Goal: Task Accomplishment & Management: Use online tool/utility

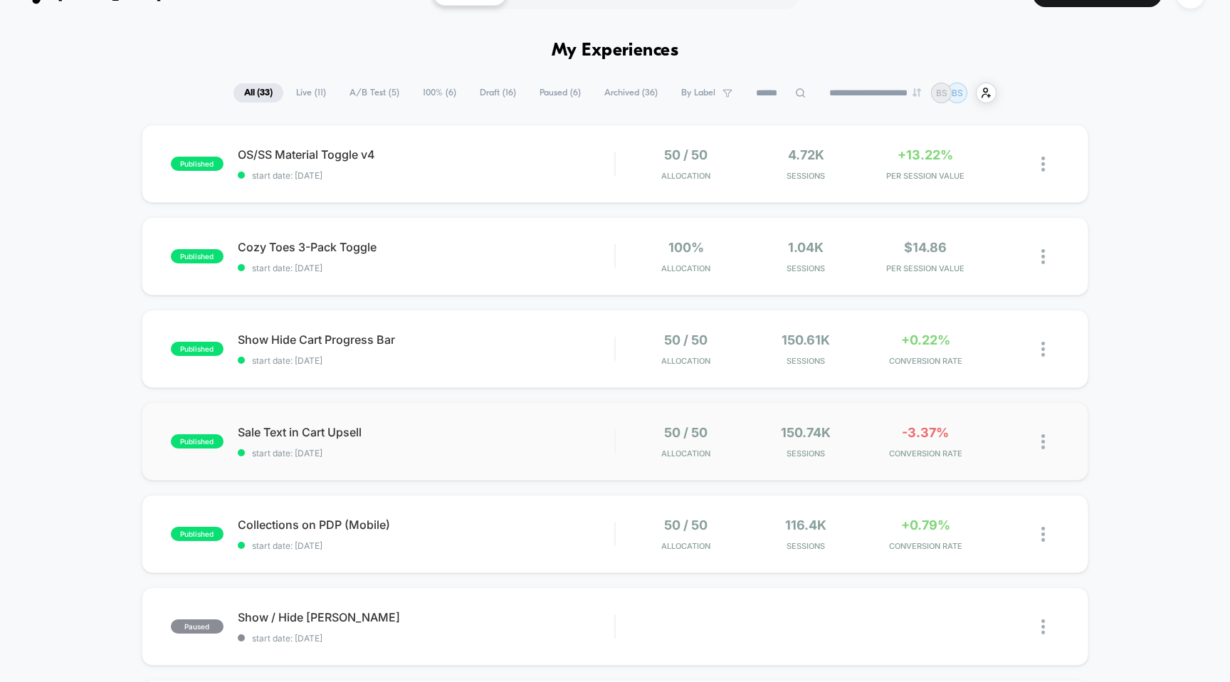
scroll to position [33, 0]
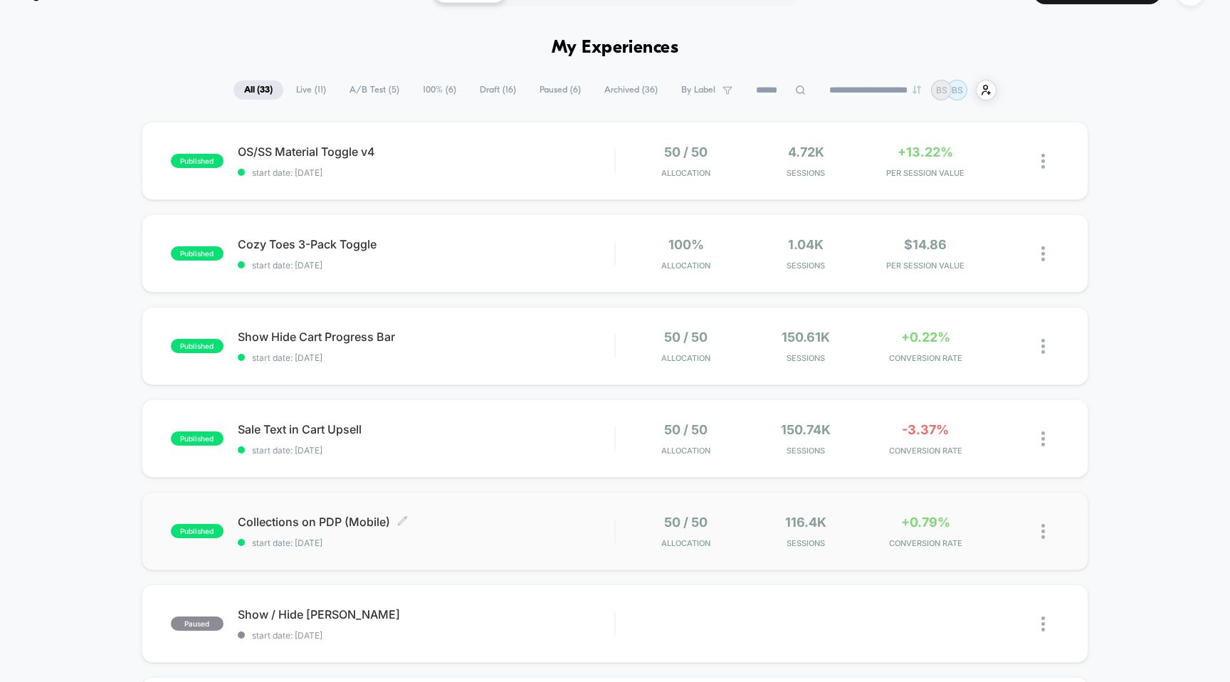
click at [613, 531] on div "Collections on PDP (Mobile) Click to edit experience details Click to edit expe…" at bounding box center [426, 530] width 377 height 33
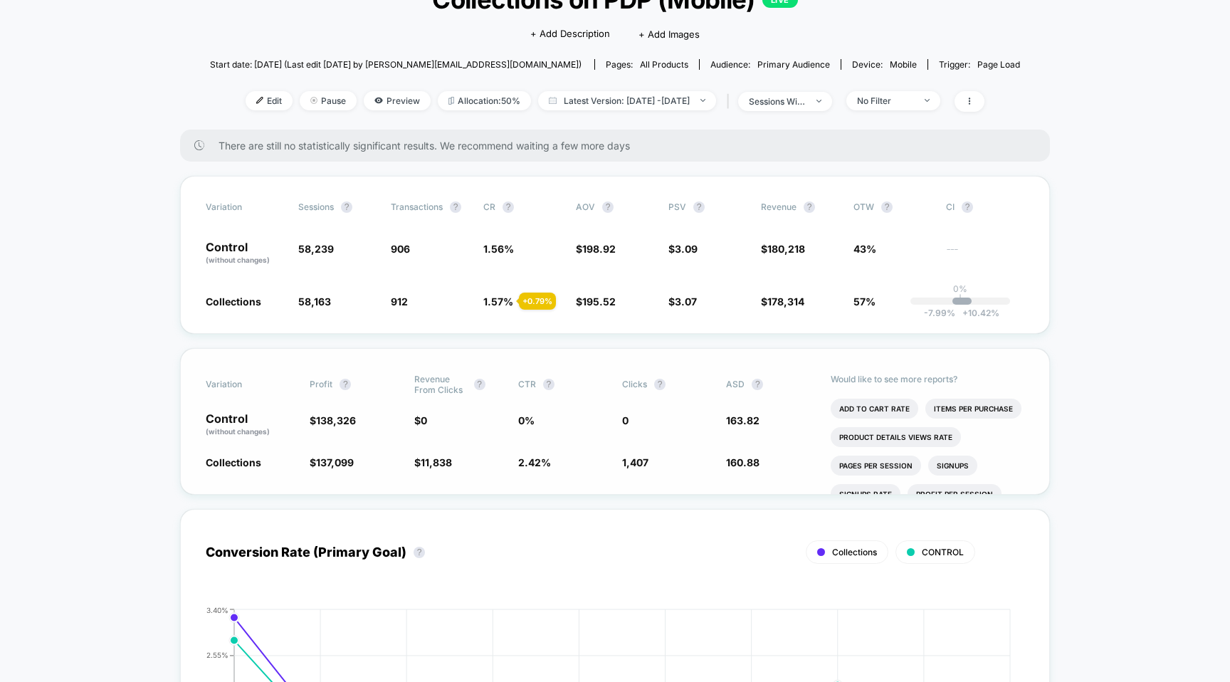
scroll to position [57, 0]
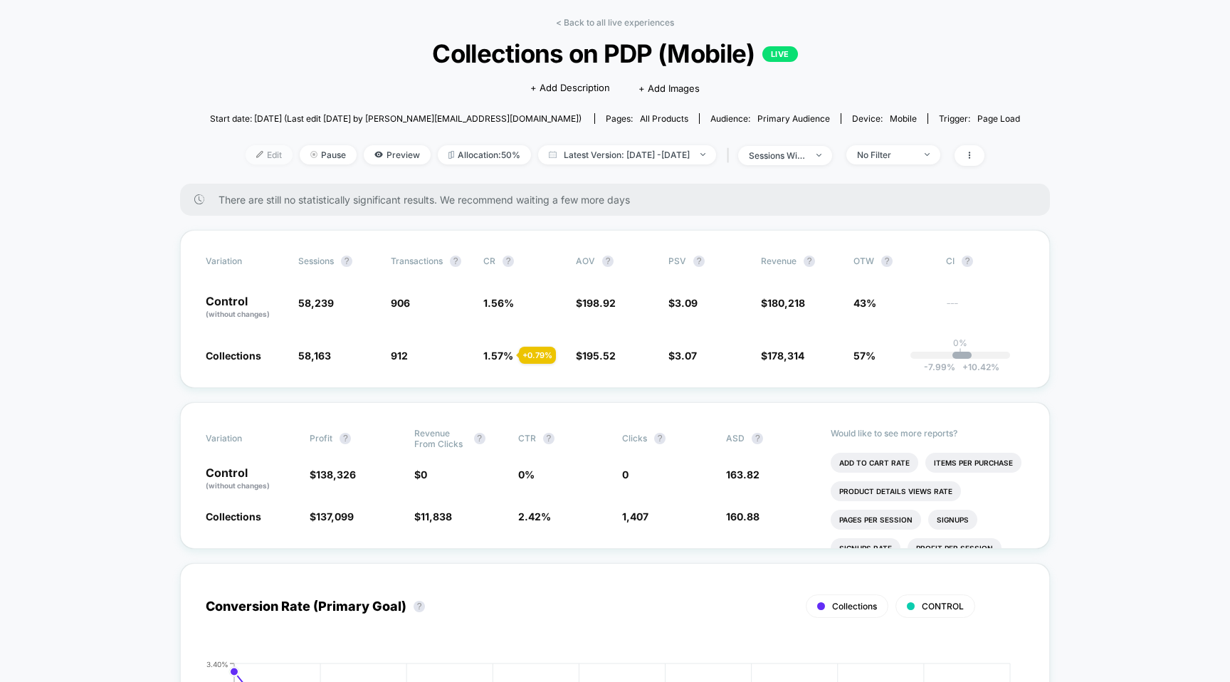
click at [248, 152] on span "Edit" at bounding box center [268, 154] width 47 height 19
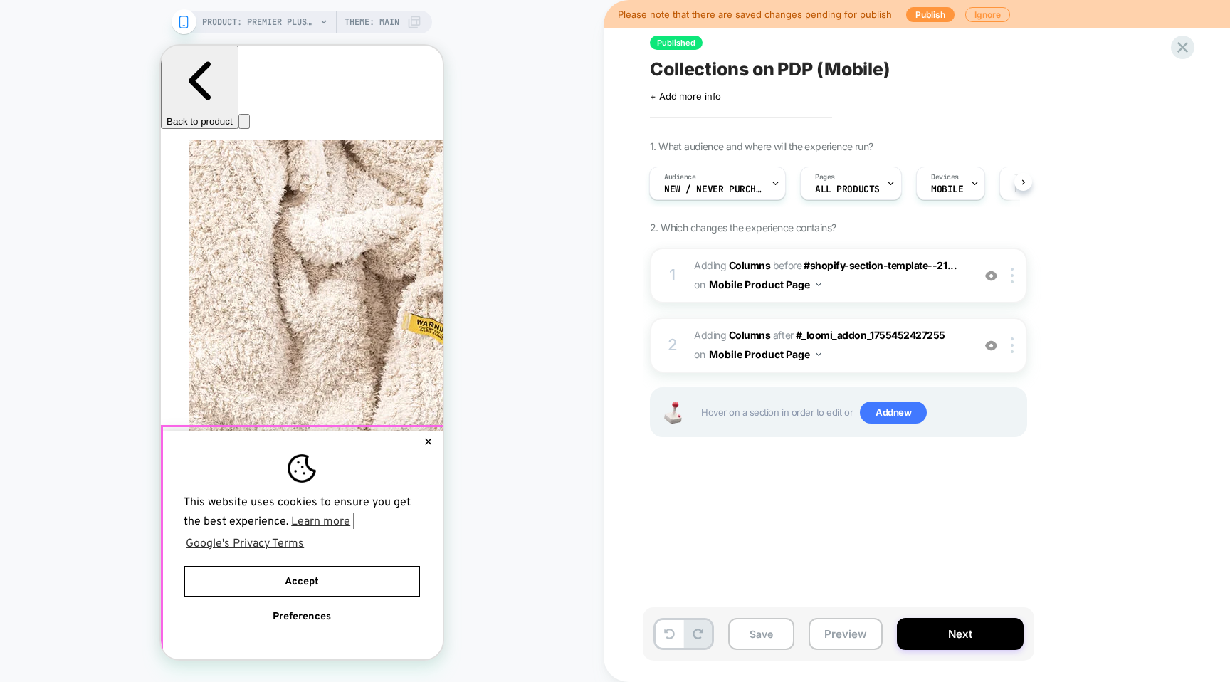
click at [431, 437] on button "✕" at bounding box center [428, 442] width 18 height 10
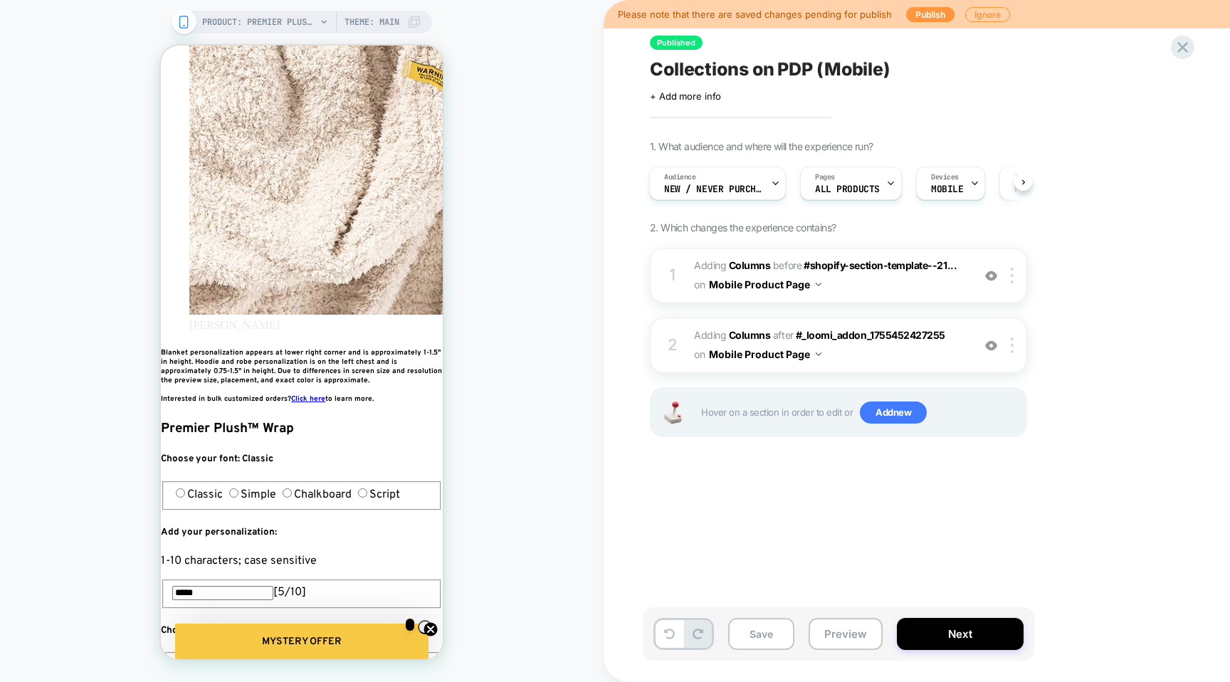
scroll to position [249, 0]
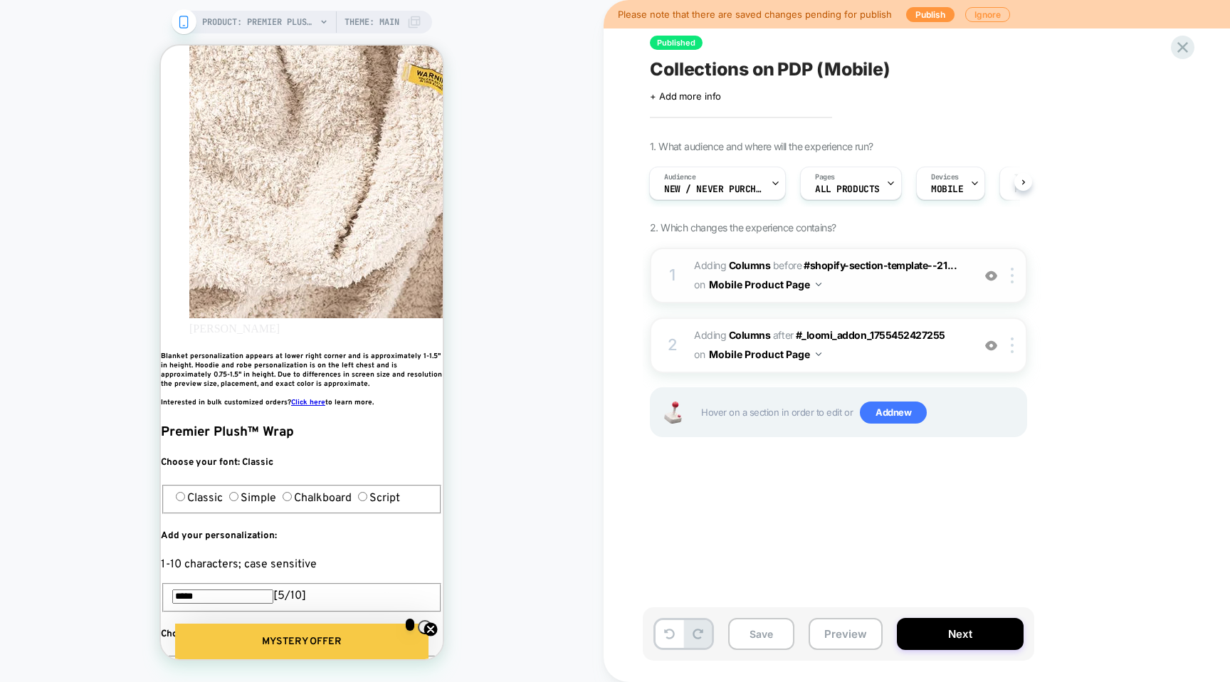
click at [0, 0] on div "1 #_loomi_addon_1755452427255 Adding Columns BEFORE #shopify-section-template--…" at bounding box center [0, 0] width 0 height 0
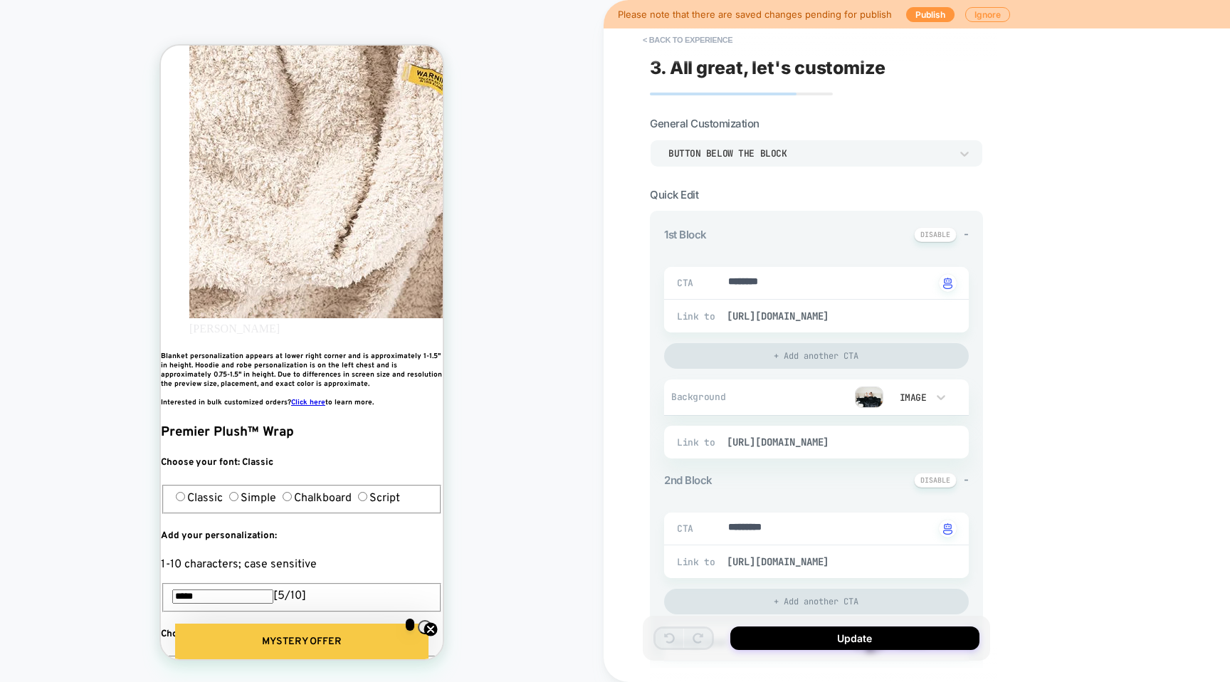
type textarea "*"
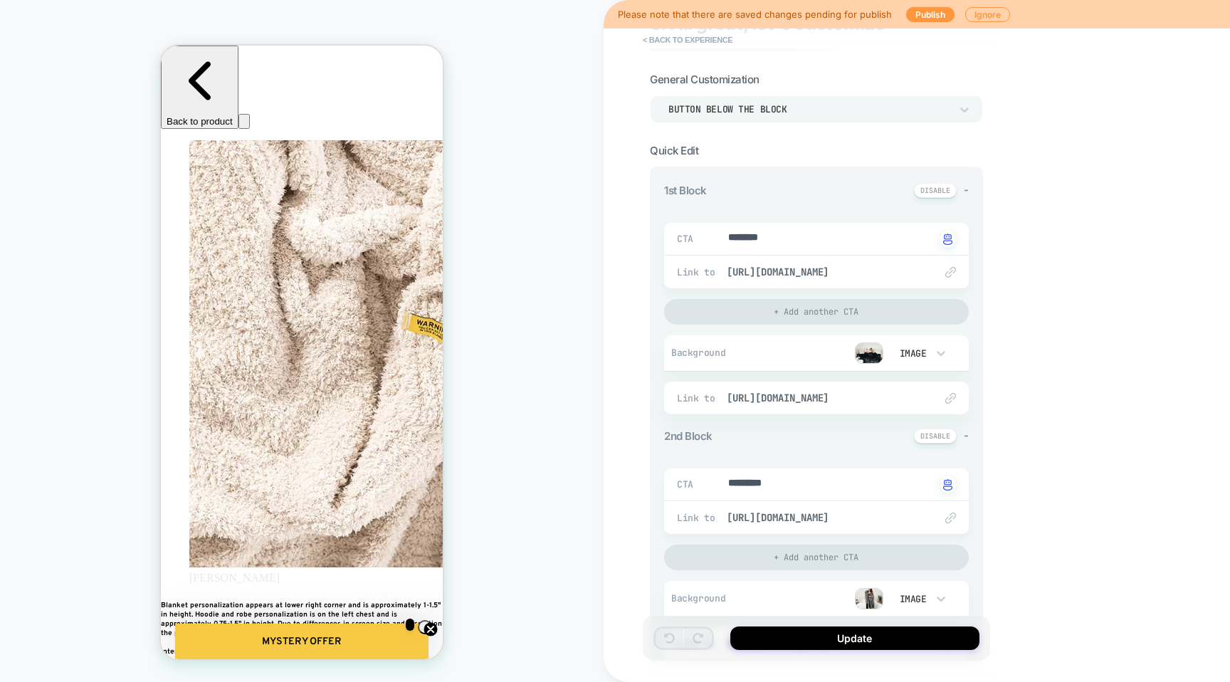
scroll to position [0, 0]
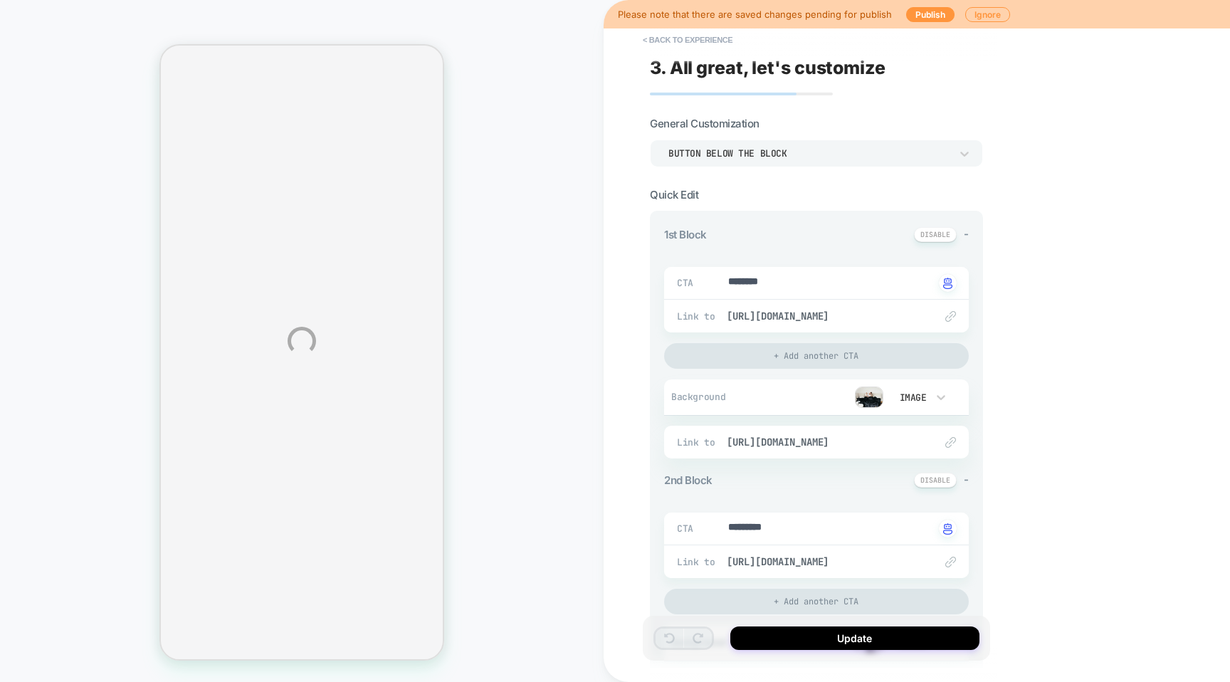
click at [965, 14] on div "PRODUCT: Premier Plush™ Wrap PRODUCT: Premier Plush™ Wrap Theme: MAIN Please no…" at bounding box center [615, 341] width 1230 height 682
click at [974, 15] on div "PRODUCT: Premier Plush™ Wrap PRODUCT: Premier Plush™ Wrap Theme: MAIN Please no…" at bounding box center [615, 341] width 1230 height 682
click at [979, 13] on div "PRODUCT: Premier Plush™ Wrap PRODUCT: Premier Plush™ Wrap Theme: MAIN Please no…" at bounding box center [615, 341] width 1230 height 682
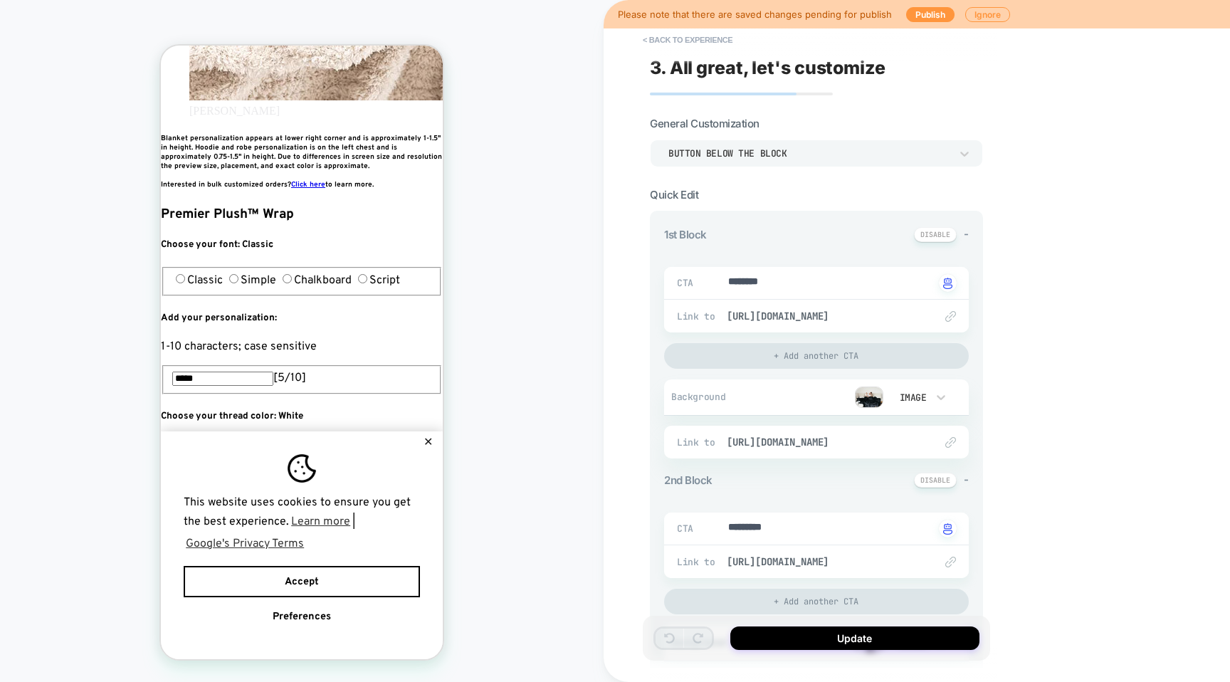
scroll to position [403, 0]
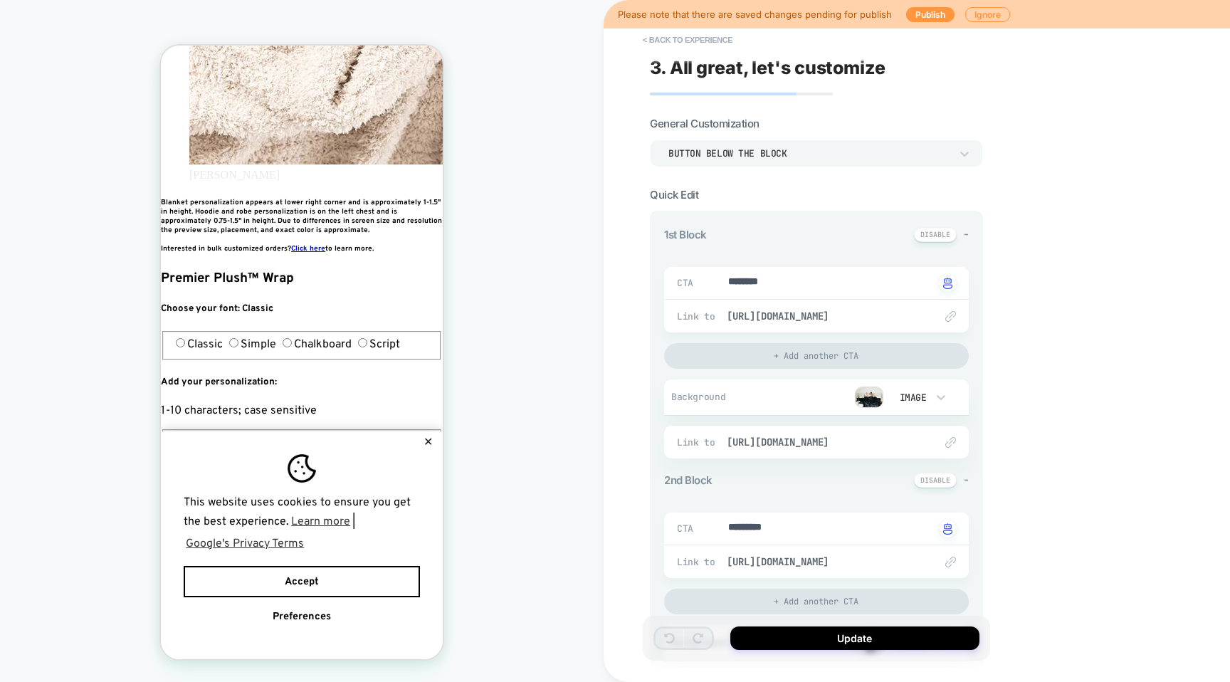
click at [416, 435] on div "This website uses cookies to ensure you get the best experience. Learn more | G…" at bounding box center [302, 545] width 282 height 228
click at [435, 437] on button "✕" at bounding box center [428, 442] width 18 height 10
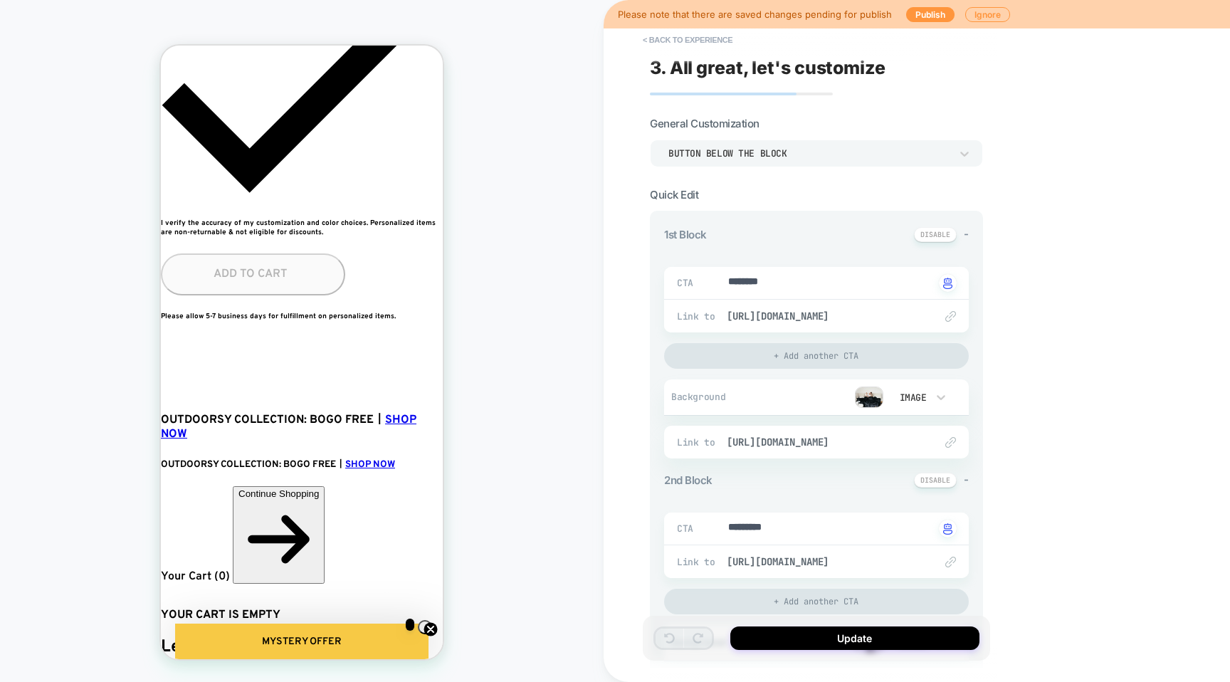
scroll to position [743, 0]
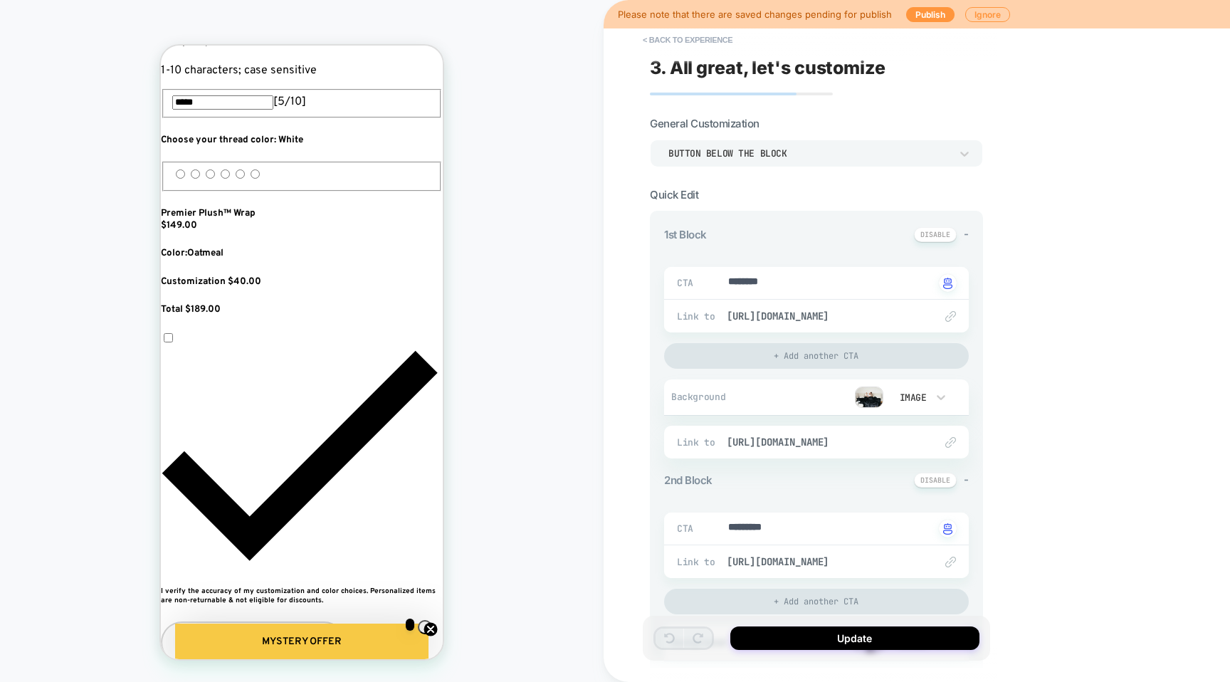
click at [816, 156] on div "Button below the block" at bounding box center [809, 153] width 282 height 12
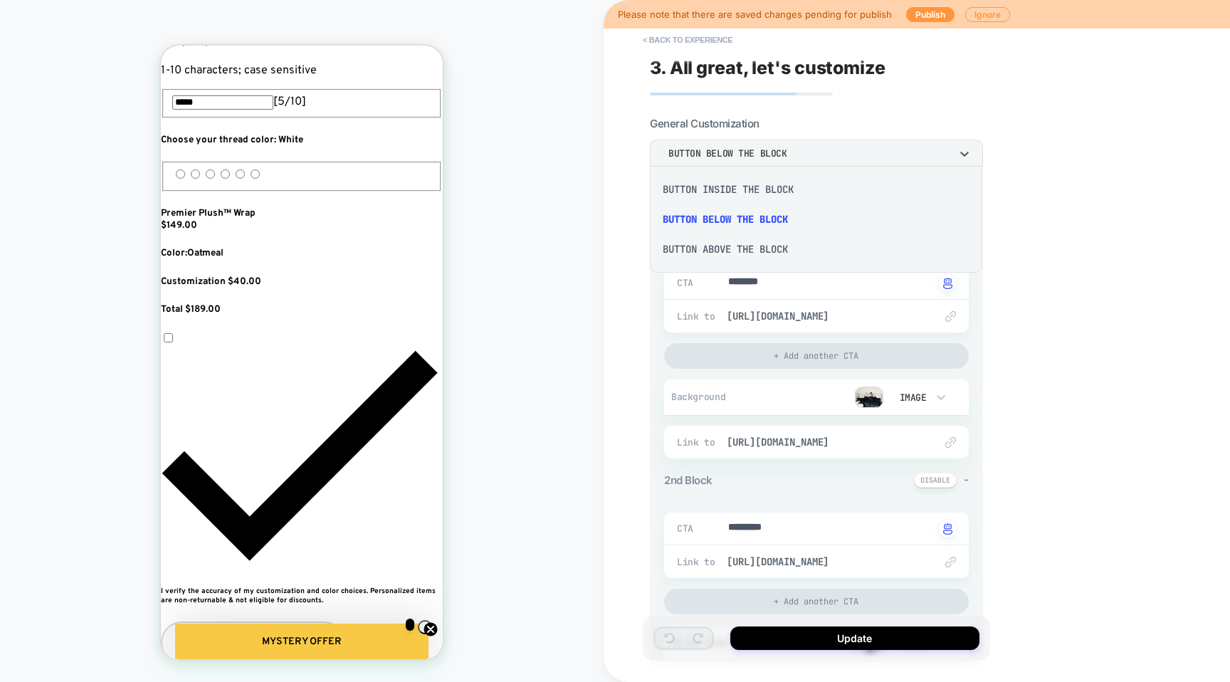
scroll to position [0, 518]
click at [824, 125] on div at bounding box center [615, 341] width 1230 height 682
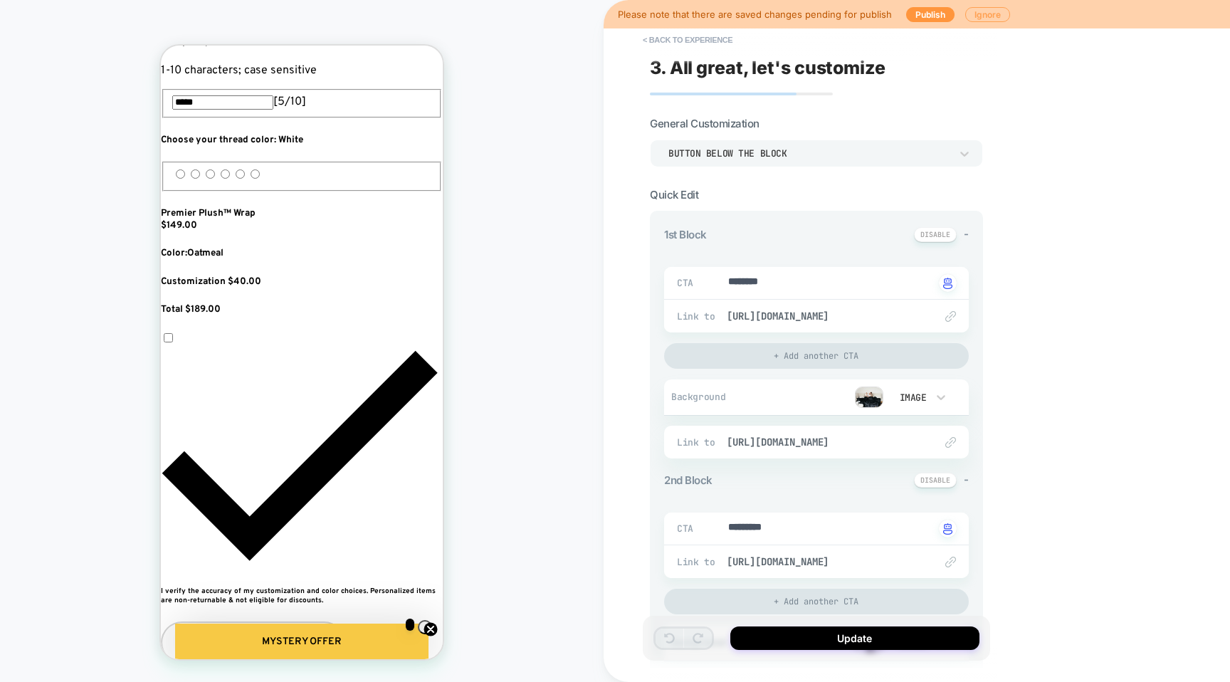
click at [966, 16] on button "Ignore" at bounding box center [987, 14] width 45 height 15
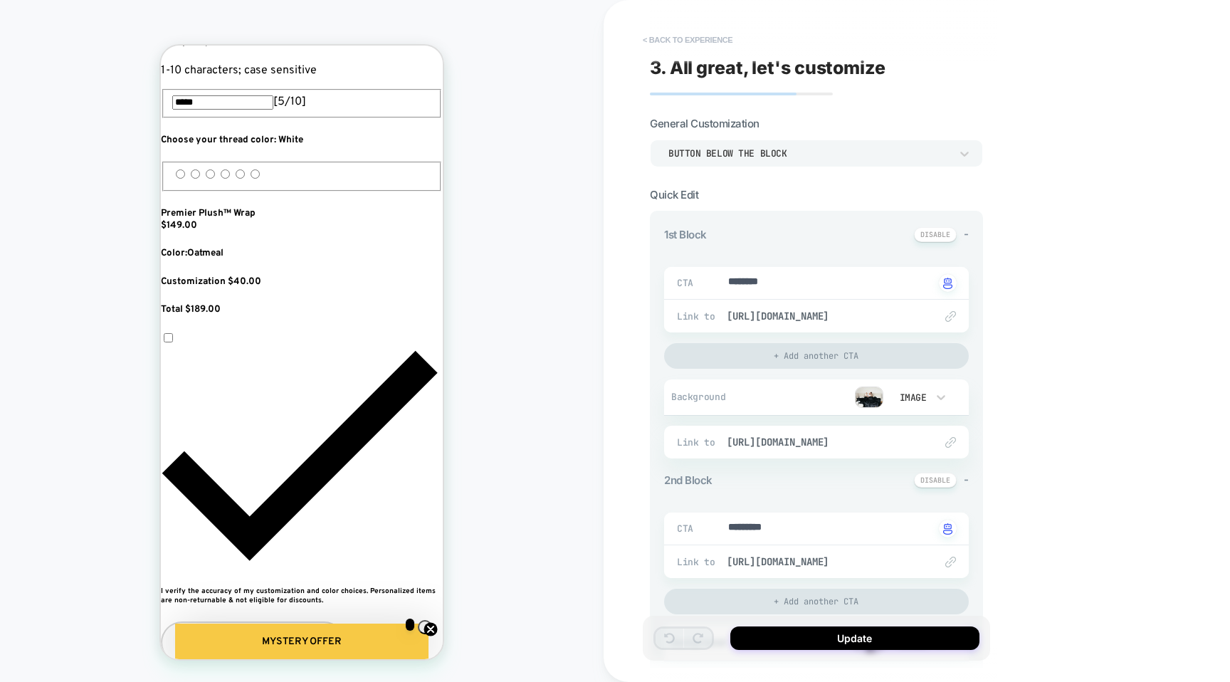
click at [658, 41] on button "< Back to experience" at bounding box center [687, 39] width 104 height 23
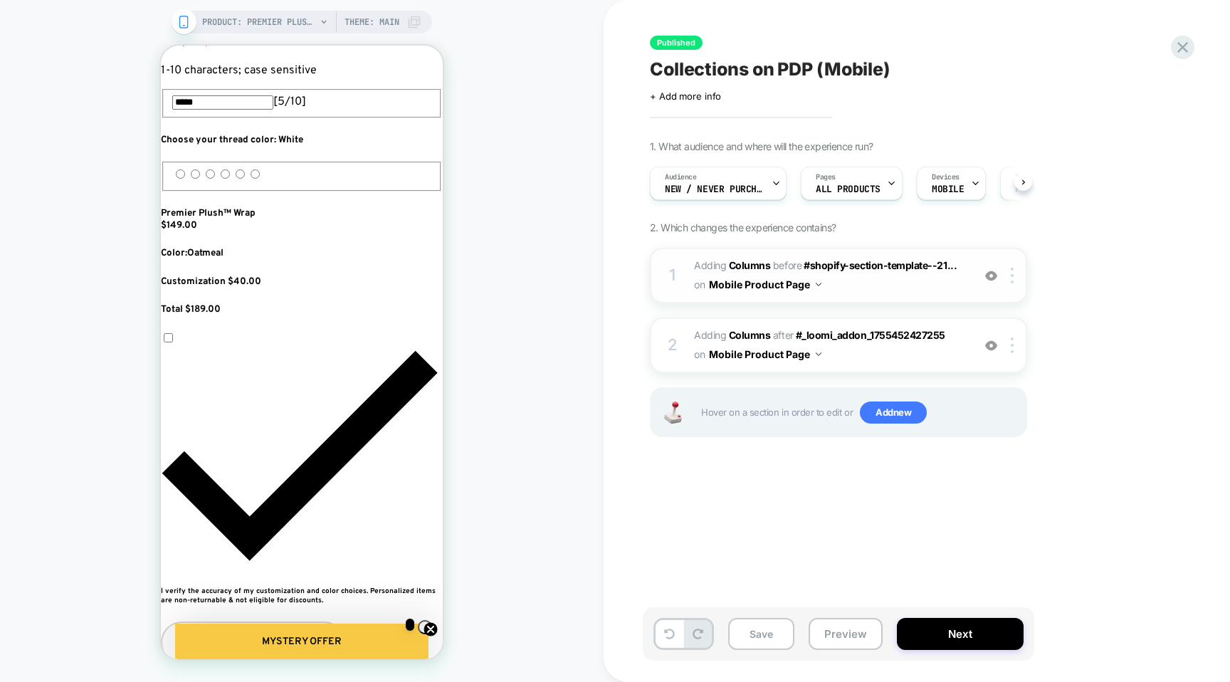
scroll to position [0, 1]
click at [822, 630] on button "Preview" at bounding box center [845, 634] width 74 height 32
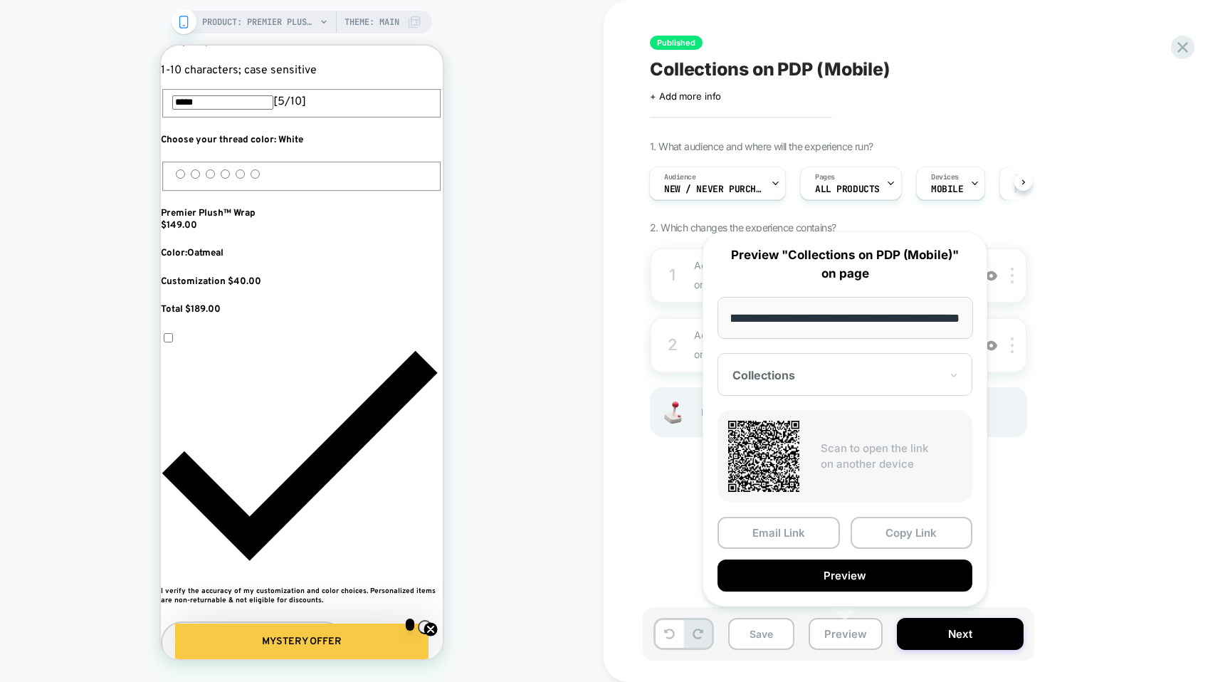
scroll to position [0, 0]
click at [296, 35] on div "PRODUCT: Premier Plush™ Wrap PRODUCT: Premier Plush™ Wrap Theme: MAIN" at bounding box center [301, 340] width 603 height 653
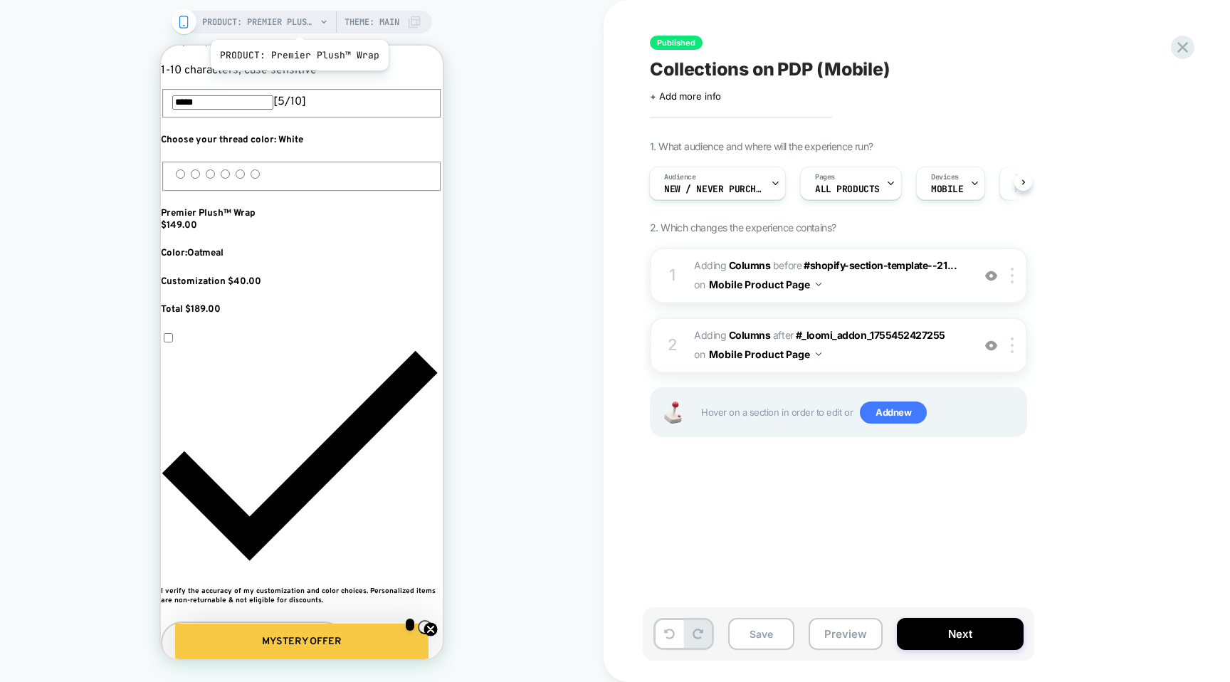
click at [297, 22] on span "PRODUCT: Premier Plush™ Wrap" at bounding box center [259, 22] width 114 height 23
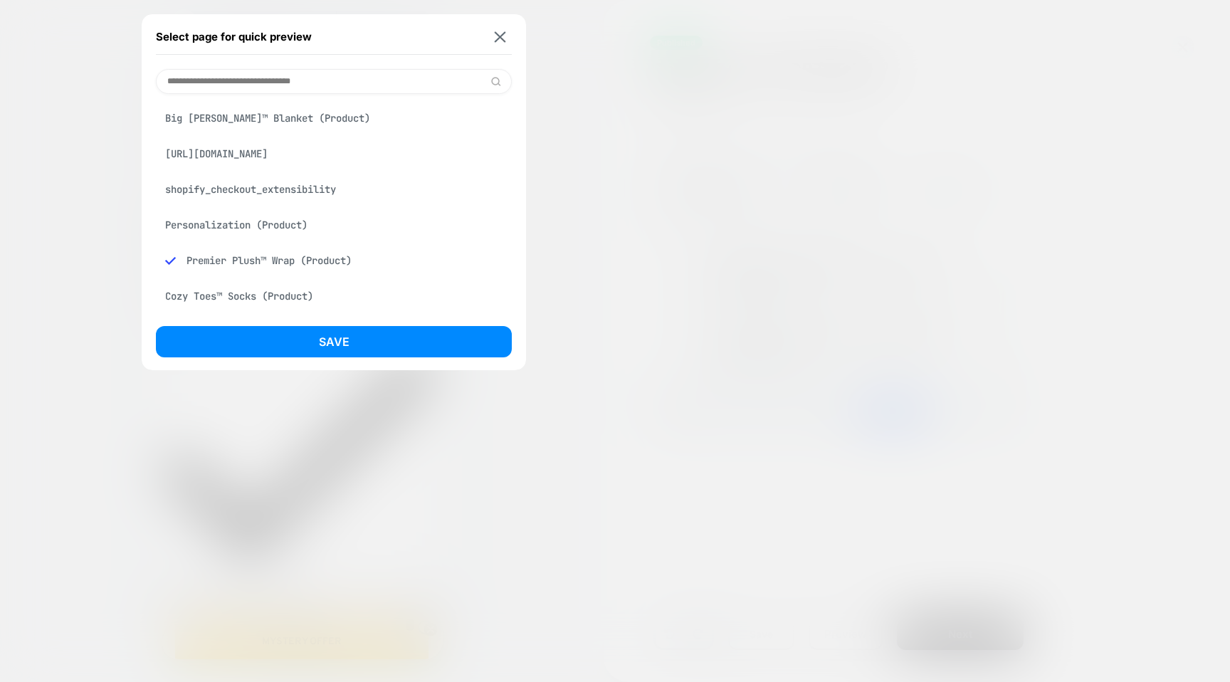
click at [265, 120] on div "Big [PERSON_NAME]™ Blanket (Product)" at bounding box center [334, 118] width 356 height 27
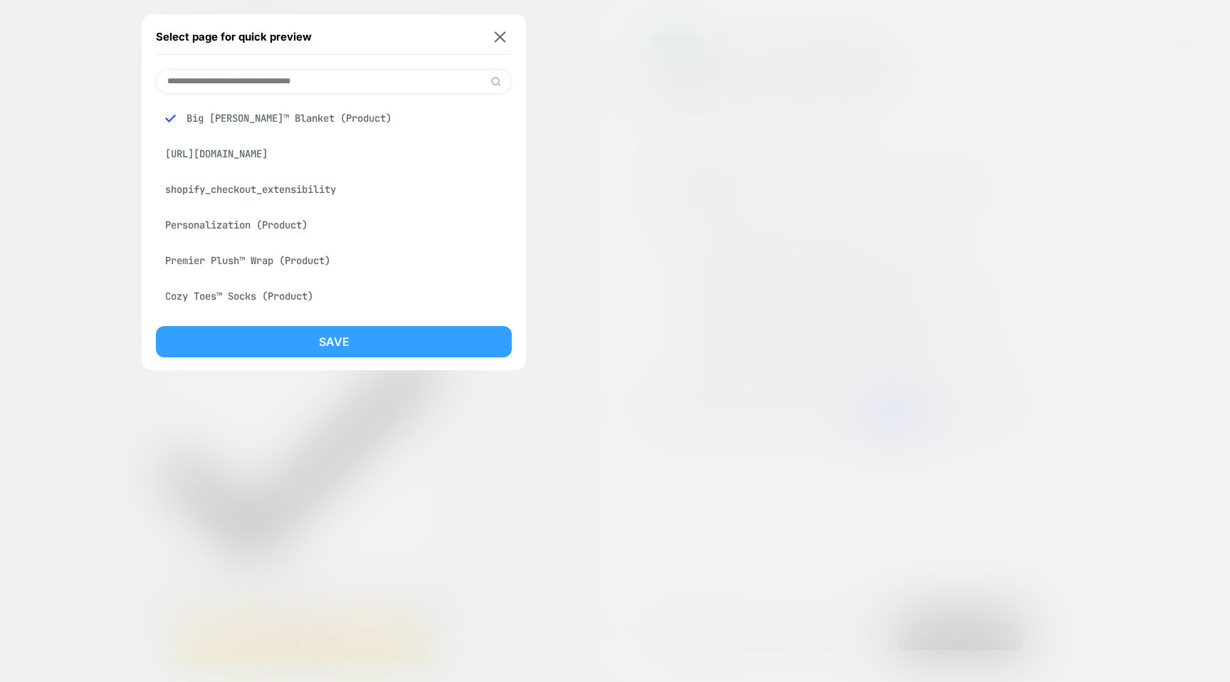
click at [312, 339] on button "Save" at bounding box center [334, 341] width 356 height 31
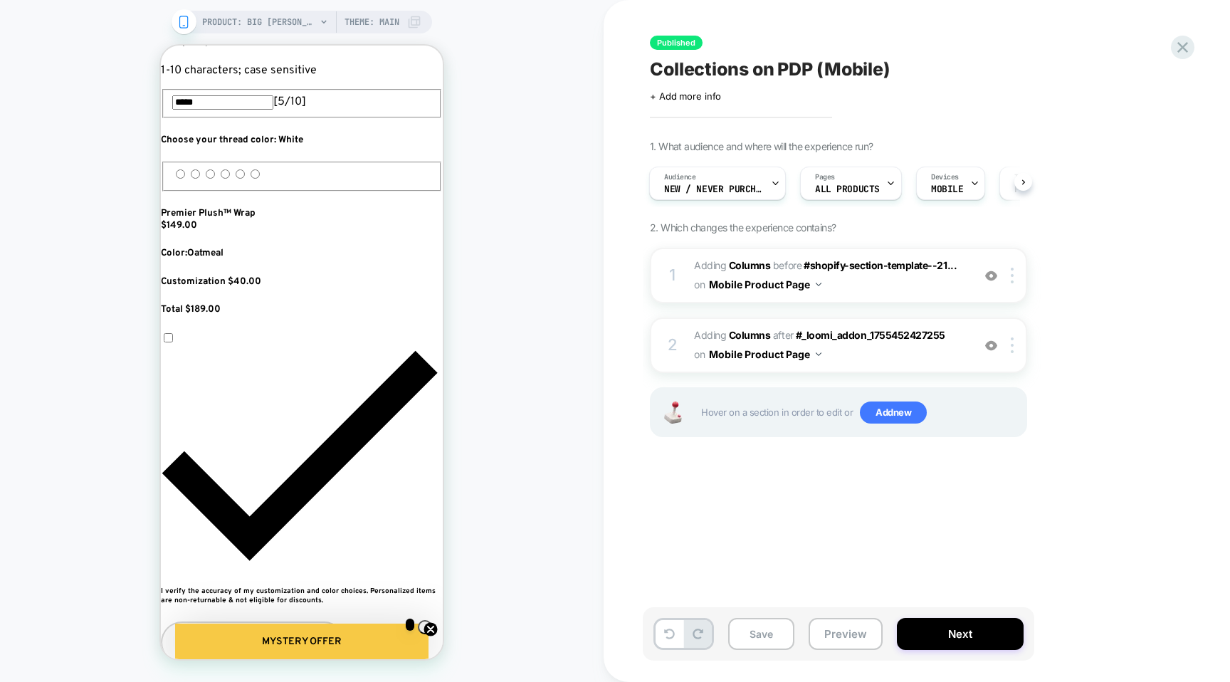
scroll to position [0, 1]
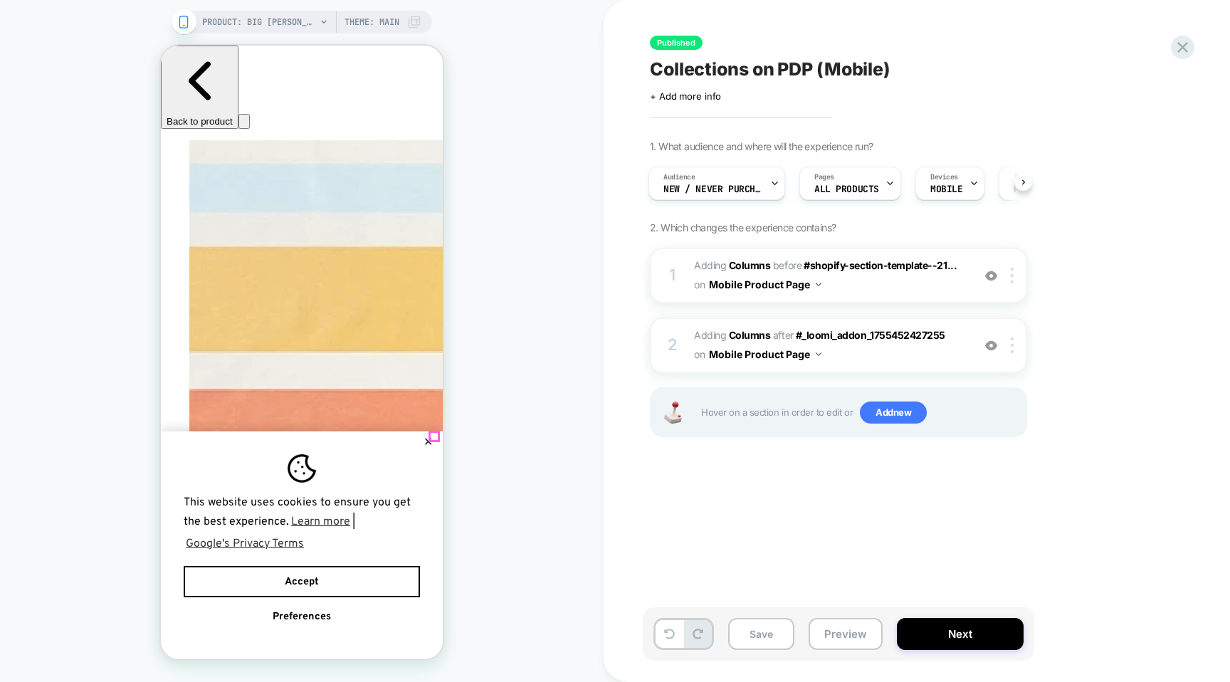
click at [432, 440] on button "✕" at bounding box center [428, 442] width 18 height 10
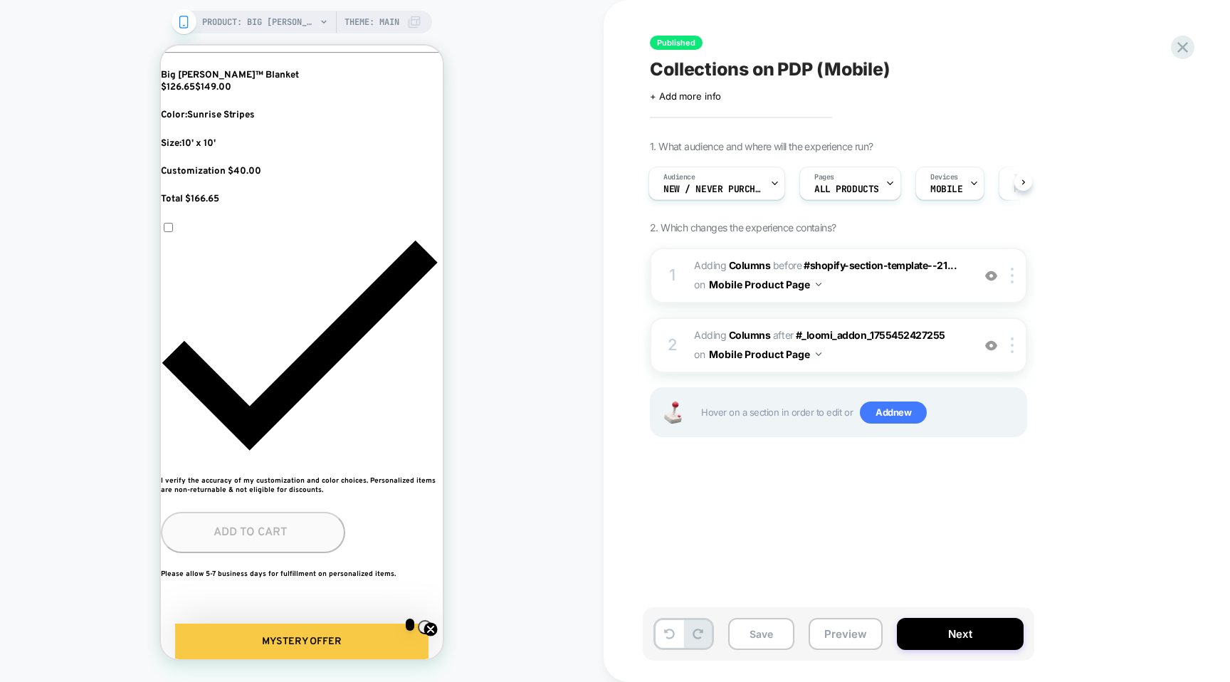
scroll to position [0, 259]
click at [697, 285] on span "on" at bounding box center [699, 284] width 11 height 18
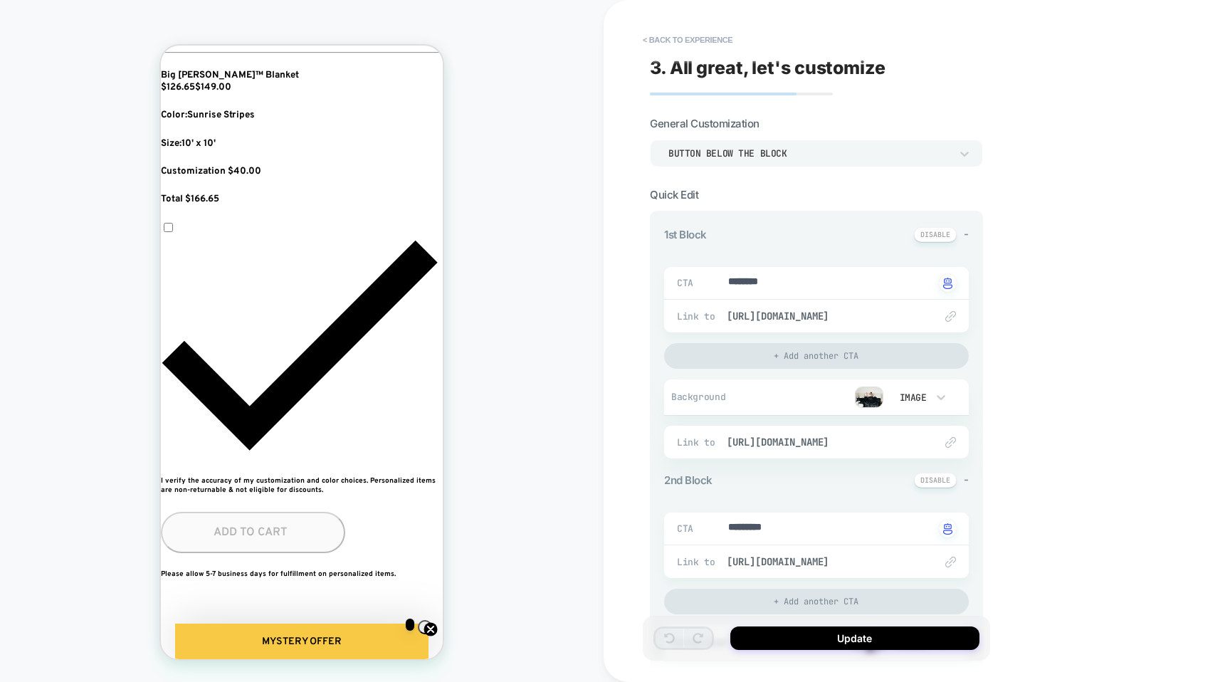
scroll to position [30, 0]
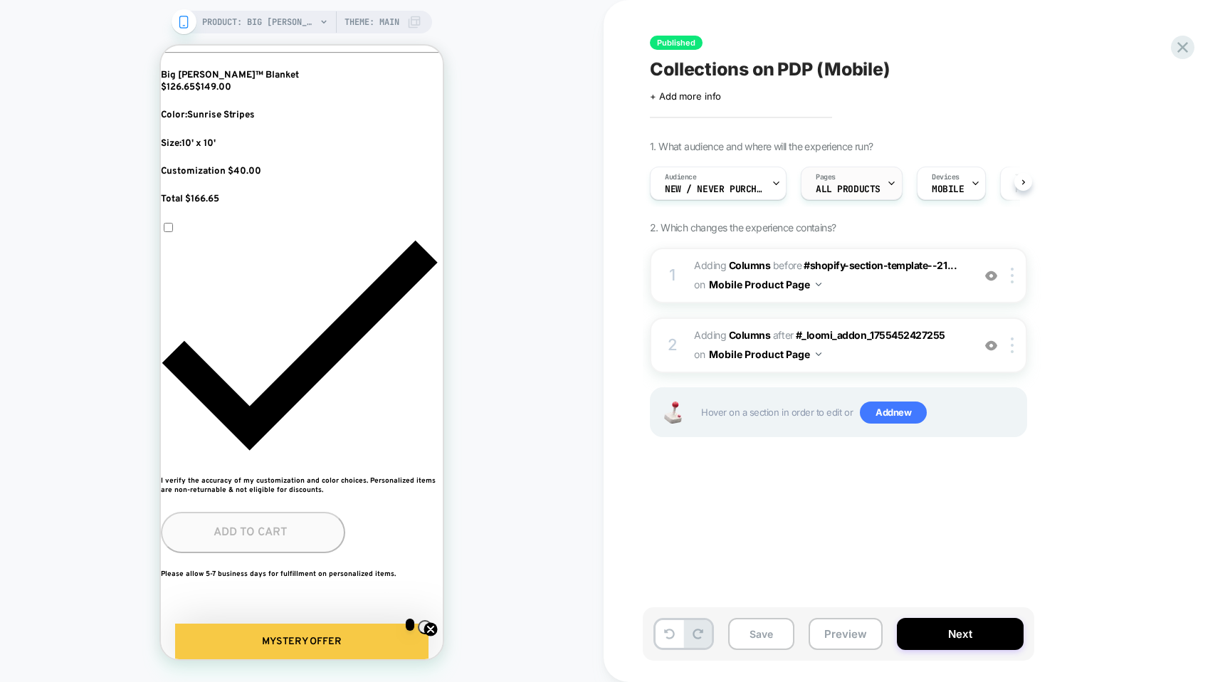
scroll to position [0, 1]
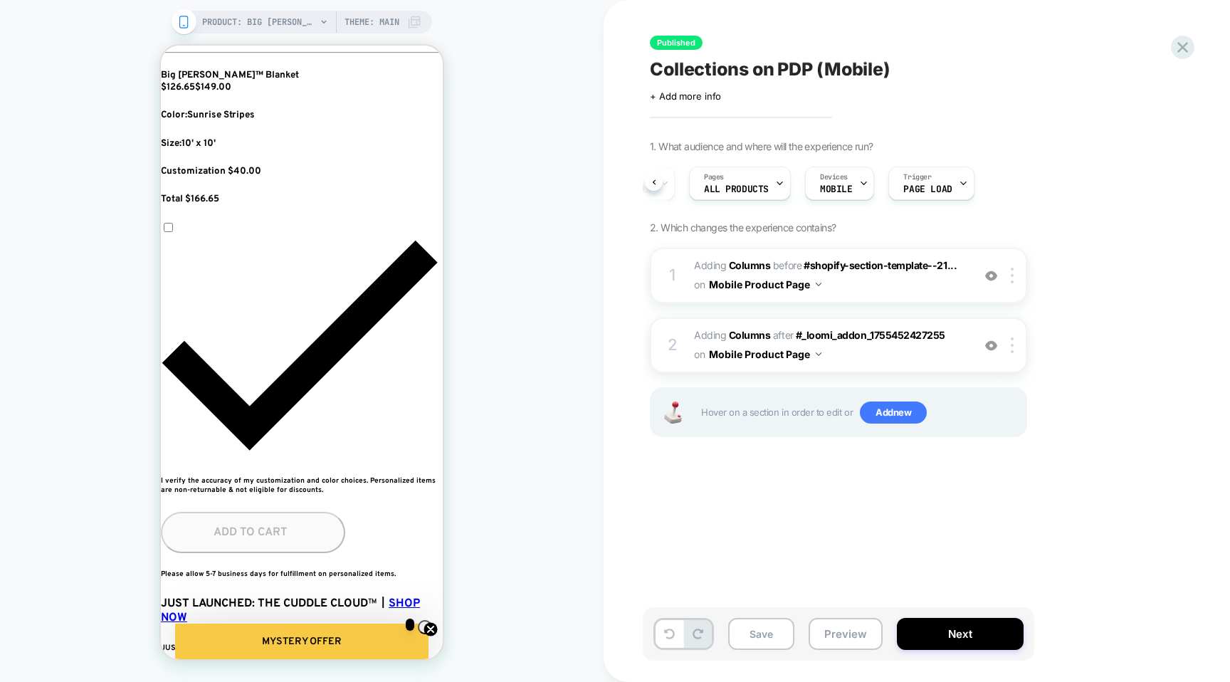
scroll to position [0, 518]
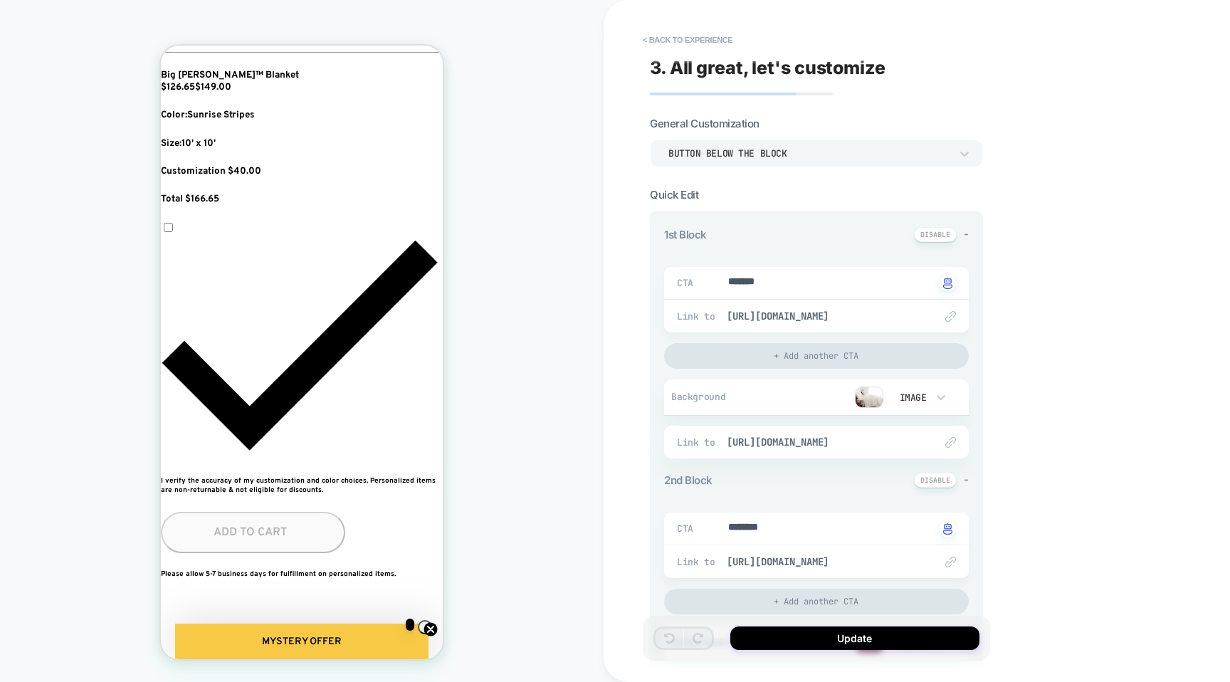
type textarea "*"
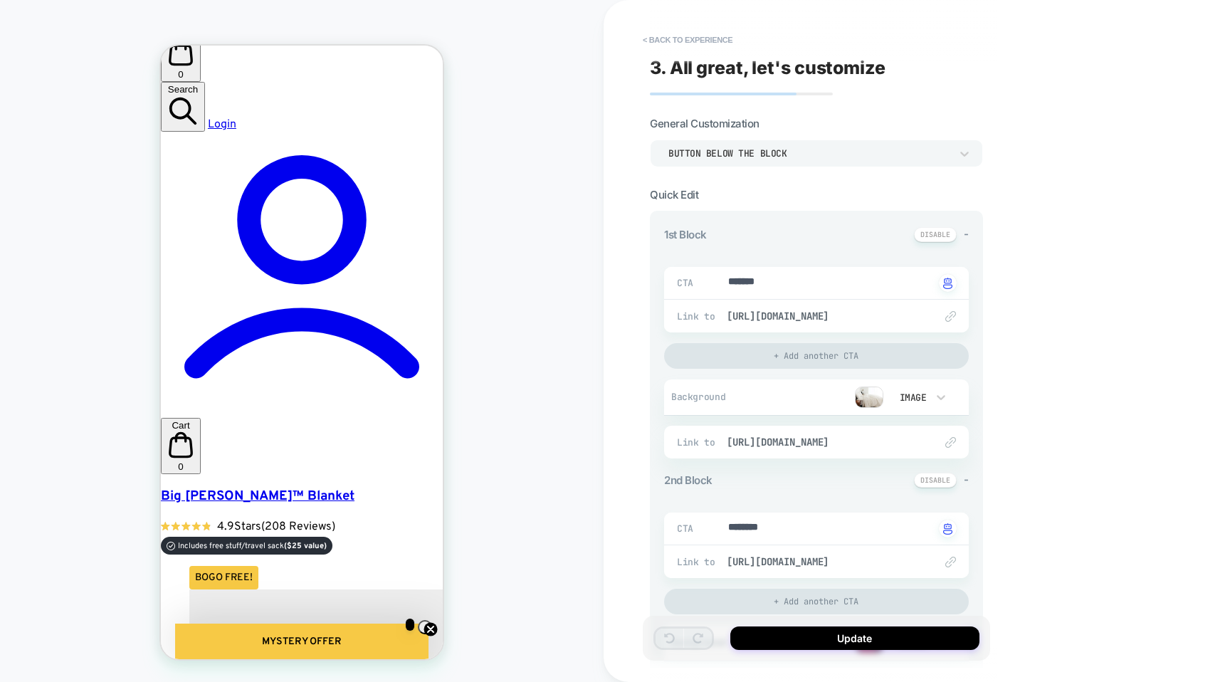
scroll to position [0, 0]
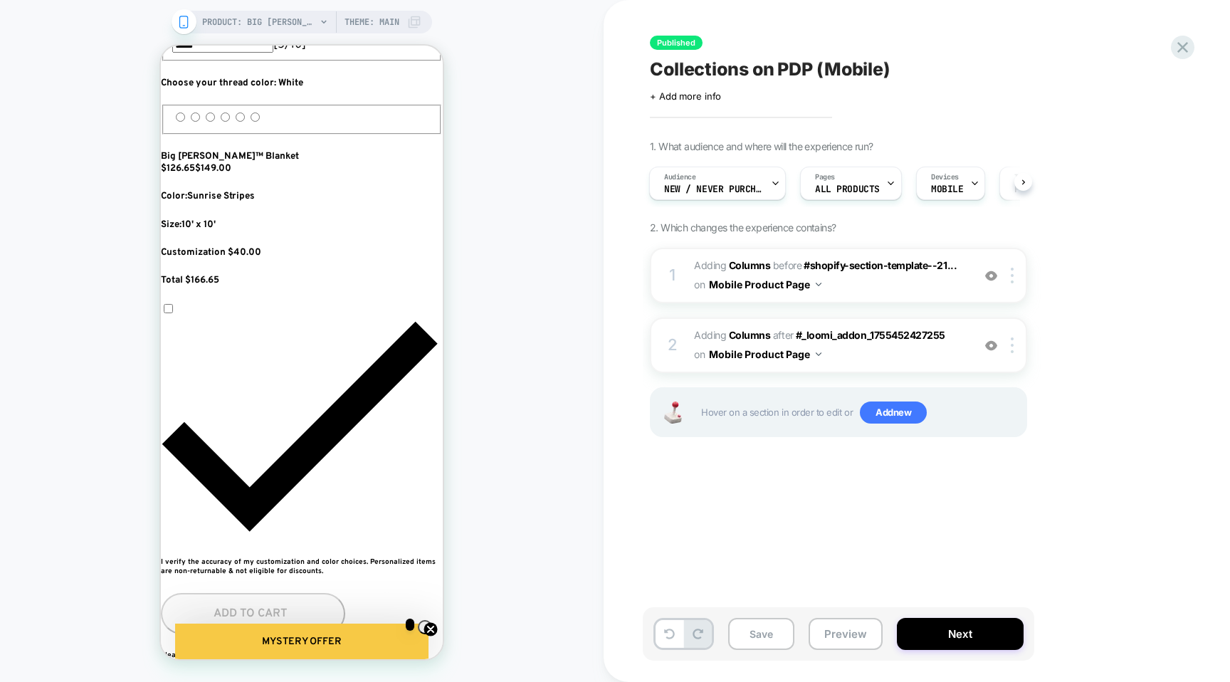
scroll to position [573, 0]
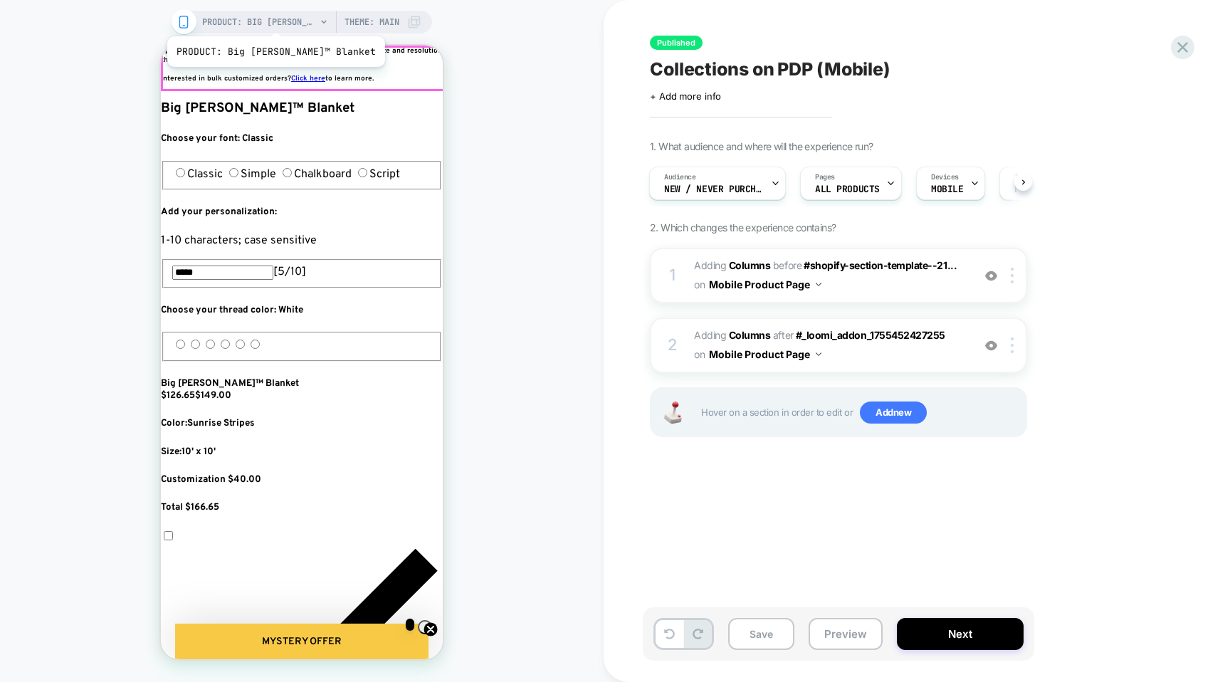
click at [254, 19] on span "PRODUCT: Big [PERSON_NAME]™ Blanket" at bounding box center [259, 22] width 114 height 23
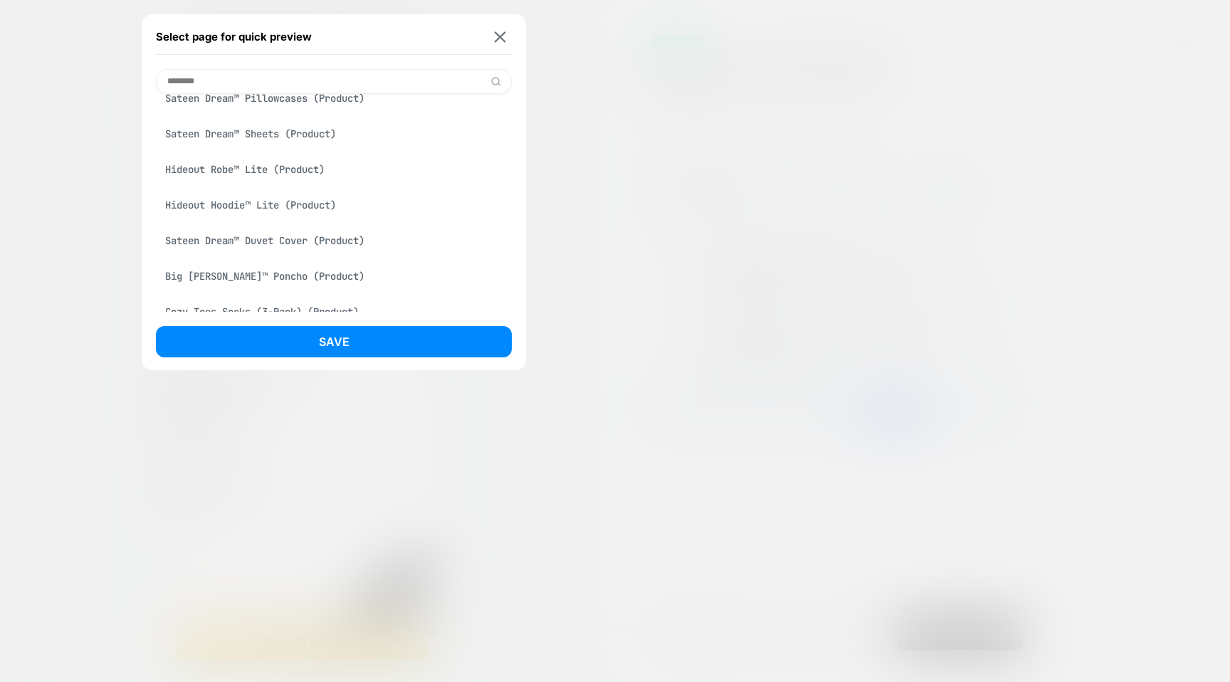
scroll to position [0, 0]
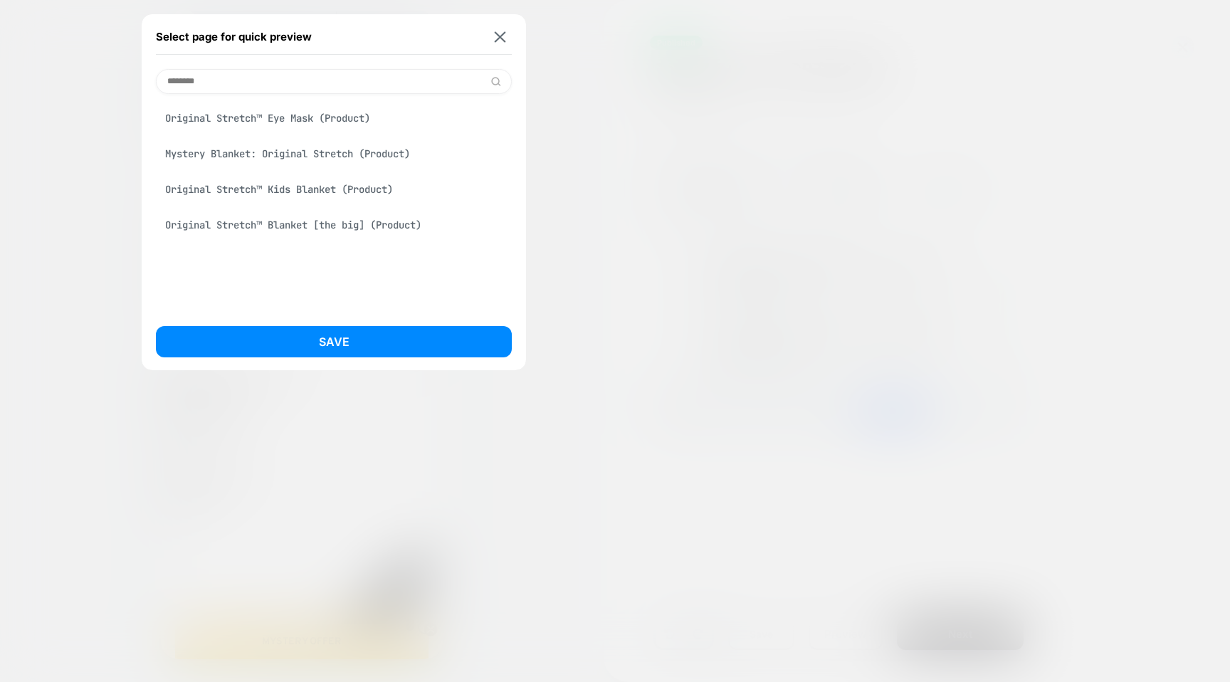
type input "********"
click at [263, 227] on div "Original Stretch™ Blanket [the big] (Product)" at bounding box center [334, 224] width 356 height 27
click at [311, 322] on div "Select page for quick preview ******** Original Stretch™ Eye Mask (Product) Mys…" at bounding box center [334, 192] width 384 height 356
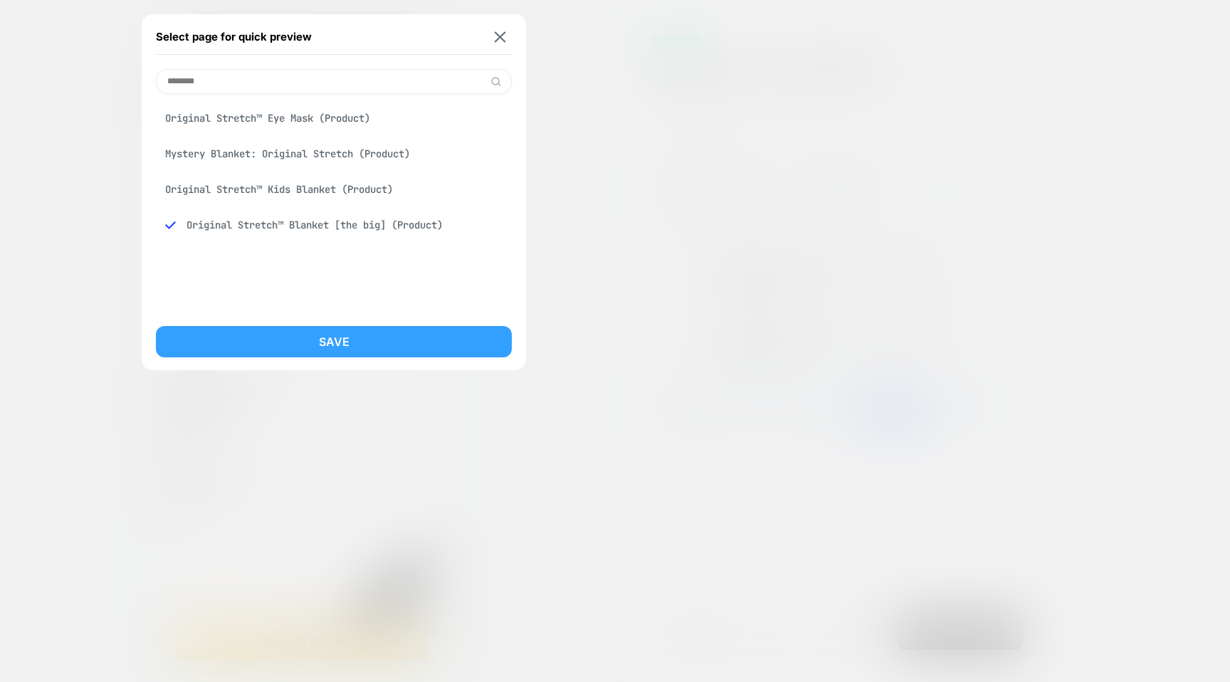
click at [312, 340] on button "Save" at bounding box center [334, 341] width 356 height 31
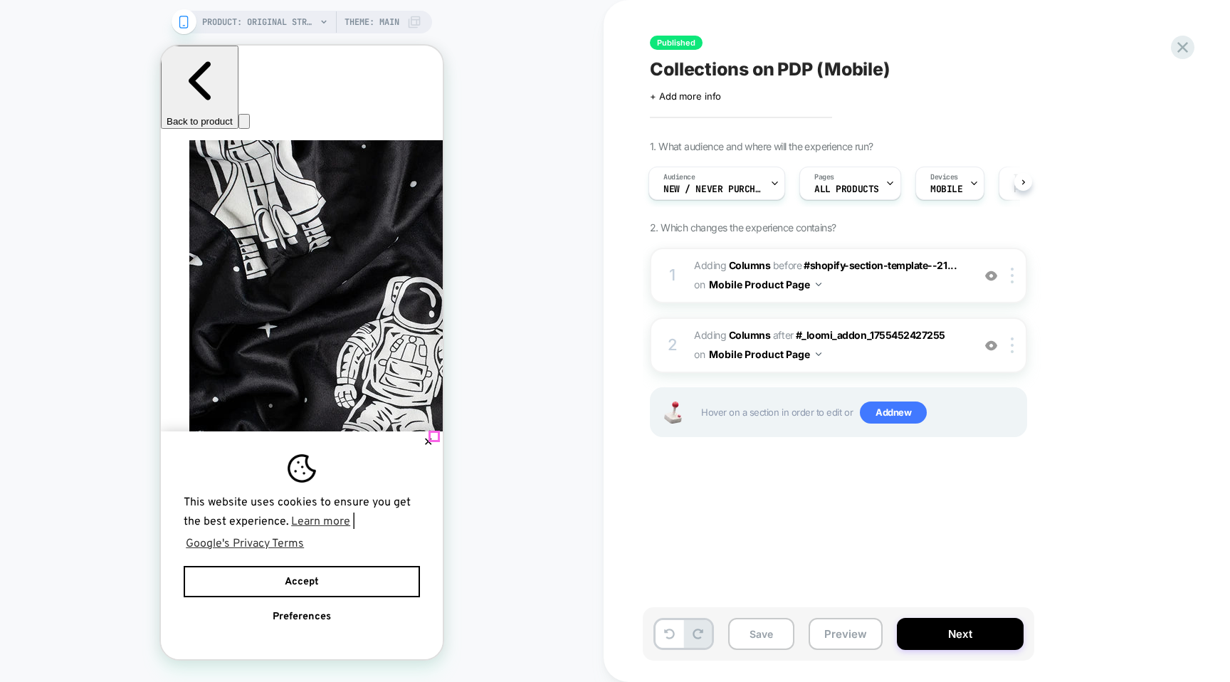
click at [432, 437] on button "✕" at bounding box center [428, 442] width 18 height 10
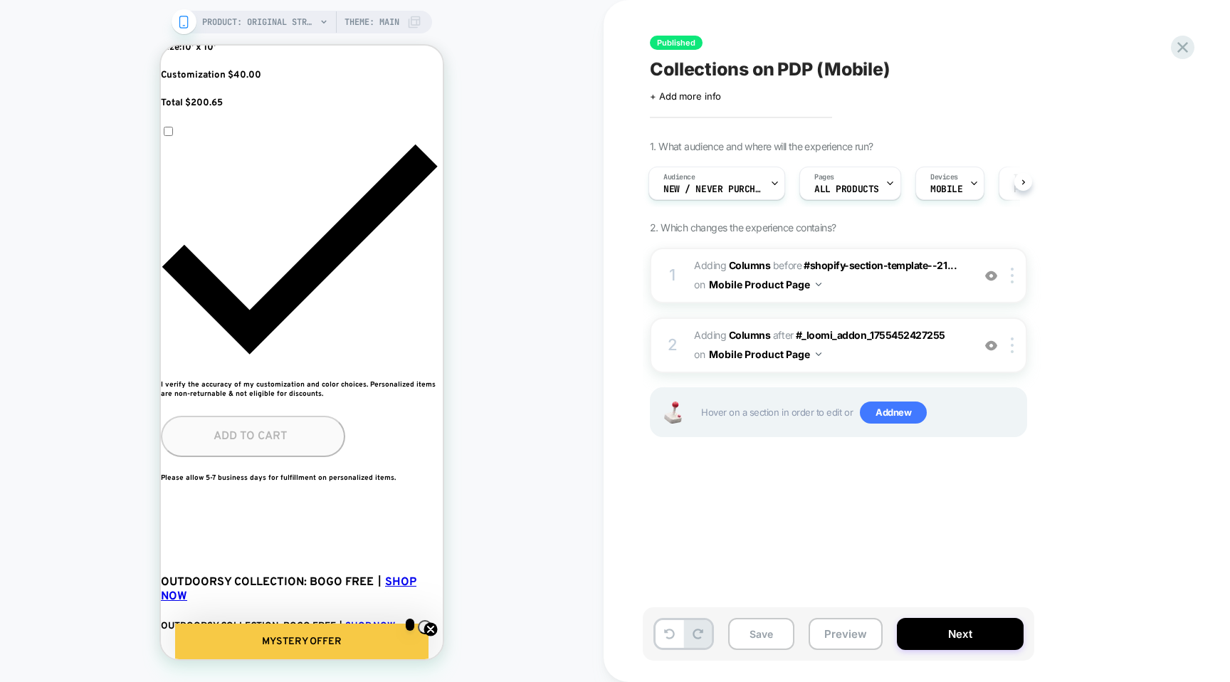
scroll to position [0, 518]
click at [1011, 353] on div "2 #_loomi_addon_1755453277536 Adding Columns AFTER #_loomi_addon_1755452427255 …" at bounding box center [838, 345] width 377 height 56
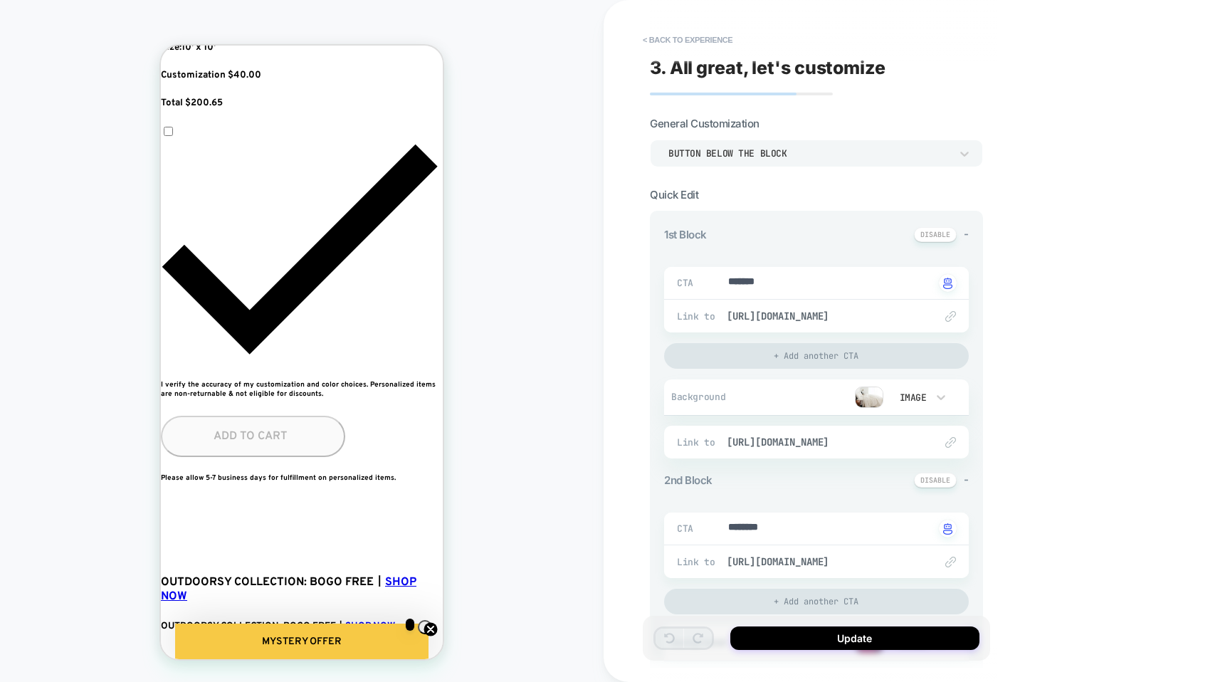
type textarea "*"
click at [653, 38] on button "< Back to experience" at bounding box center [687, 39] width 104 height 23
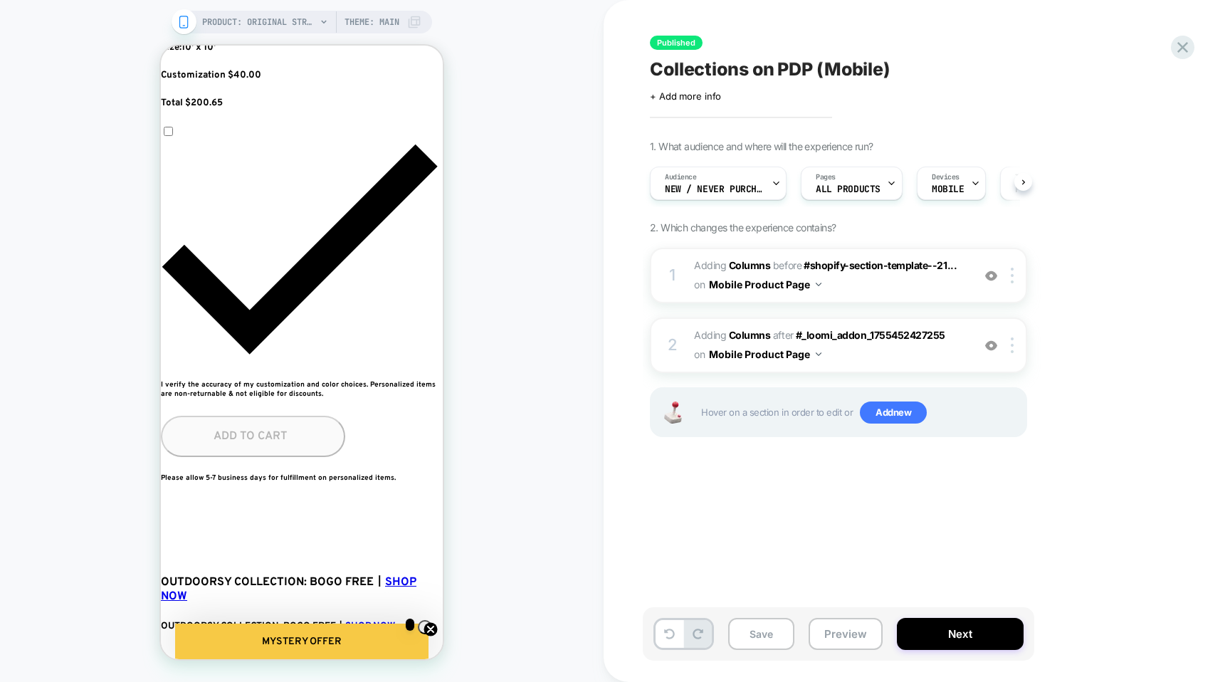
scroll to position [0, 1]
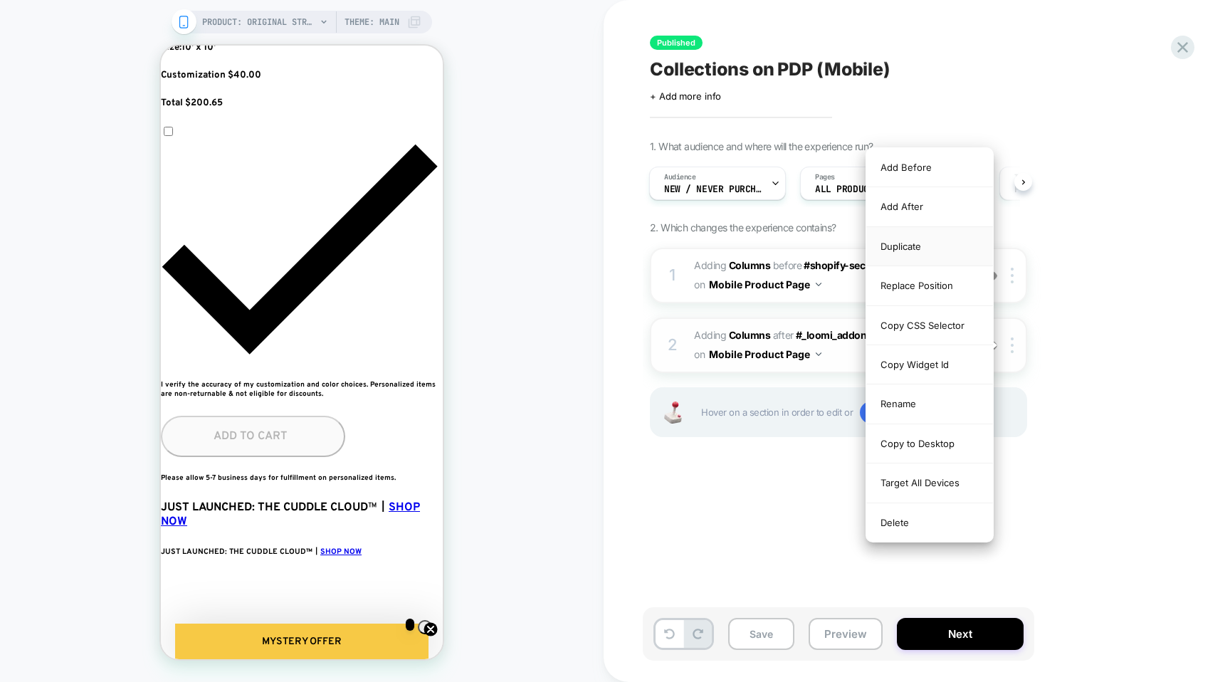
click at [931, 243] on div "Duplicate" at bounding box center [929, 246] width 127 height 39
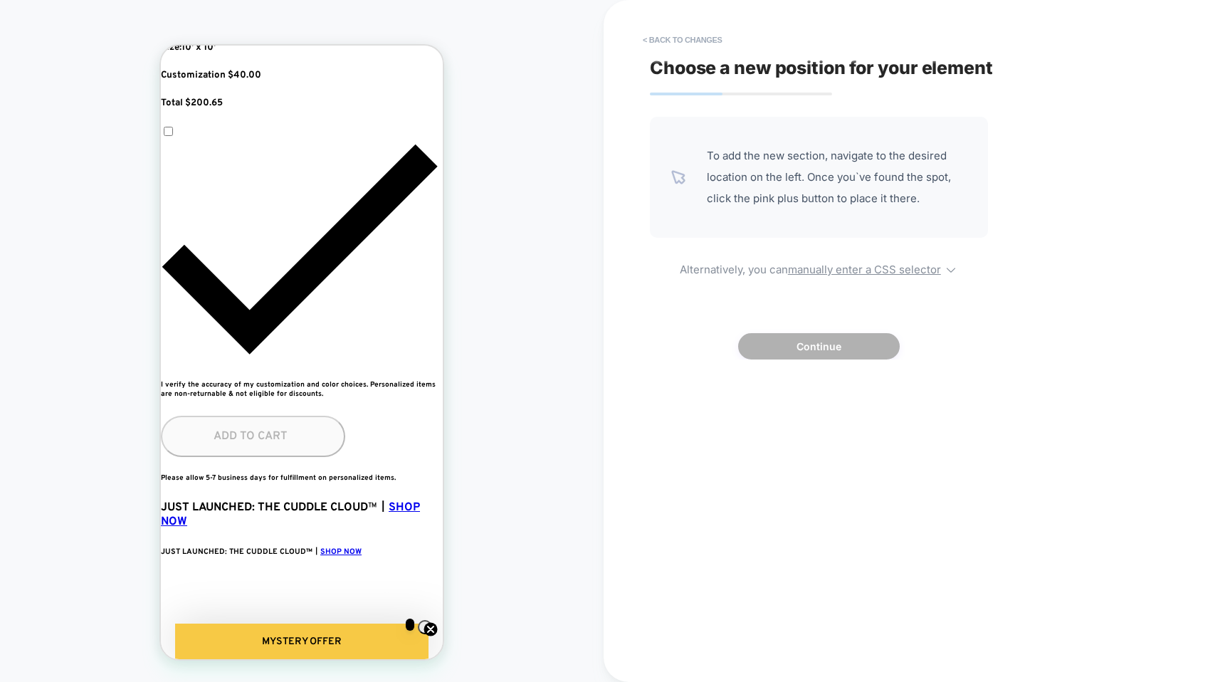
scroll to position [0, 777]
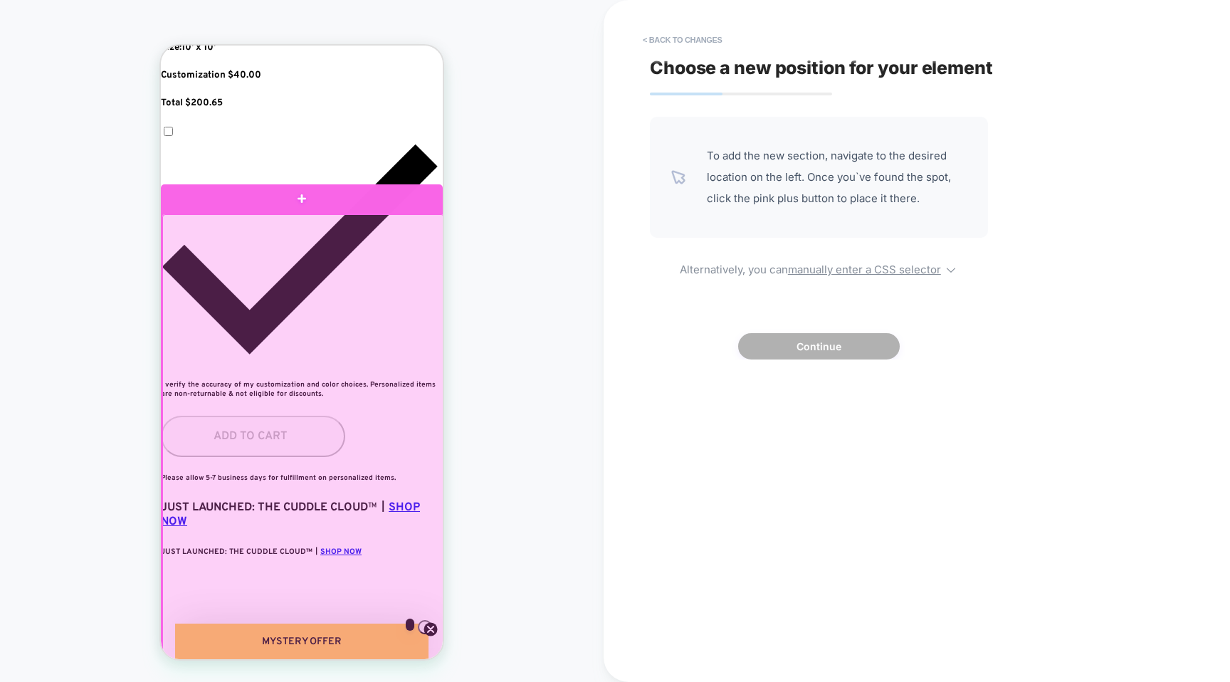
click at [310, 202] on div at bounding box center [302, 198] width 282 height 29
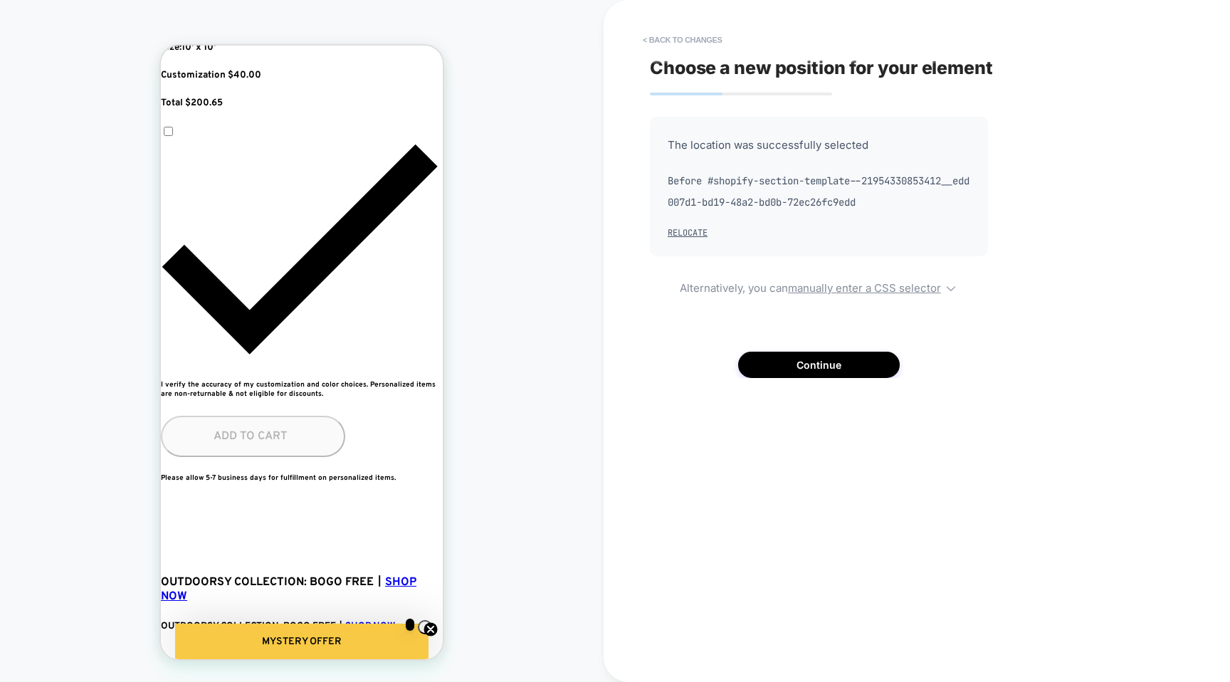
scroll to position [0, 518]
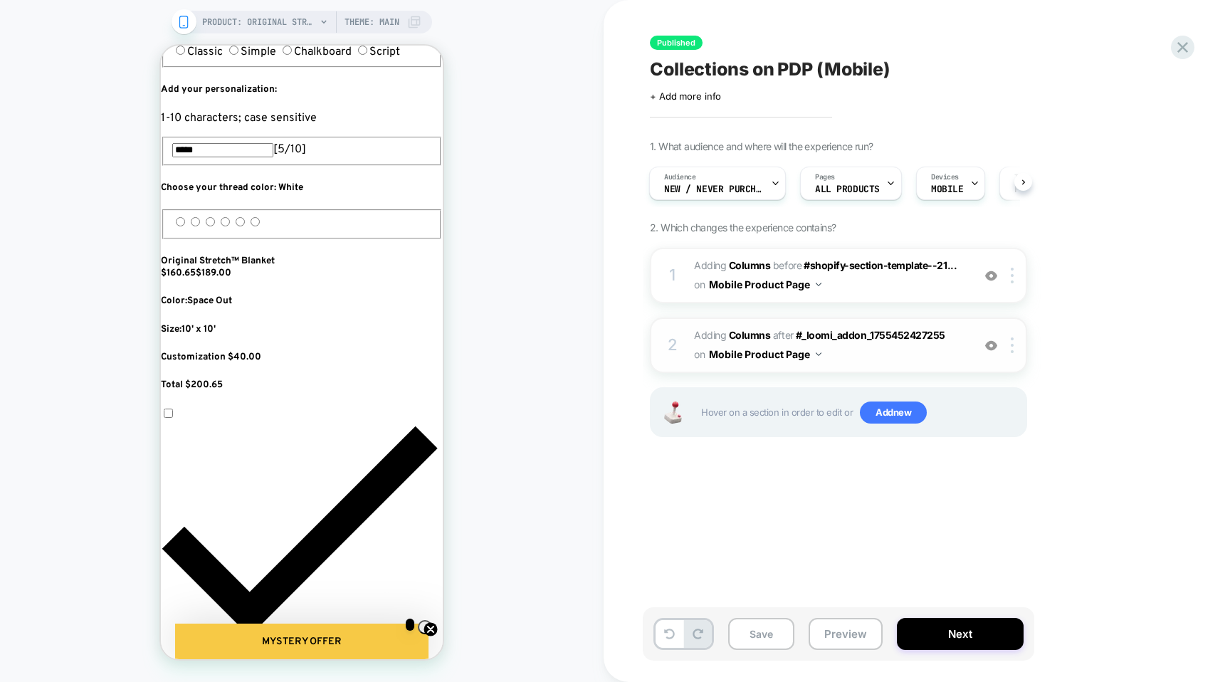
scroll to position [0, 777]
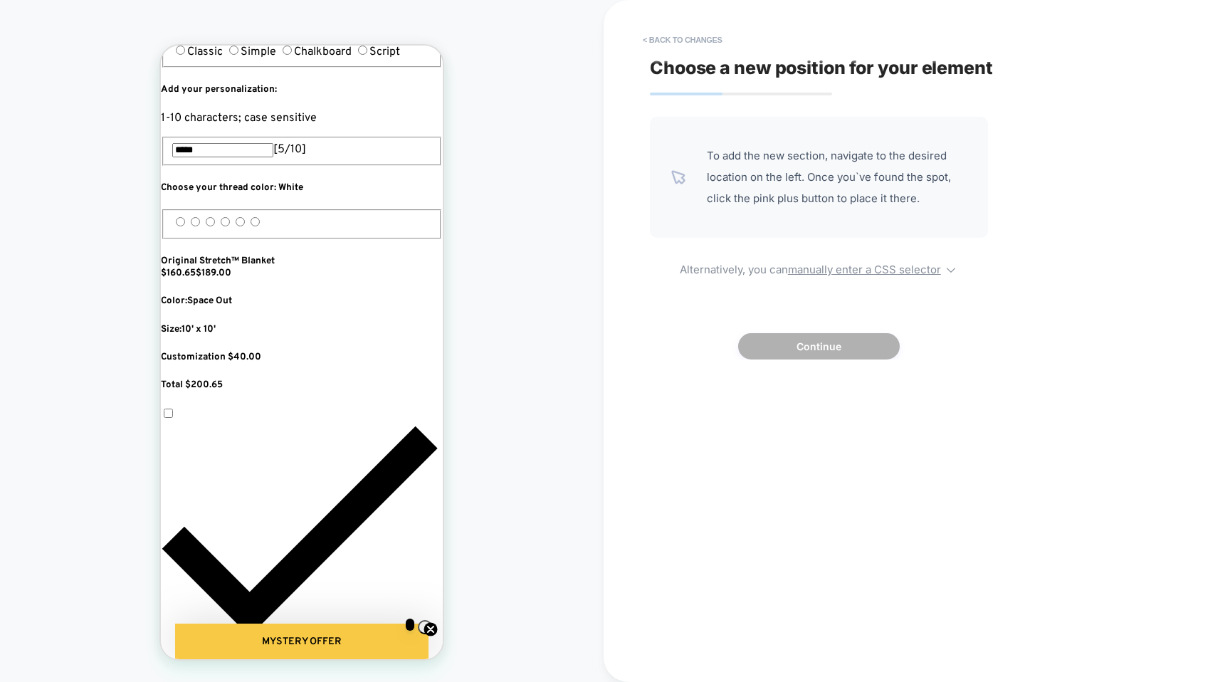
scroll to position [0, 0]
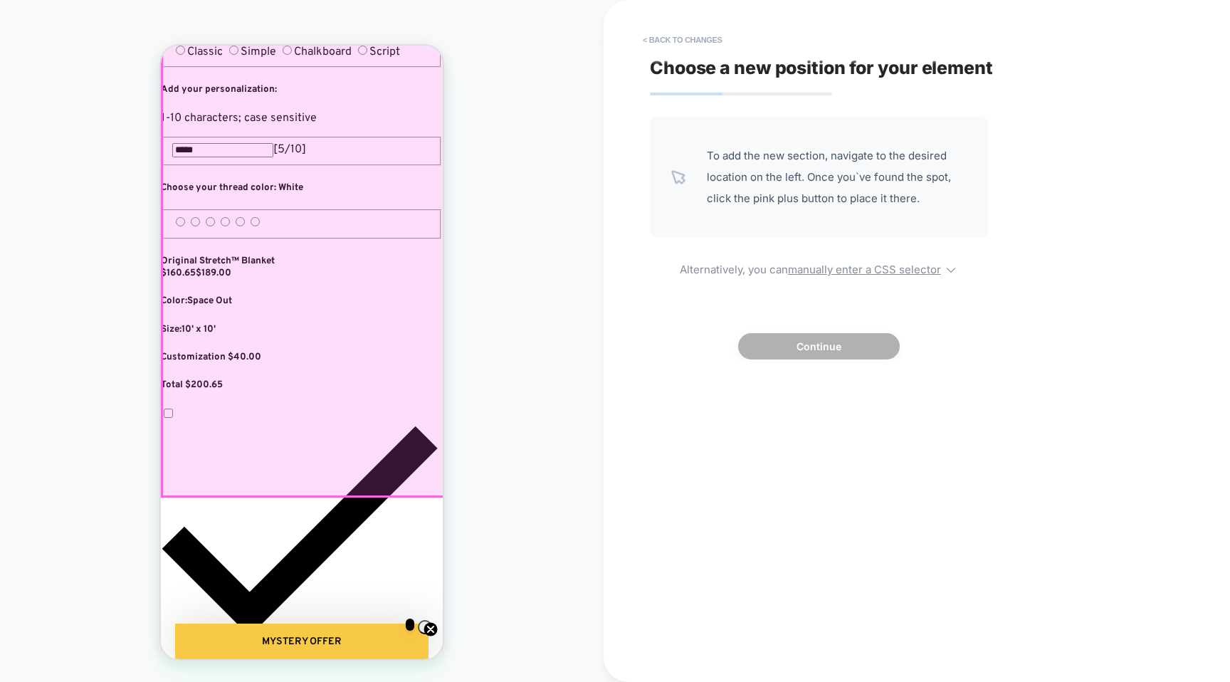
scroll to position [0, 259]
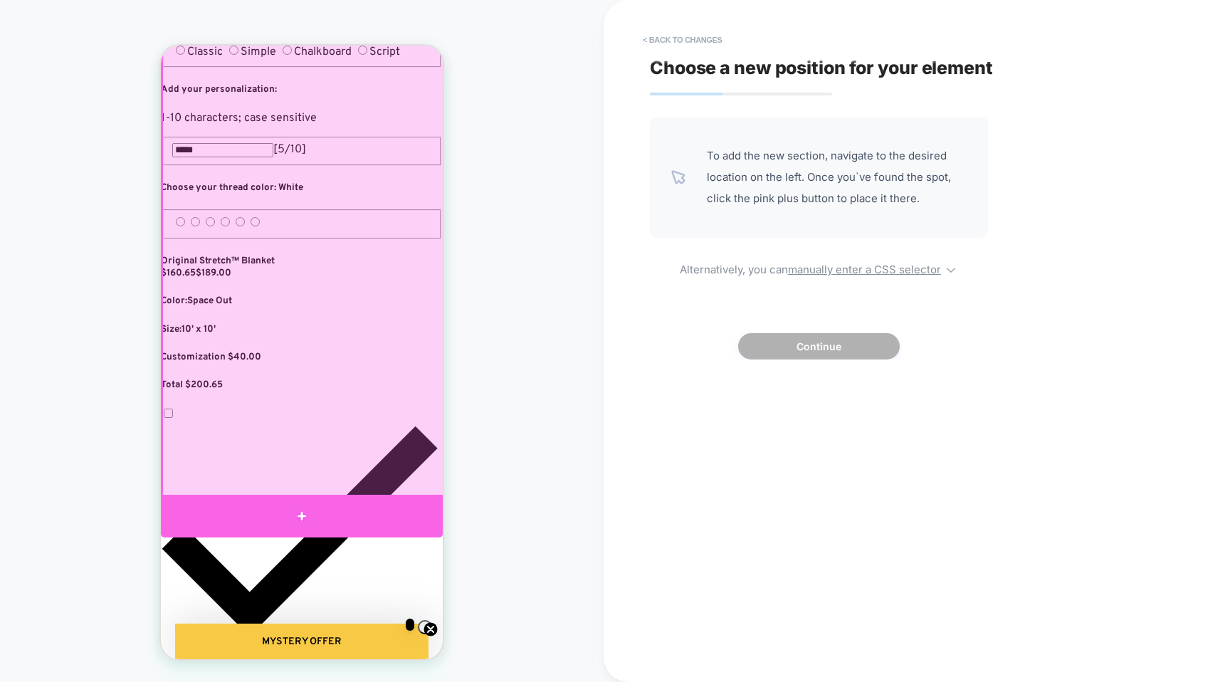
click at [341, 509] on div at bounding box center [302, 516] width 282 height 43
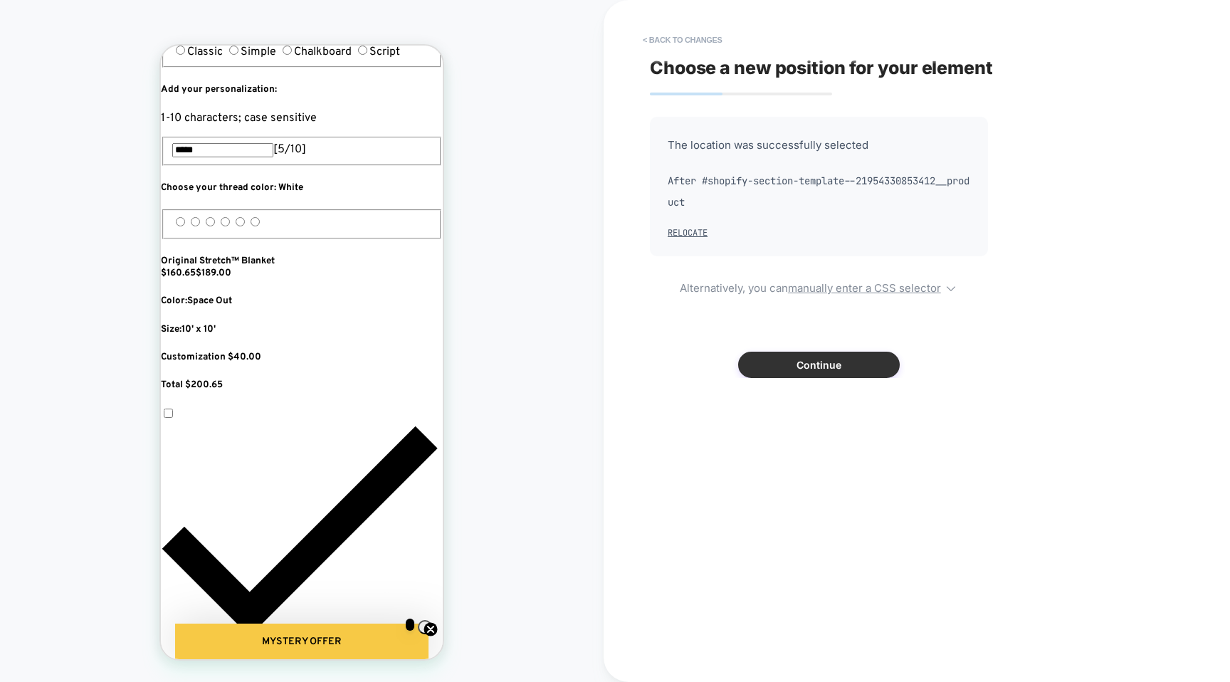
click at [778, 366] on button "Continue" at bounding box center [819, 365] width 162 height 26
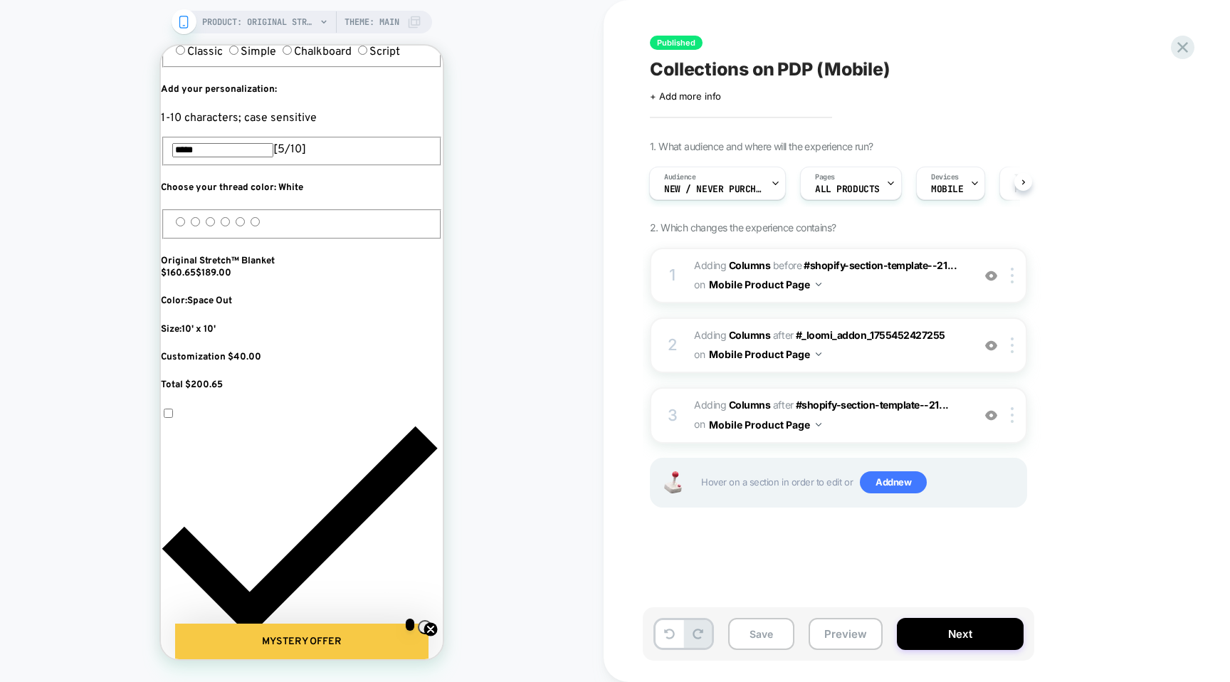
scroll to position [0, 518]
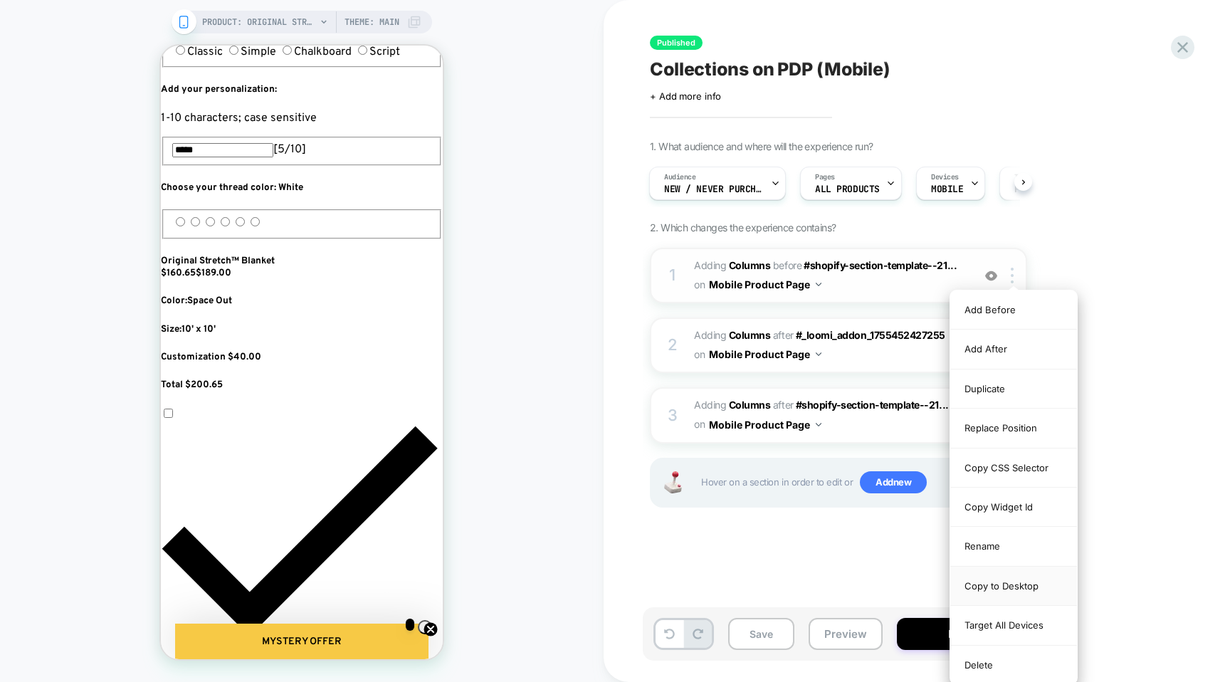
scroll to position [0, 777]
click at [984, 389] on div "Duplicate" at bounding box center [1013, 388] width 127 height 39
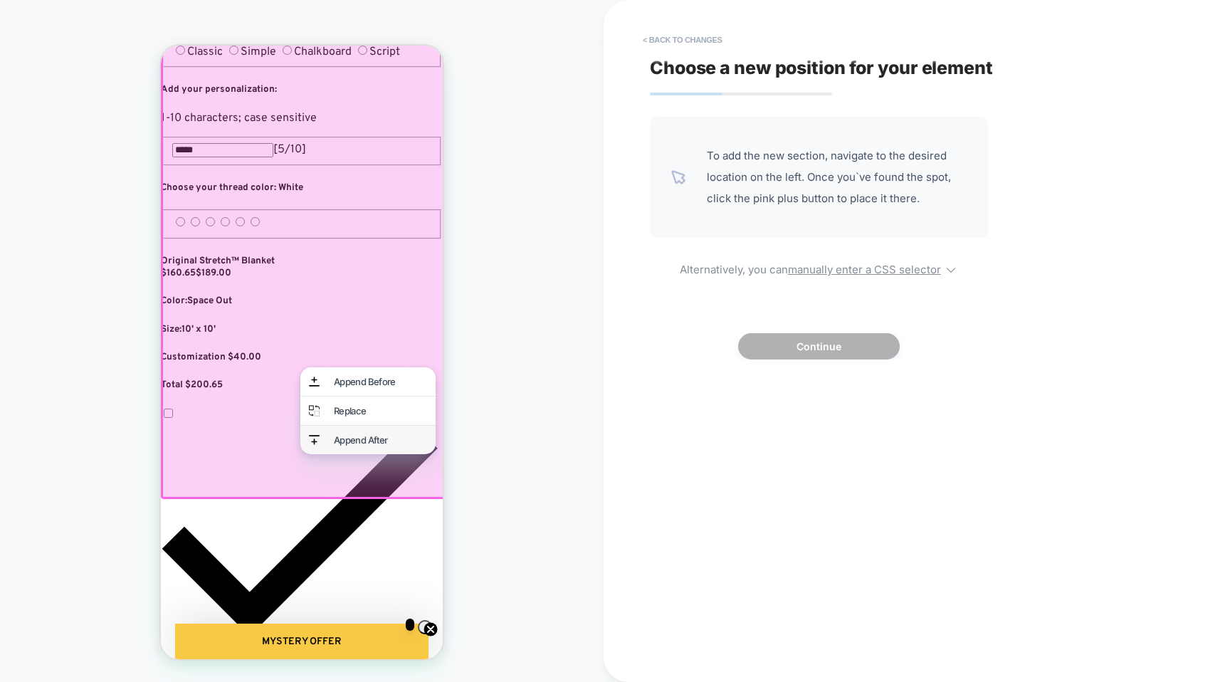
scroll to position [0, 159]
click at [343, 445] on div "Append After" at bounding box center [380, 439] width 93 height 11
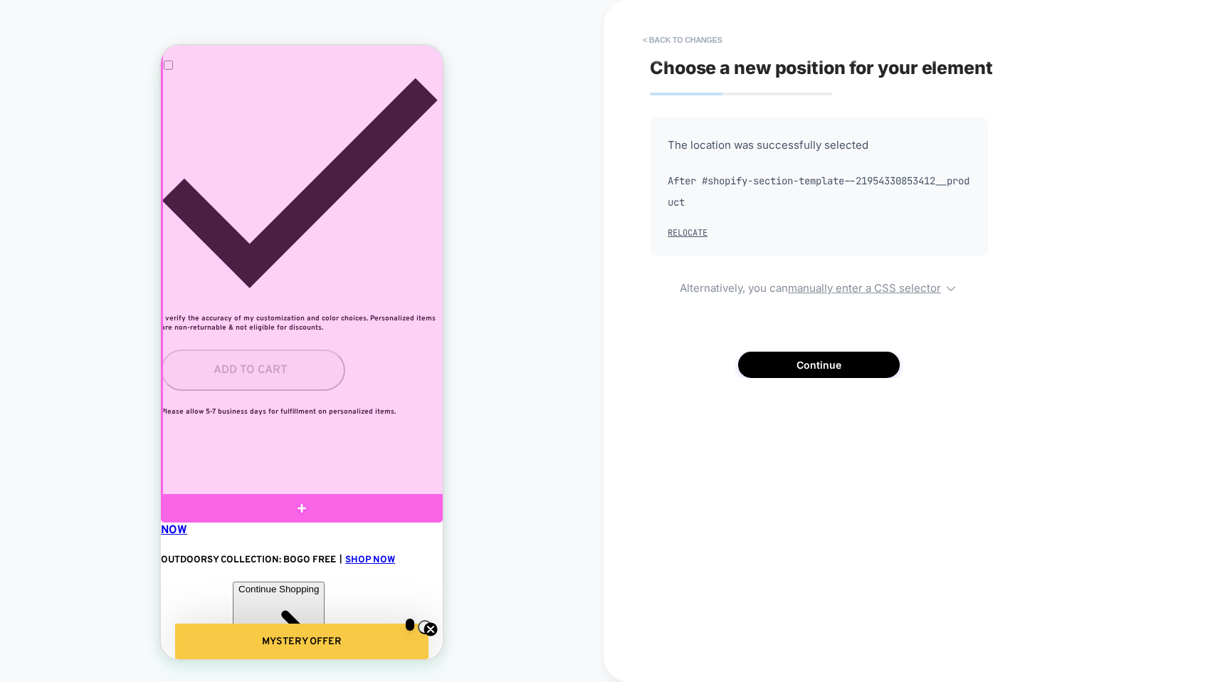
scroll to position [0, 259]
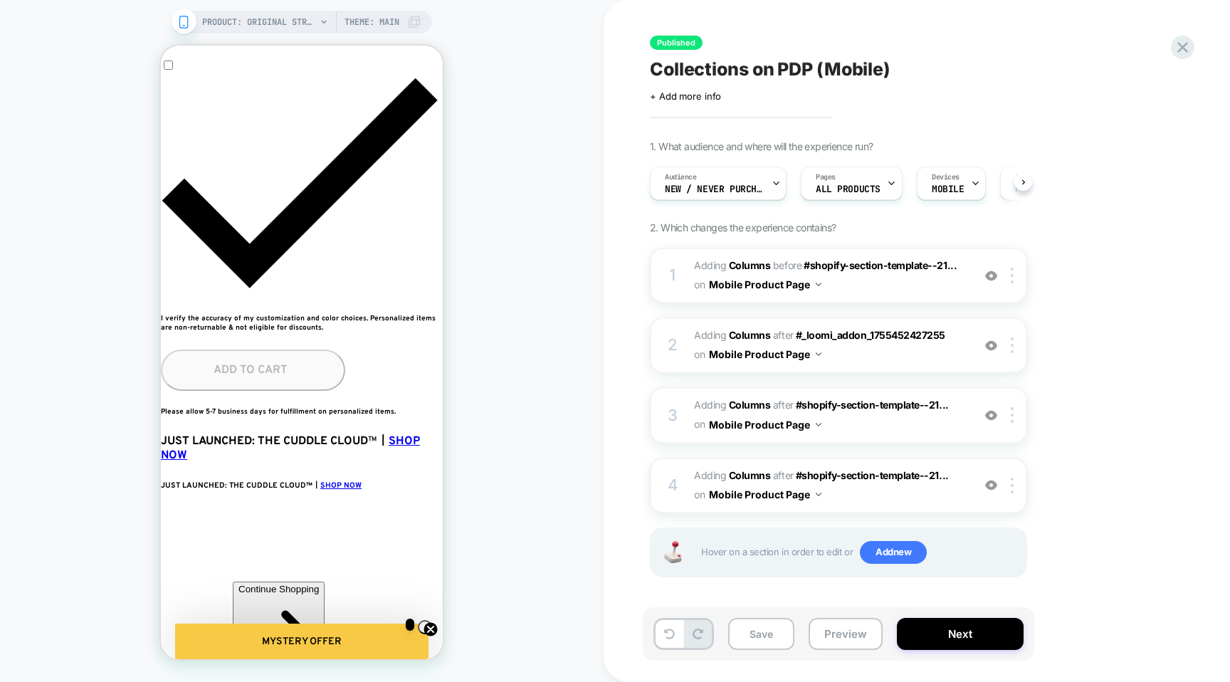
scroll to position [0, 1]
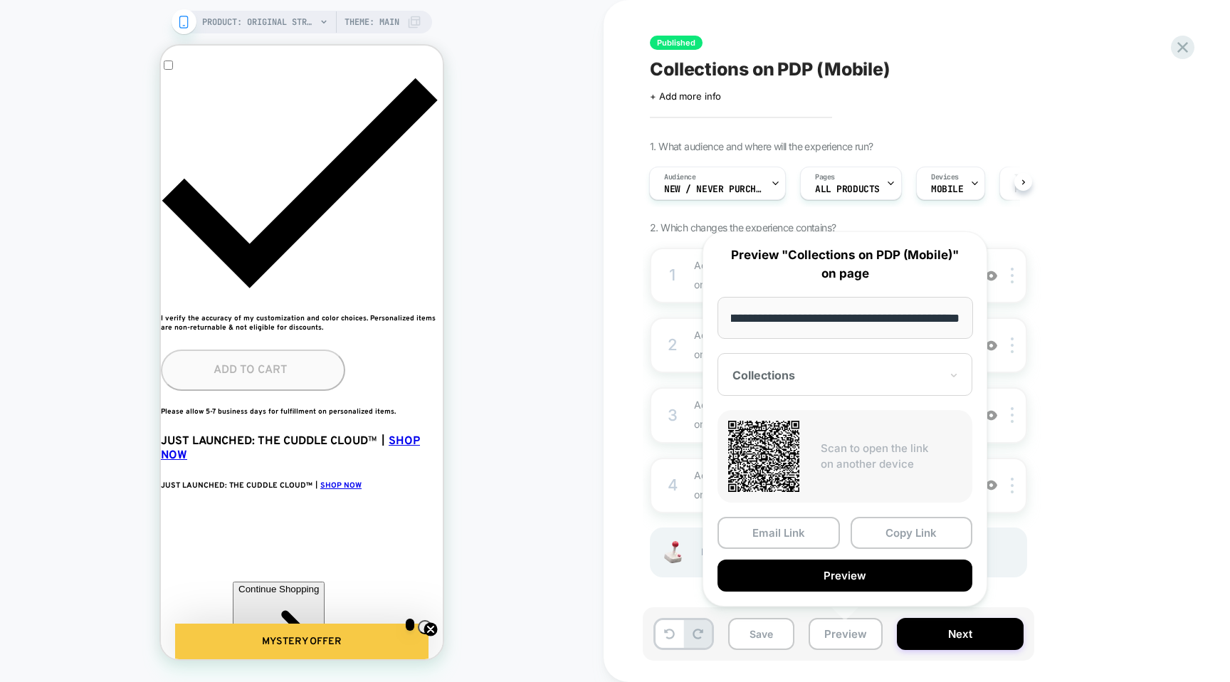
scroll to position [0, 0]
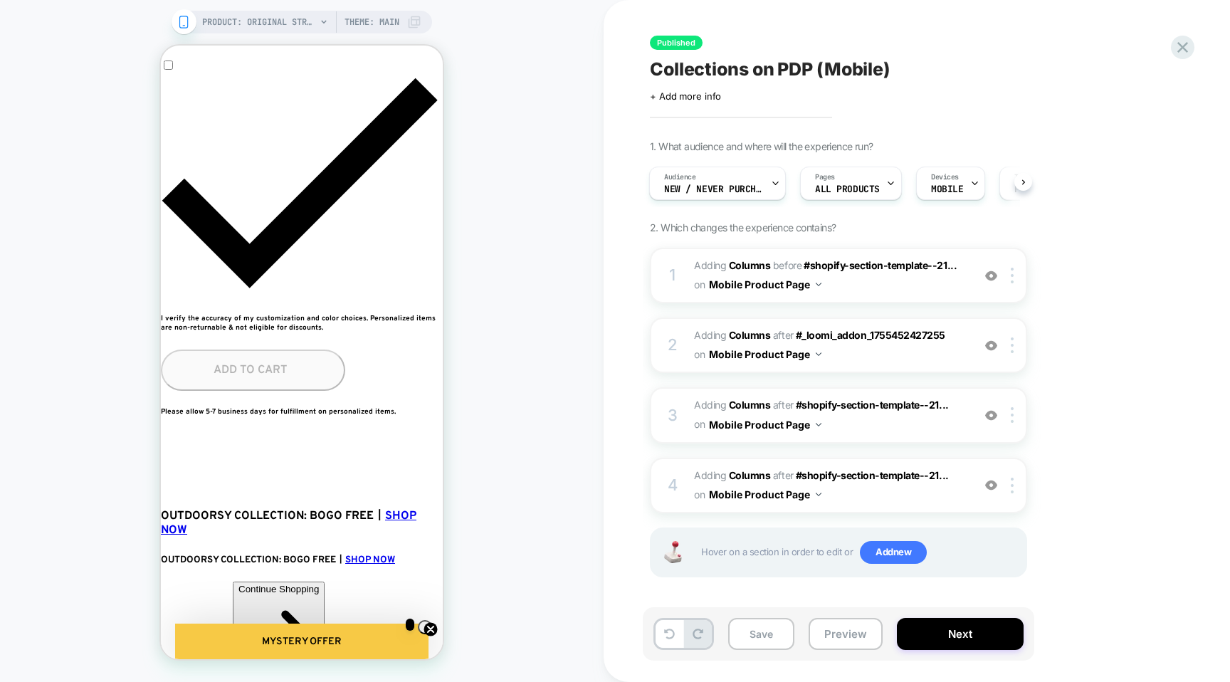
scroll to position [0, 777]
click at [285, 28] on span "PRODUCT: Original Stretch™ Blanket [the big]" at bounding box center [259, 22] width 114 height 23
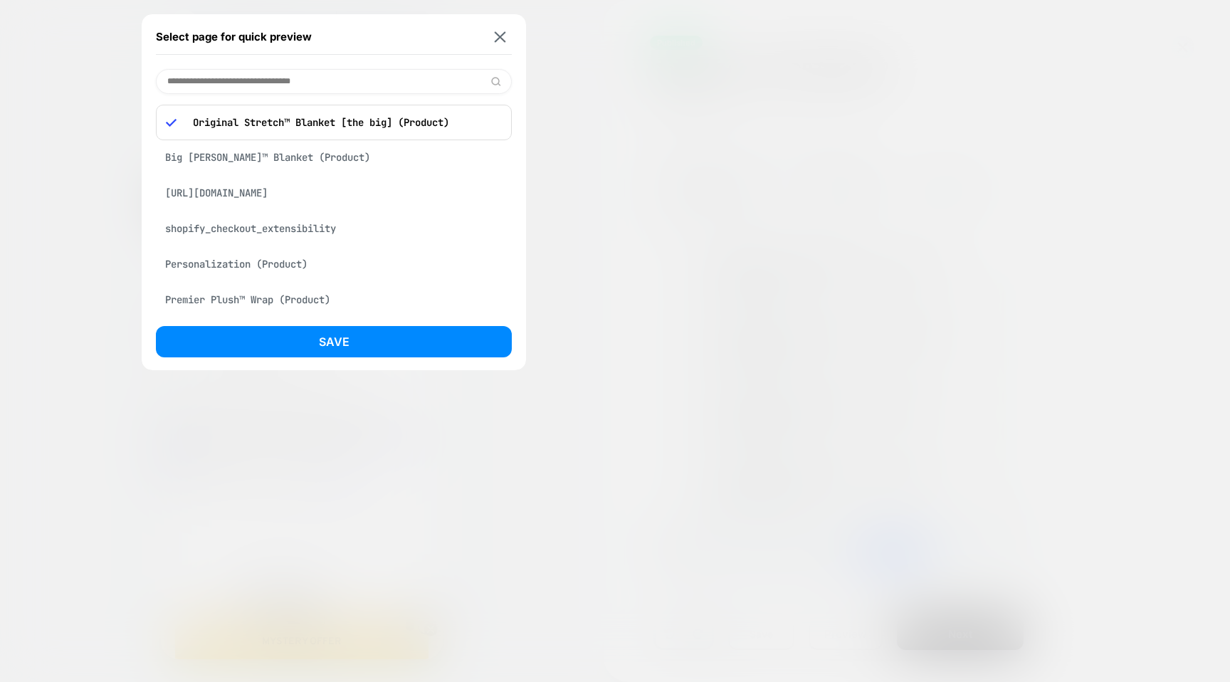
click at [295, 160] on div "Big [PERSON_NAME]™ Blanket (Product)" at bounding box center [334, 157] width 356 height 27
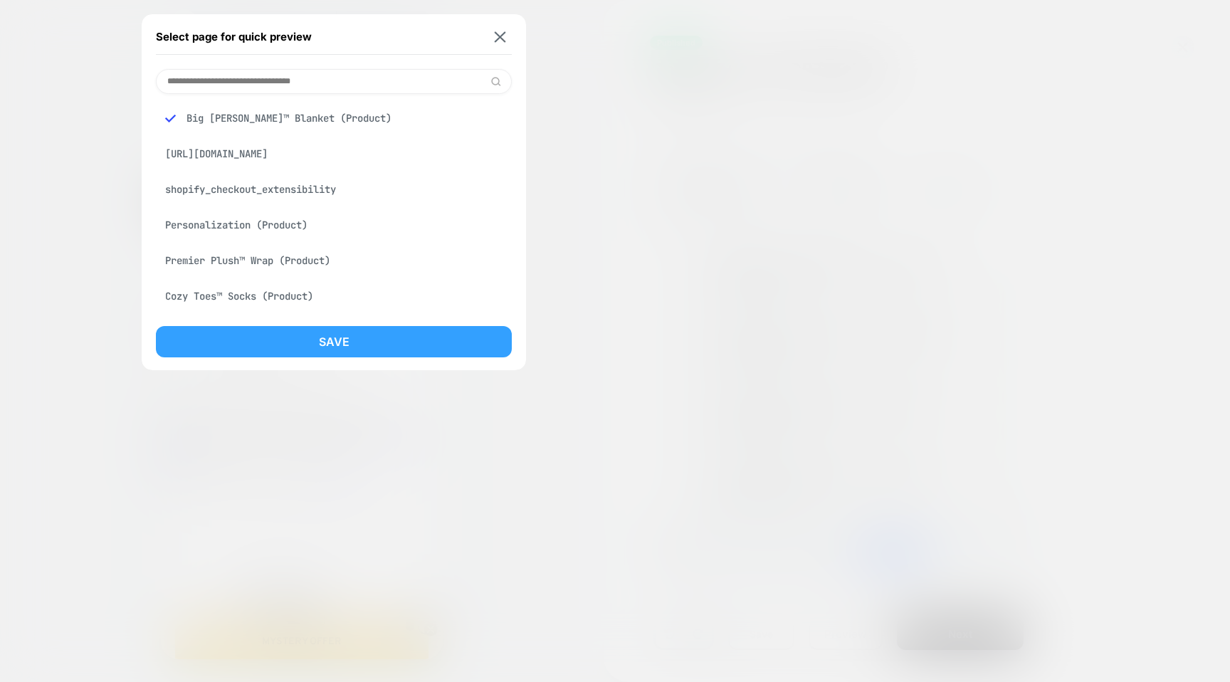
click at [336, 354] on button "Save" at bounding box center [334, 341] width 356 height 31
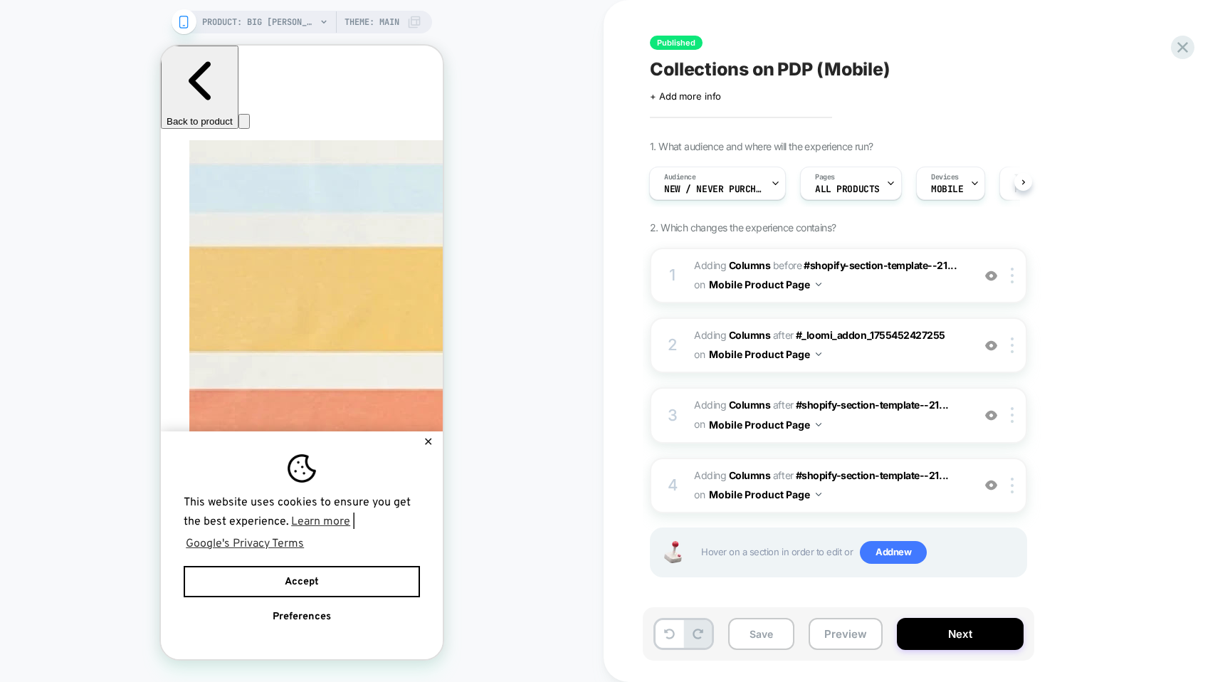
scroll to position [0, 1]
click at [432, 437] on button "✕" at bounding box center [428, 442] width 18 height 10
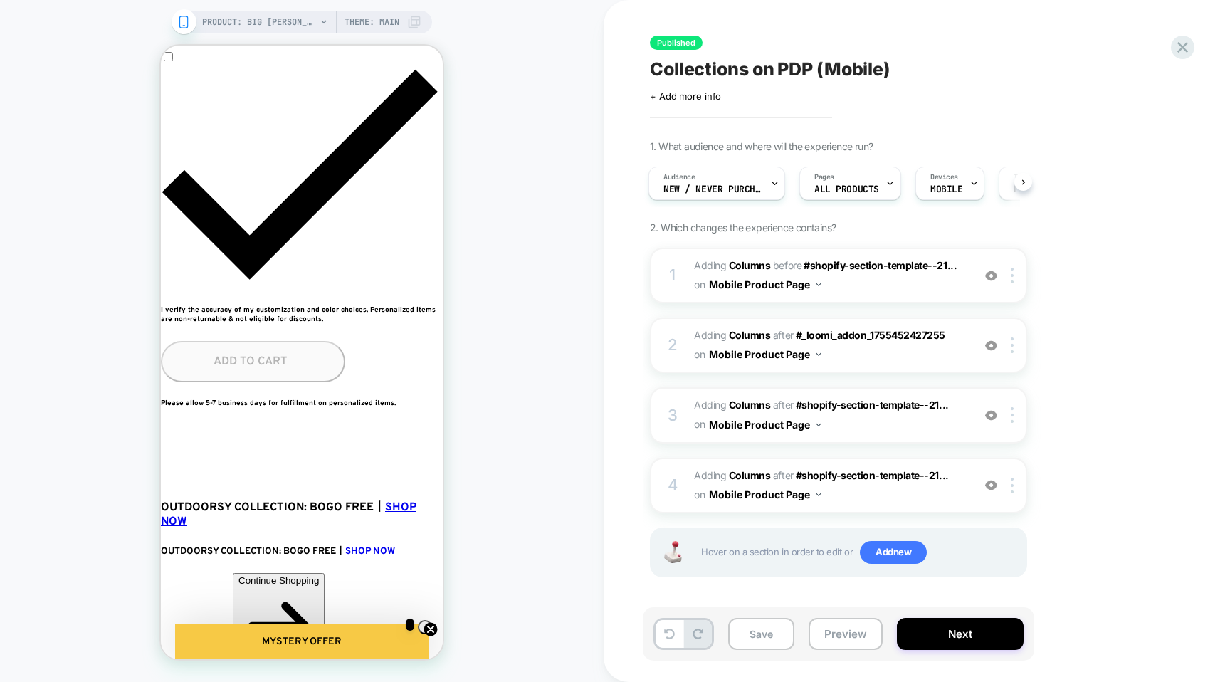
scroll to position [1203, 0]
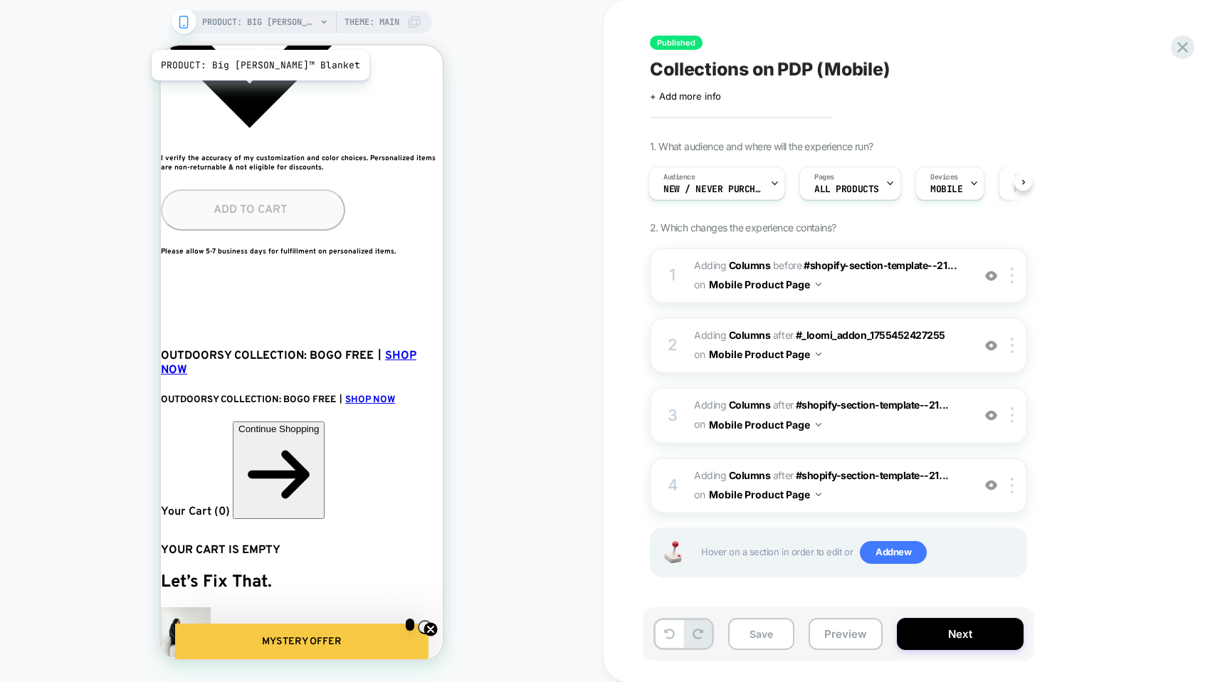
click at [239, 32] on span "PRODUCT: Big [PERSON_NAME]™ Blanket" at bounding box center [259, 22] width 114 height 23
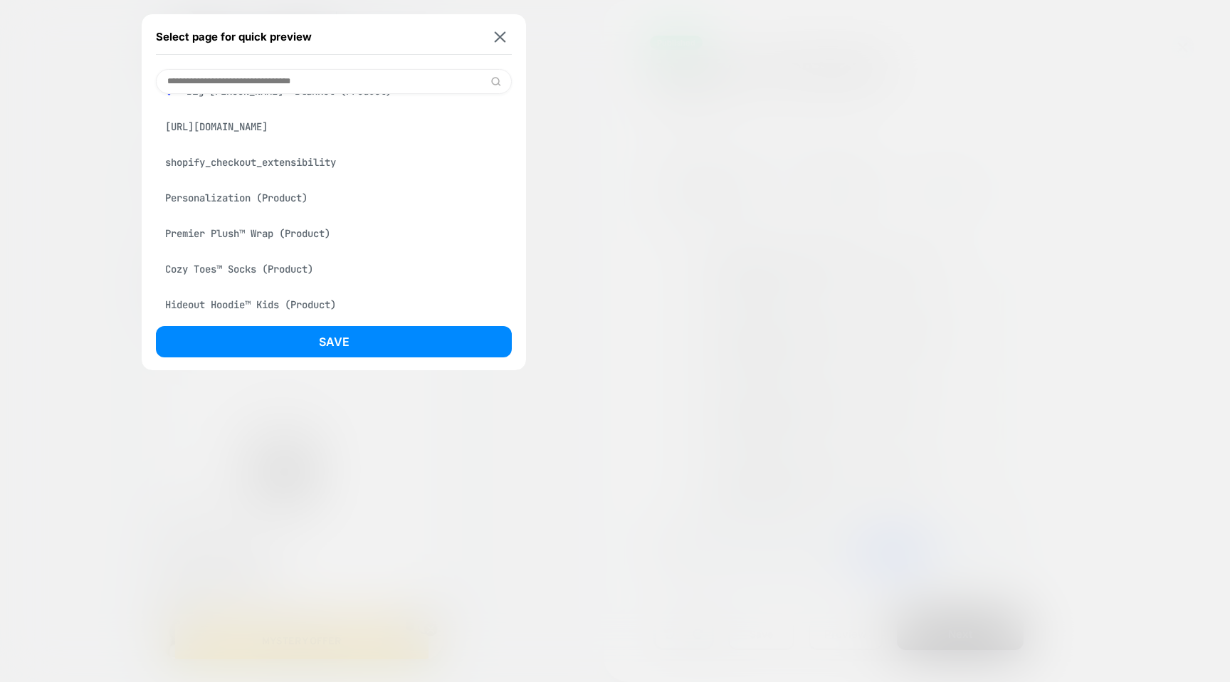
scroll to position [34, 0]
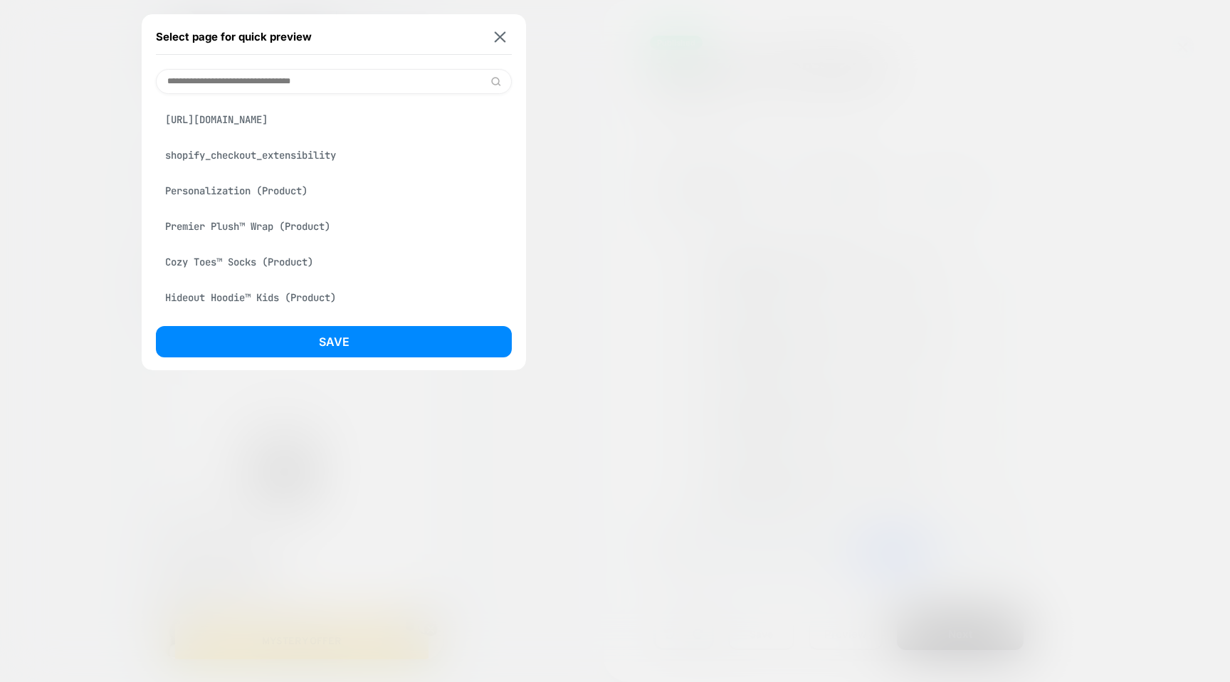
click at [257, 222] on div "Premier Plush™ Wrap (Product)" at bounding box center [334, 226] width 356 height 27
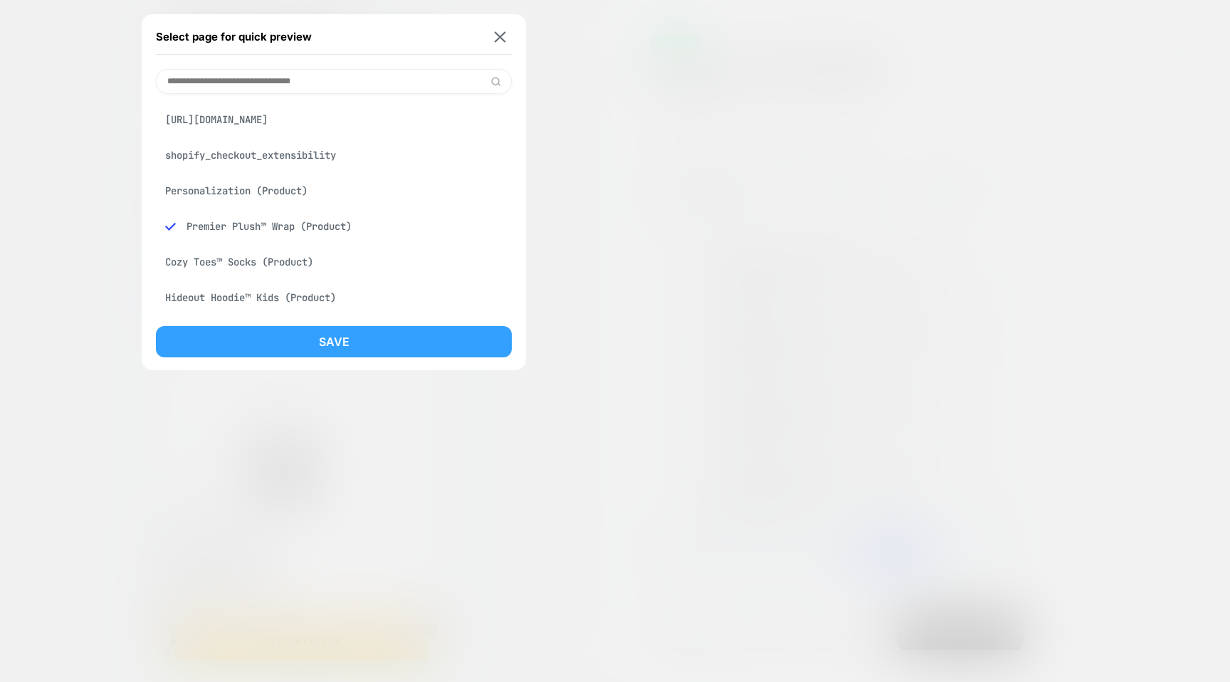
click at [307, 339] on button "Save" at bounding box center [334, 341] width 356 height 31
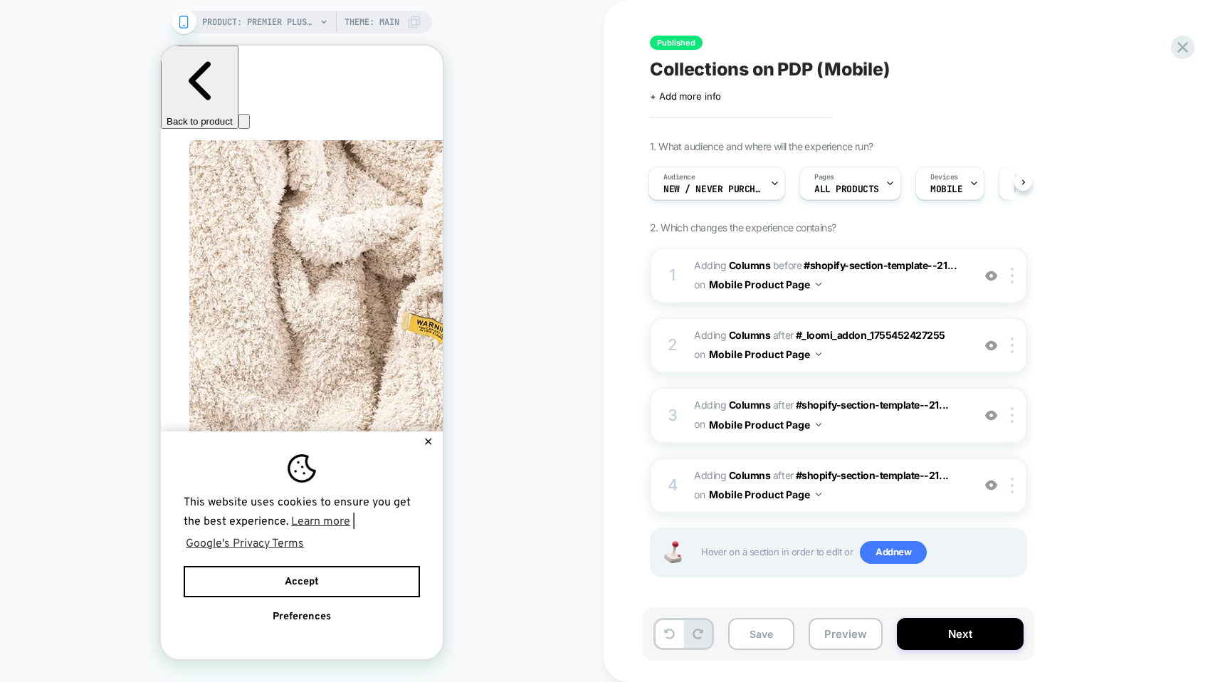
scroll to position [0, 2]
click at [433, 437] on button "✕" at bounding box center [428, 442] width 18 height 10
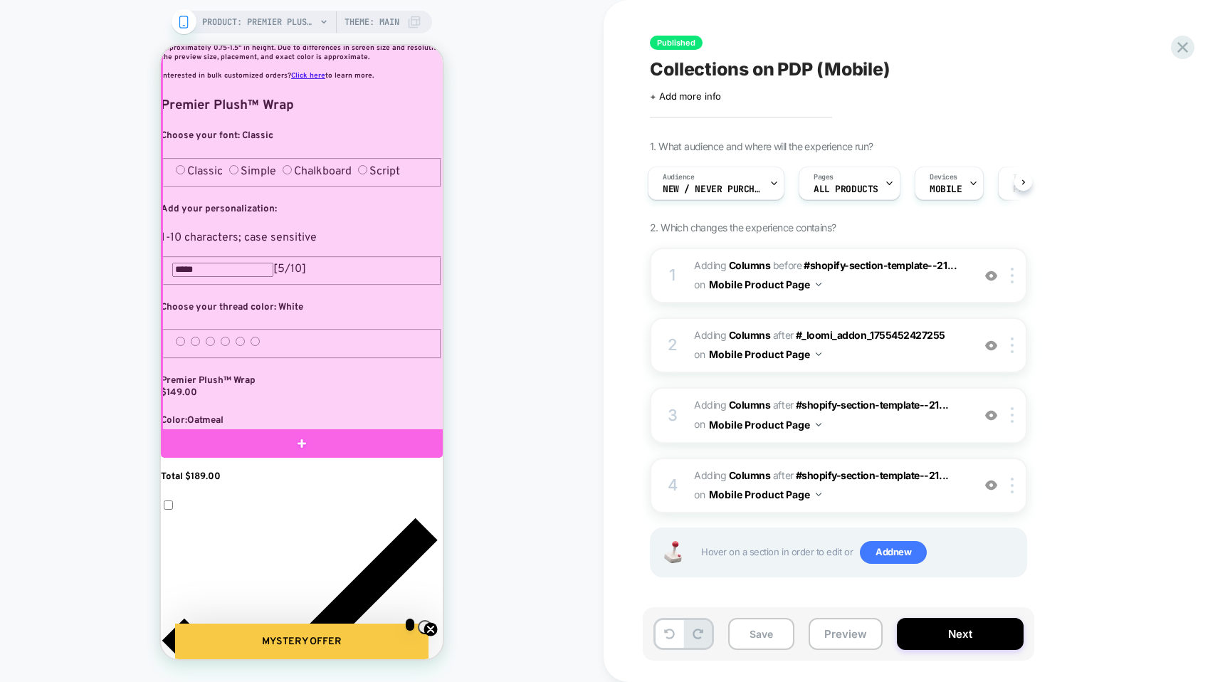
scroll to position [551, 0]
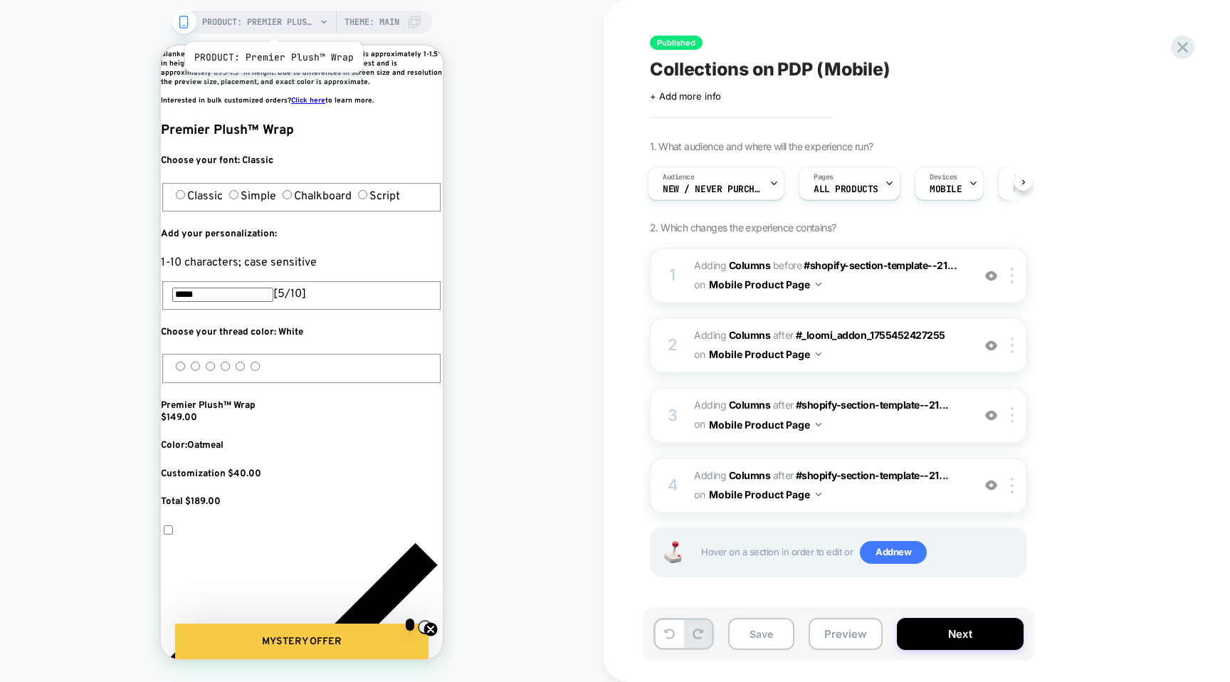
click at [272, 24] on span "PRODUCT: Premier Plush™ Wrap" at bounding box center [259, 22] width 114 height 23
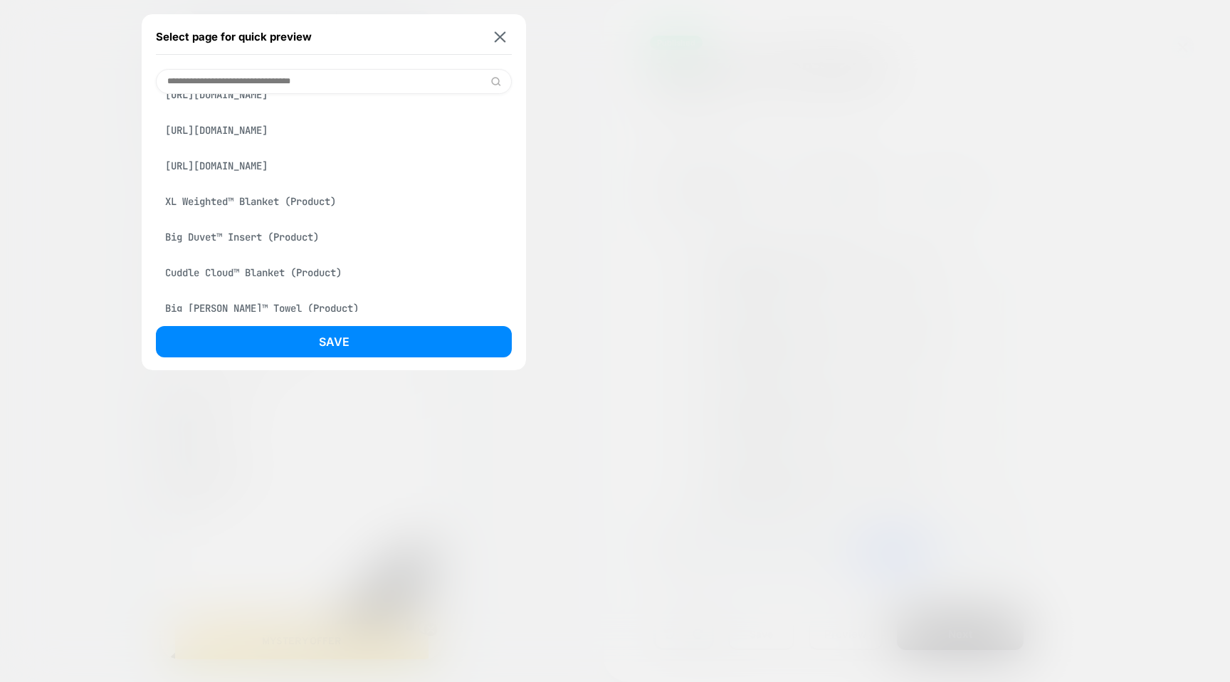
scroll to position [0, 777]
click at [290, 286] on div "Cuddle Cloud™ Blanket (Product)" at bounding box center [334, 272] width 356 height 27
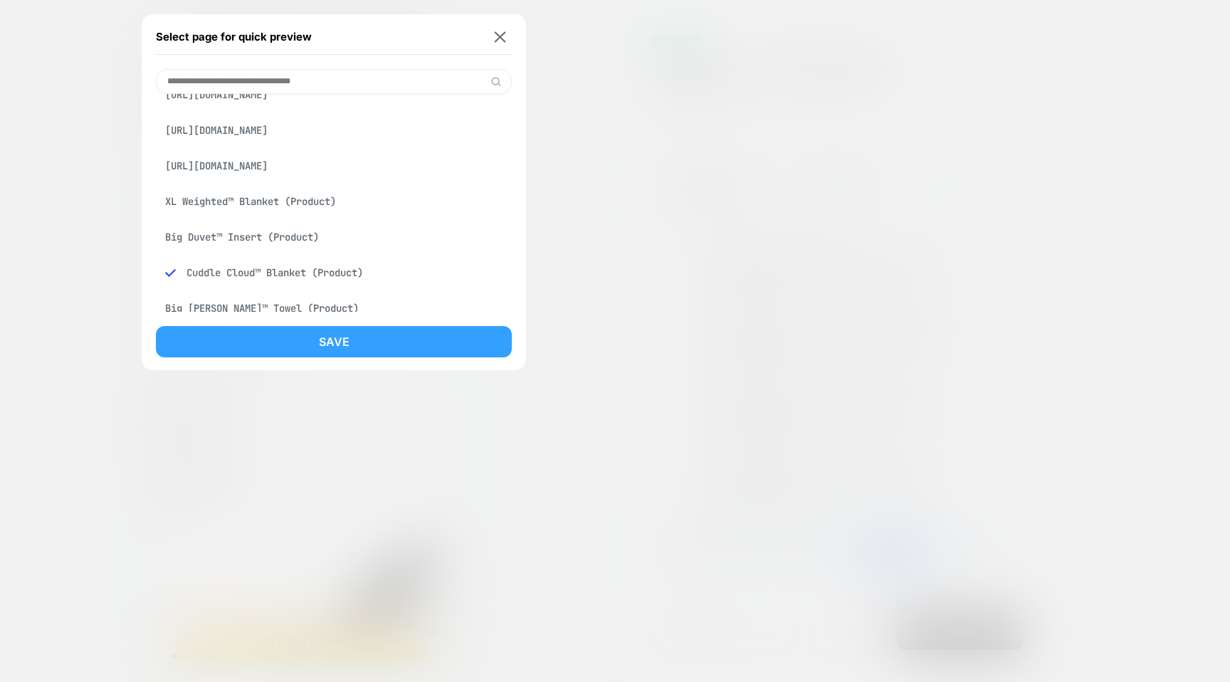
click at [309, 330] on button "Save" at bounding box center [334, 341] width 356 height 31
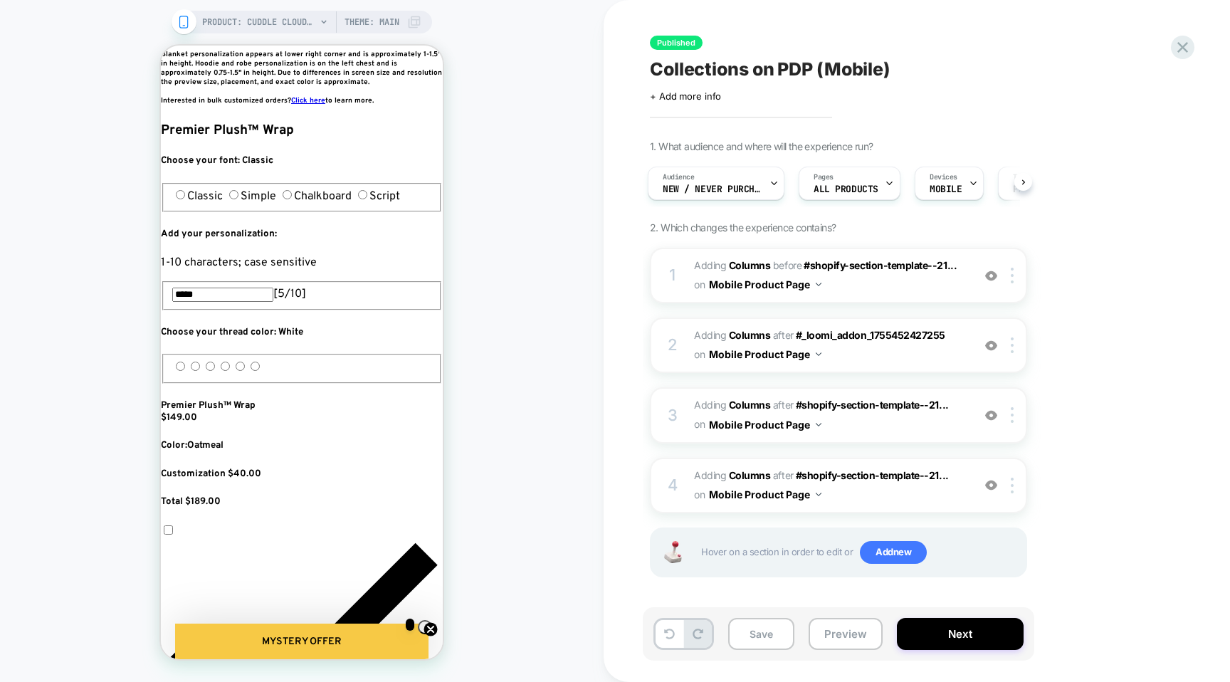
scroll to position [0, 3]
click at [290, 20] on span "PRODUCT: Cuddle Cloud™ Blanket" at bounding box center [259, 22] width 114 height 23
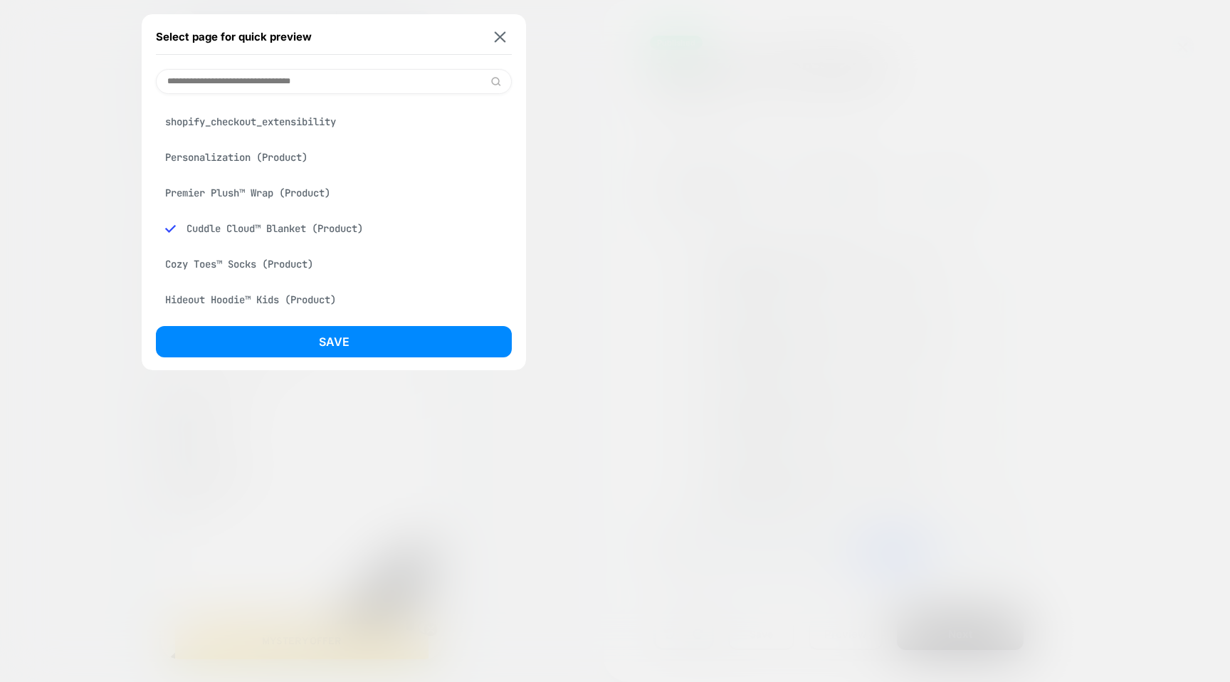
scroll to position [136, 0]
drag, startPoint x: 276, startPoint y: 238, endPoint x: 275, endPoint y: 247, distance: 9.3
click at [275, 245] on div "Hideout Hoodie™ Kids (Product)" at bounding box center [334, 231] width 356 height 27
click at [275, 268] on div "Original Stretch™ Blanket [the big] (Product)" at bounding box center [334, 266] width 356 height 27
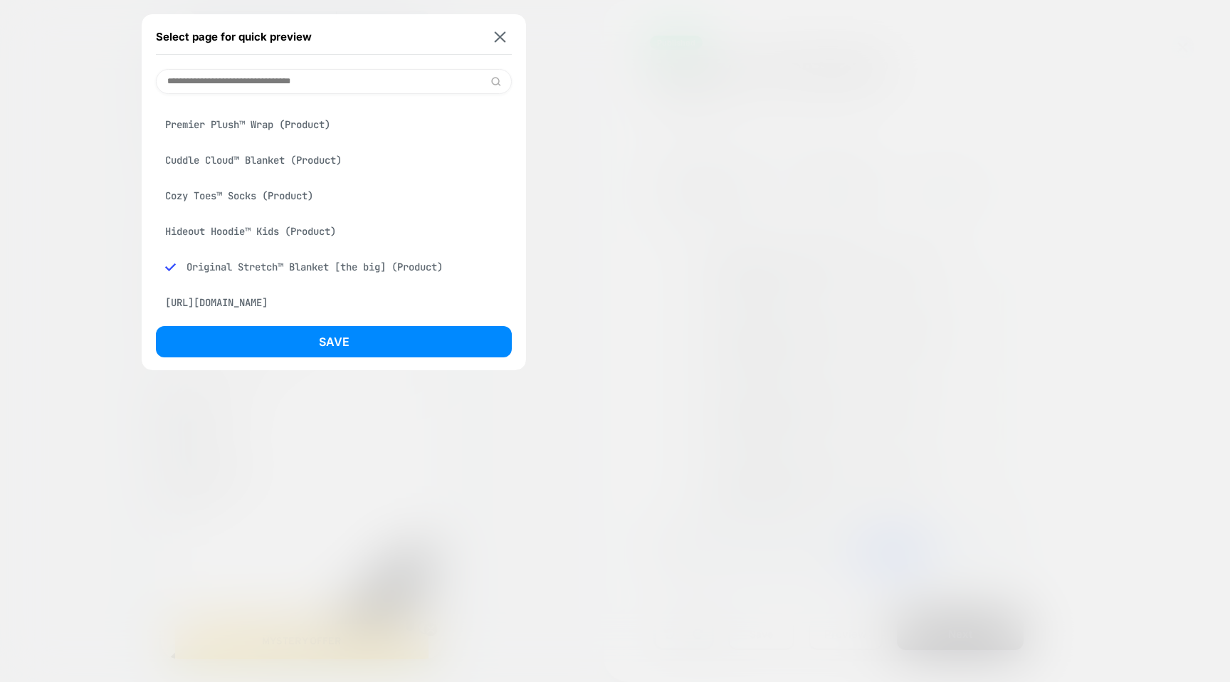
click at [287, 231] on div "Hideout Hoodie™ Kids (Product)" at bounding box center [334, 231] width 356 height 27
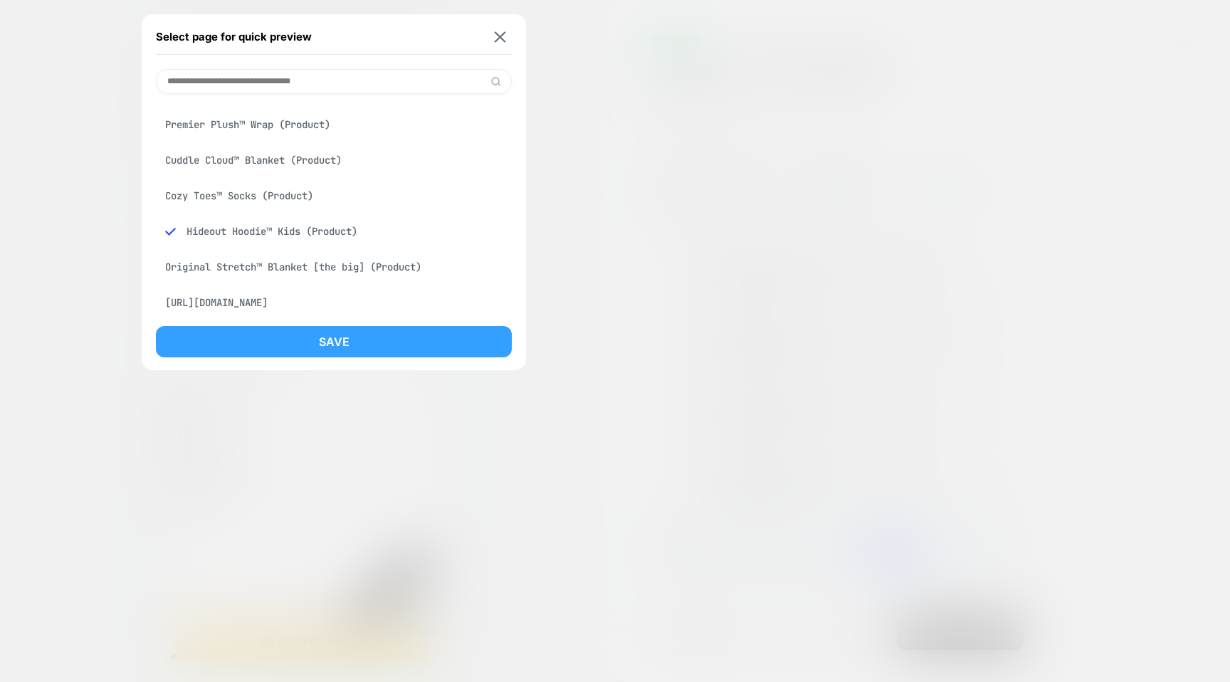
click at [300, 333] on button "Save" at bounding box center [334, 341] width 356 height 31
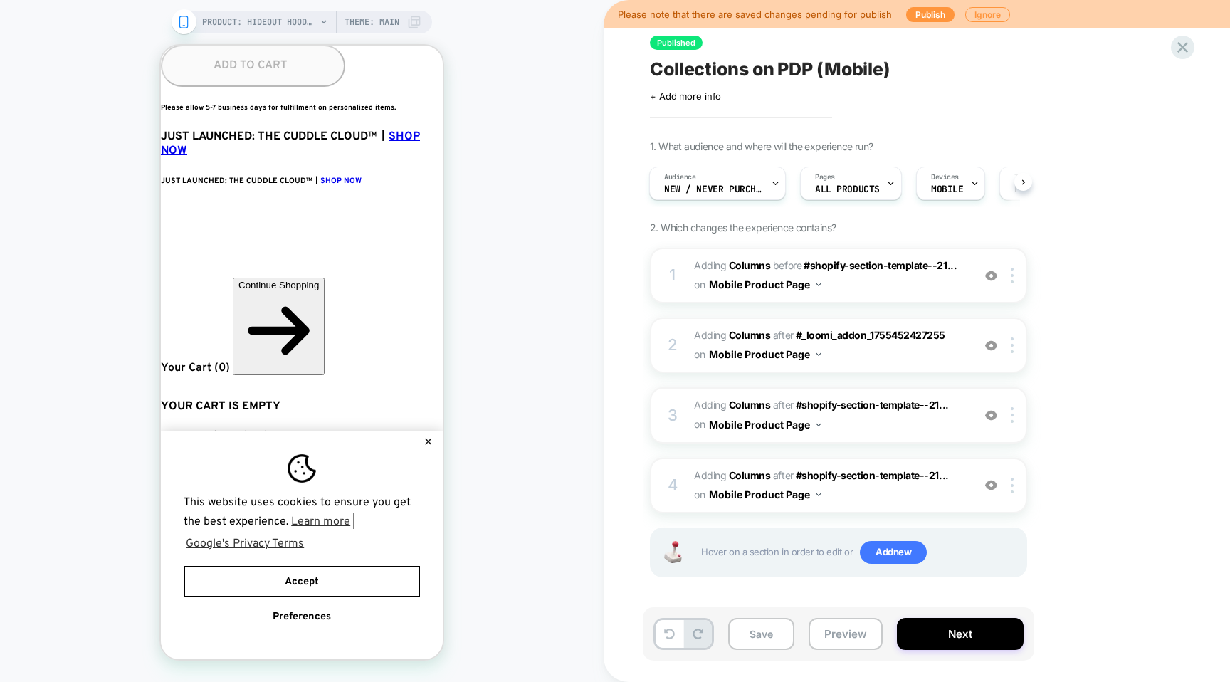
scroll to position [1037, 0]
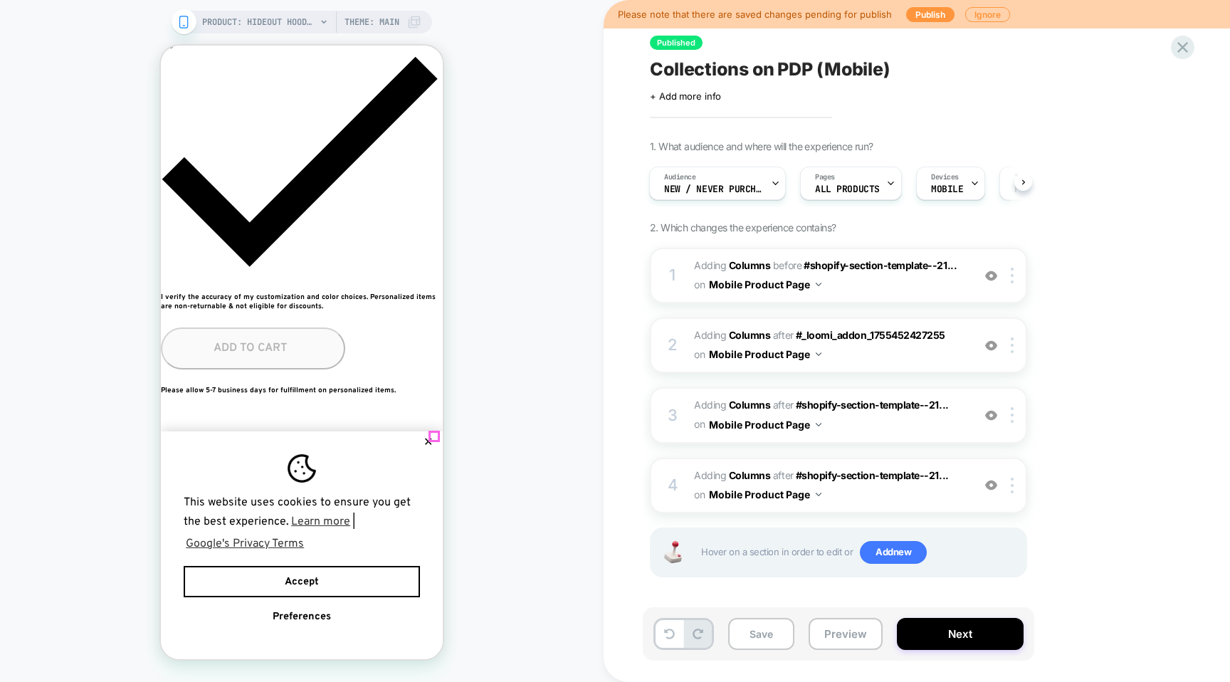
click at [433, 437] on button "✕" at bounding box center [428, 442] width 18 height 10
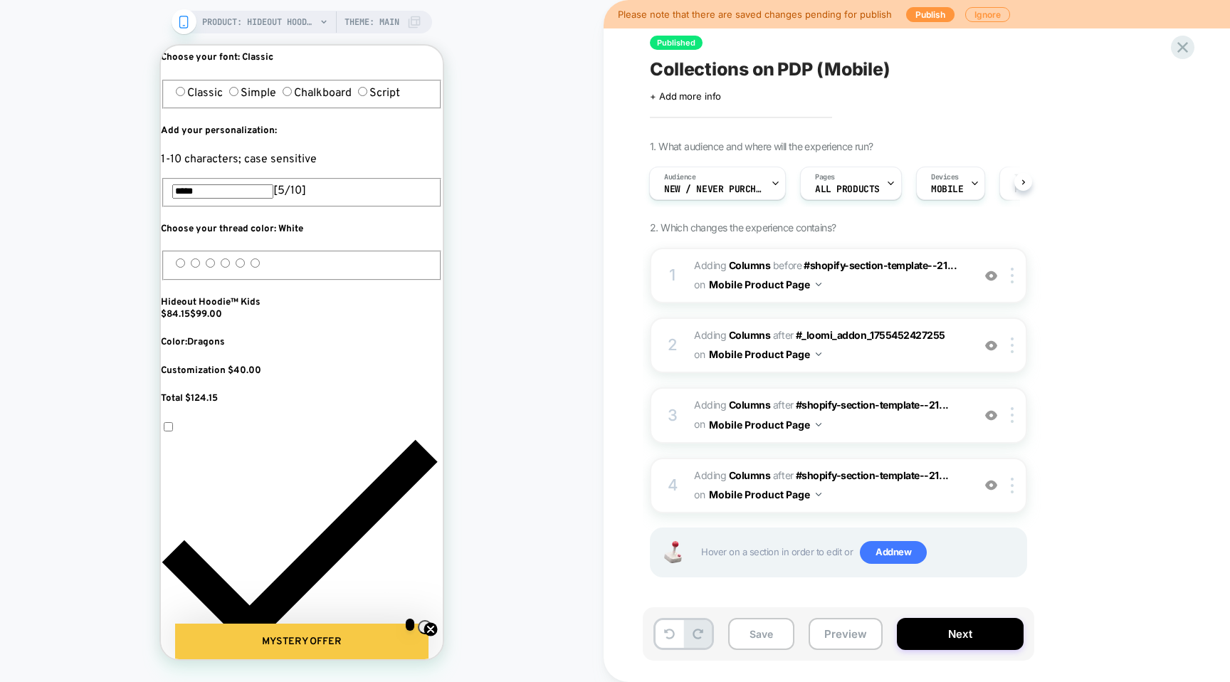
scroll to position [517, 0]
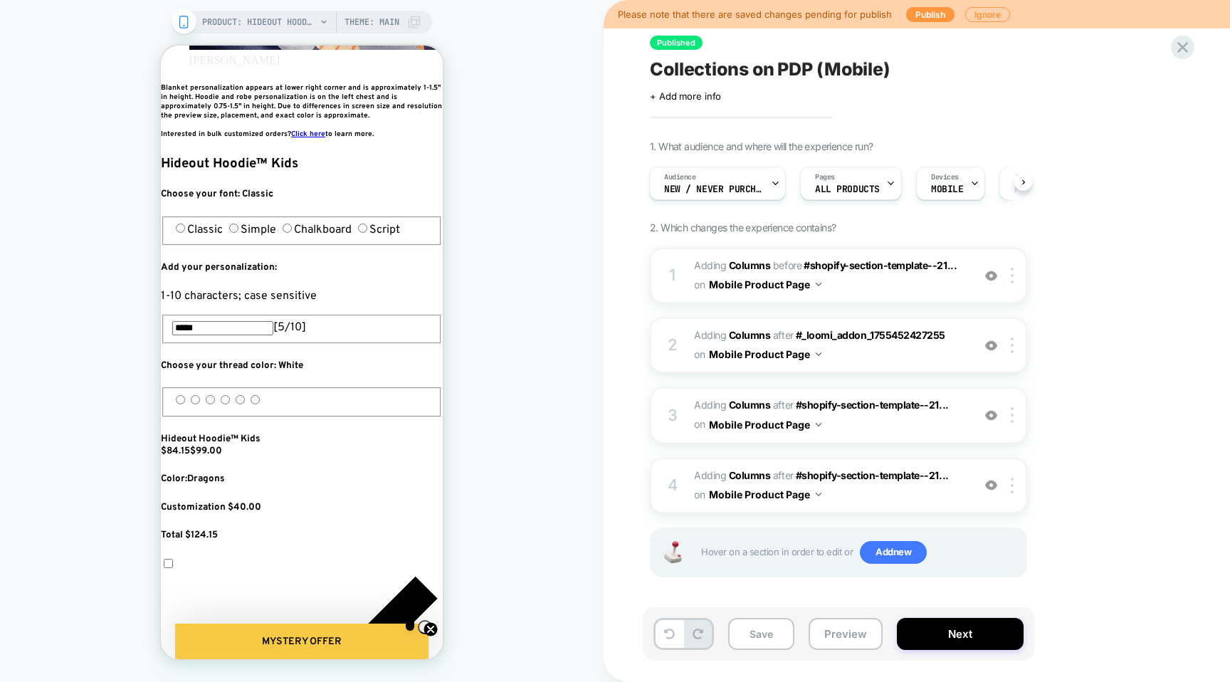
click at [295, 33] on div "PRODUCT: Hideout Hoodie™ Kids PRODUCT: Hideout Hoodie™ Kids Theme: MAIN" at bounding box center [301, 340] width 603 height 653
click at [295, 23] on span "PRODUCT: Hideout Hoodie™ Kids" at bounding box center [259, 22] width 114 height 23
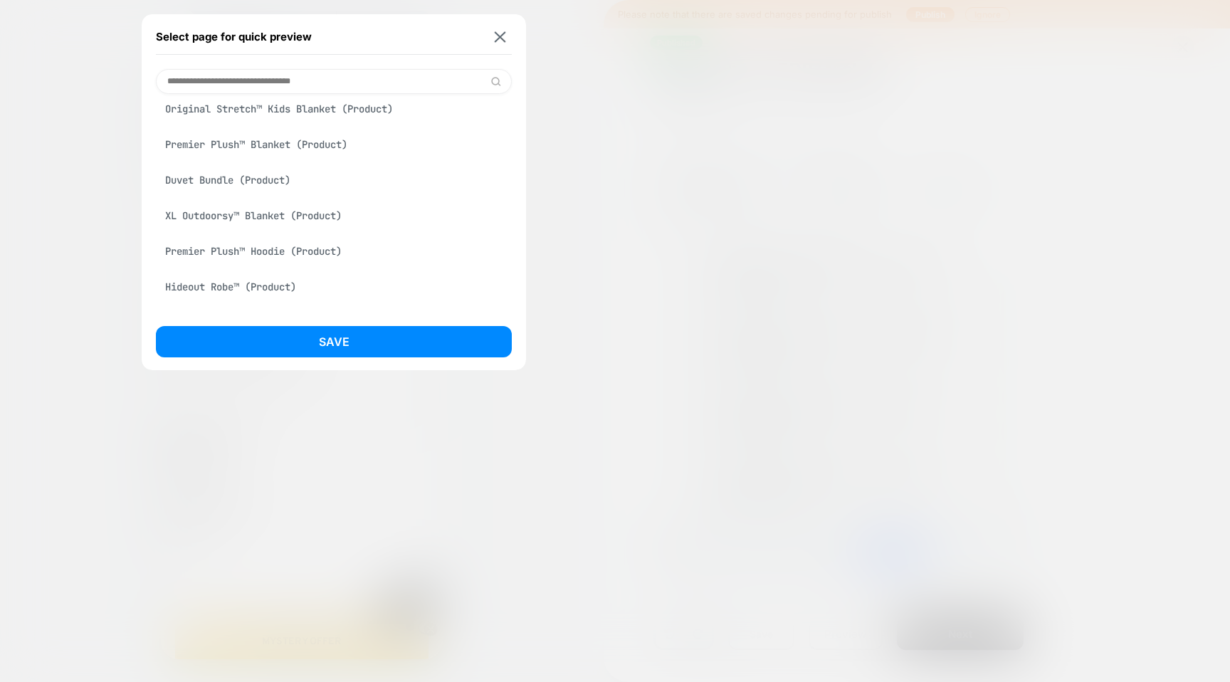
scroll to position [0, 518]
click at [491, 35] on button at bounding box center [500, 37] width 18 height 12
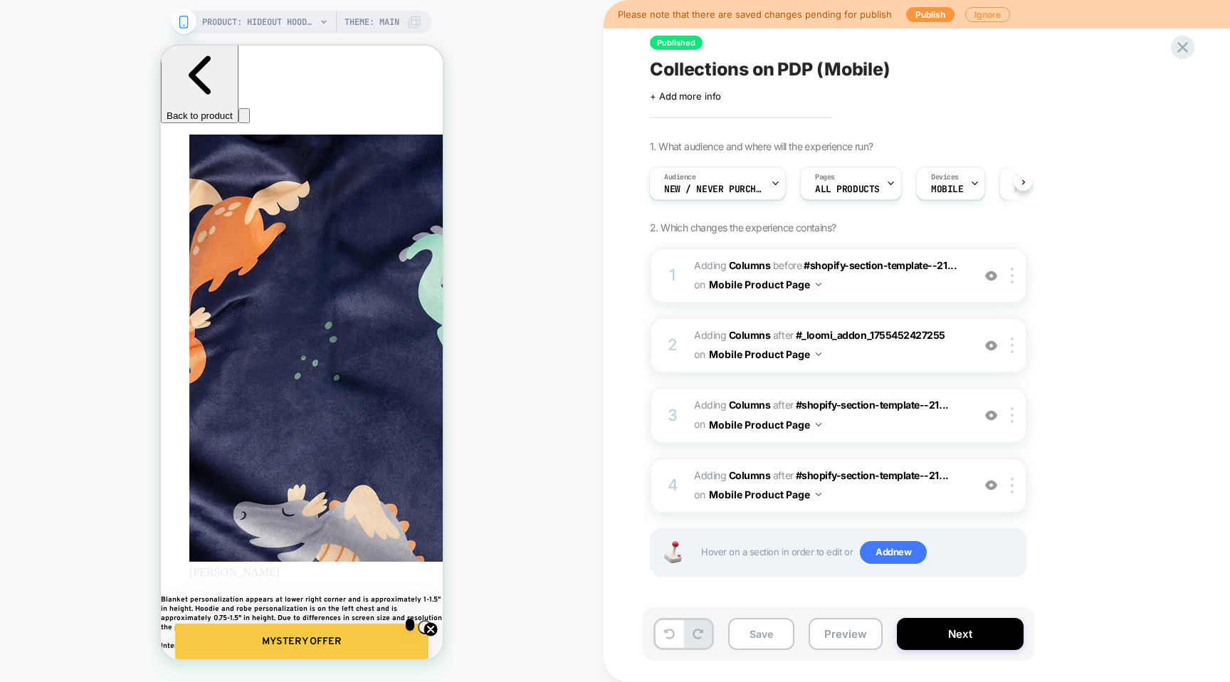
scroll to position [0, 0]
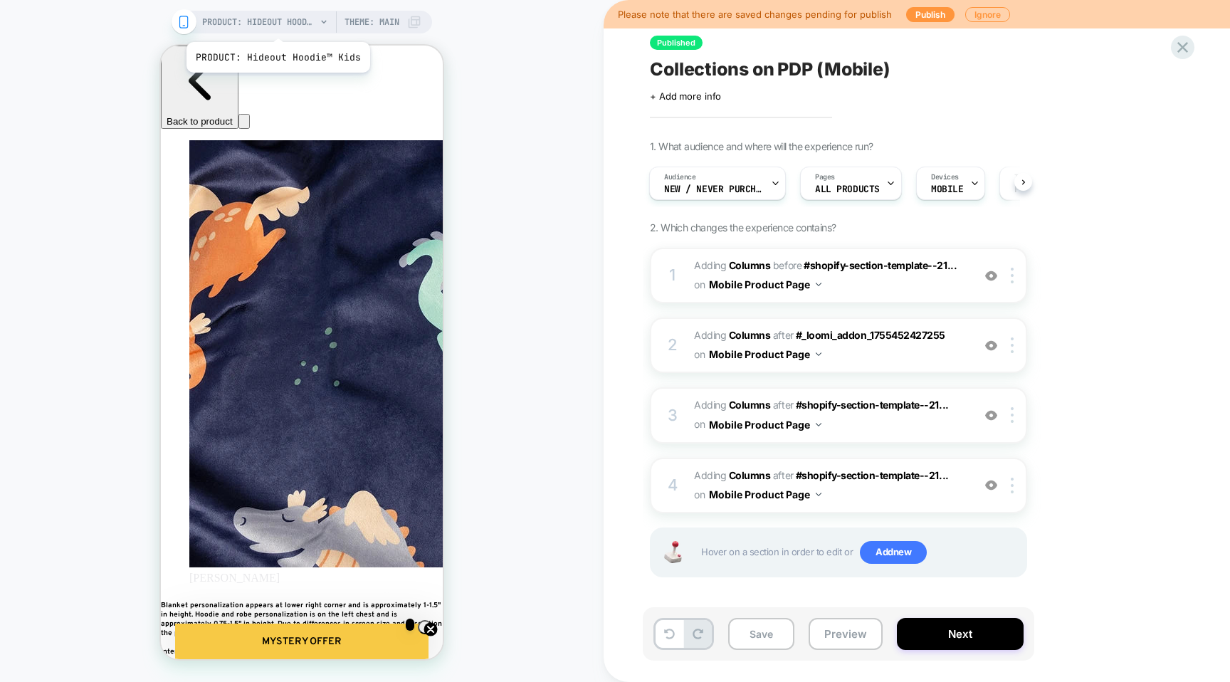
click at [276, 24] on span "PRODUCT: Hideout Hoodie™ Kids" at bounding box center [259, 22] width 114 height 23
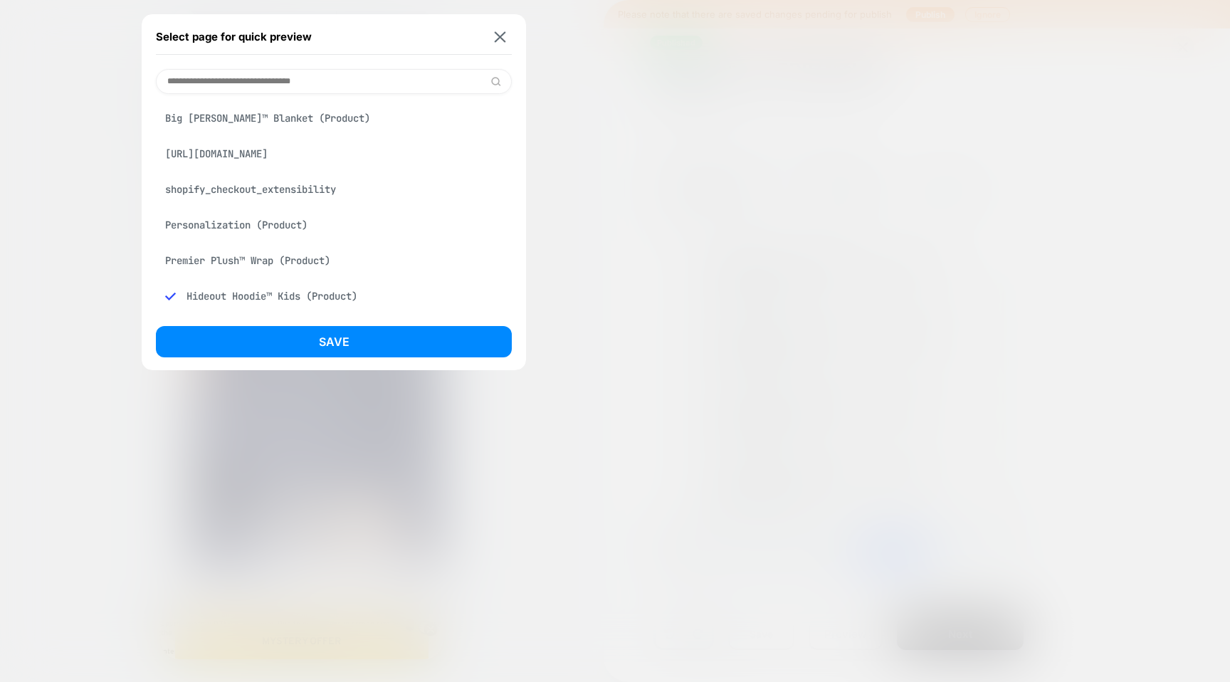
click at [323, 86] on input at bounding box center [334, 81] width 356 height 25
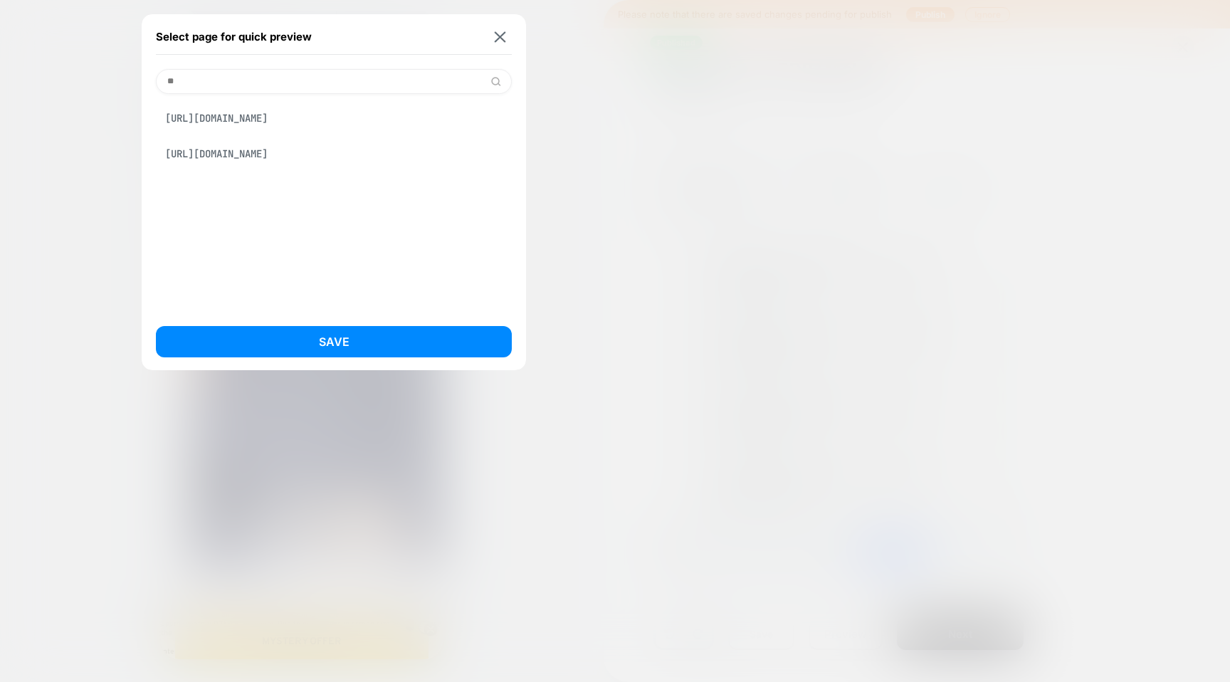
type input "*"
click at [500, 28] on div "Select page for quick preview" at bounding box center [334, 37] width 356 height 36
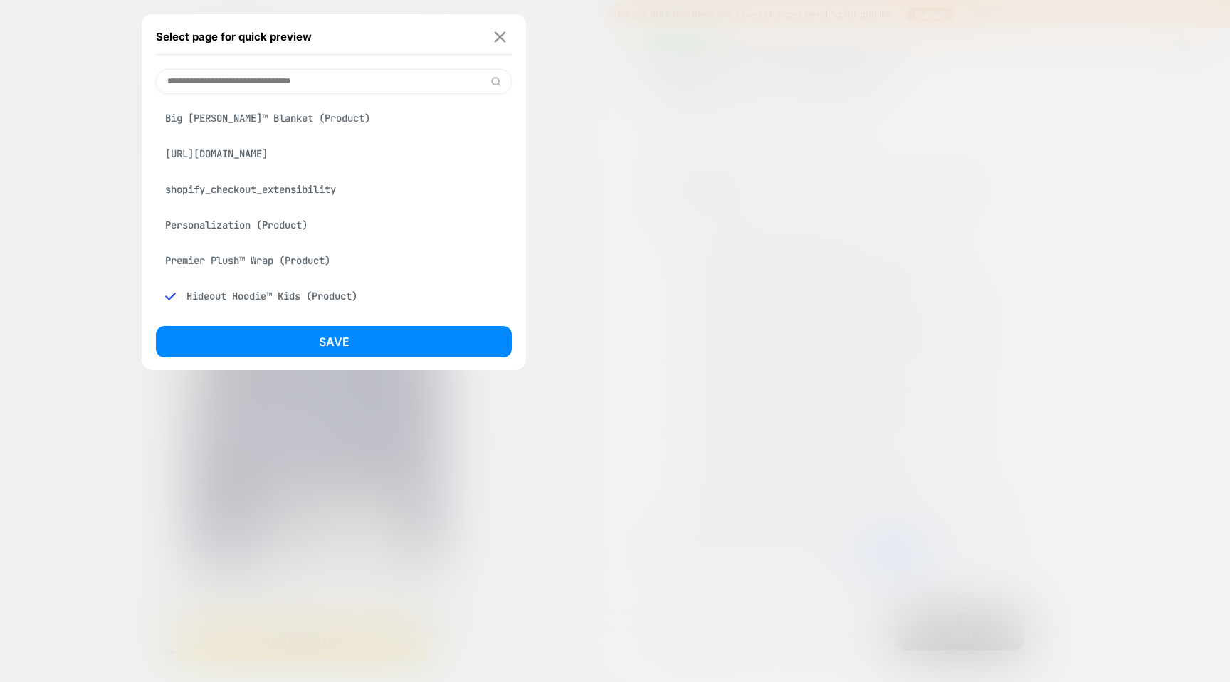
click at [502, 42] on button at bounding box center [500, 37] width 18 height 12
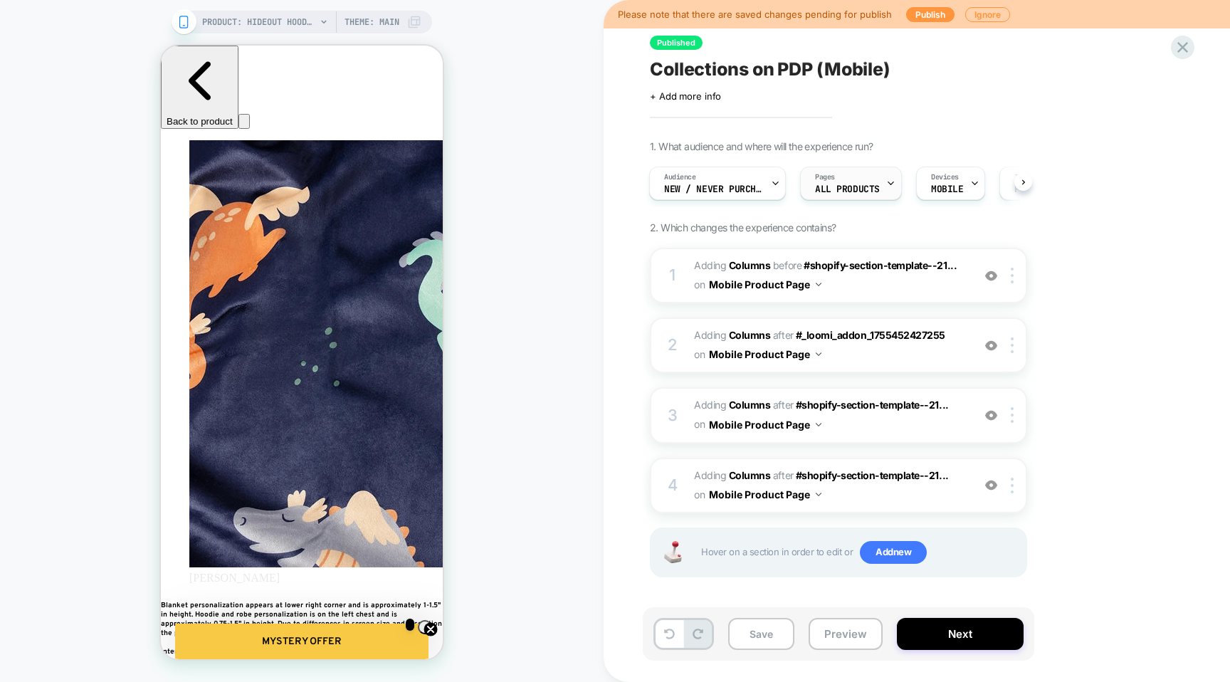
click at [852, 182] on div "Pages ALL PRODUCTS" at bounding box center [847, 183] width 93 height 32
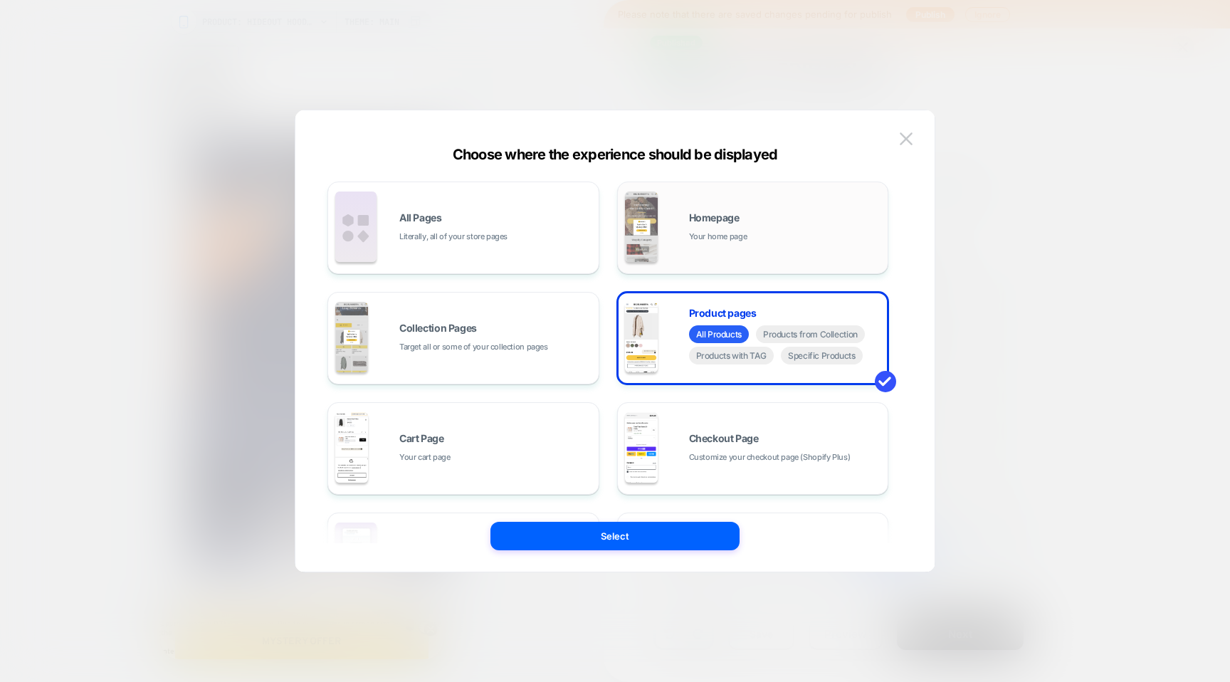
scroll to position [1, 0]
click at [0, 0] on img at bounding box center [0, 0] width 0 height 0
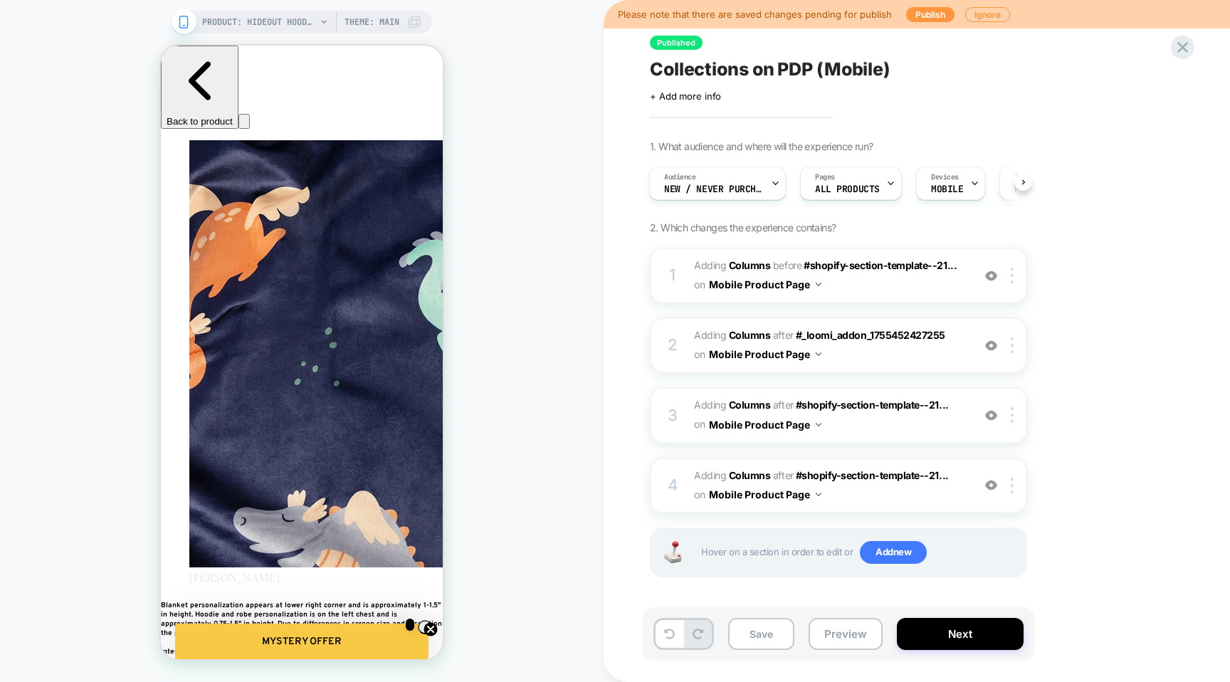
scroll to position [1, 0]
click at [0, 0] on button "Mobile Product Page" at bounding box center [0, 0] width 0 height 0
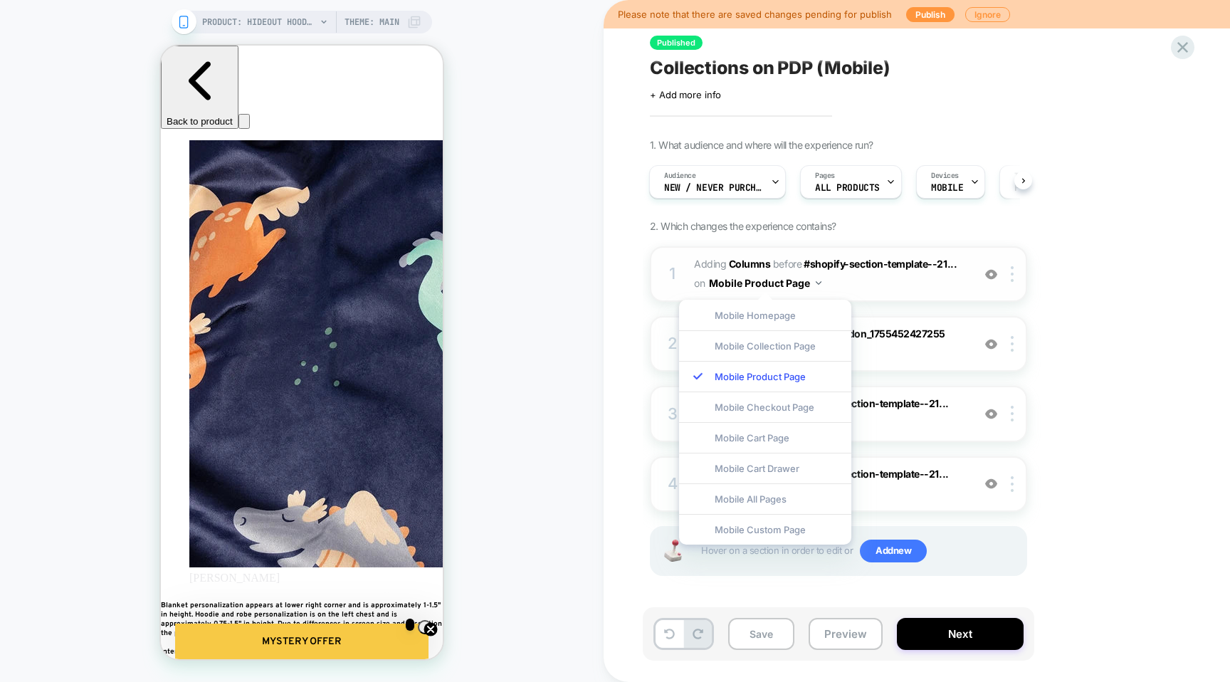
click at [857, 253] on div "1 #_loomi_addon_1755452427255 Adding Columns BEFORE #shopify-section-template--…" at bounding box center [838, 274] width 377 height 56
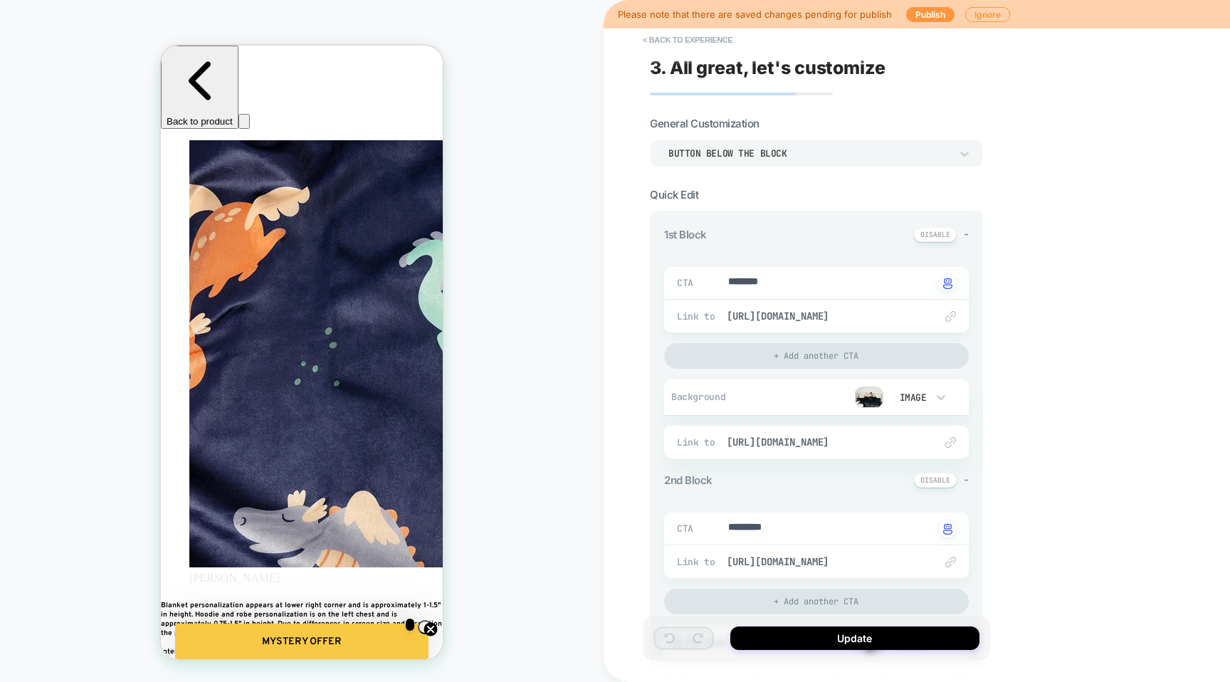
scroll to position [0, 259]
click at [661, 41] on button "< Back to experience" at bounding box center [687, 39] width 104 height 23
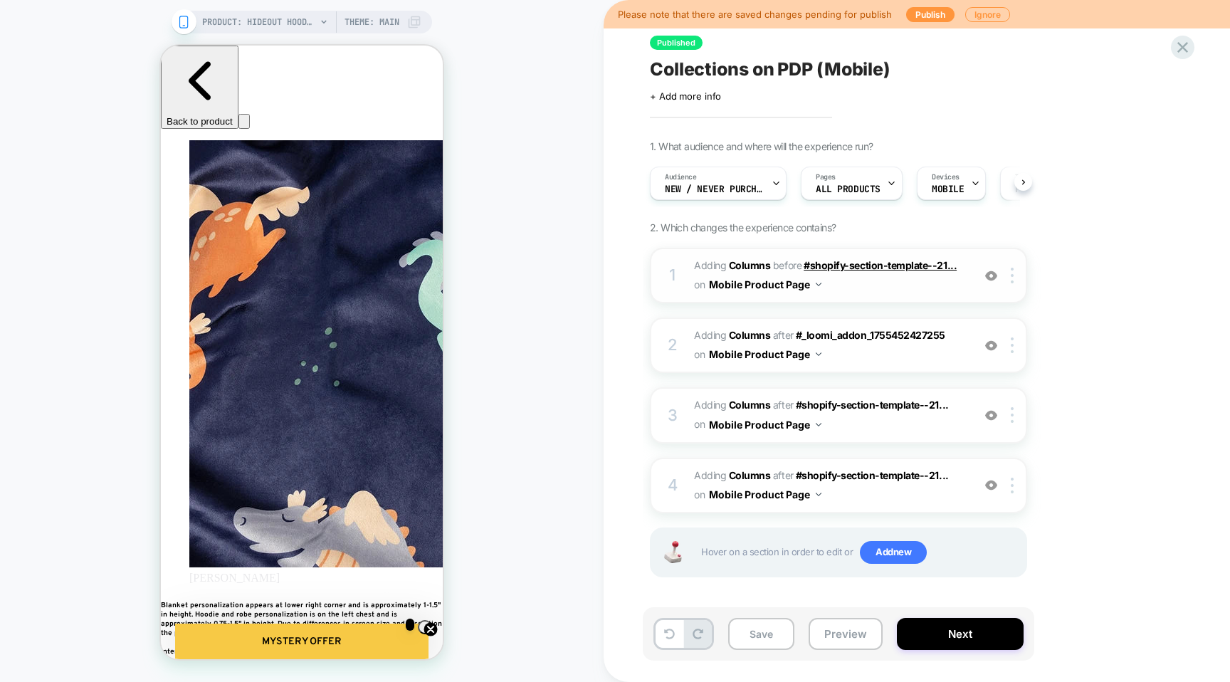
scroll to position [0, 1]
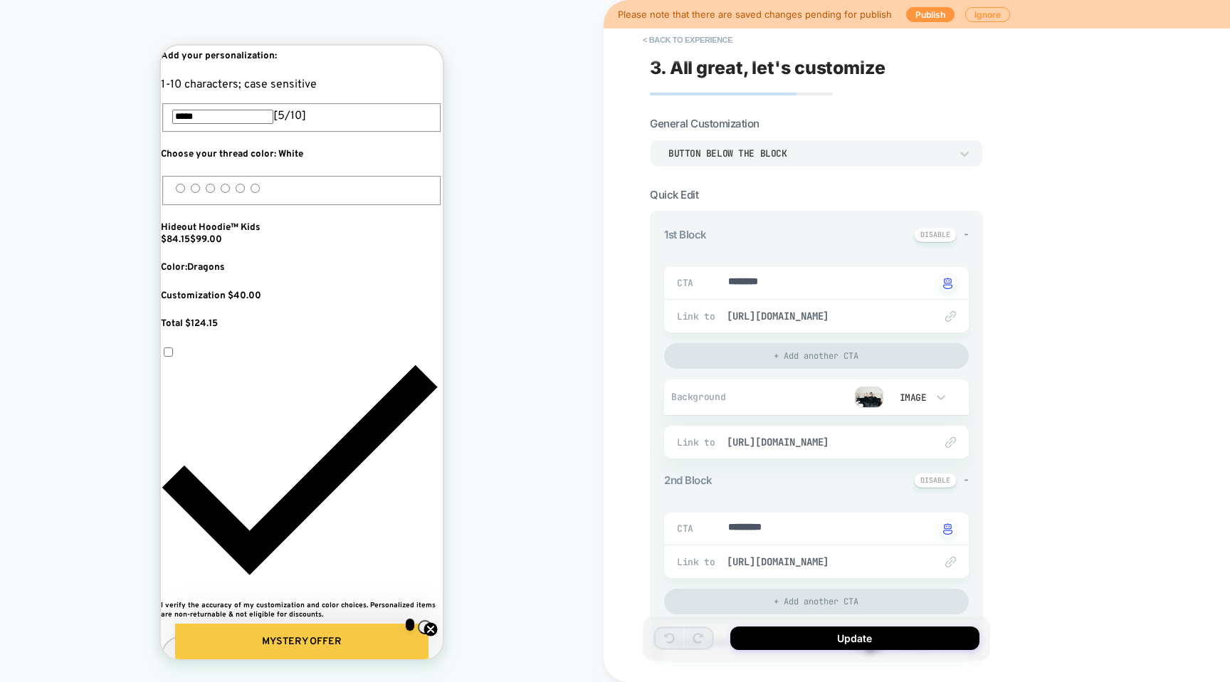
scroll to position [728, 0]
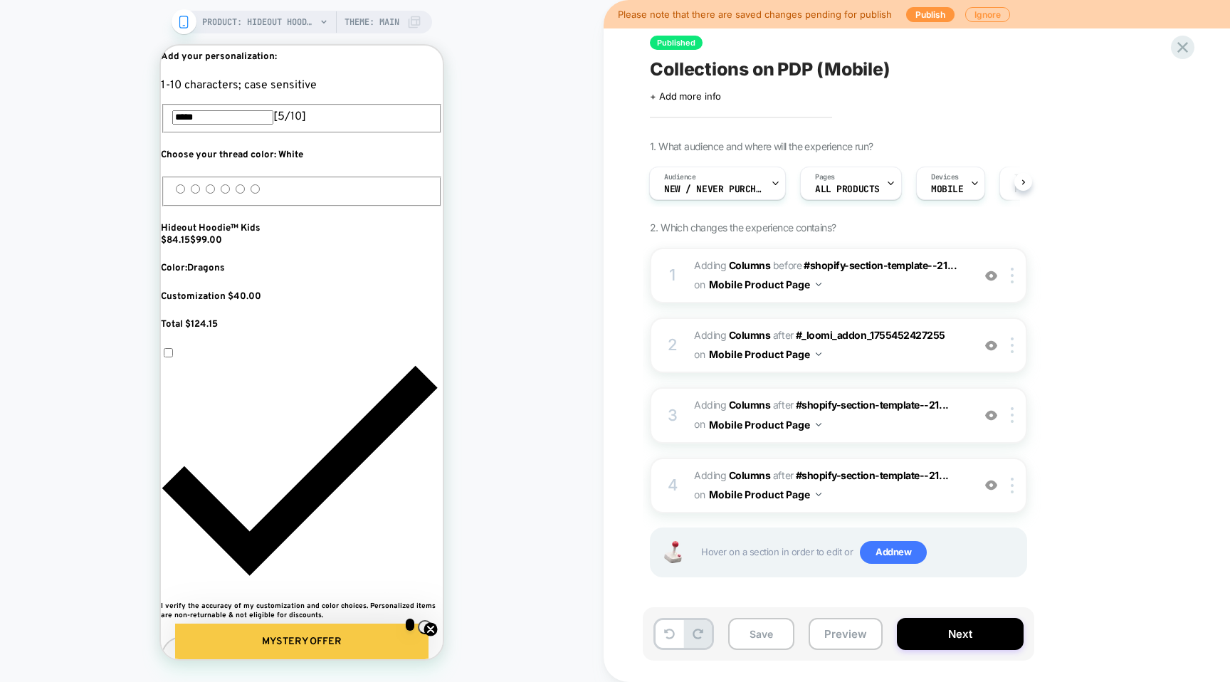
scroll to position [0, 518]
click at [253, 23] on span "PRODUCT: Hideout Hoodie™ Kids" at bounding box center [259, 22] width 114 height 23
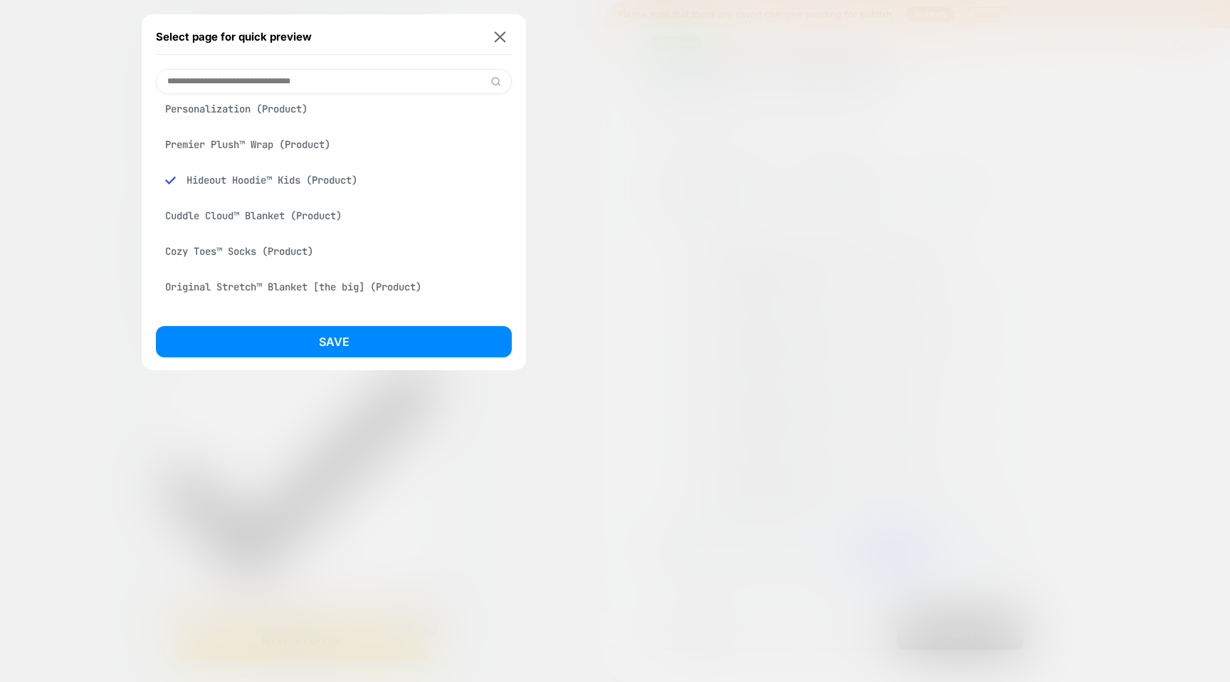
scroll to position [226, 0]
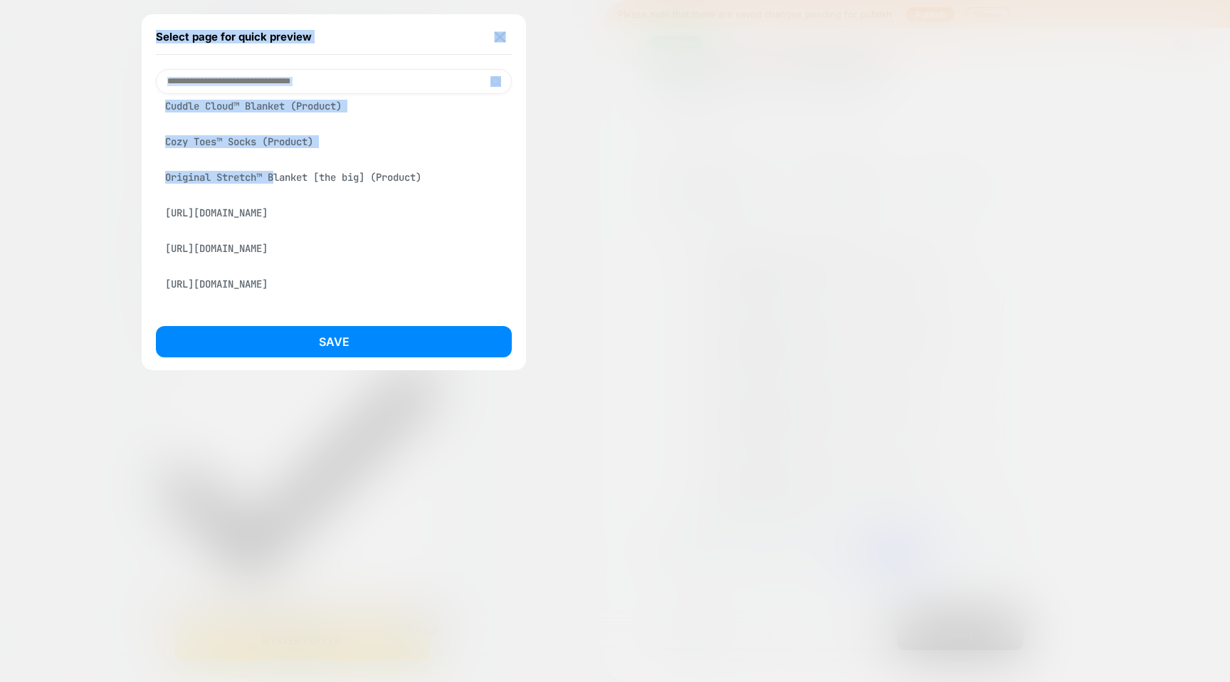
drag, startPoint x: 275, startPoint y: 182, endPoint x: 142, endPoint y: 147, distance: 137.6
click at [171, 33] on div "Select page for quick preview Big Beachy™ Blanket (Product) https://bigblanket.…" at bounding box center [301, 22] width 260 height 23
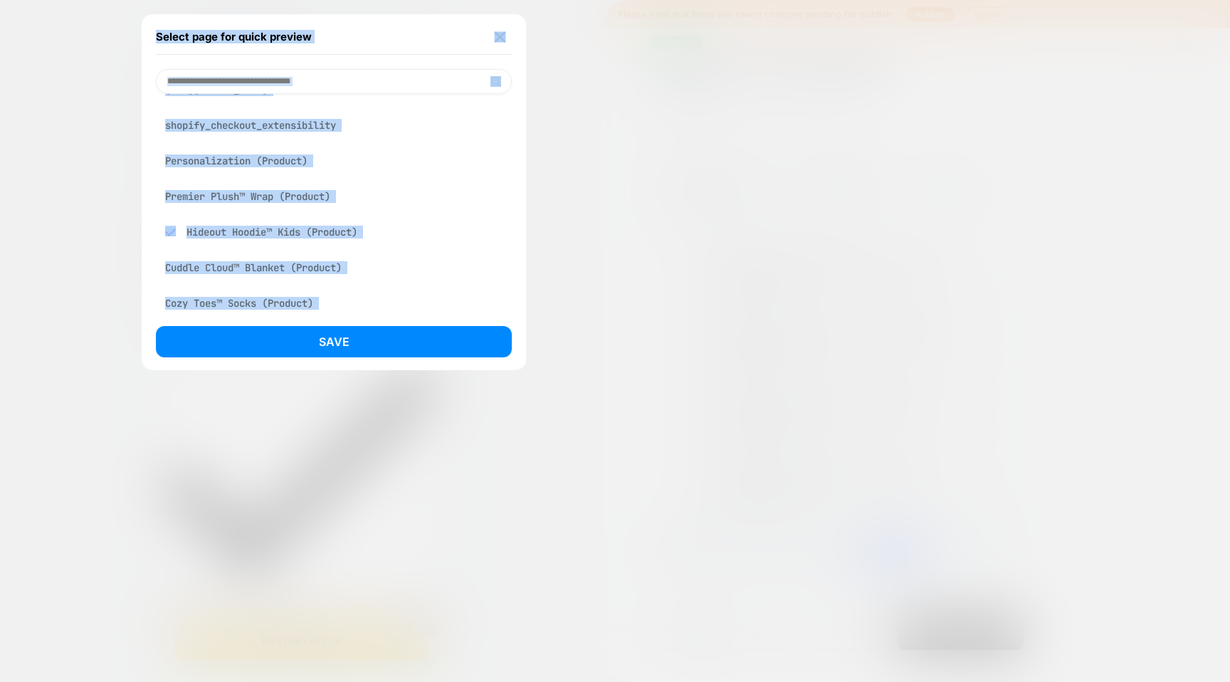
scroll to position [63, 0]
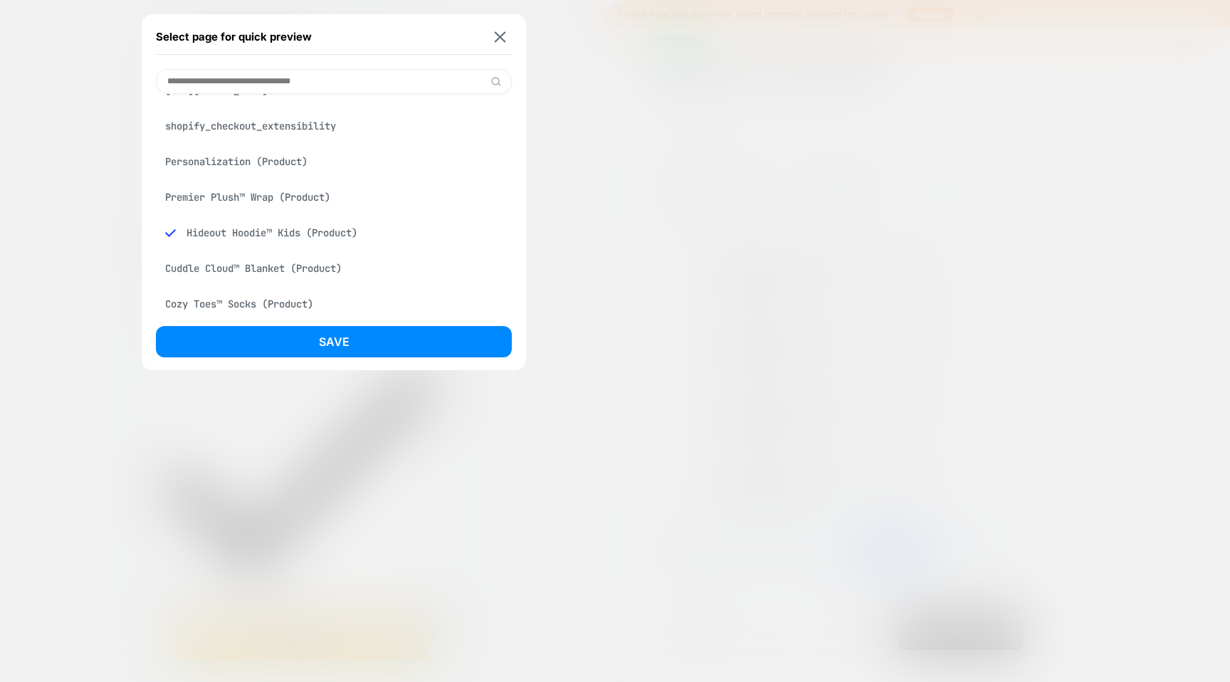
click at [194, 196] on div "Premier Plush™ Wrap (Product)" at bounding box center [334, 197] width 356 height 27
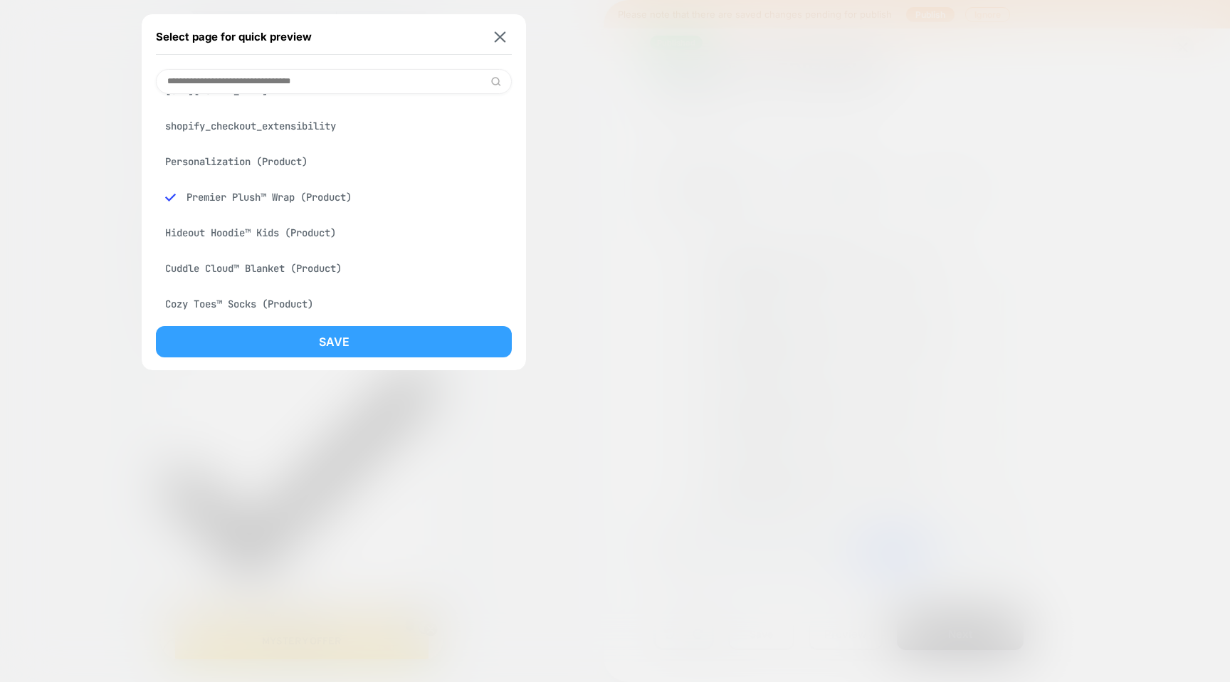
click at [248, 327] on button "Save" at bounding box center [334, 341] width 356 height 31
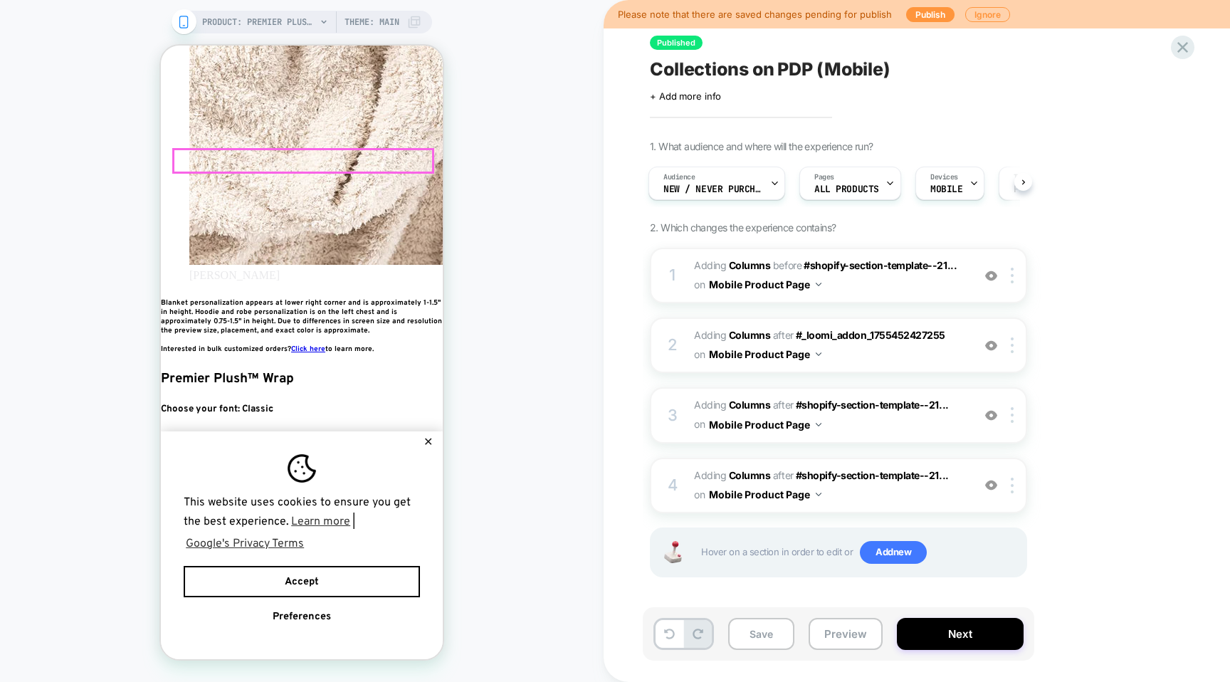
scroll to position [174, 0]
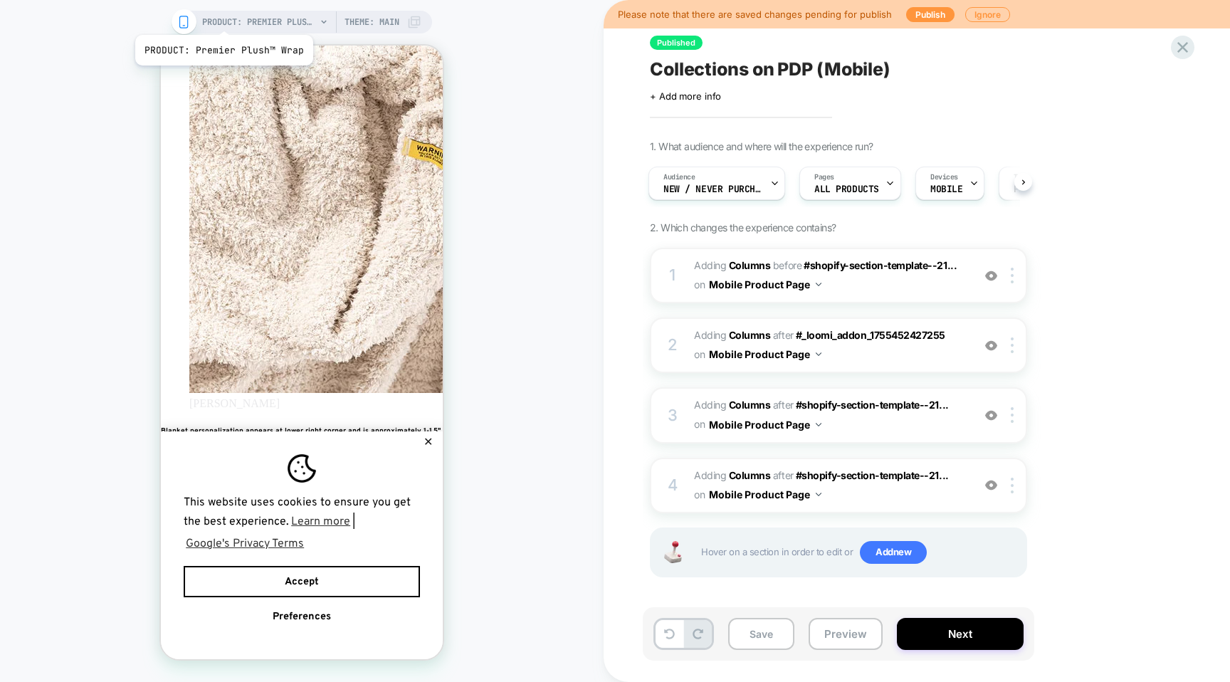
click at [226, 17] on span "PRODUCT: Premier Plush™ Wrap" at bounding box center [259, 22] width 114 height 23
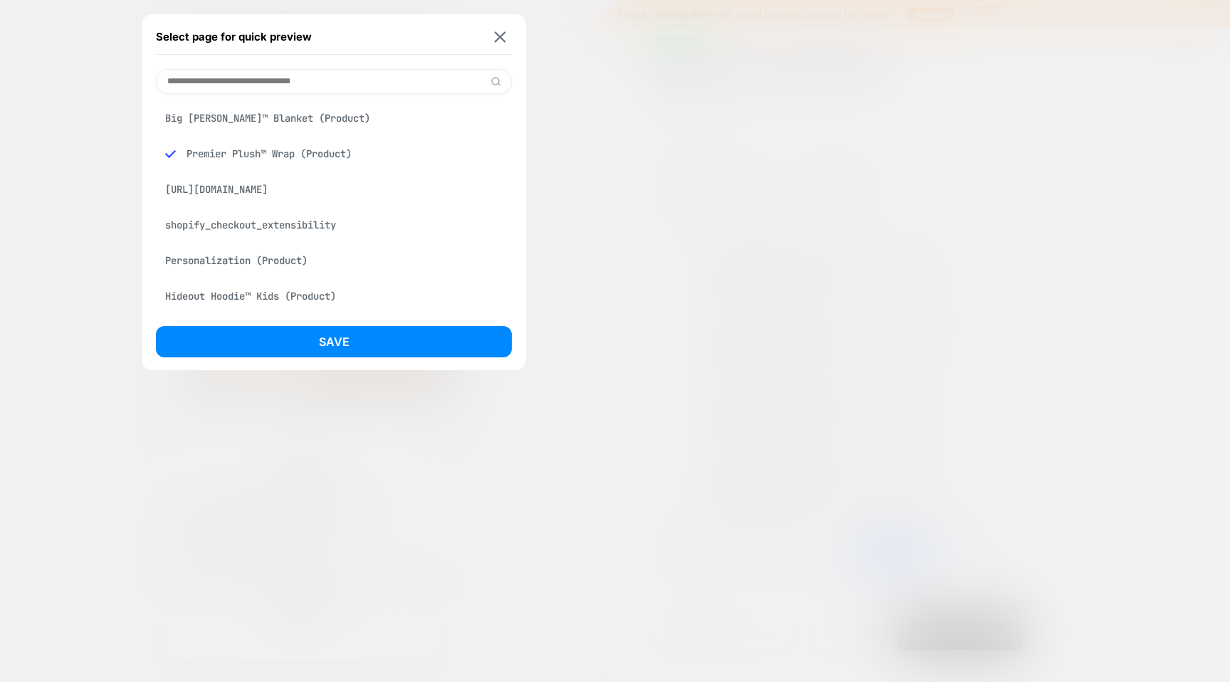
click at [291, 120] on div "Big [PERSON_NAME]™ Blanket (Product)" at bounding box center [334, 118] width 356 height 27
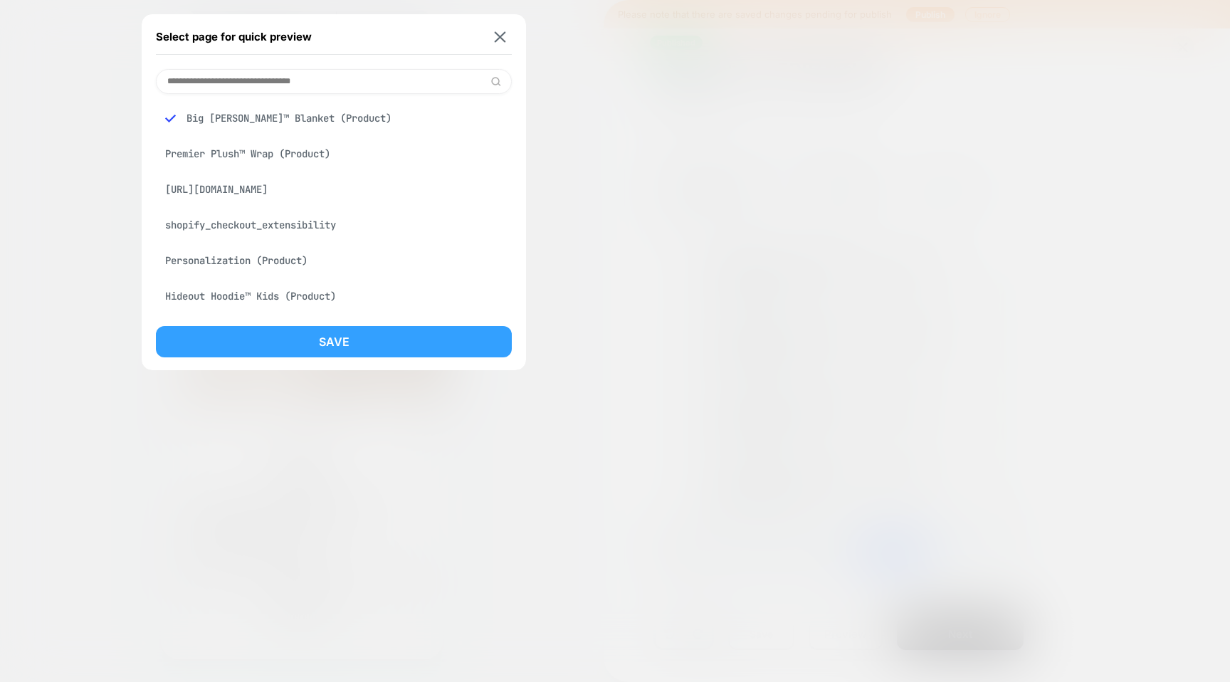
click at [318, 347] on button "Save" at bounding box center [334, 341] width 356 height 31
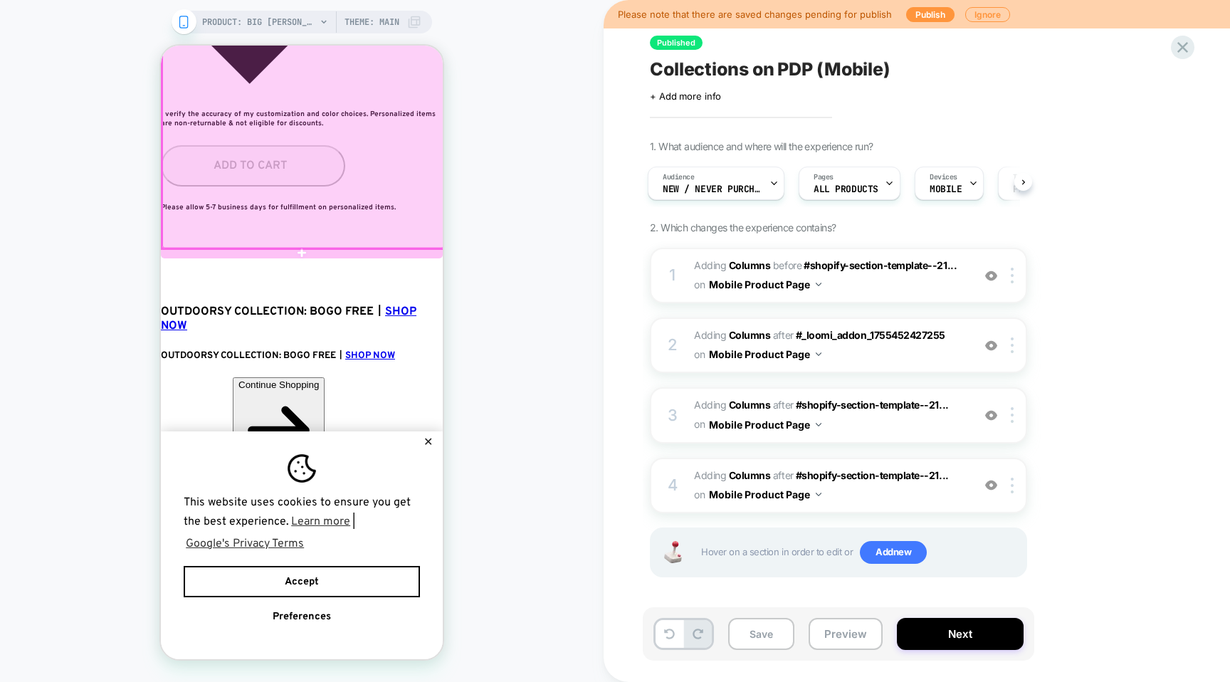
scroll to position [1259, 0]
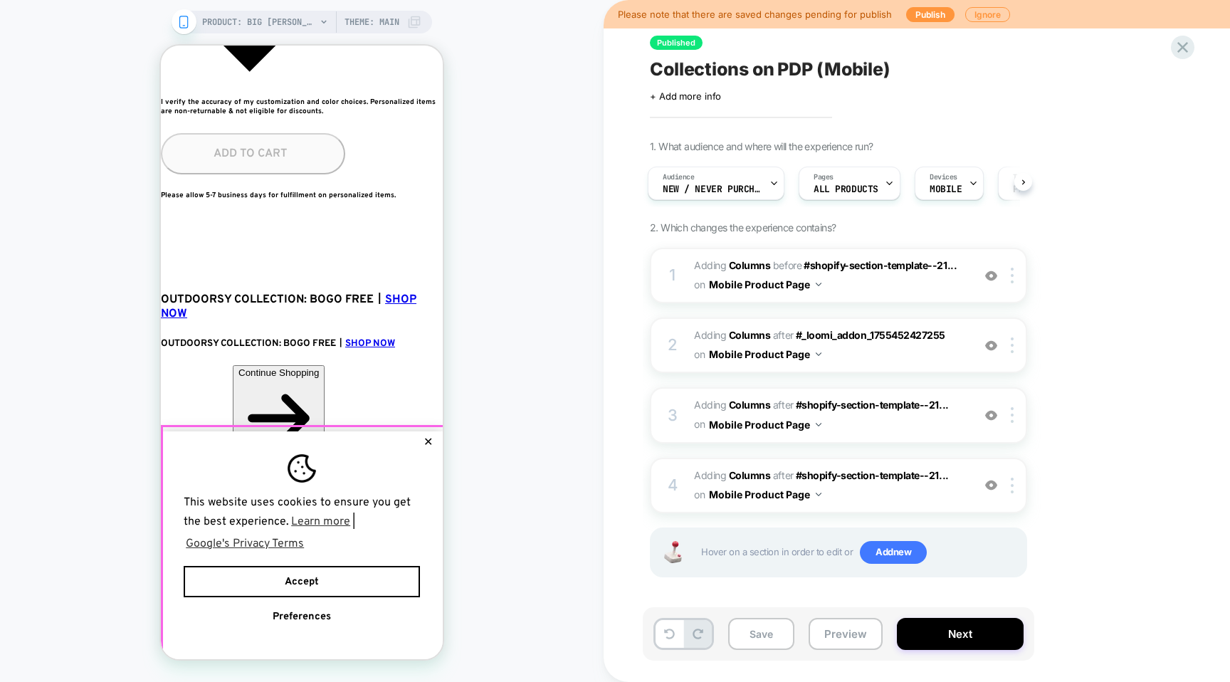
click at [428, 437] on button "✕" at bounding box center [428, 442] width 18 height 10
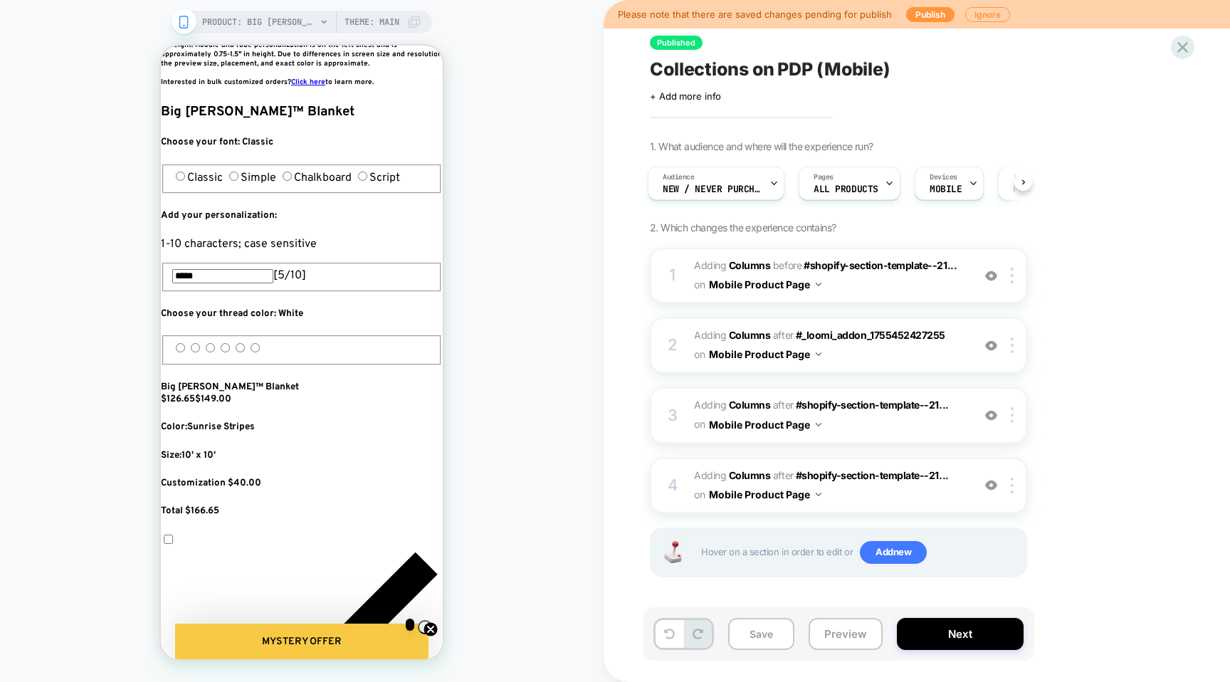
scroll to position [0, 518]
click at [278, 26] on span "PRODUCT: Big [PERSON_NAME]™ Blanket" at bounding box center [259, 22] width 114 height 23
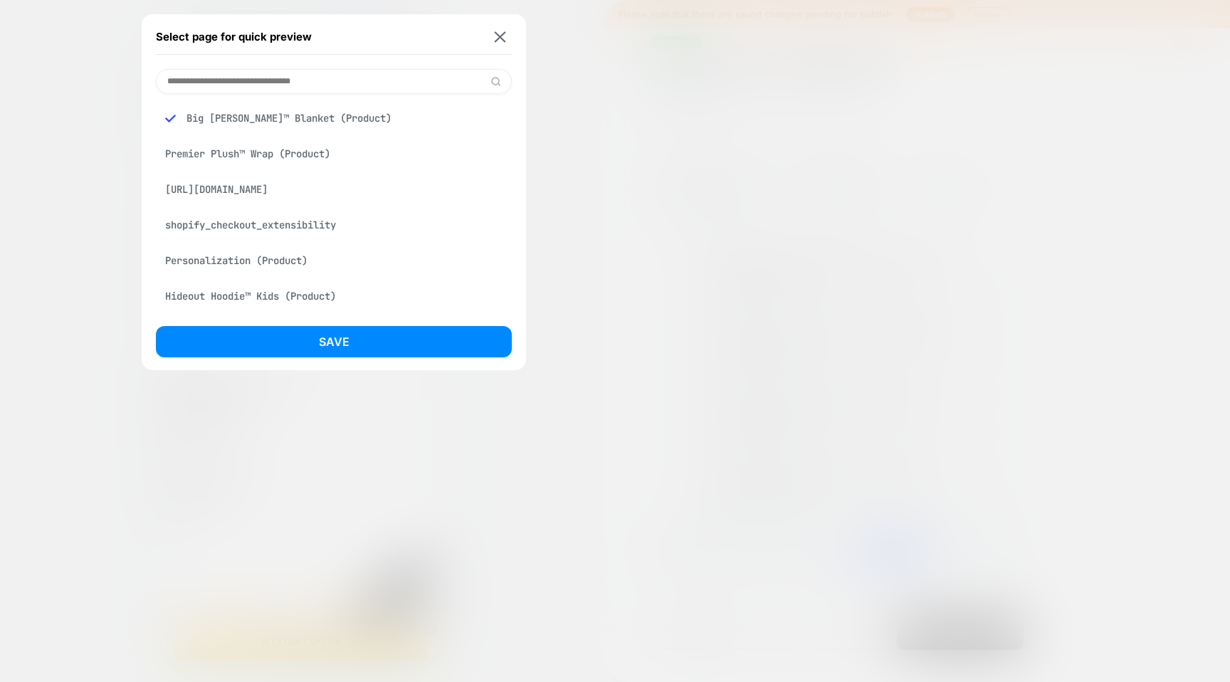
click at [268, 82] on input at bounding box center [334, 81] width 356 height 25
click at [322, 265] on div "Sherpa Stretch™ Blanket (Product)" at bounding box center [334, 262] width 356 height 27
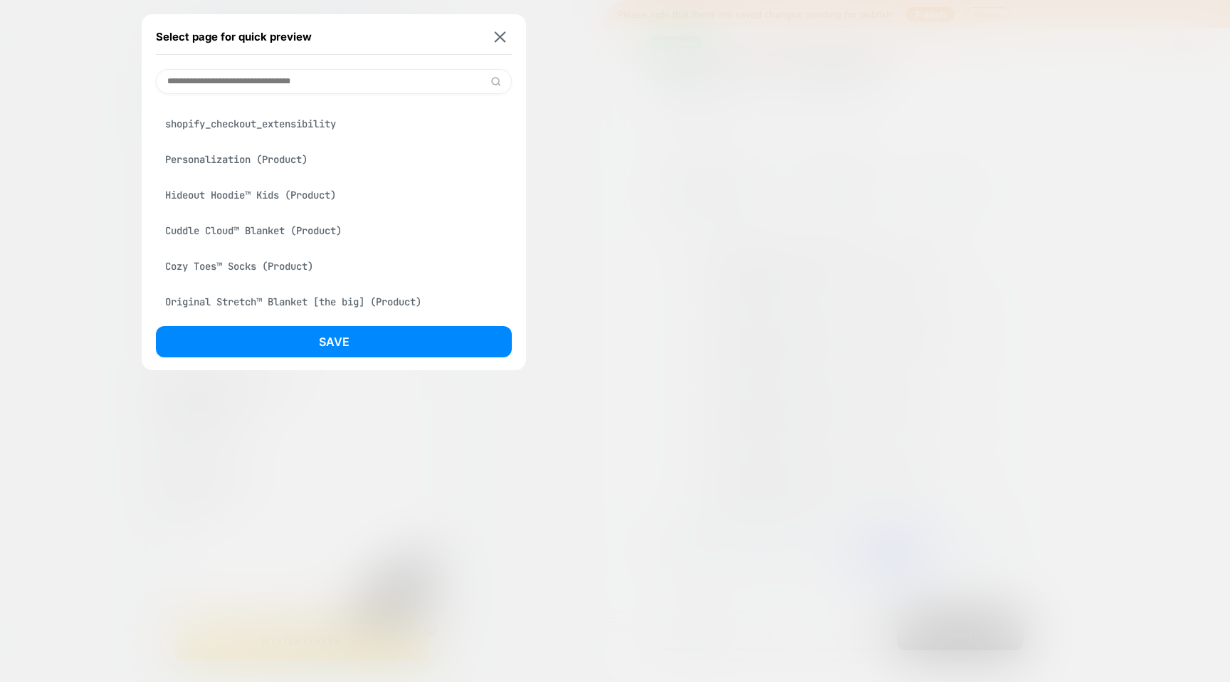
scroll to position [0, 0]
click at [504, 35] on img at bounding box center [500, 36] width 11 height 11
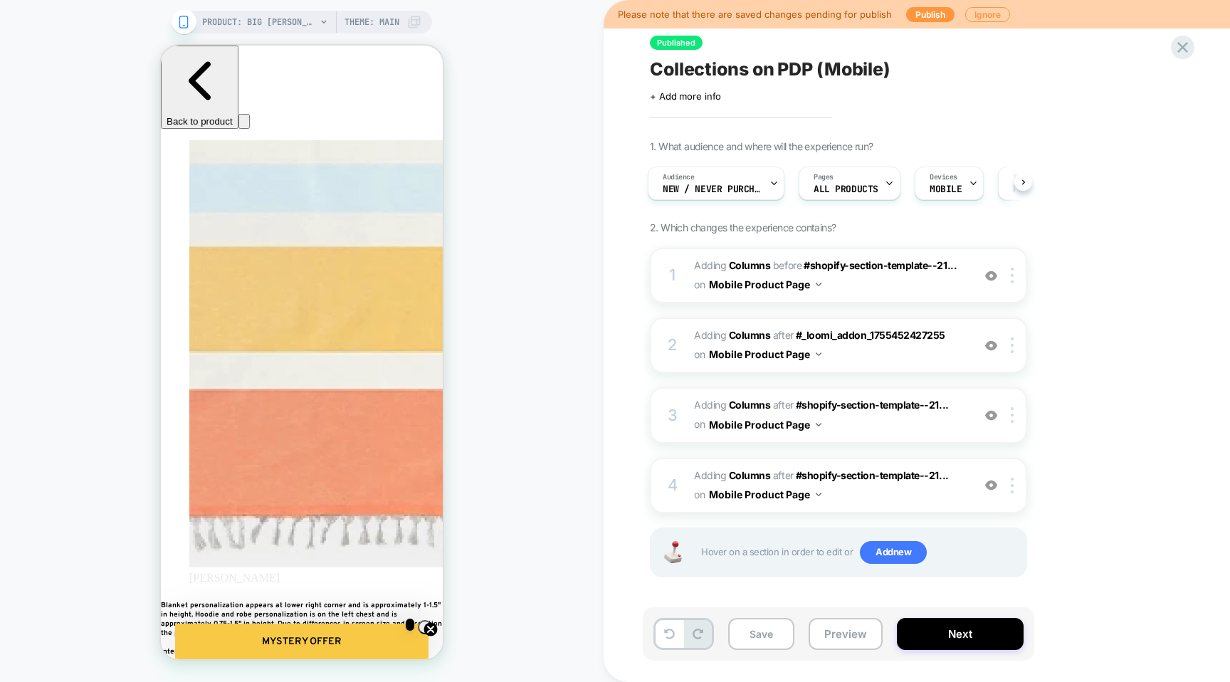
scroll to position [0, 728]
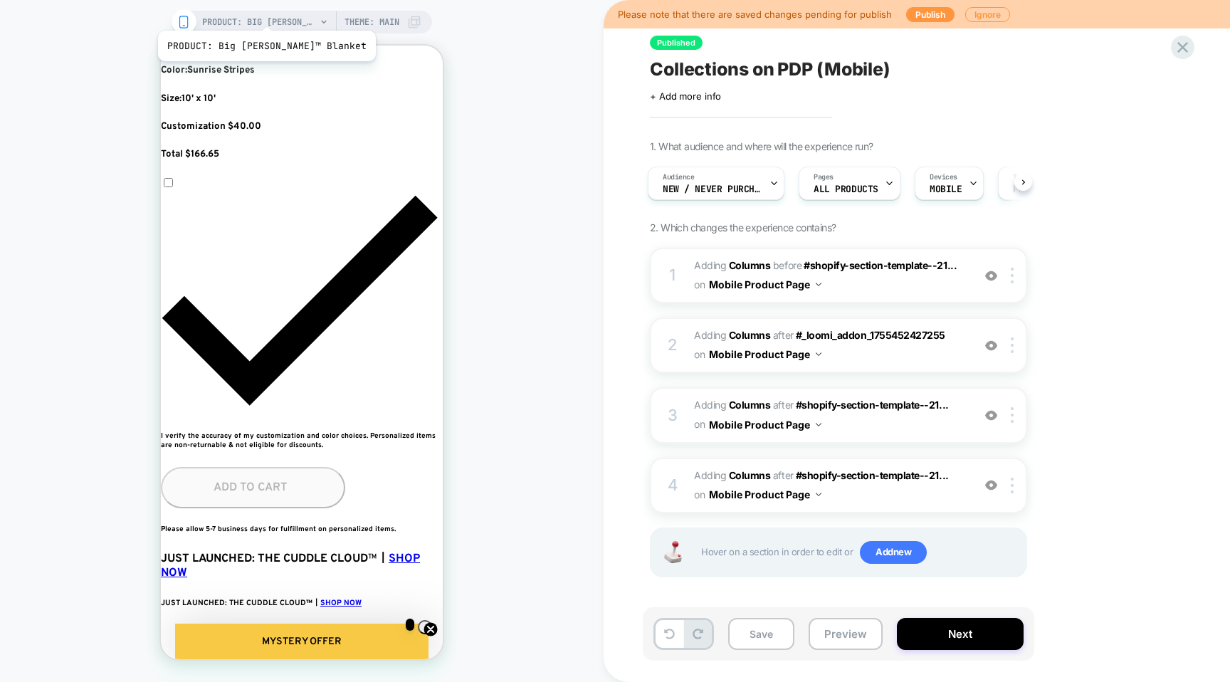
click at [253, 13] on span "PRODUCT: Big [PERSON_NAME]™ Blanket" at bounding box center [259, 22] width 114 height 23
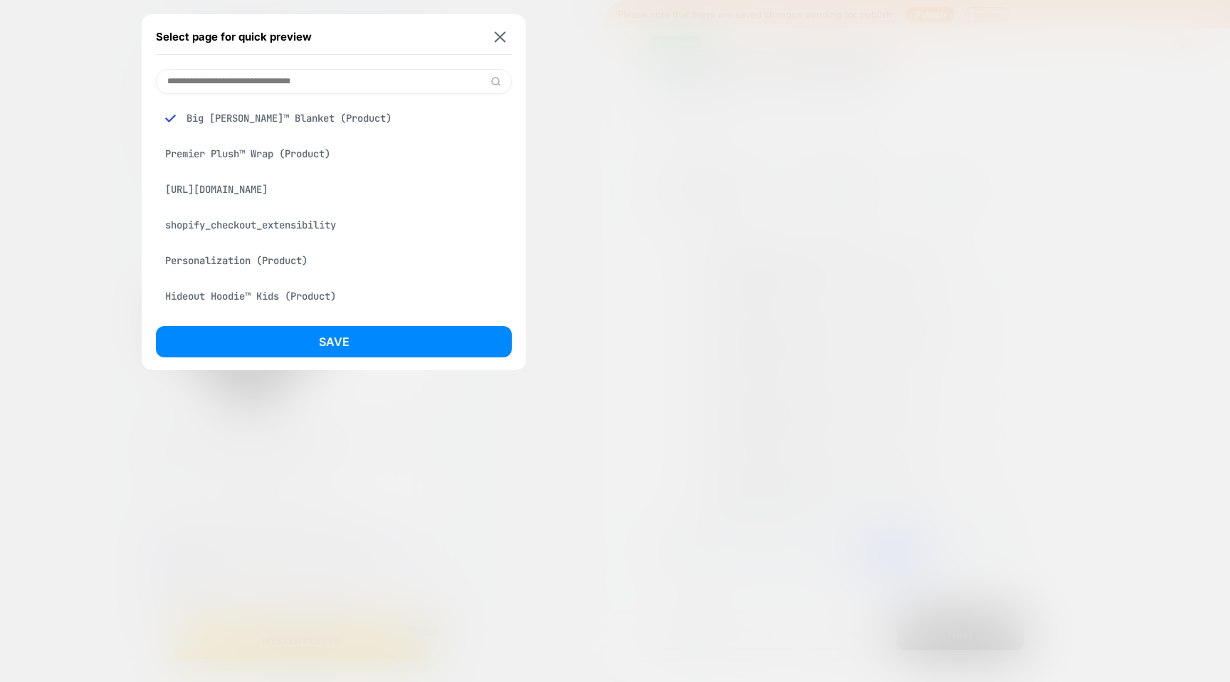
click at [238, 149] on div "Premier Plush™ Wrap (Product)" at bounding box center [334, 153] width 356 height 27
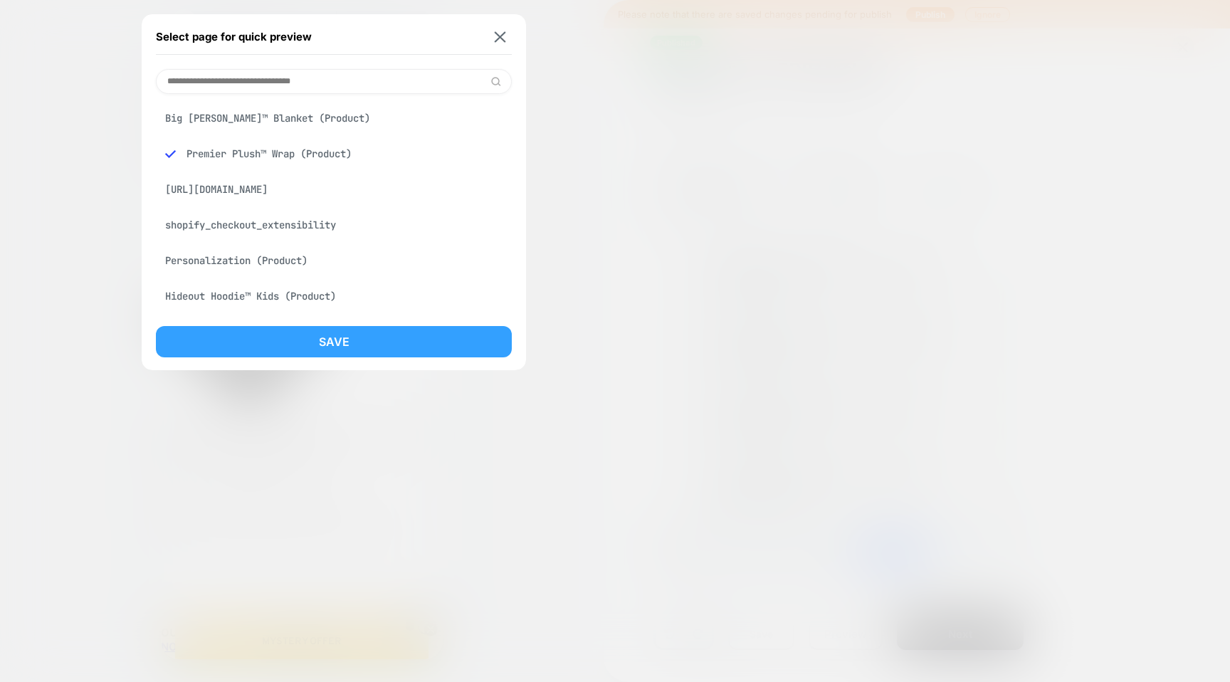
click at [370, 339] on button "Save" at bounding box center [334, 341] width 356 height 31
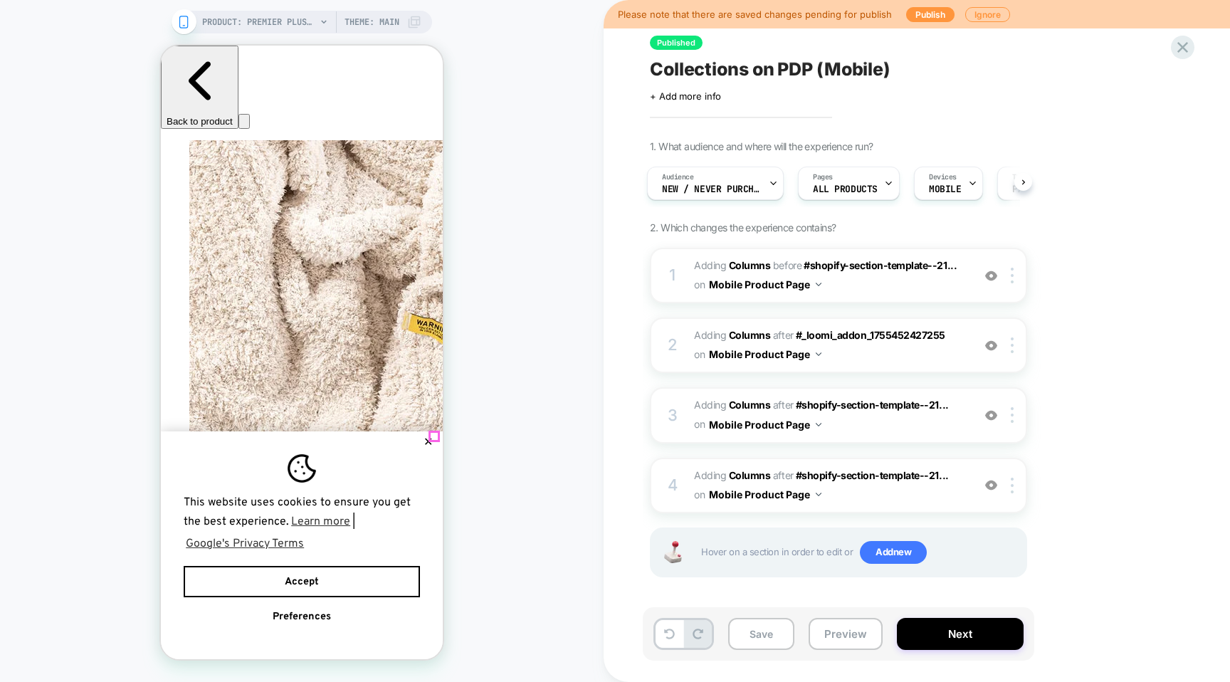
click at [435, 437] on button "✕" at bounding box center [428, 442] width 18 height 10
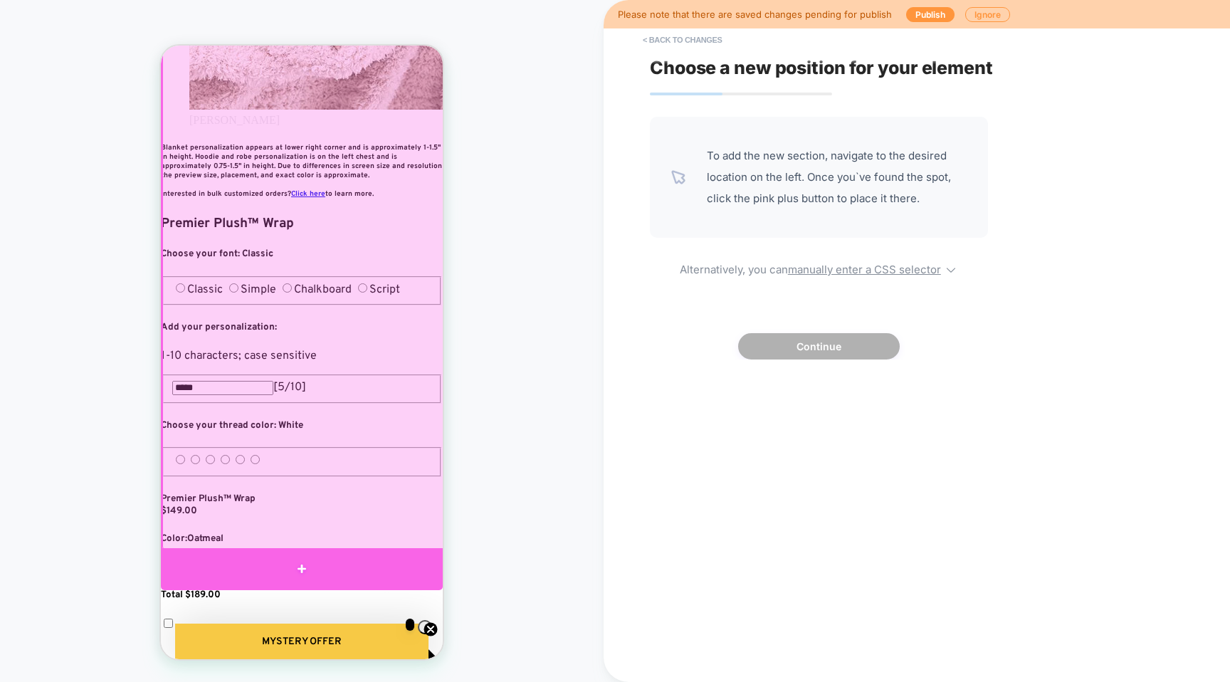
click at [367, 565] on div at bounding box center [302, 569] width 282 height 42
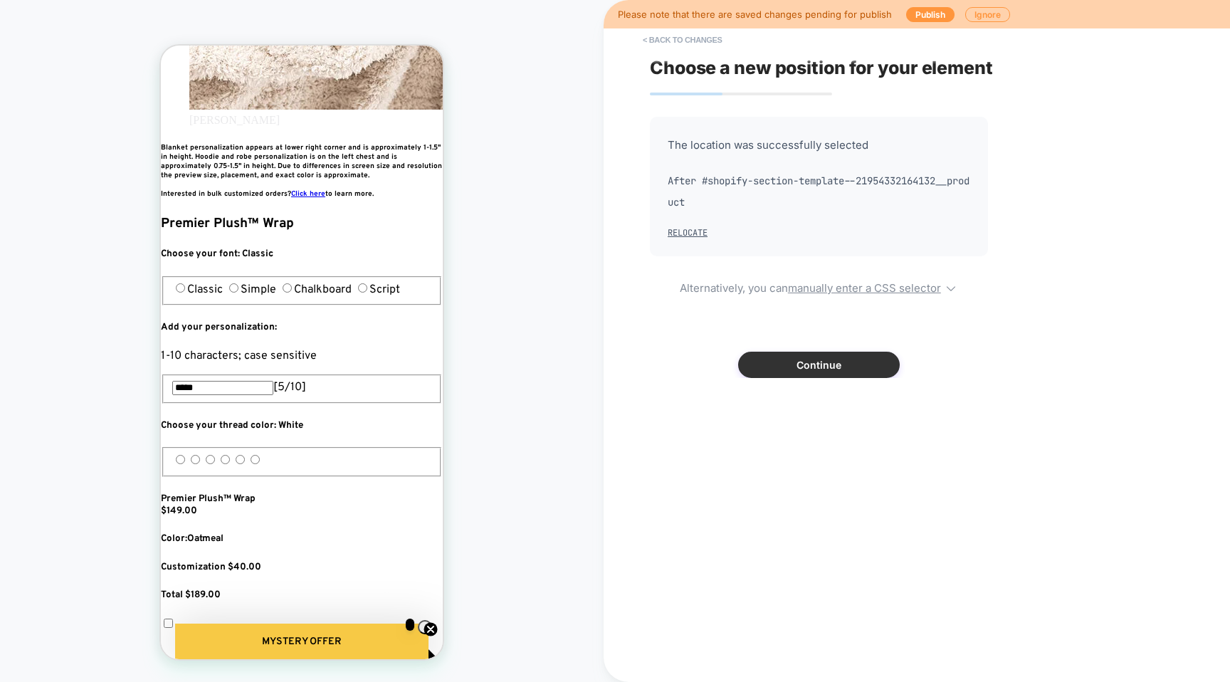
click at [802, 372] on button "Continue" at bounding box center [819, 365] width 162 height 26
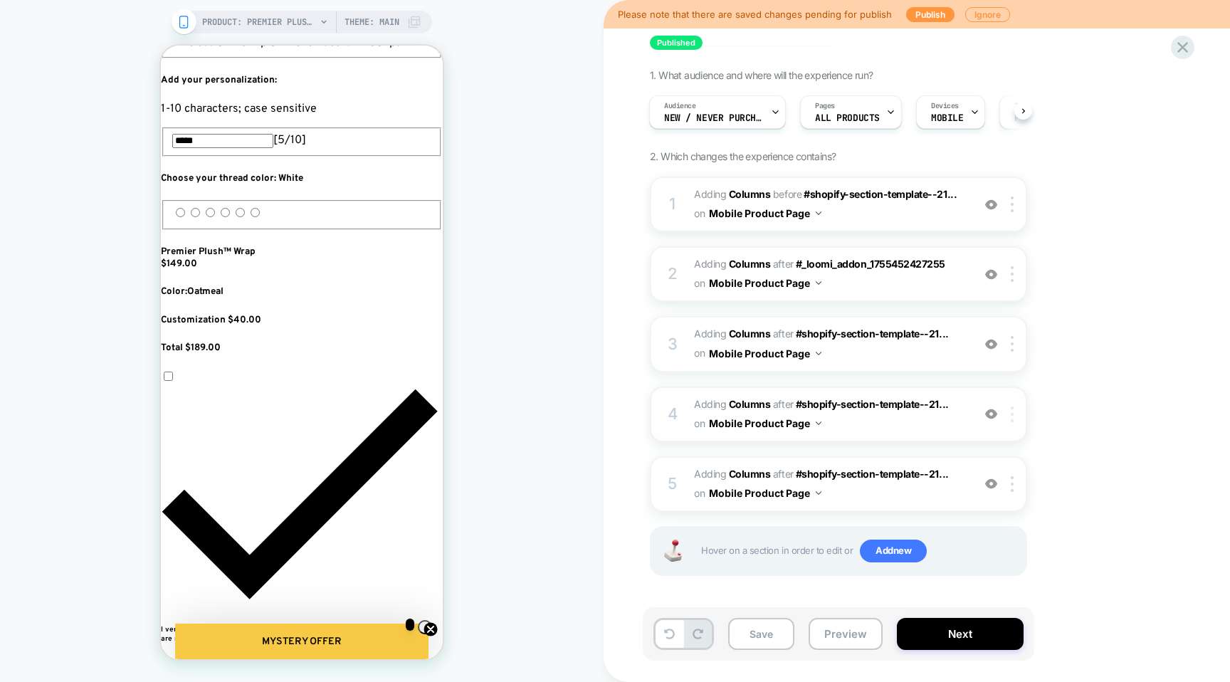
click at [1010, 414] on div at bounding box center [1014, 414] width 23 height 16
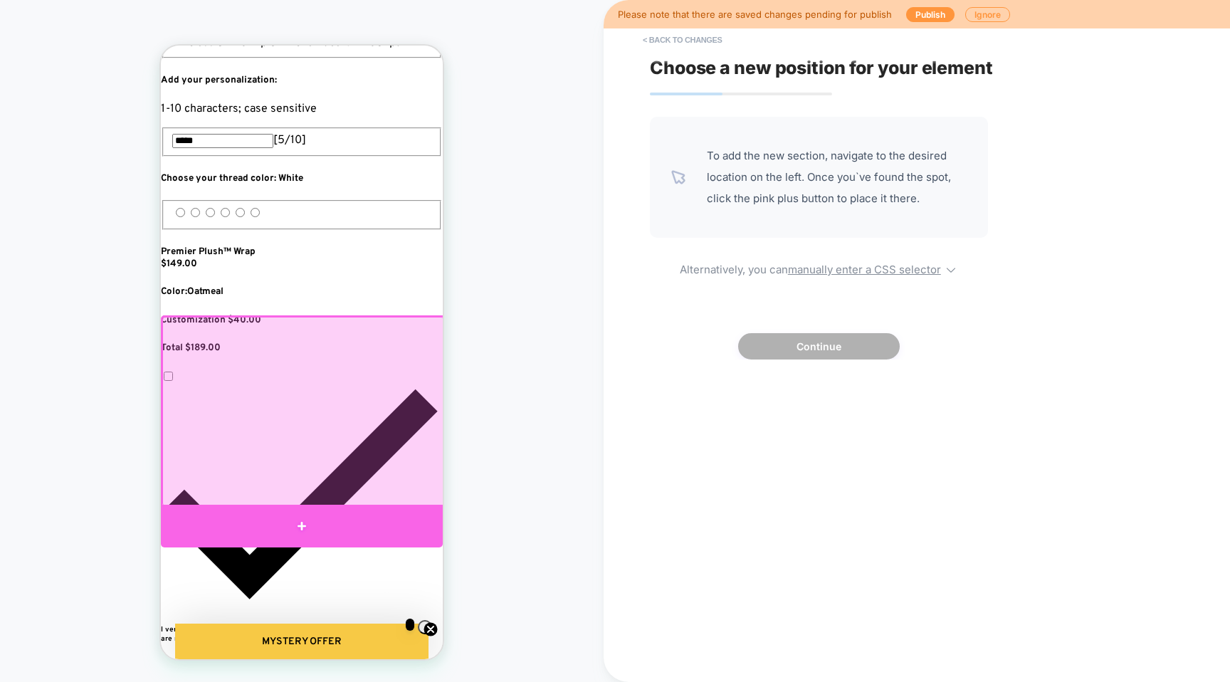
click at [316, 531] on div at bounding box center [302, 526] width 282 height 43
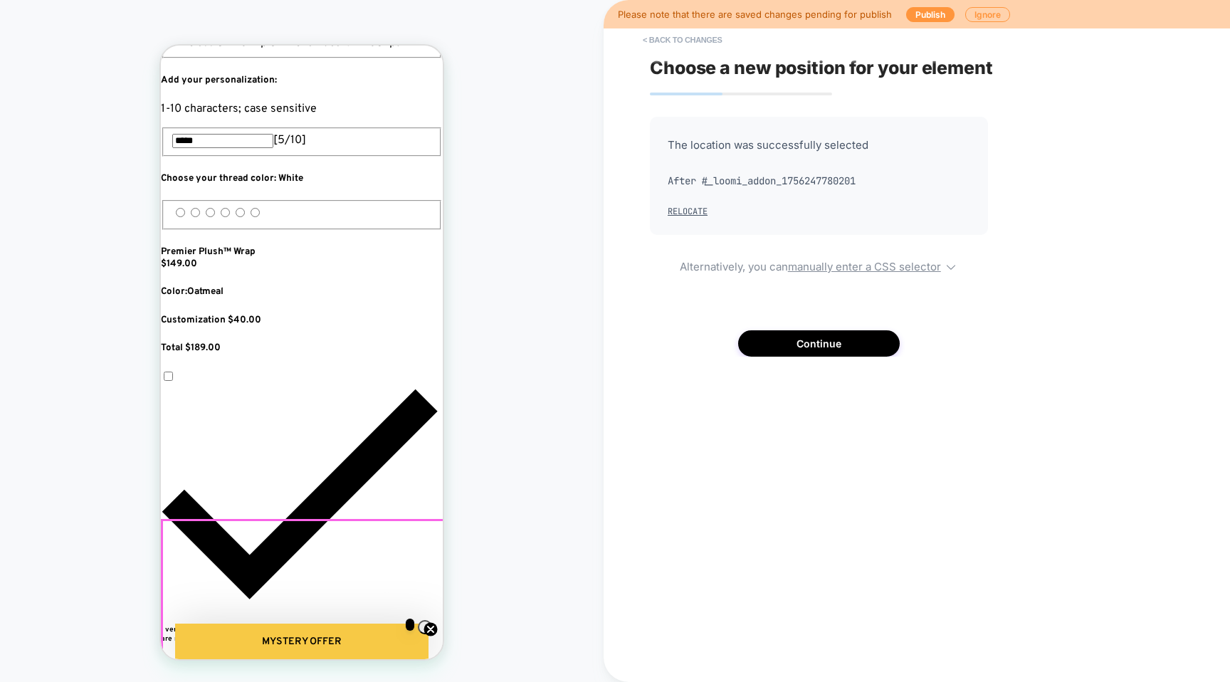
click at [0, 0] on button "Continue" at bounding box center [0, 0] width 0 height 0
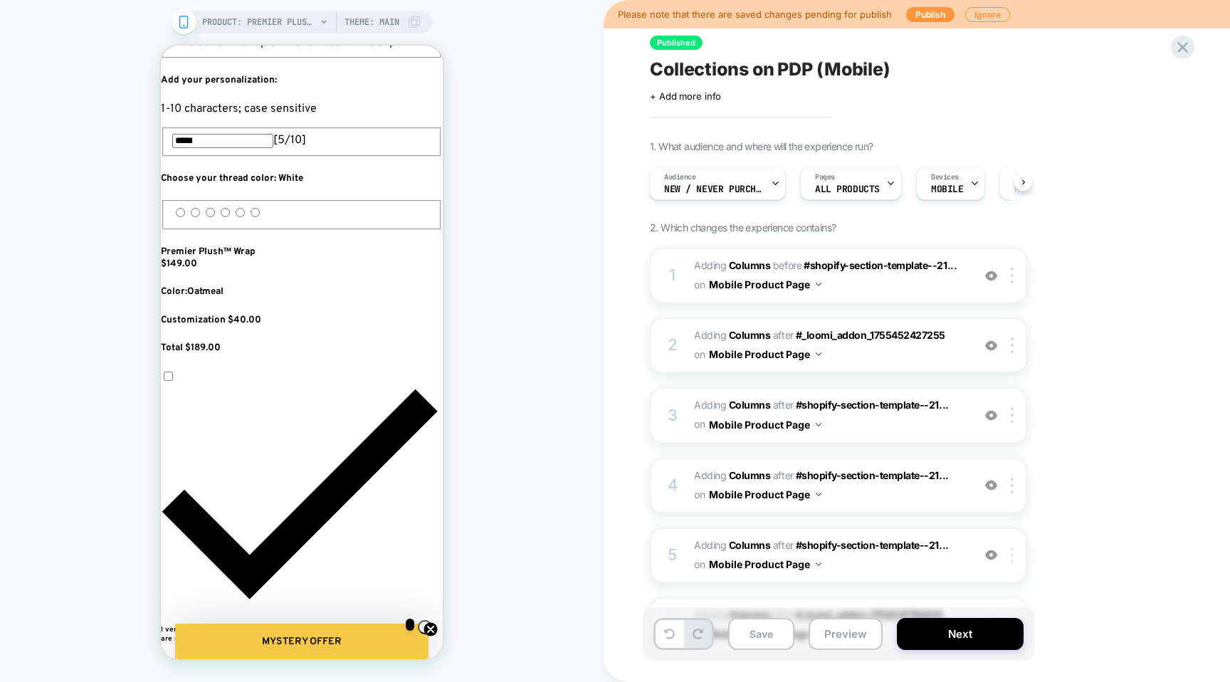
click at [1011, 556] on img at bounding box center [1011, 555] width 3 height 16
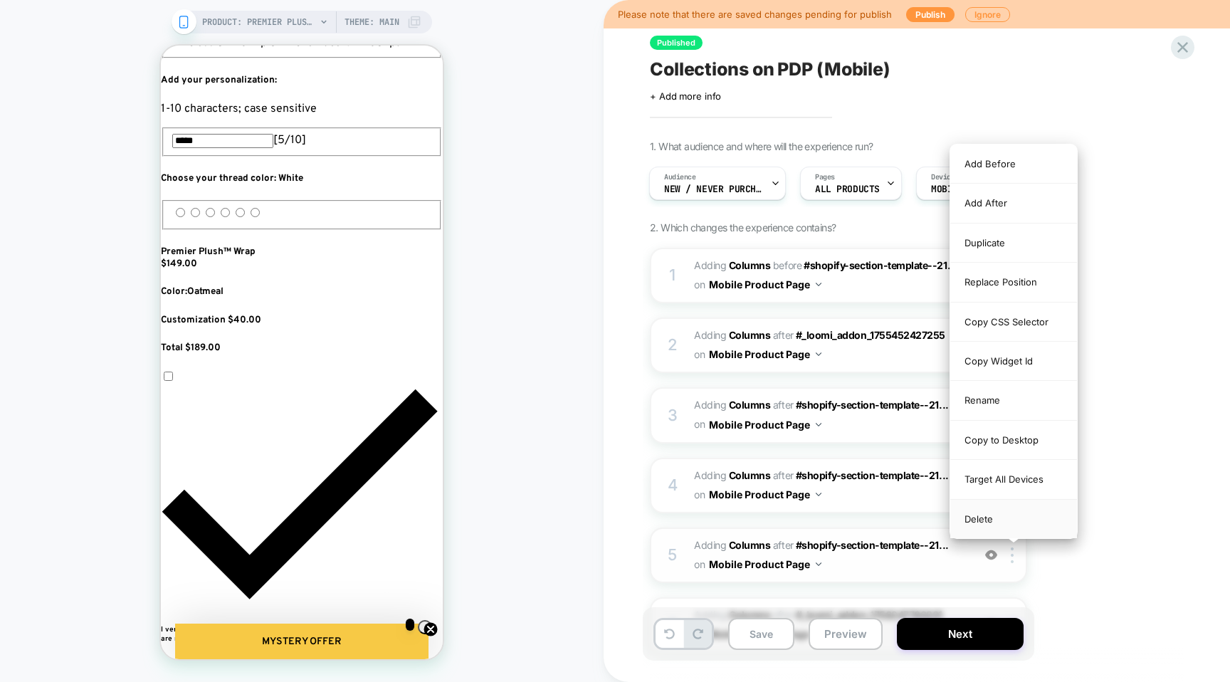
click at [980, 520] on div "Delete" at bounding box center [1013, 519] width 127 height 38
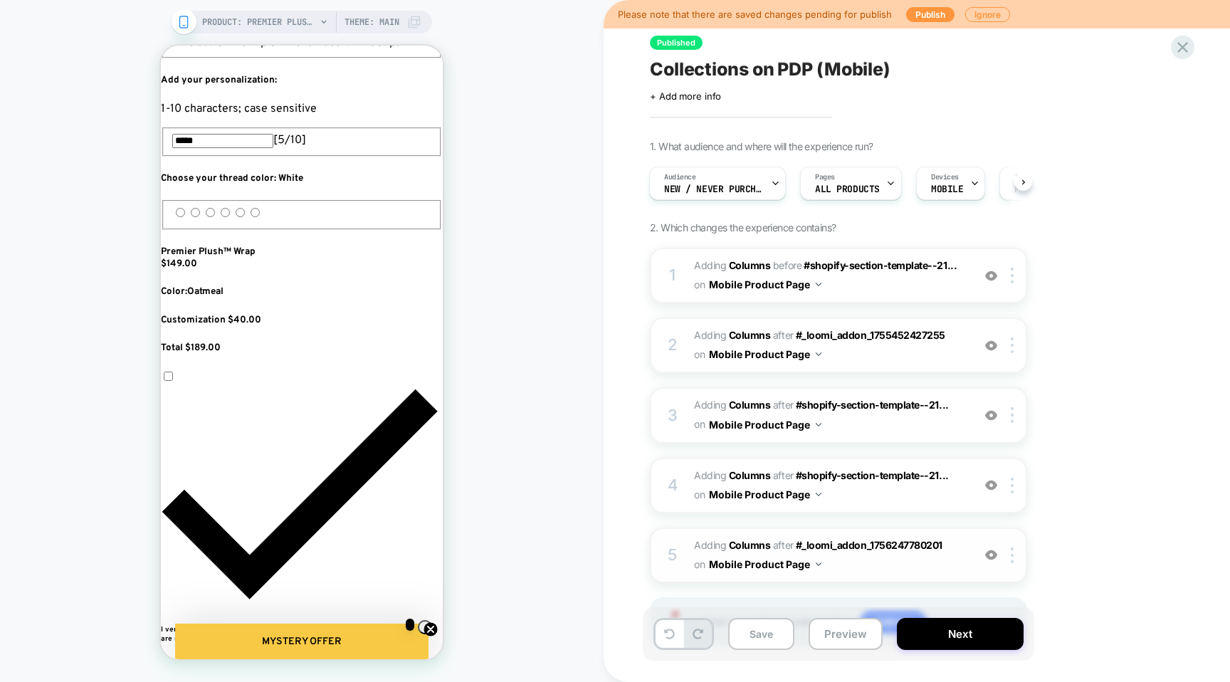
click at [825, 564] on span "#_loomi_addon_1756247798711 Adding Columns AFTER #_loomi_addon_1756247780201 #_…" at bounding box center [829, 555] width 271 height 38
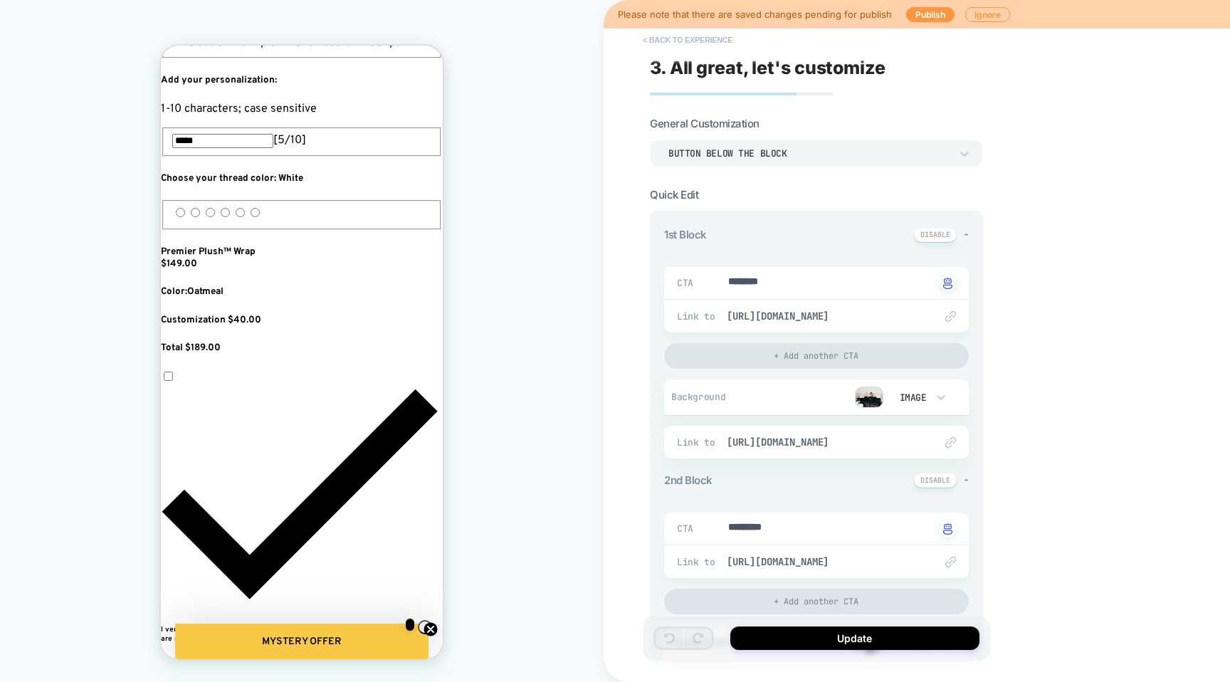
click at [660, 37] on button "< Back to experience" at bounding box center [687, 39] width 104 height 23
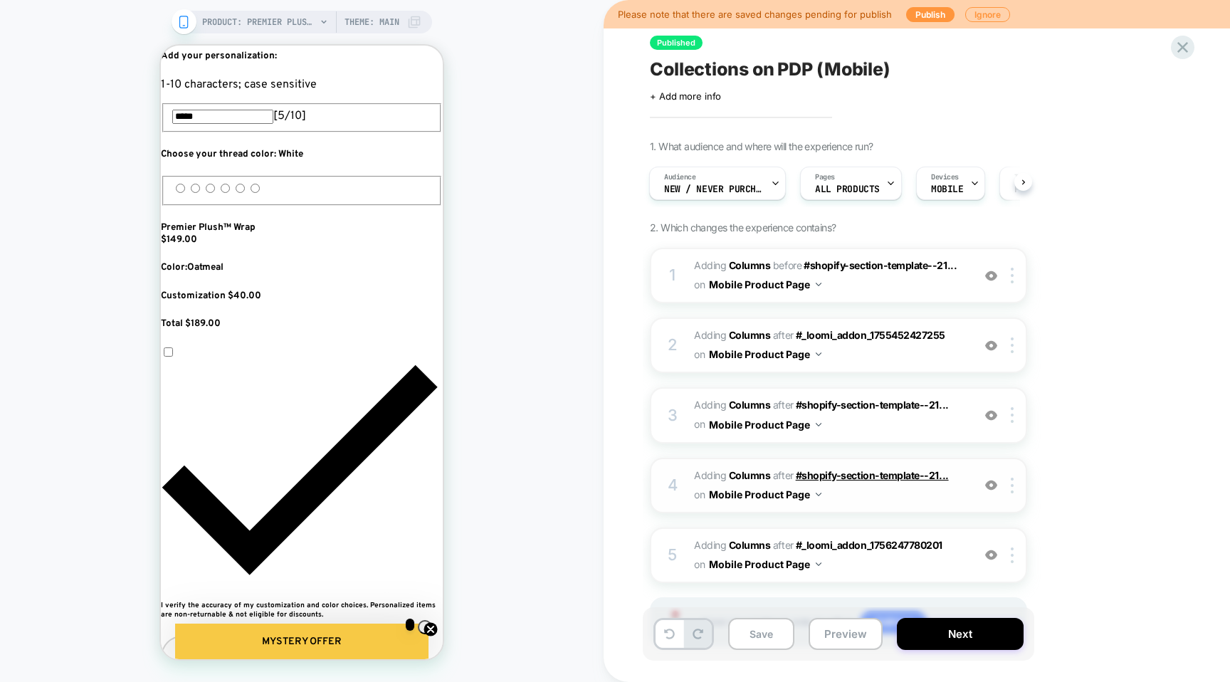
scroll to position [0, 777]
click at [1010, 555] on img at bounding box center [1011, 555] width 3 height 16
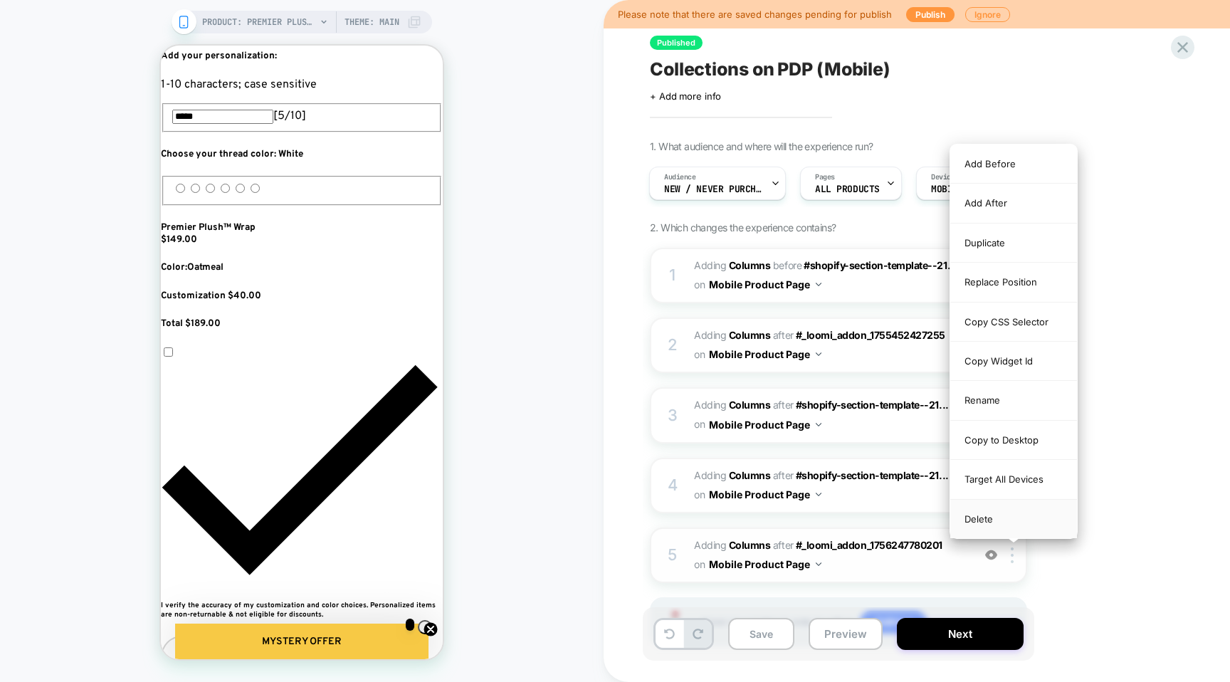
click at [978, 519] on div "Delete" at bounding box center [1013, 519] width 127 height 38
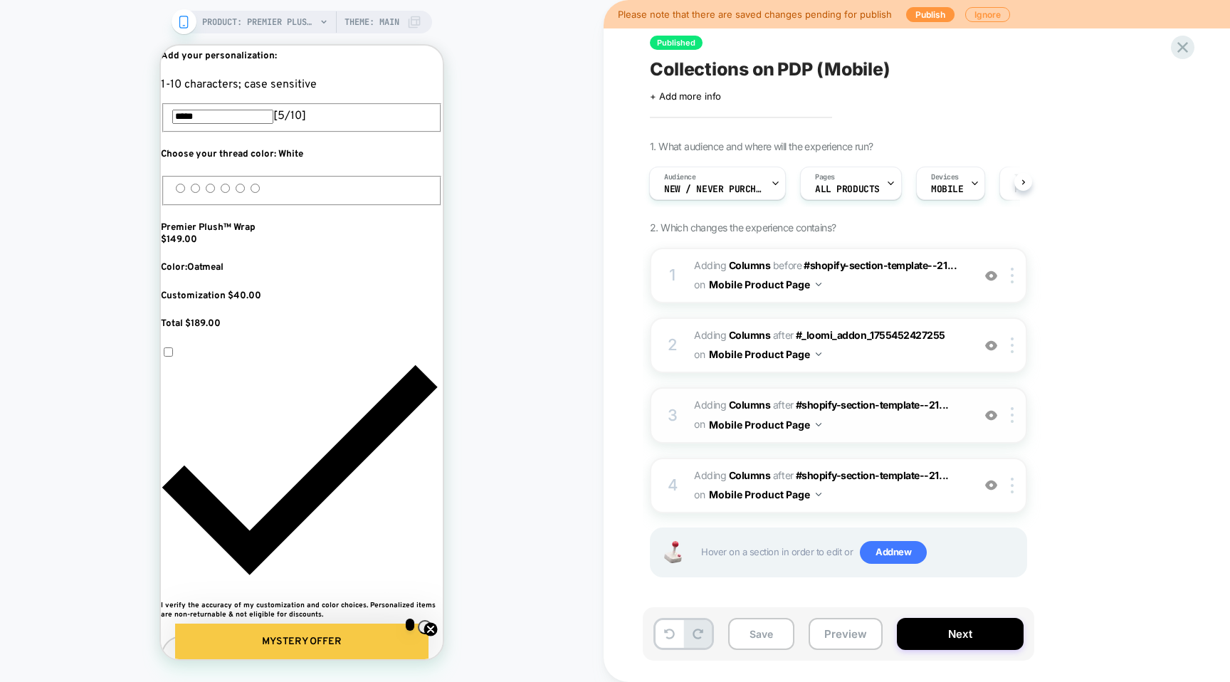
scroll to position [0, 0]
click at [855, 423] on span "#_loomi_addon_1756247352483 Adding Columns AFTER #shopify-section-template--21.…" at bounding box center [829, 415] width 271 height 38
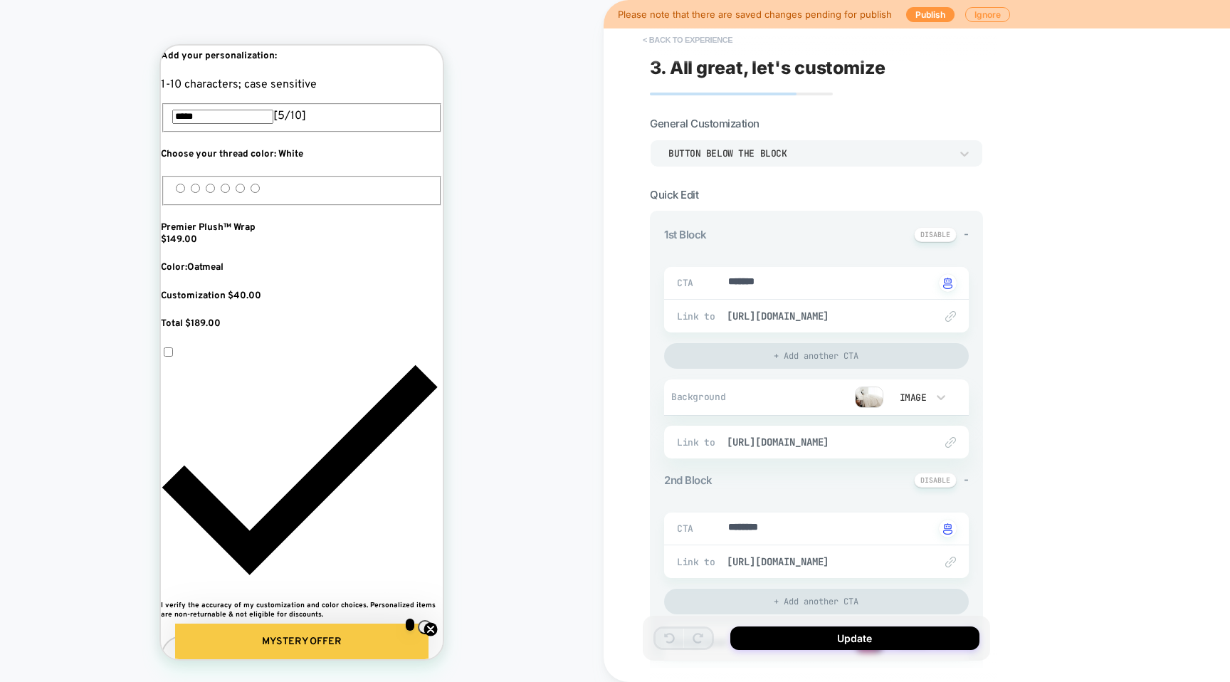
click at [648, 42] on button "< Back to experience" at bounding box center [687, 39] width 104 height 23
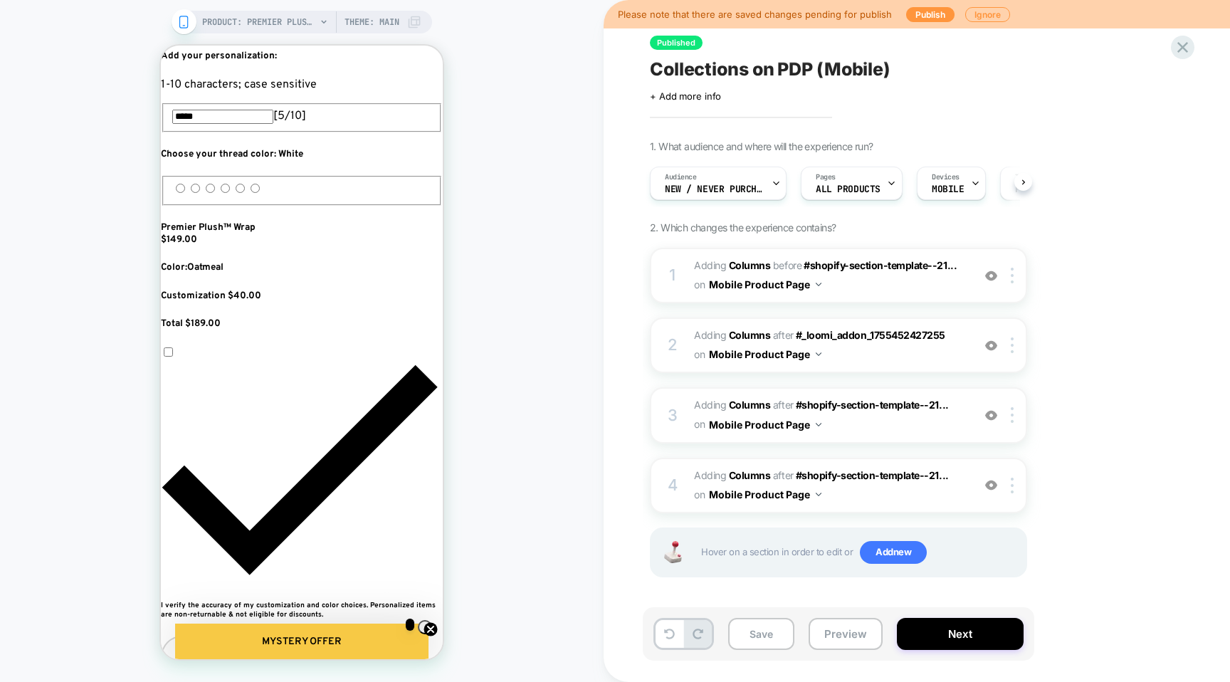
scroll to position [0, 1]
click at [878, 333] on span "#_loomi_addon_1755452427255" at bounding box center [870, 335] width 149 height 12
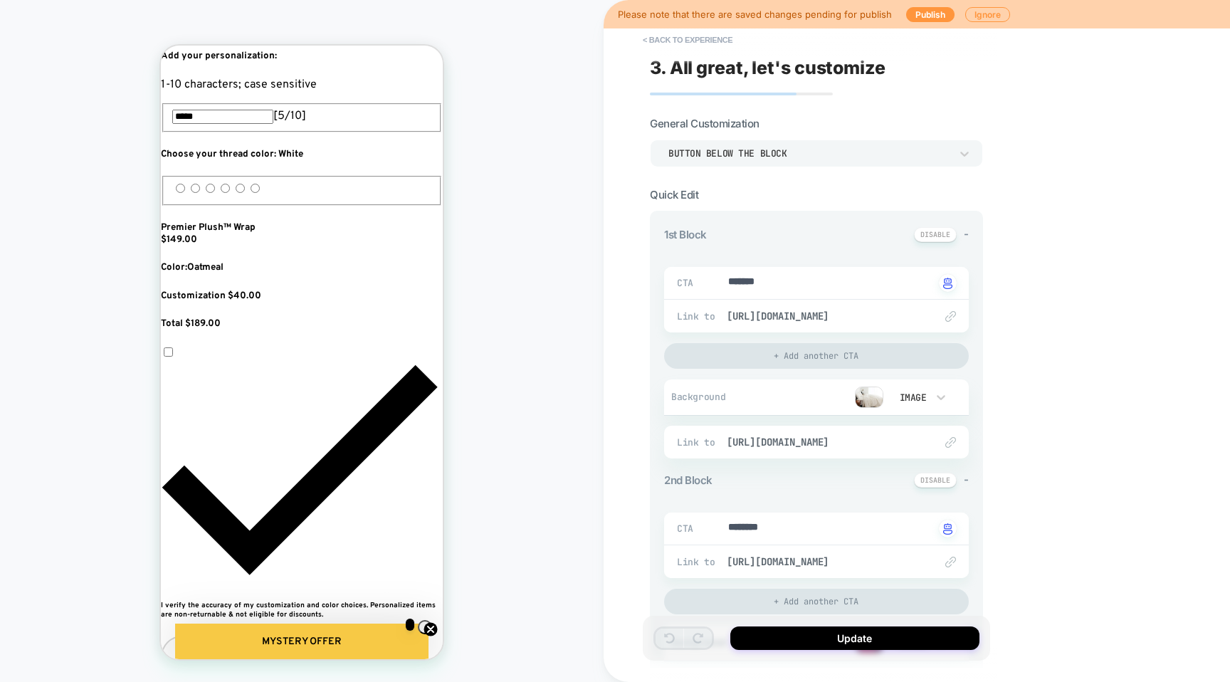
type textarea "*"
click at [656, 48] on button "< Back to experience" at bounding box center [687, 39] width 104 height 23
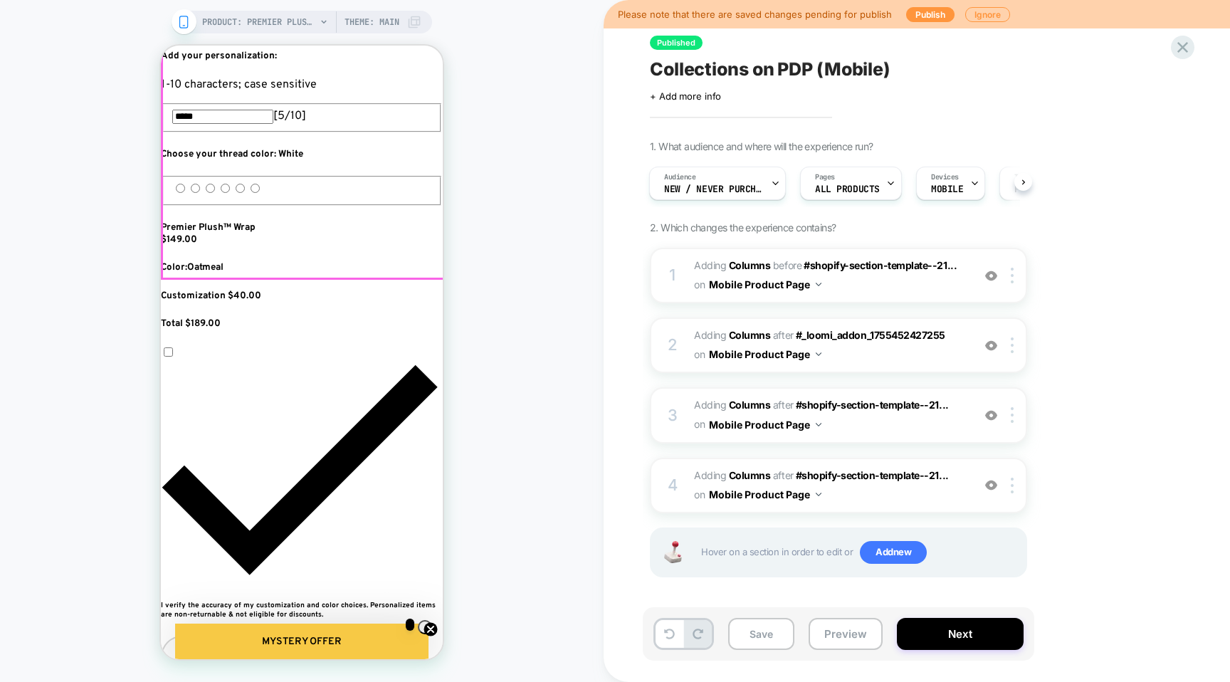
click at [1011, 488] on img at bounding box center [1011, 485] width 3 height 16
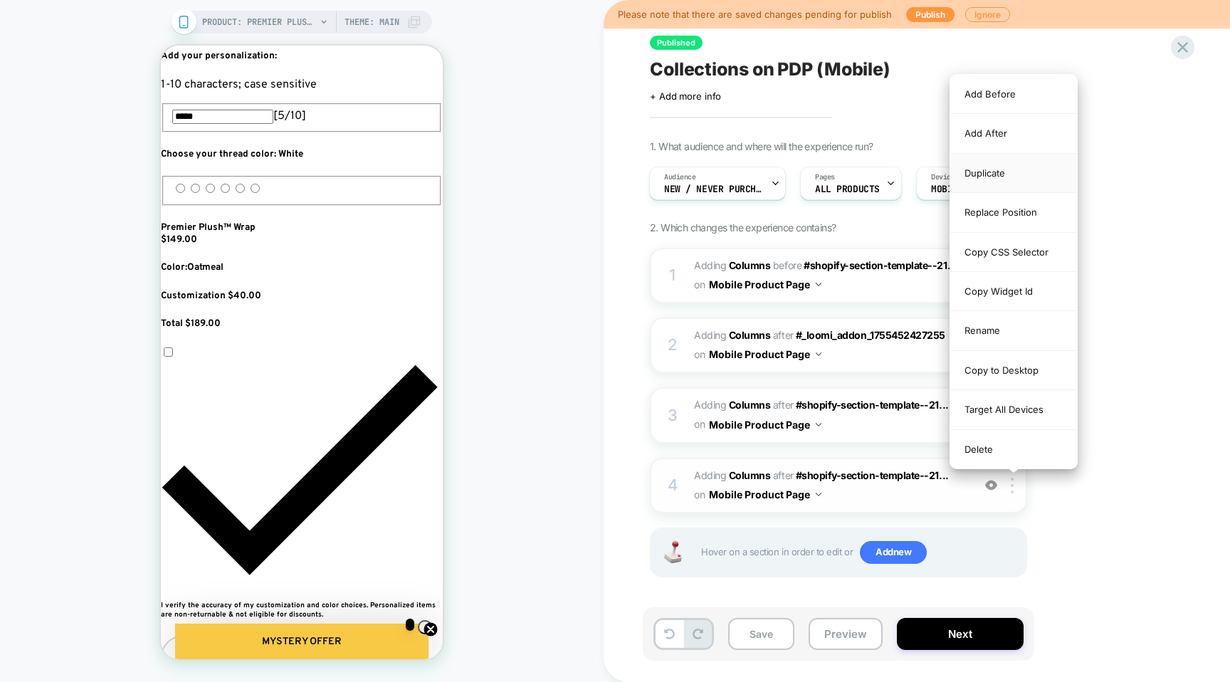
click at [987, 167] on div "Duplicate" at bounding box center [1013, 173] width 127 height 39
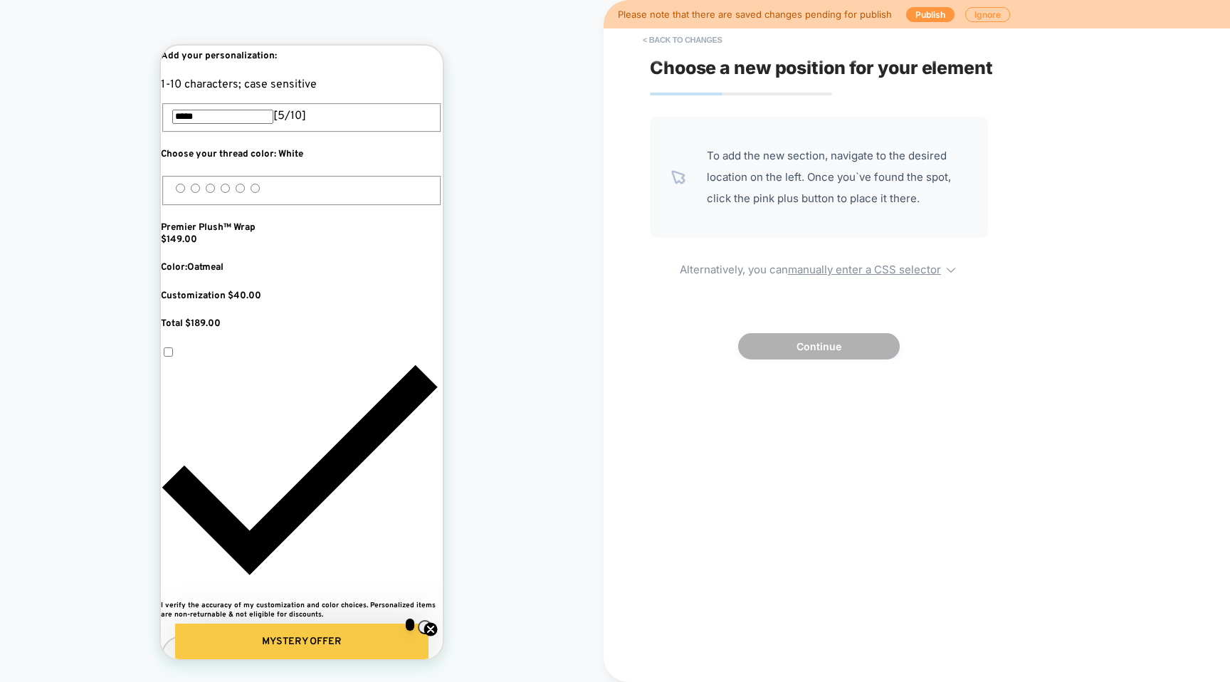
scroll to position [0, 518]
click at [651, 41] on button "< Back to changes" at bounding box center [682, 39] width 94 height 23
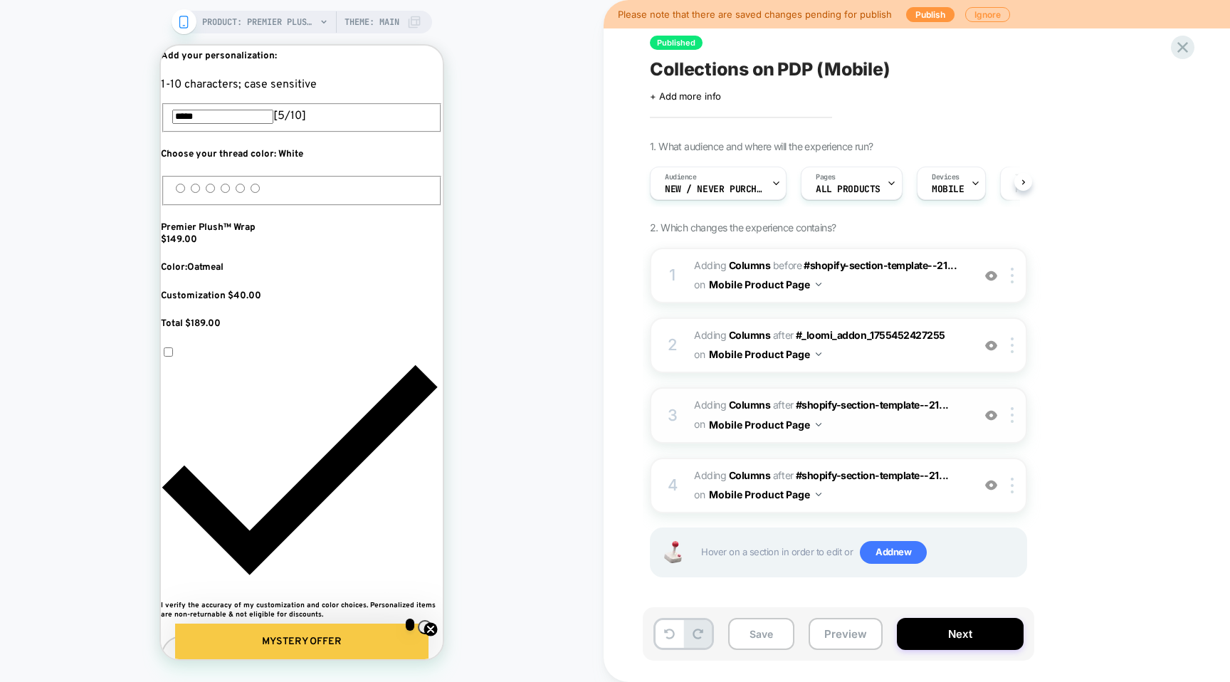
scroll to position [0, 1]
click at [1012, 418] on img at bounding box center [1011, 415] width 3 height 16
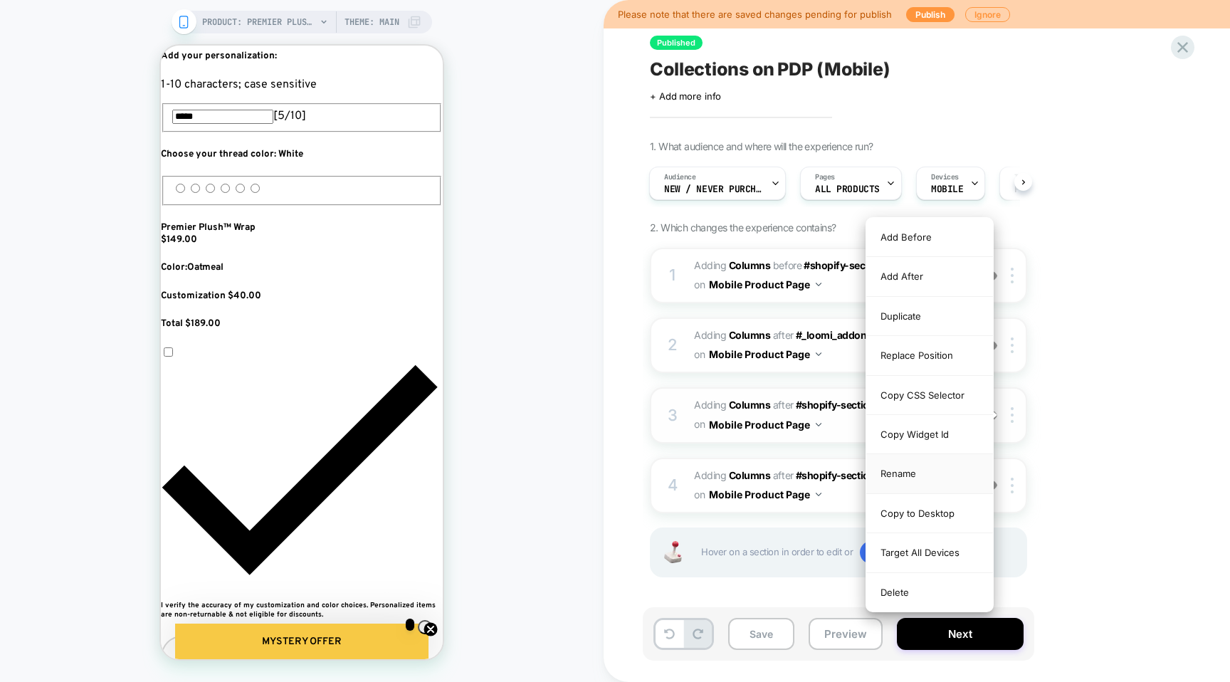
scroll to position [0, 777]
click at [930, 319] on div "Duplicate" at bounding box center [929, 316] width 127 height 39
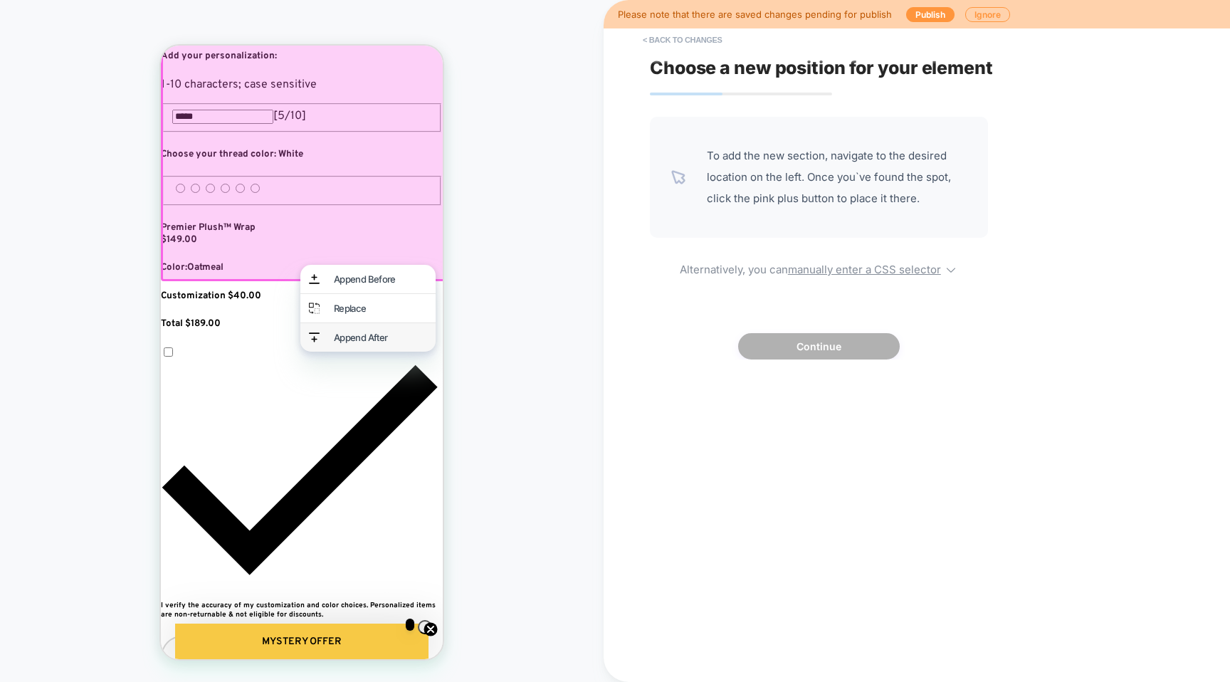
click at [381, 343] on div "Append After" at bounding box center [380, 337] width 93 height 11
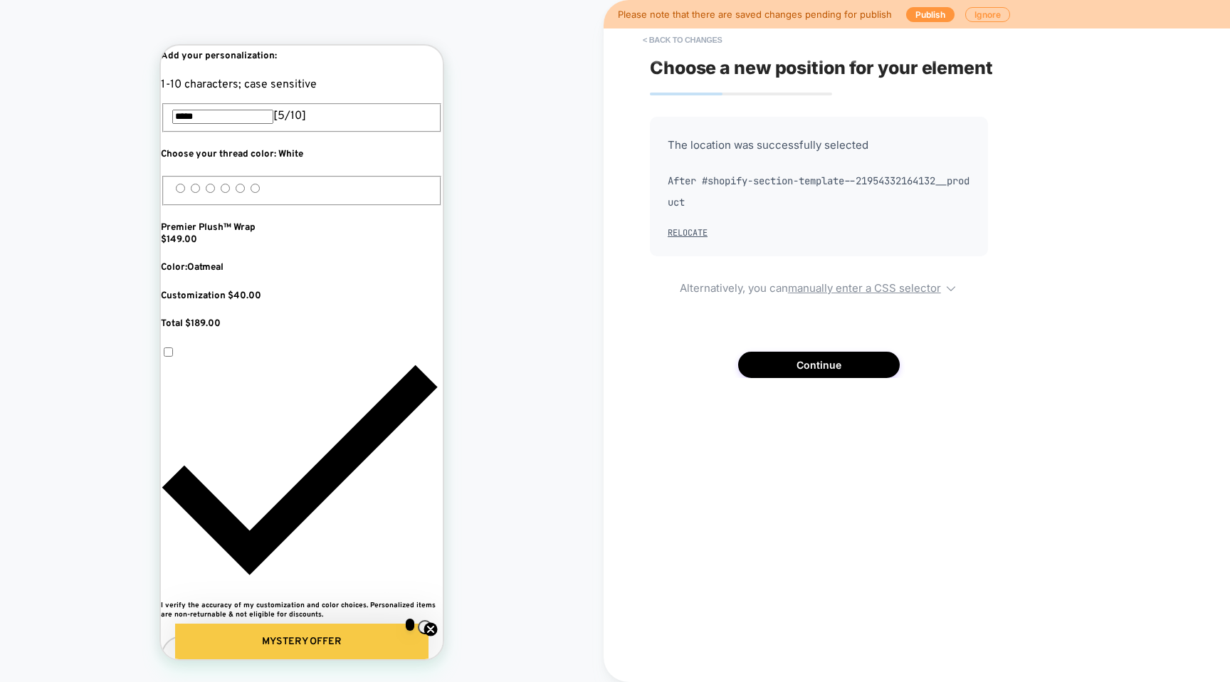
click at [798, 381] on div "Choose a new position for your element The location was successfully selected A…" at bounding box center [910, 340] width 534 height 653
click at [798, 361] on button "Continue" at bounding box center [819, 365] width 162 height 26
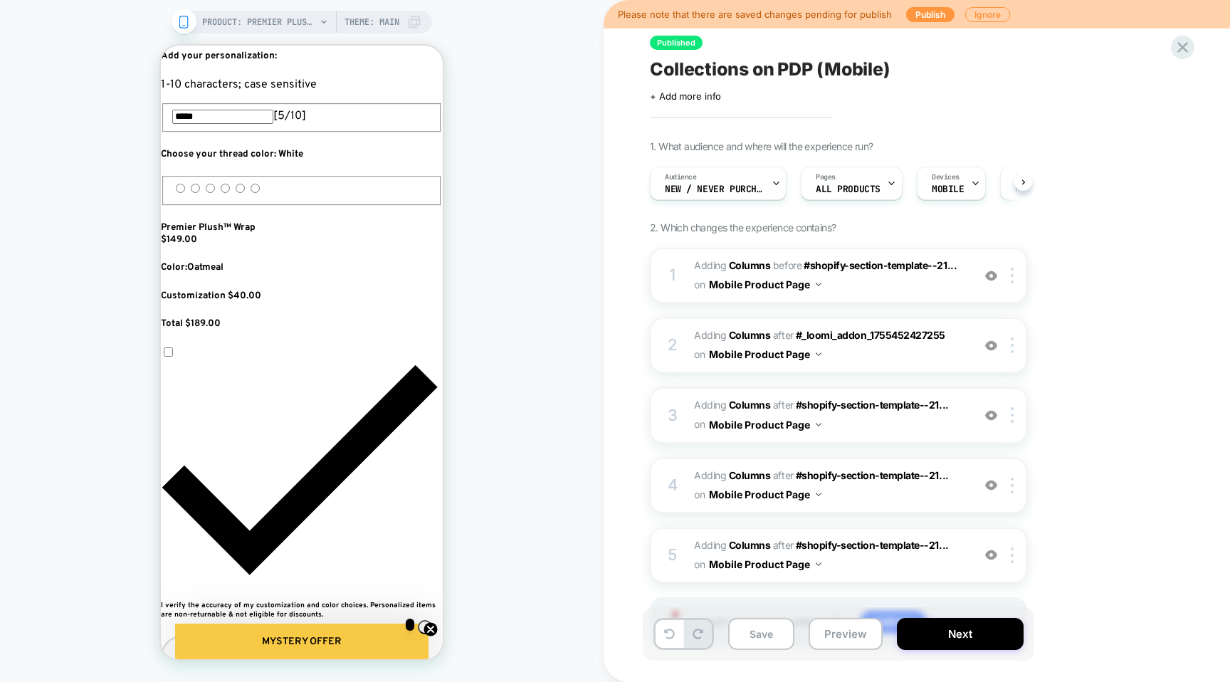
scroll to position [0, 1]
click at [1013, 485] on img at bounding box center [1011, 485] width 3 height 16
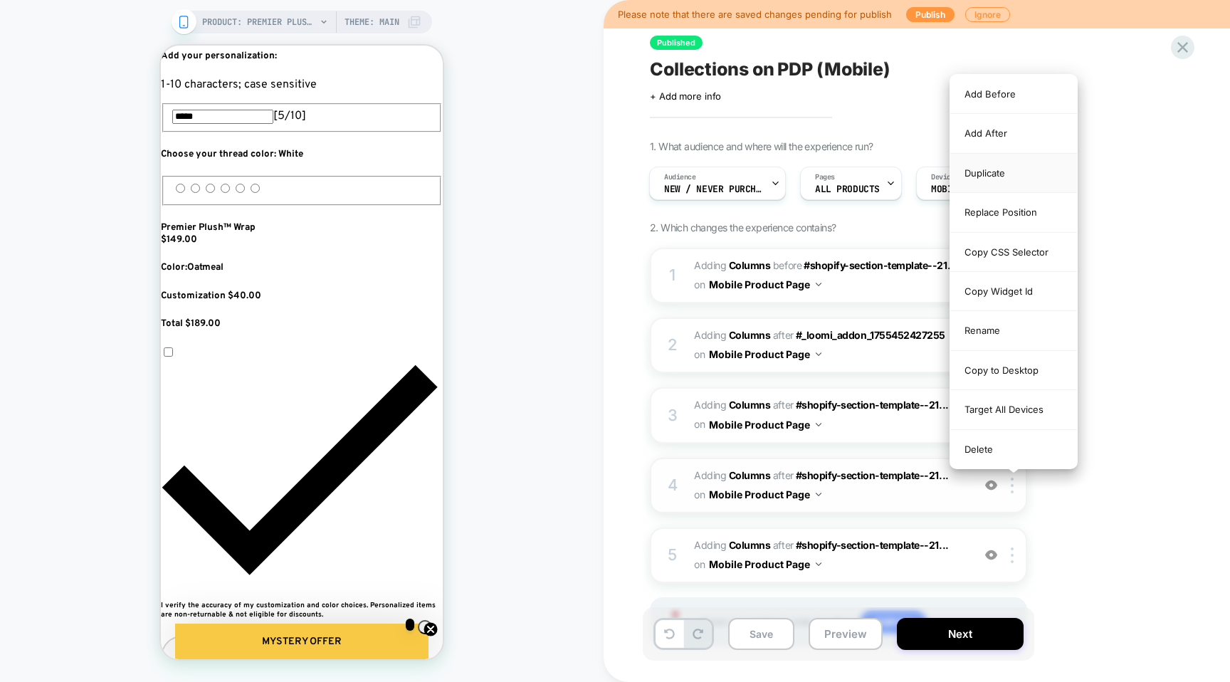
click at [981, 156] on div "Duplicate" at bounding box center [1013, 173] width 127 height 39
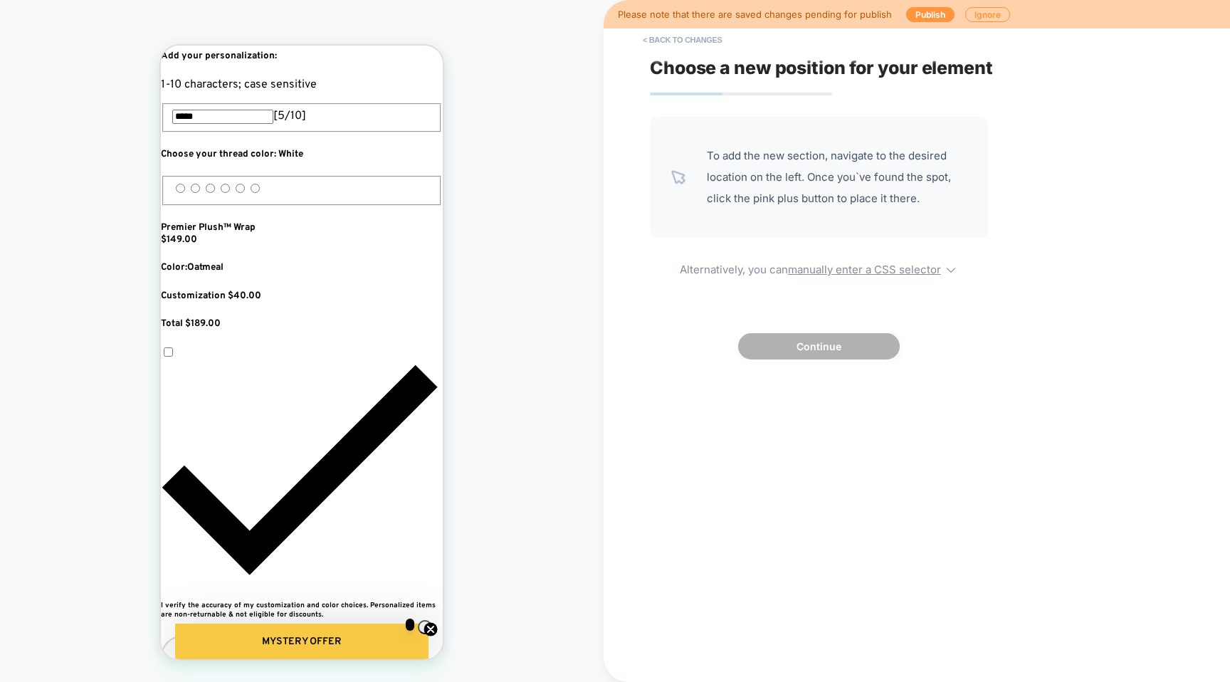
scroll to position [0, 259]
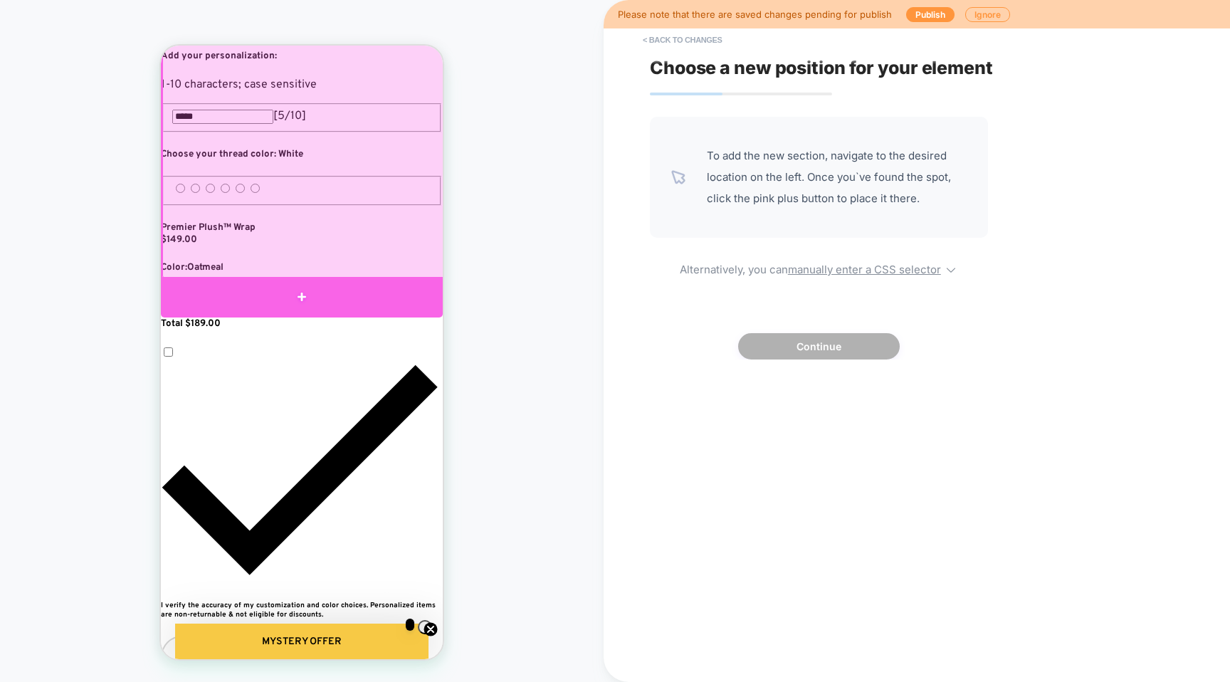
click at [394, 291] on div at bounding box center [302, 297] width 282 height 41
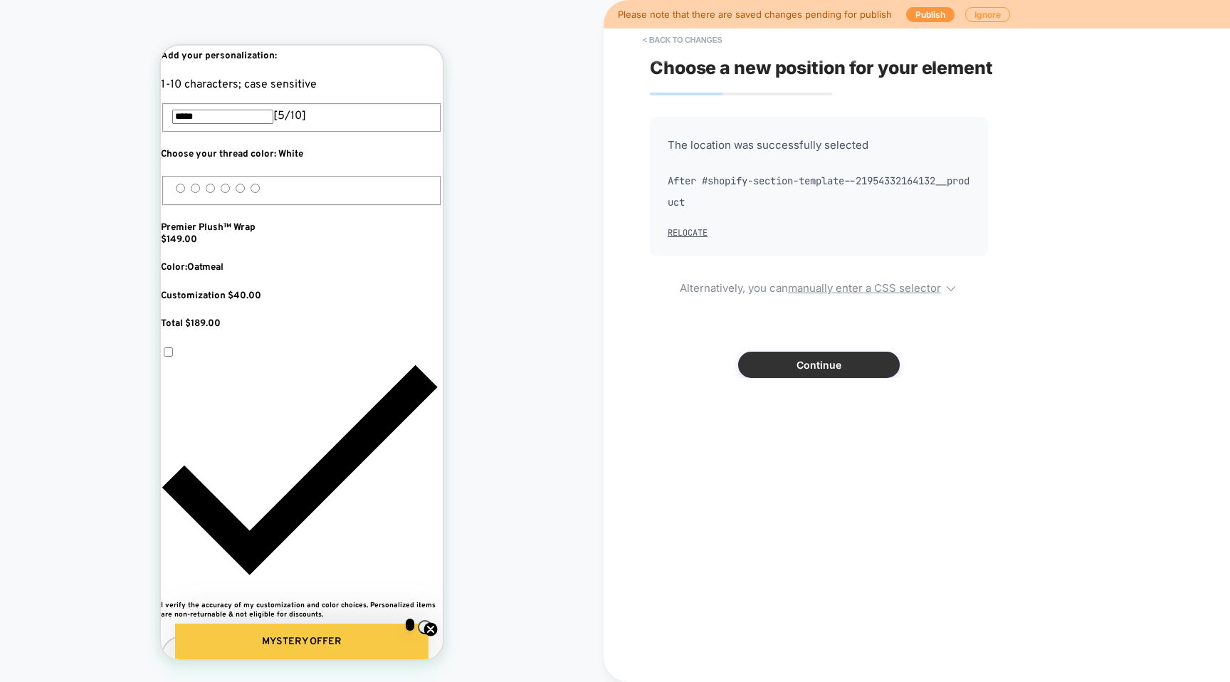
click at [780, 361] on button "Continue" at bounding box center [819, 365] width 162 height 26
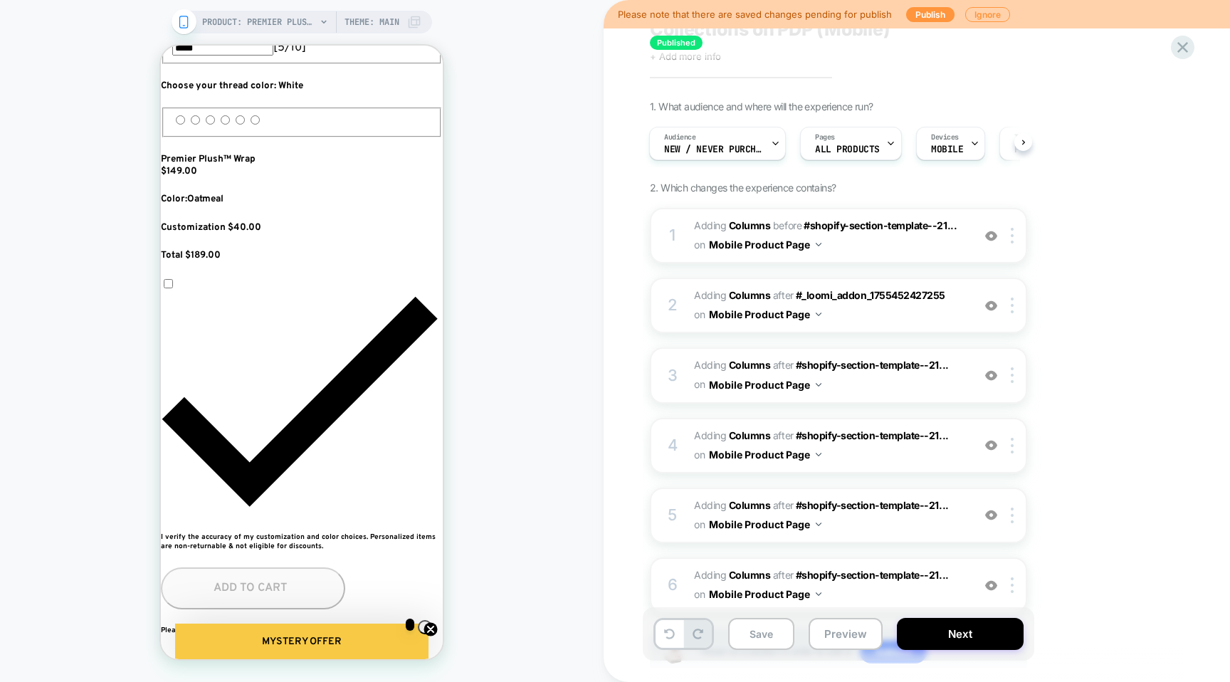
scroll to position [0, 777]
click at [841, 628] on button "Preview" at bounding box center [845, 634] width 74 height 32
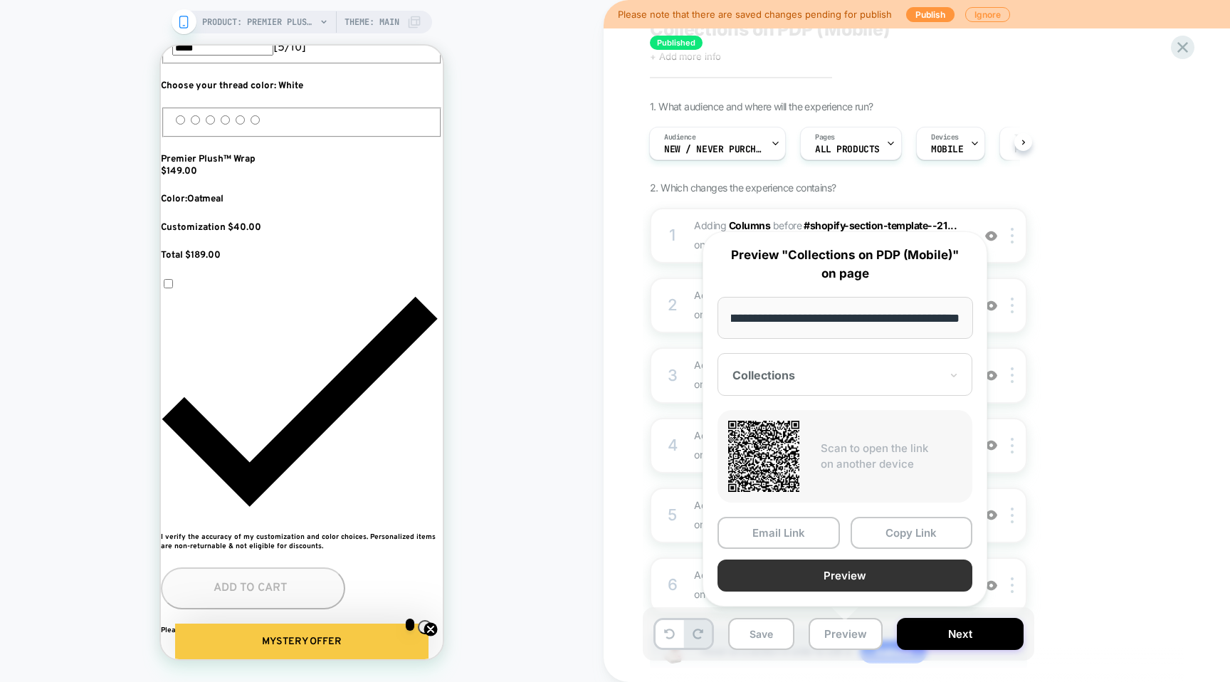
scroll to position [0, 0]
click at [877, 566] on button "Preview" at bounding box center [844, 575] width 255 height 32
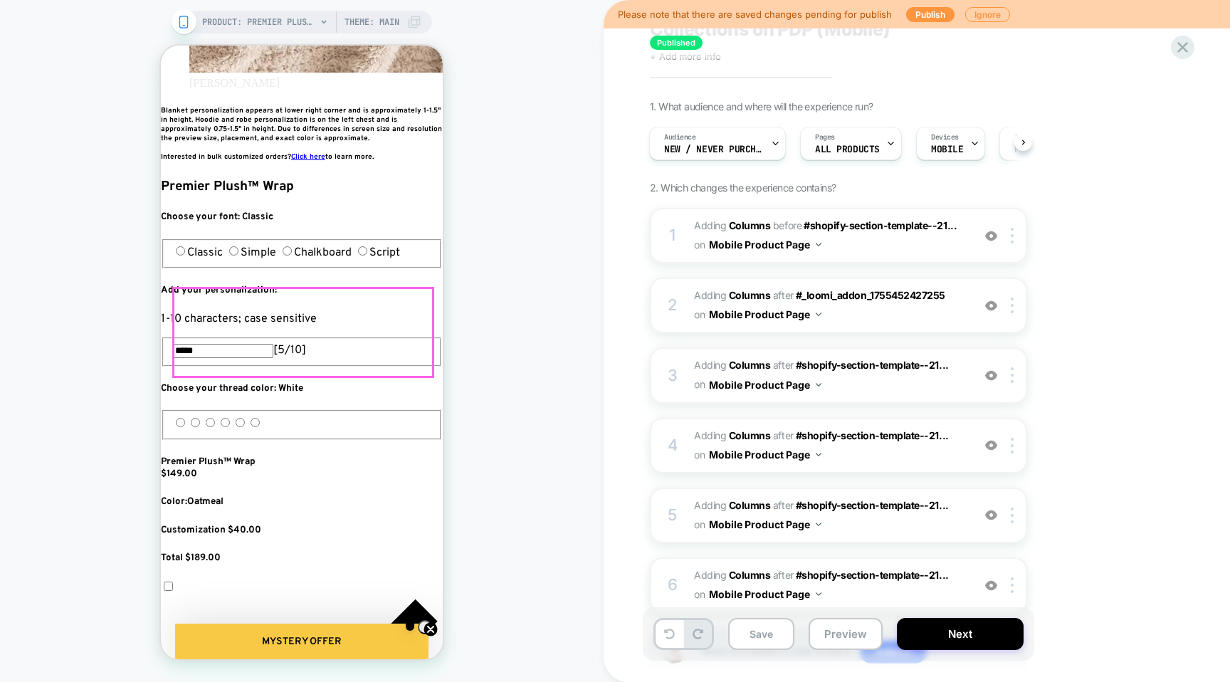
scroll to position [417, 0]
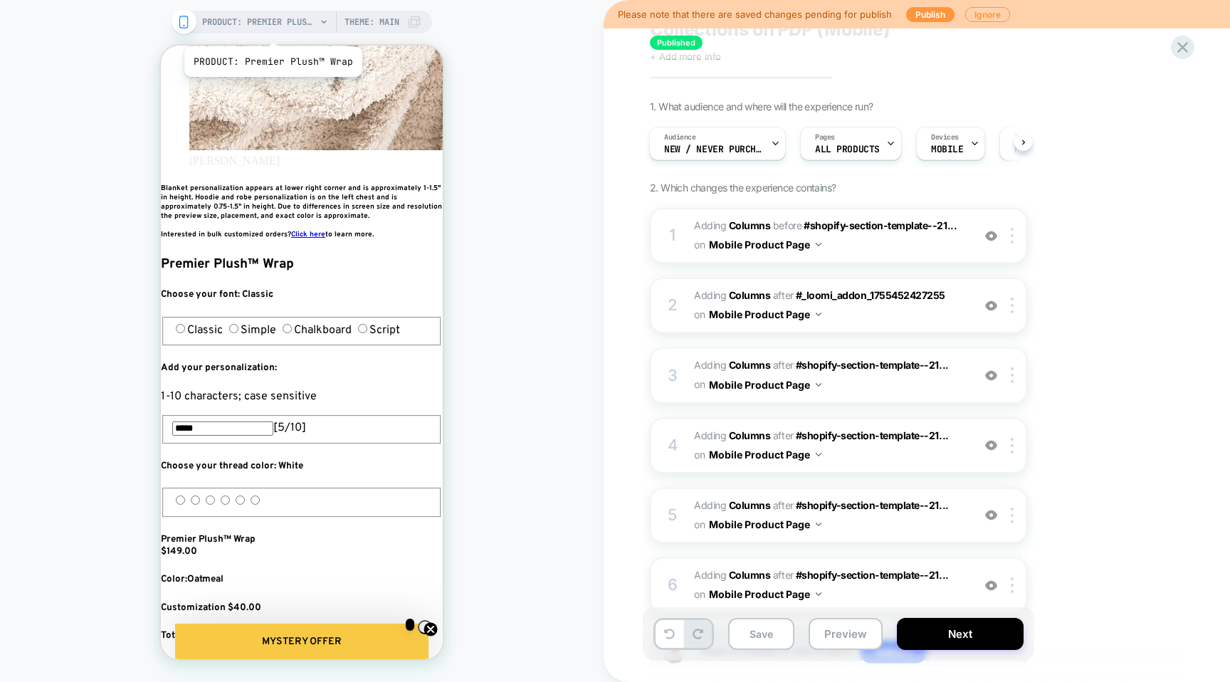
click at [273, 22] on span "PRODUCT: Premier Plush™ Wrap" at bounding box center [259, 22] width 114 height 23
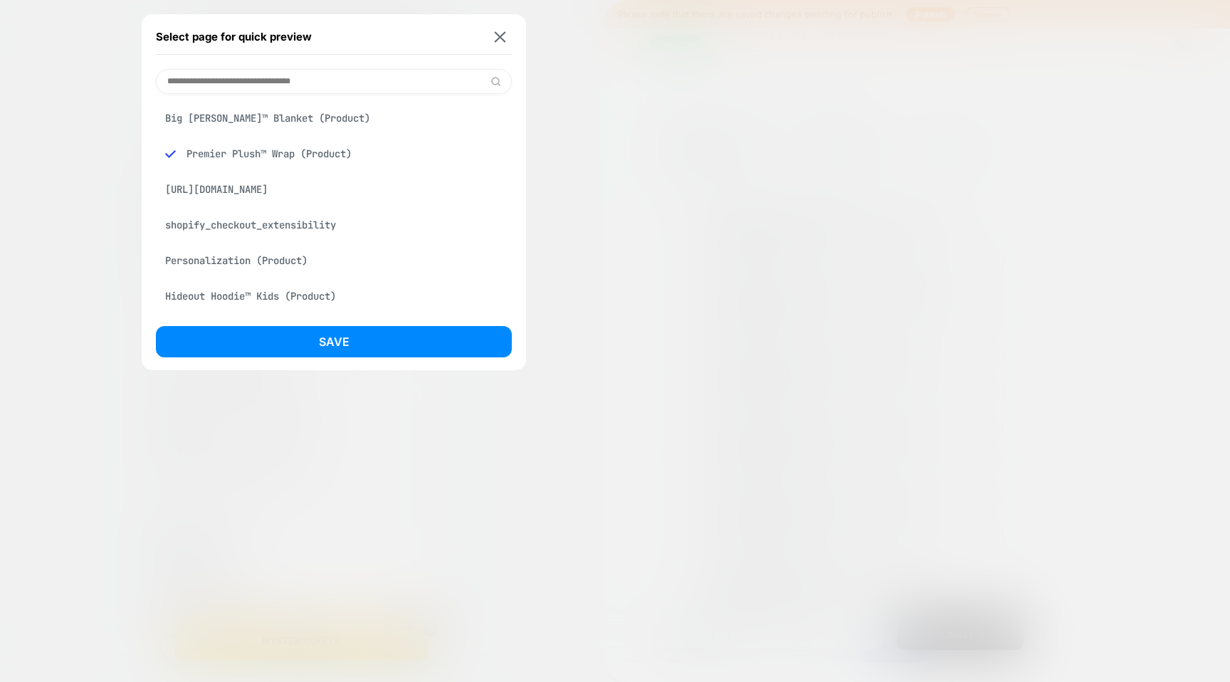
click at [211, 144] on div "Premier Plush™ Wrap (Product)" at bounding box center [334, 153] width 356 height 27
click at [200, 148] on div "Premier Plush™ Wrap (Product)" at bounding box center [334, 153] width 356 height 27
click at [213, 80] on input at bounding box center [334, 81] width 356 height 25
type input "******"
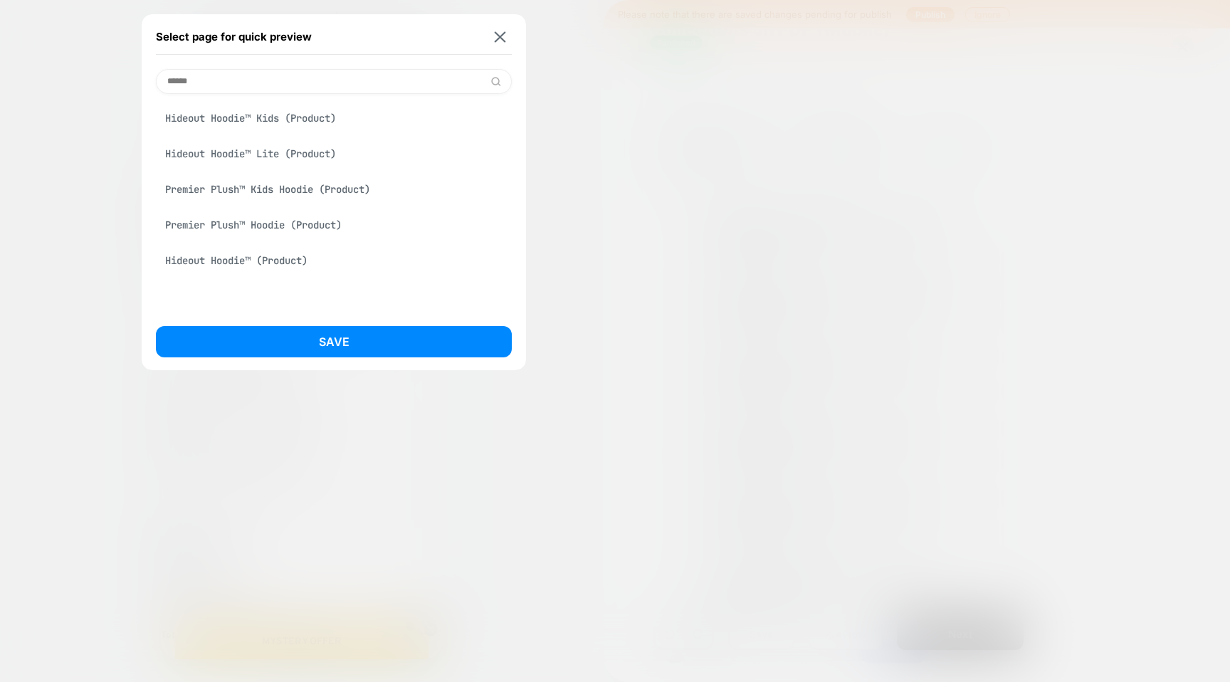
click at [235, 226] on div "Premier Plush™ Hoodie (Product)" at bounding box center [334, 224] width 356 height 27
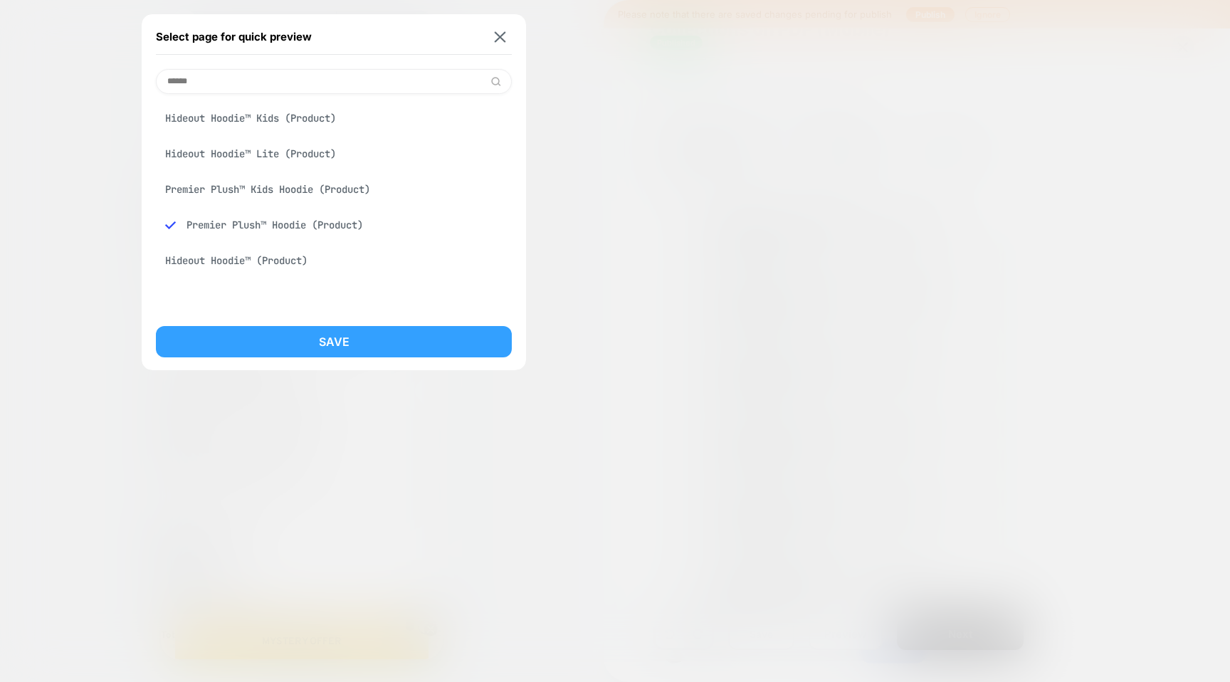
click at [299, 337] on button "Save" at bounding box center [334, 341] width 356 height 31
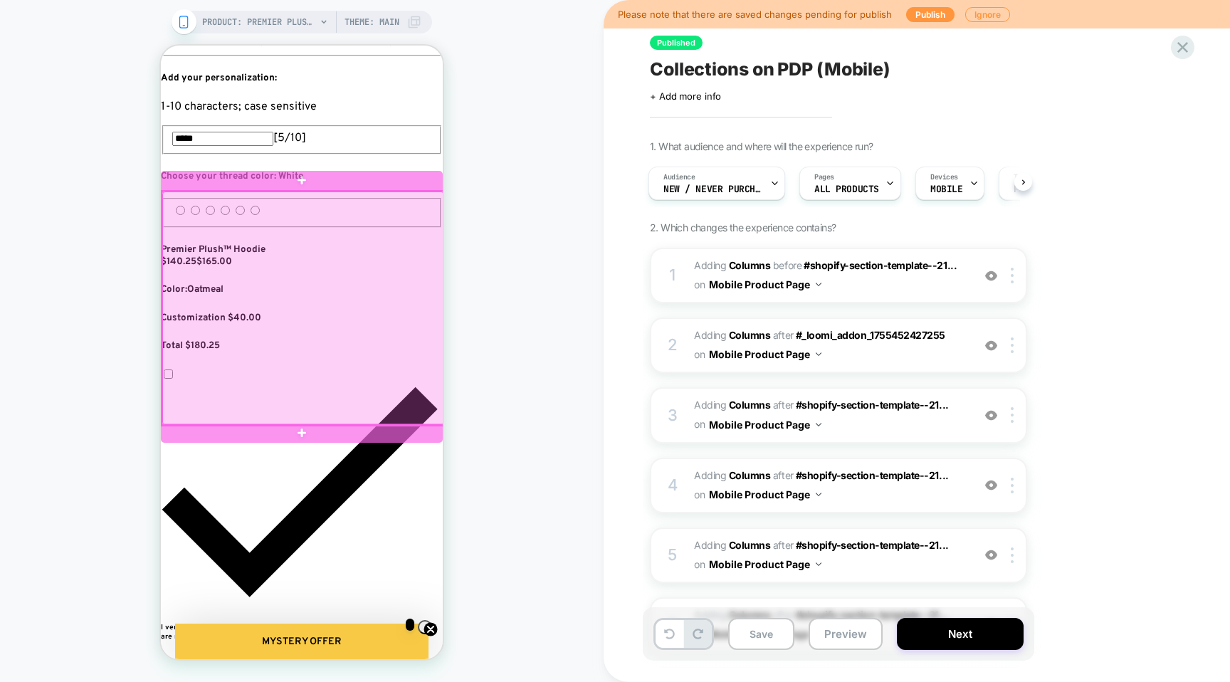
scroll to position [590, 0]
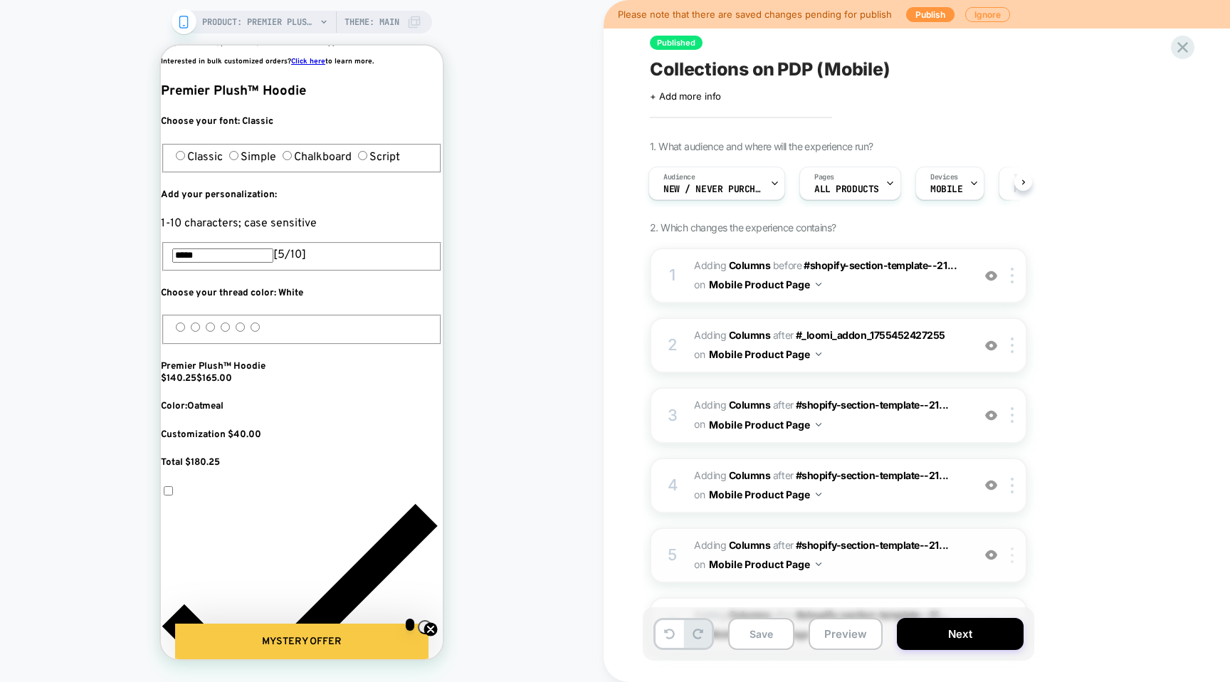
click at [1012, 554] on img at bounding box center [1011, 555] width 3 height 16
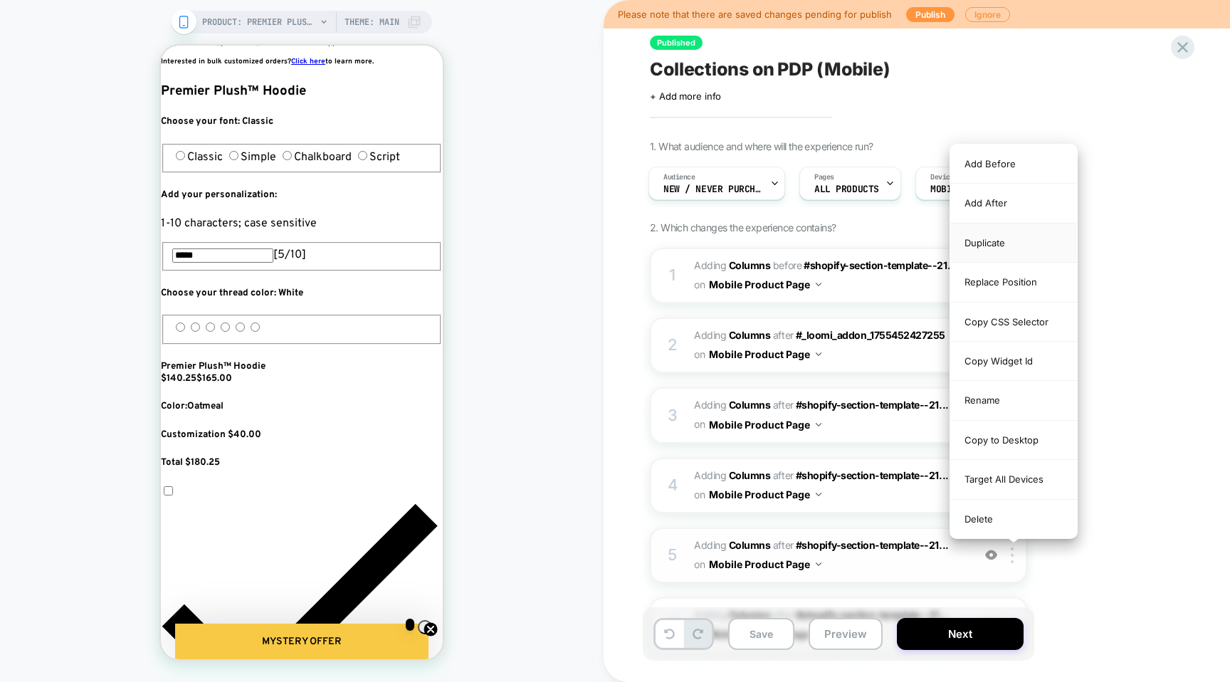
click at [976, 245] on div "Duplicate" at bounding box center [1013, 242] width 127 height 39
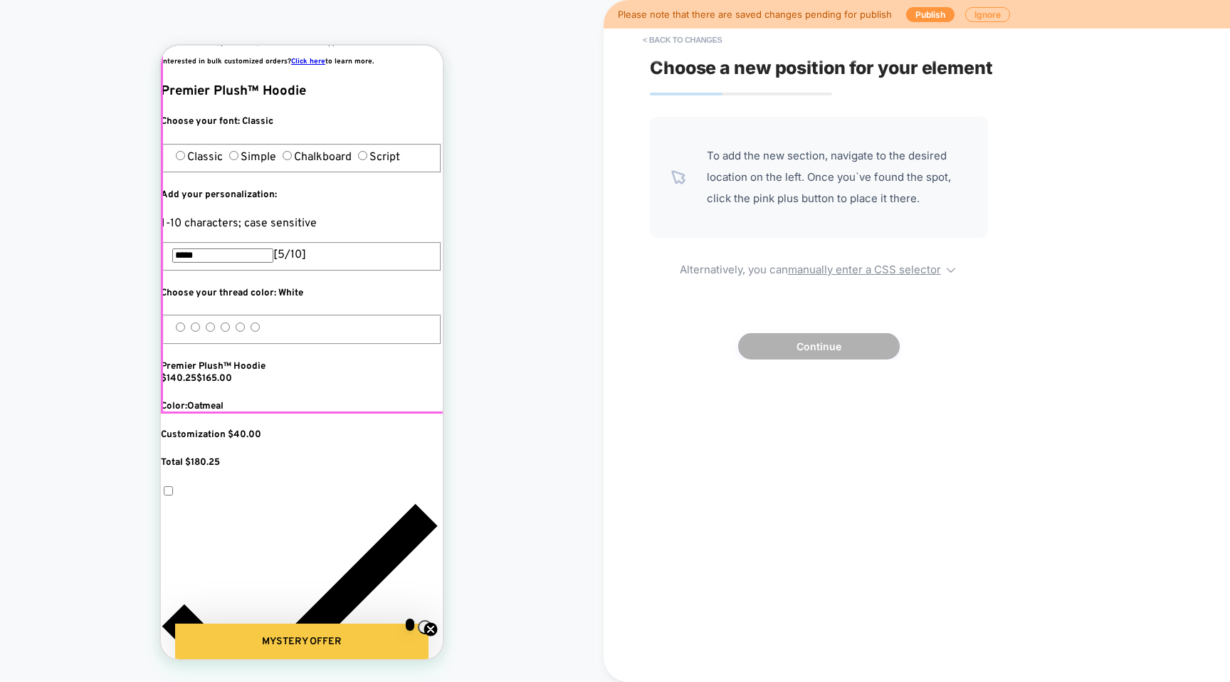
scroll to position [0, 518]
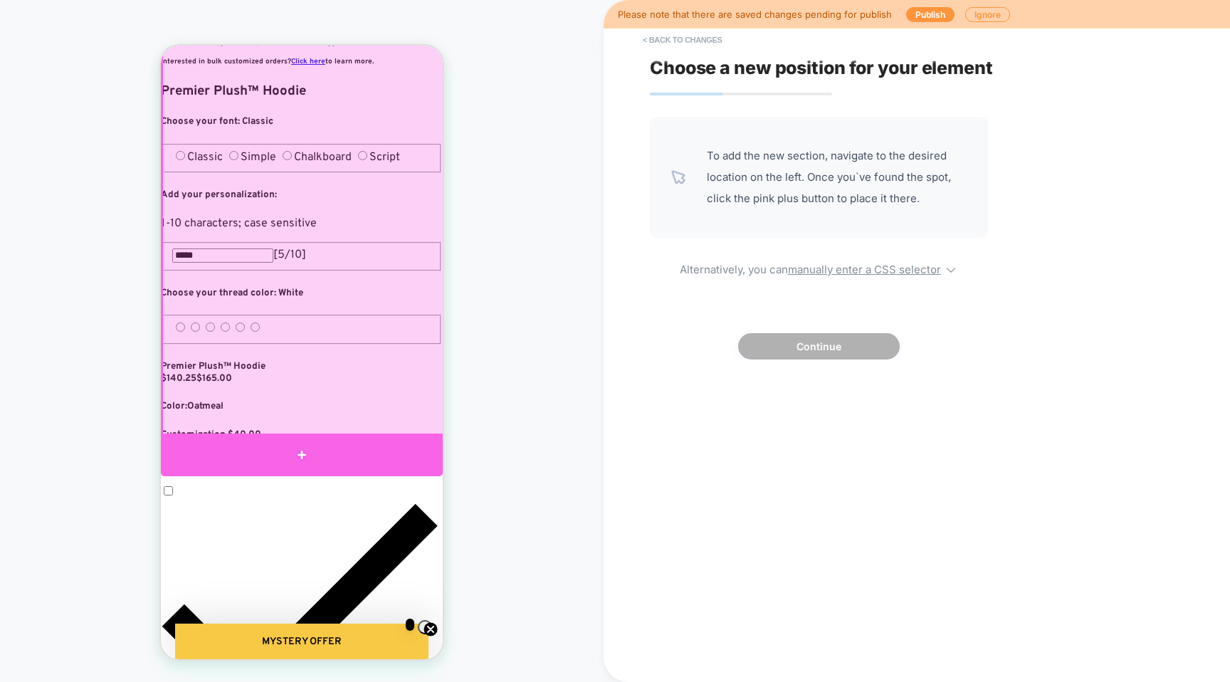
click at [379, 449] on div at bounding box center [302, 454] width 282 height 43
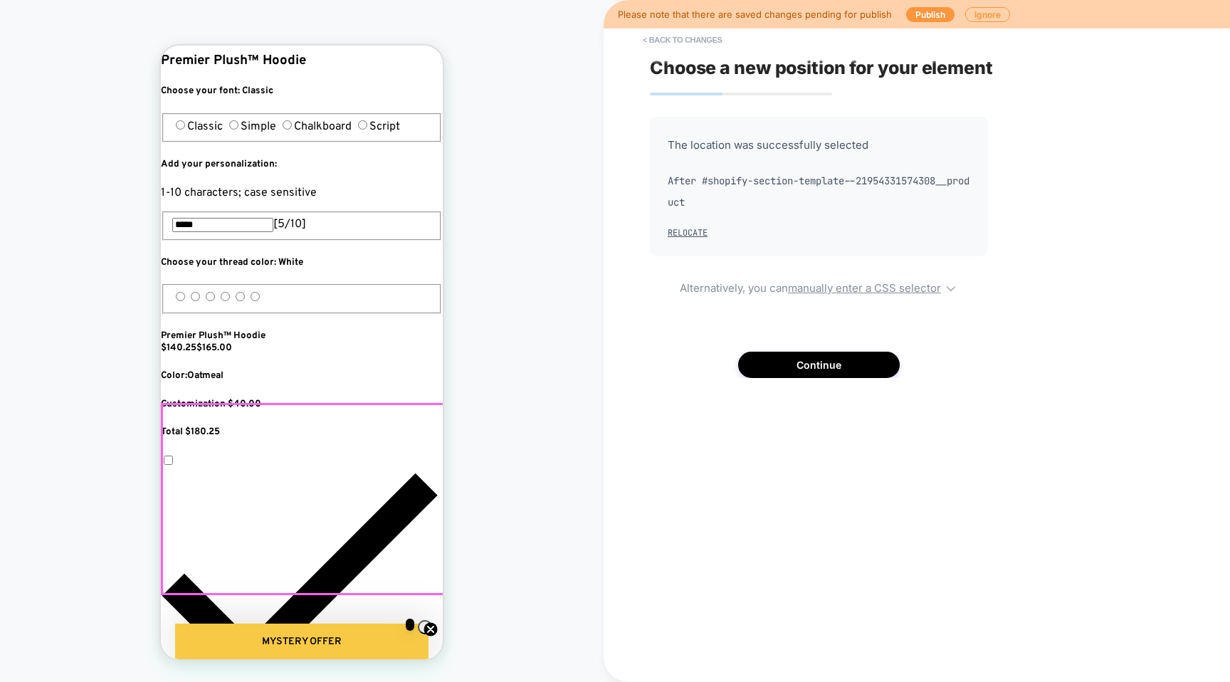
scroll to position [626, 0]
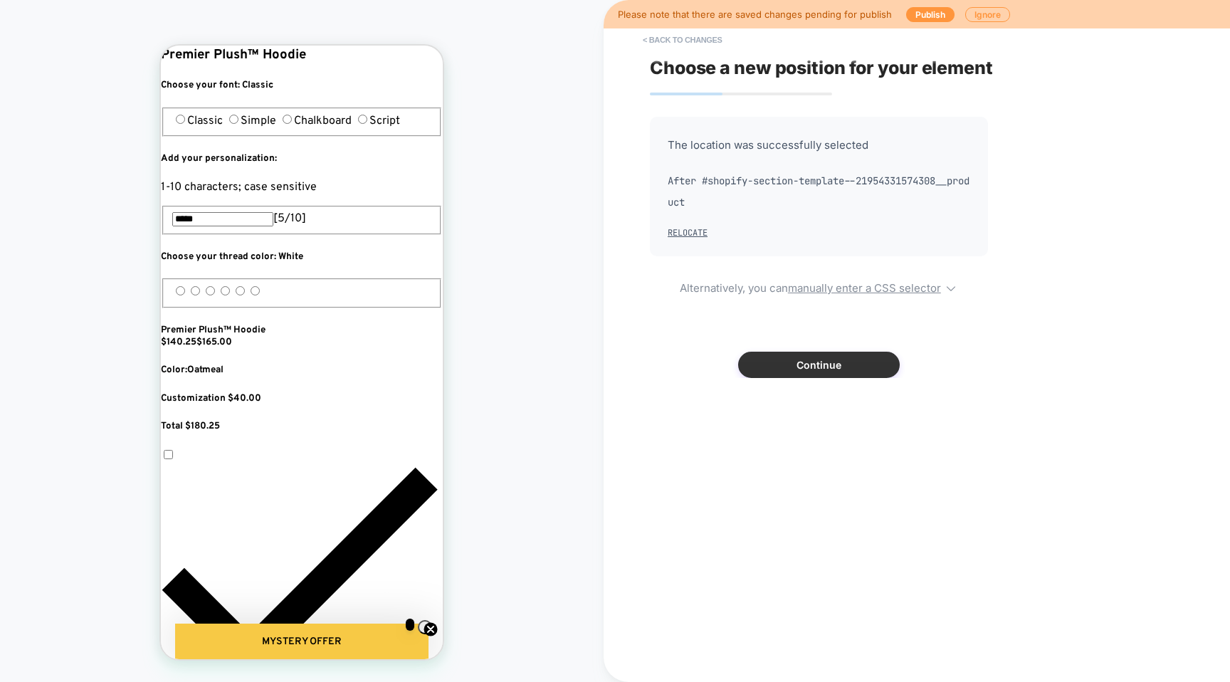
click at [759, 371] on button "Continue" at bounding box center [819, 365] width 162 height 26
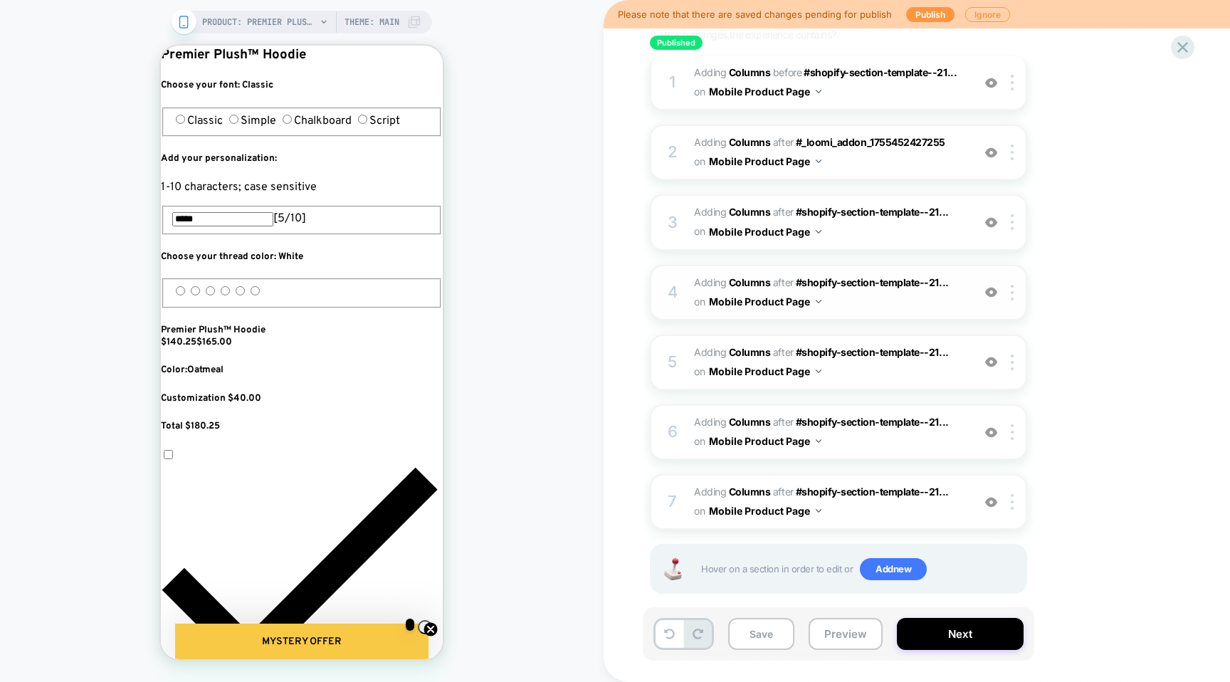
scroll to position [211, 0]
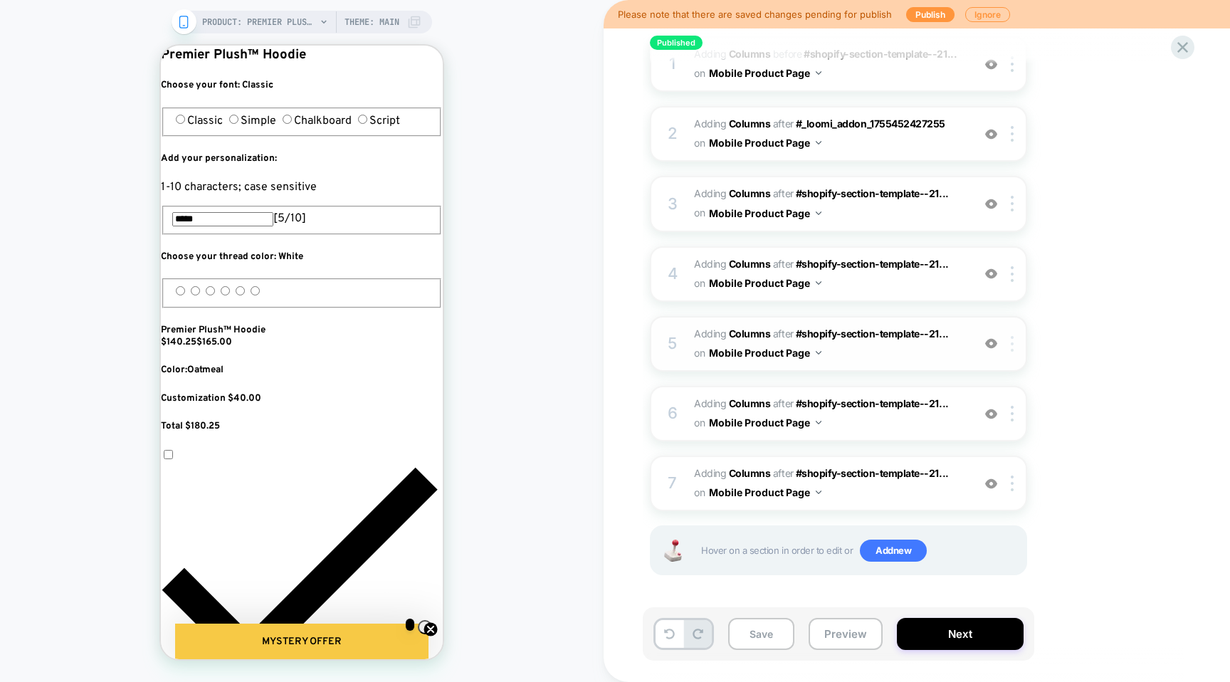
click at [1012, 344] on img at bounding box center [1011, 344] width 3 height 16
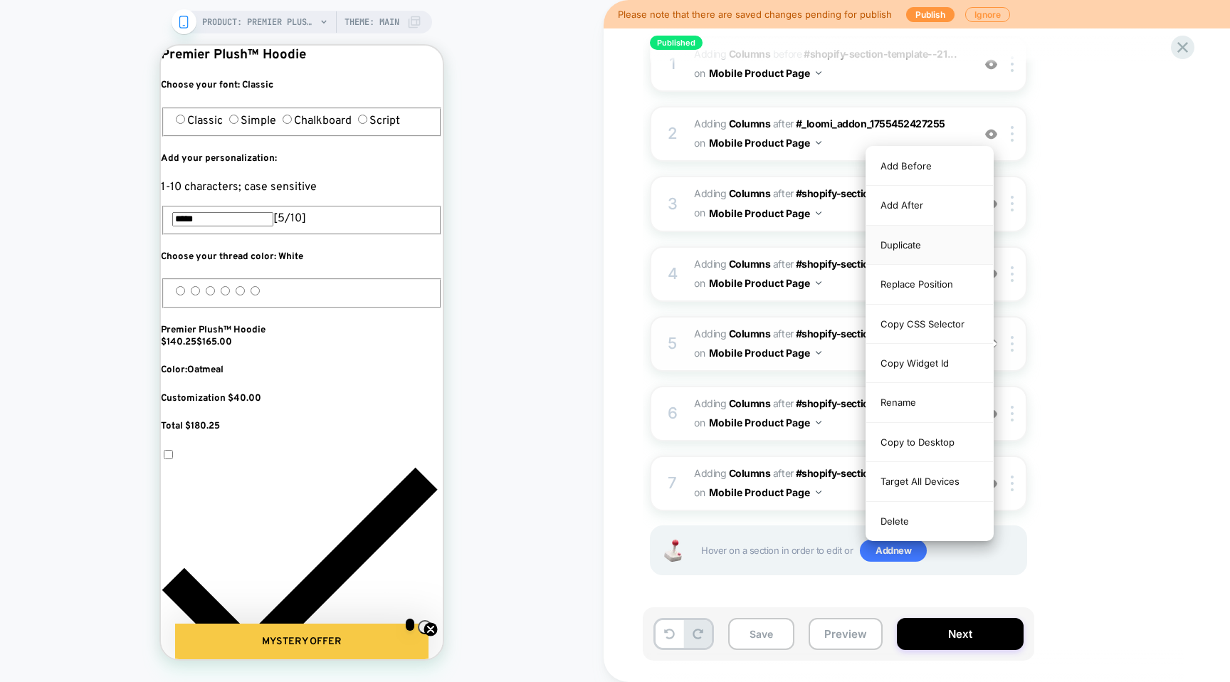
click at [925, 246] on div "Duplicate" at bounding box center [929, 245] width 127 height 39
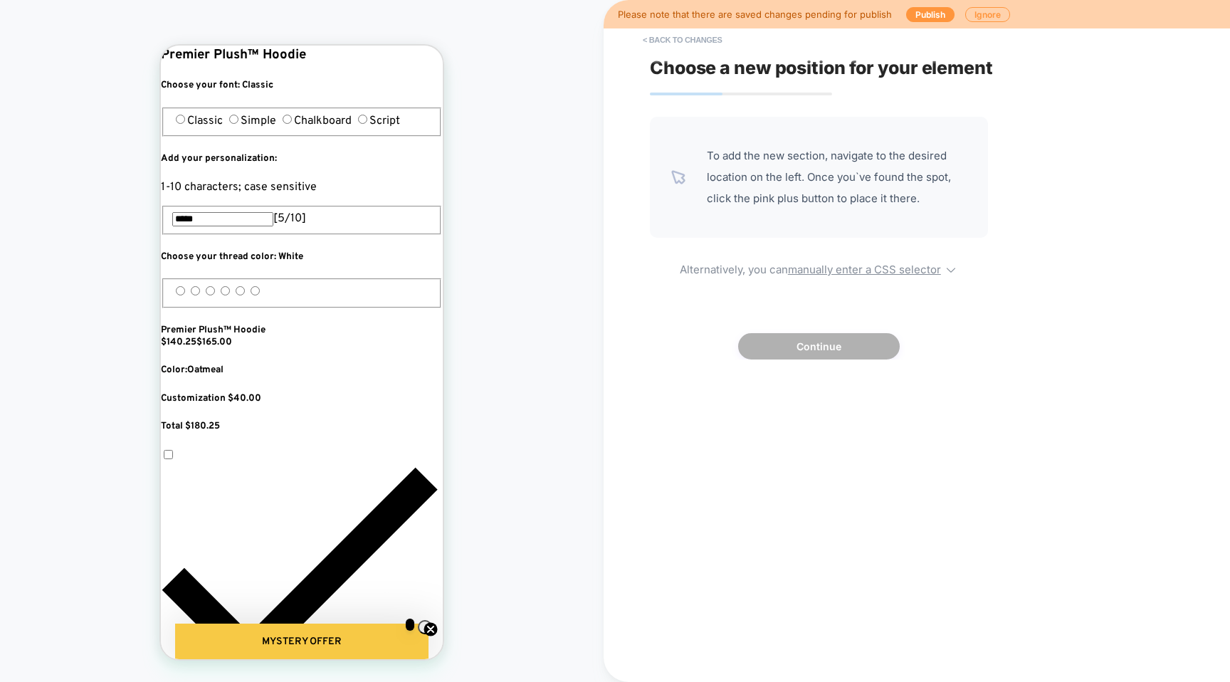
scroll to position [0, 0]
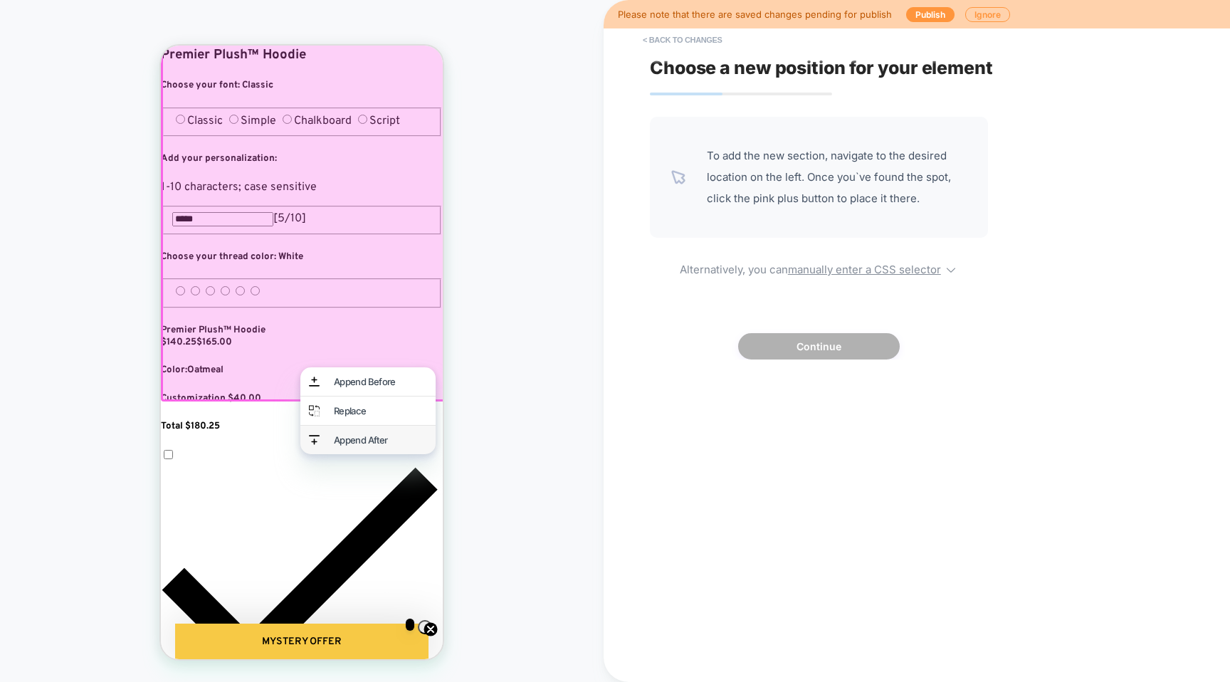
click at [393, 438] on div "Append After" at bounding box center [380, 439] width 93 height 11
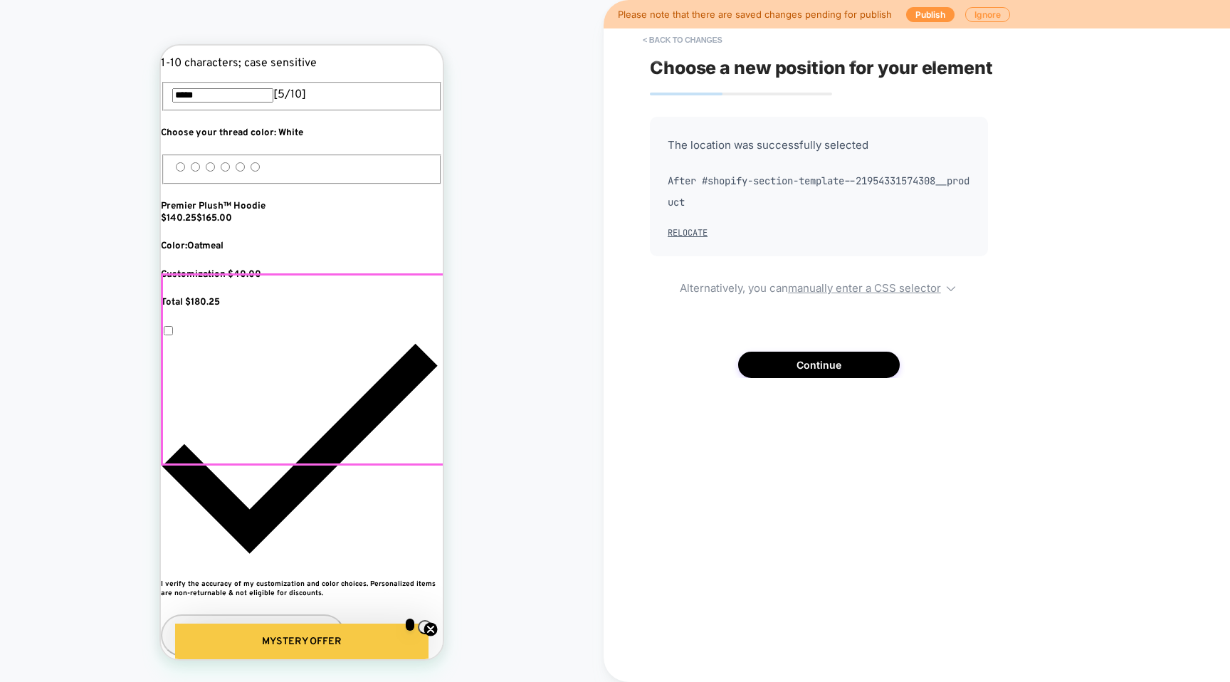
scroll to position [780, 0]
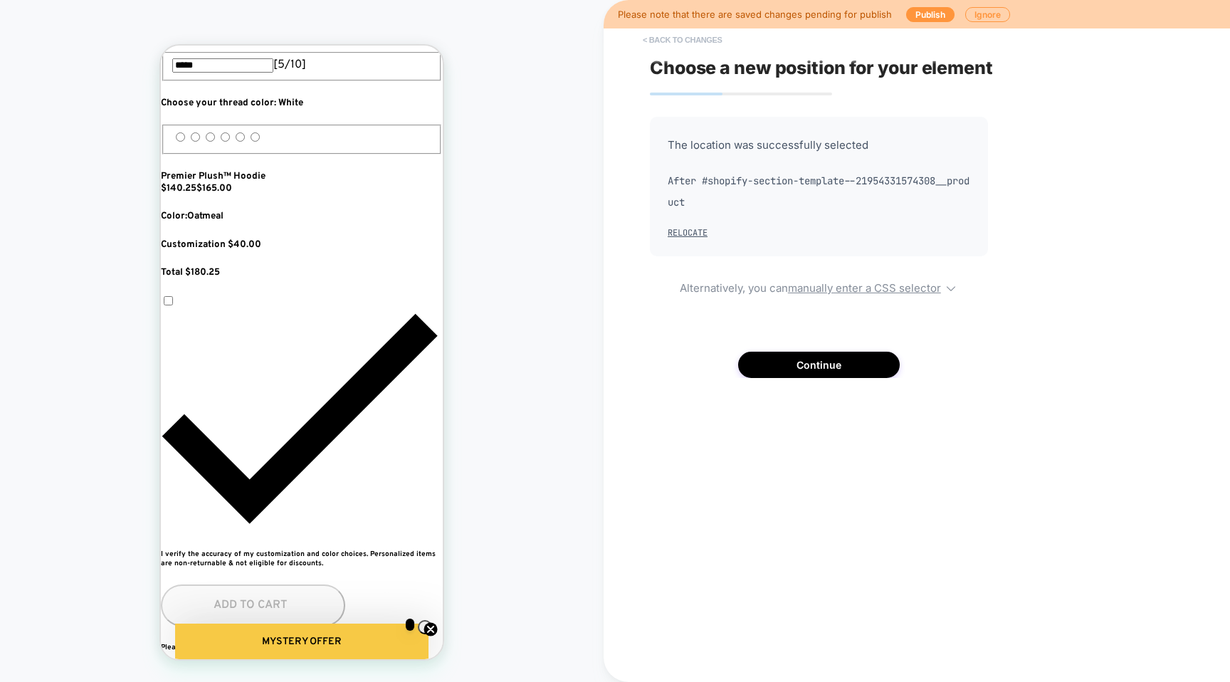
click at [670, 39] on button "< Back to changes" at bounding box center [682, 39] width 94 height 23
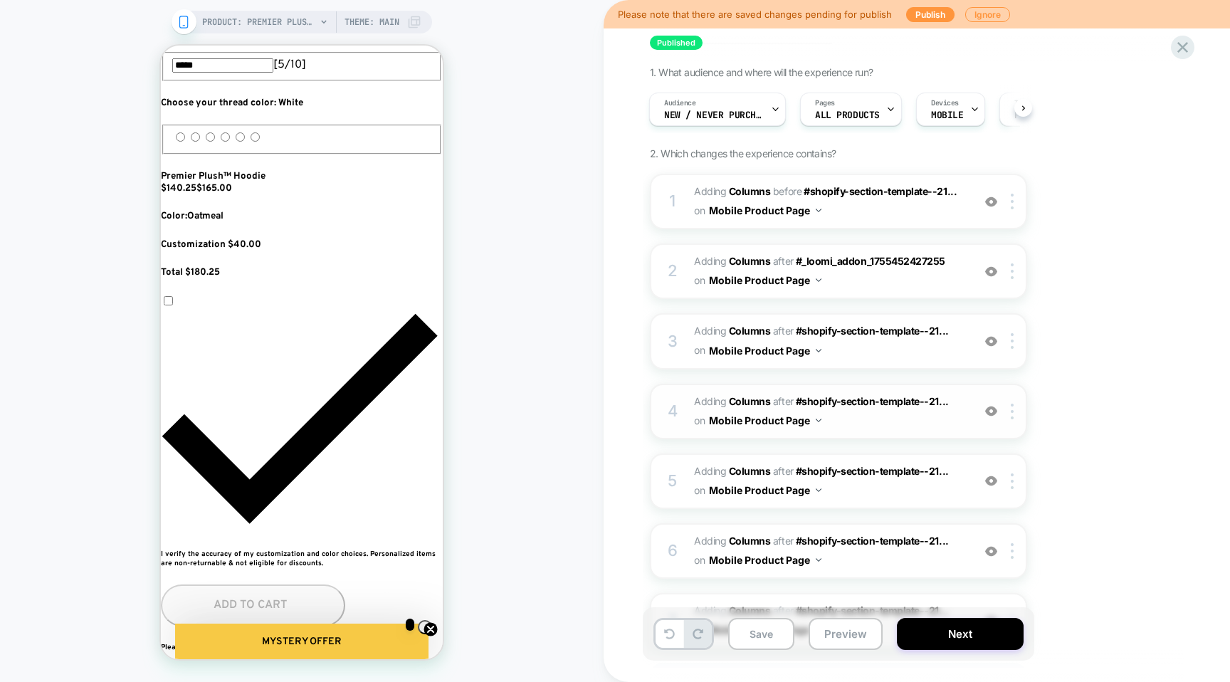
scroll to position [181, 0]
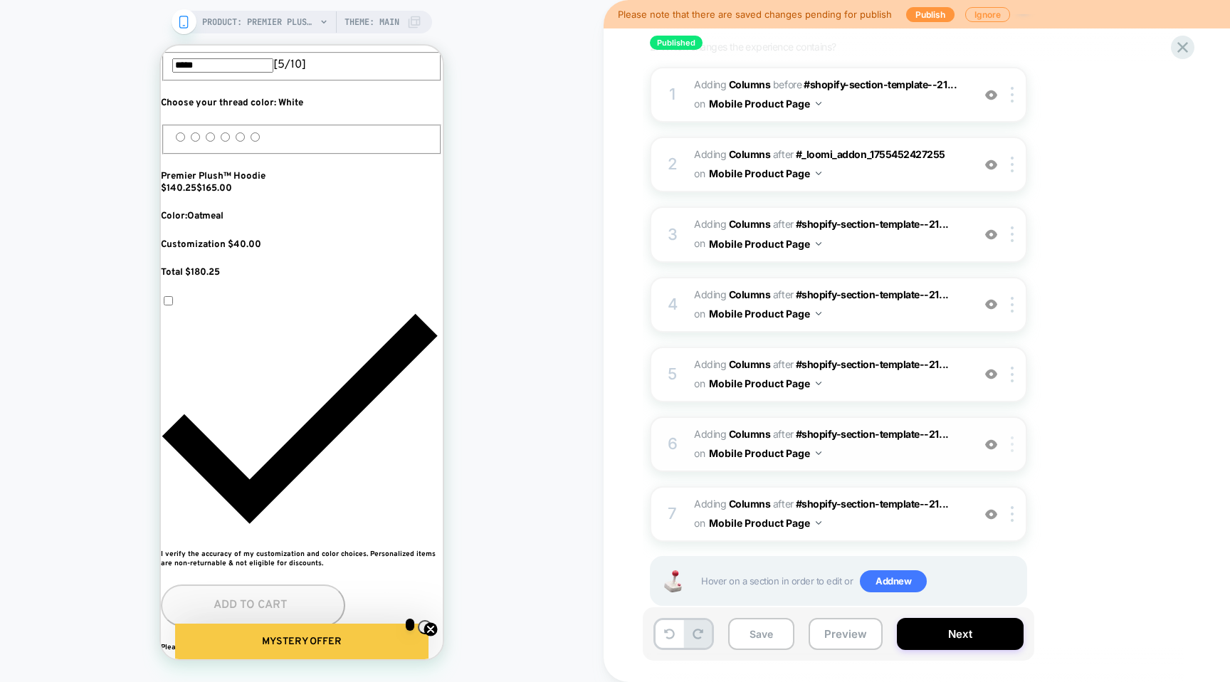
click at [1012, 446] on img at bounding box center [1011, 444] width 3 height 16
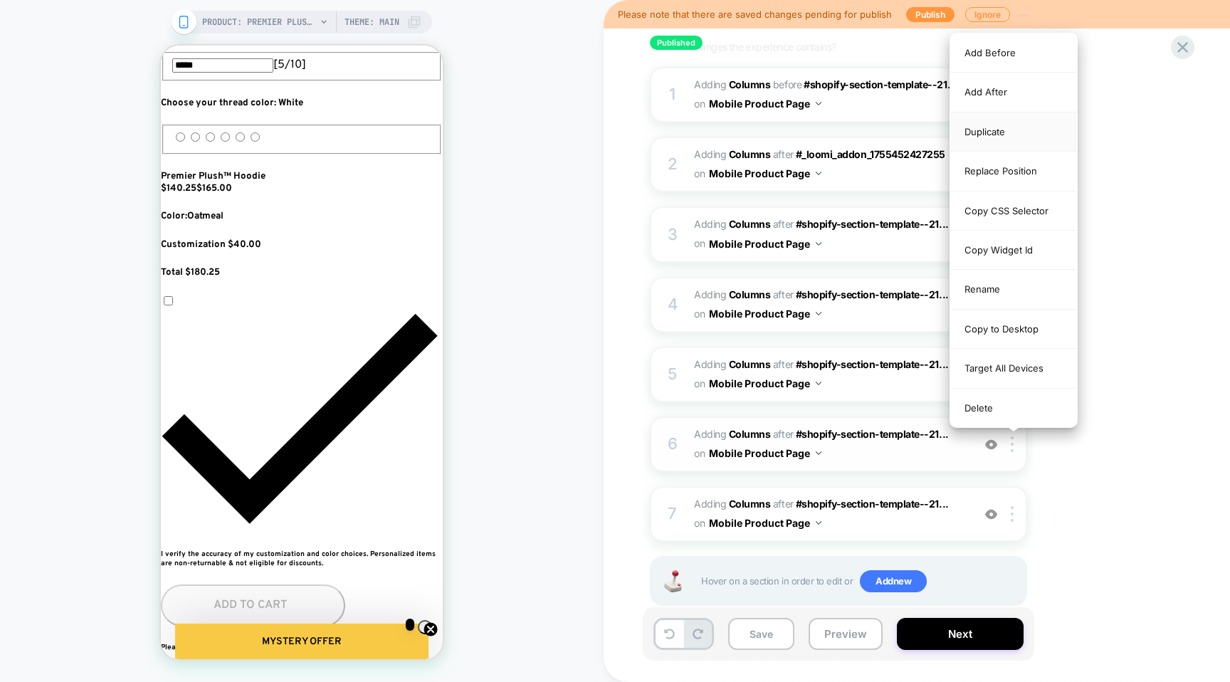
click at [974, 136] on div "Duplicate" at bounding box center [1013, 131] width 127 height 39
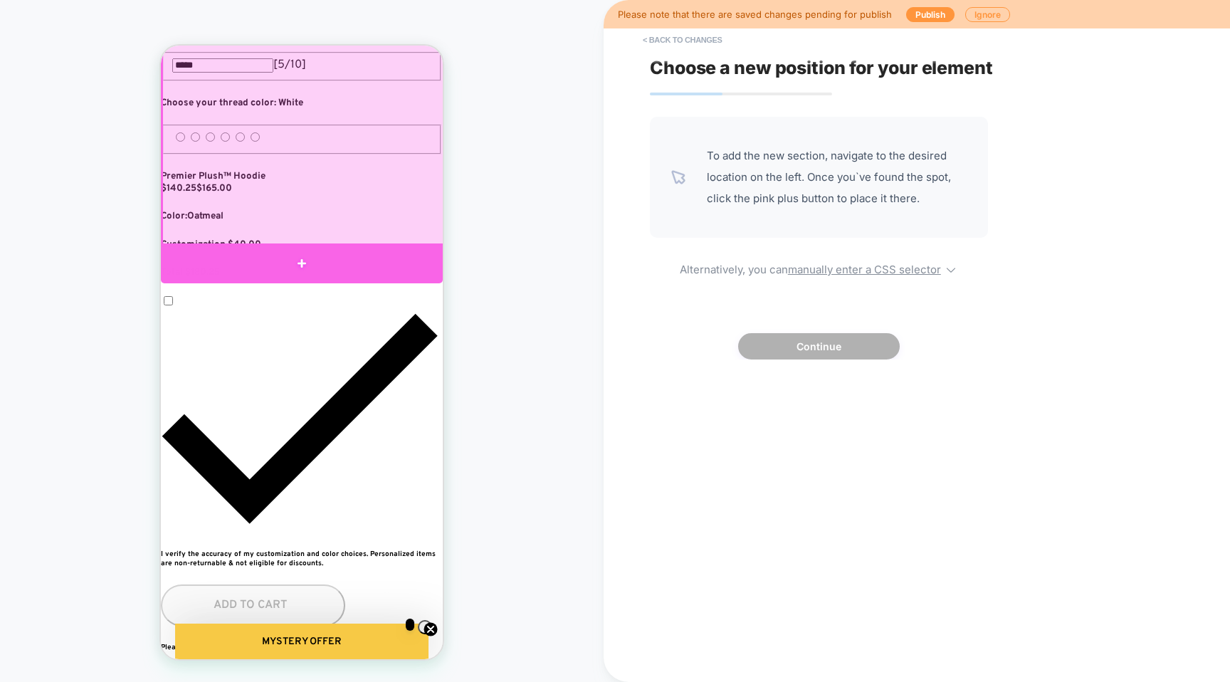
click at [371, 262] on div at bounding box center [302, 263] width 282 height 40
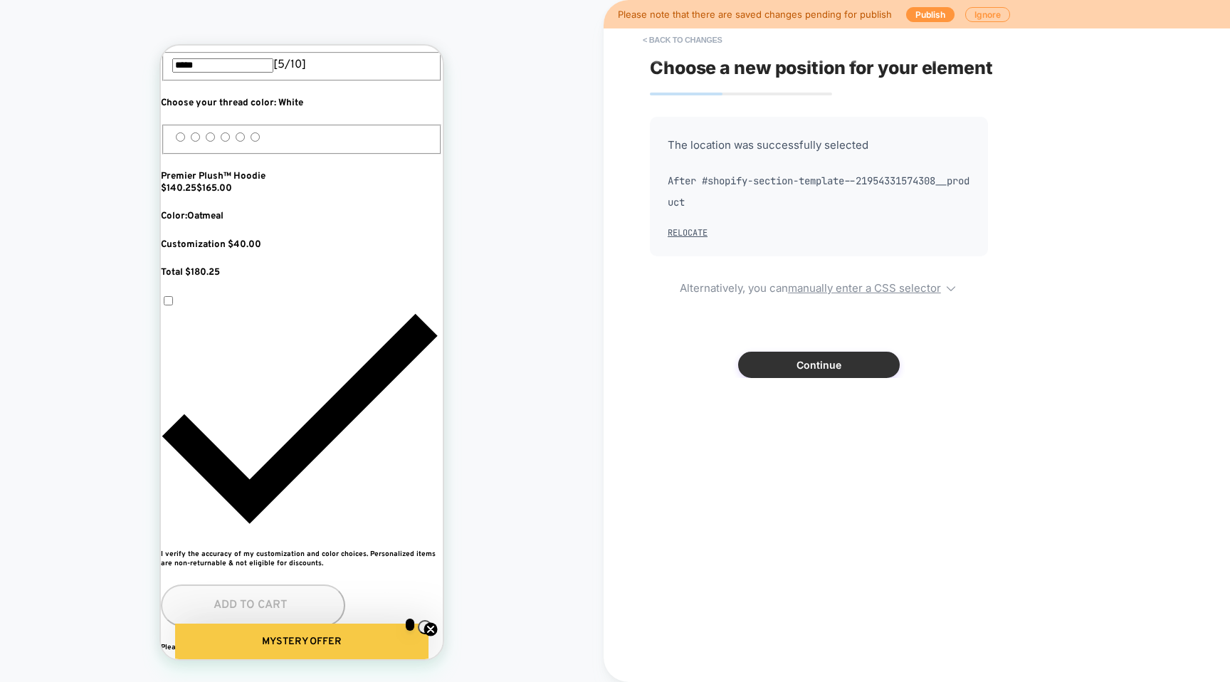
click at [758, 356] on button "Continue" at bounding box center [819, 365] width 162 height 26
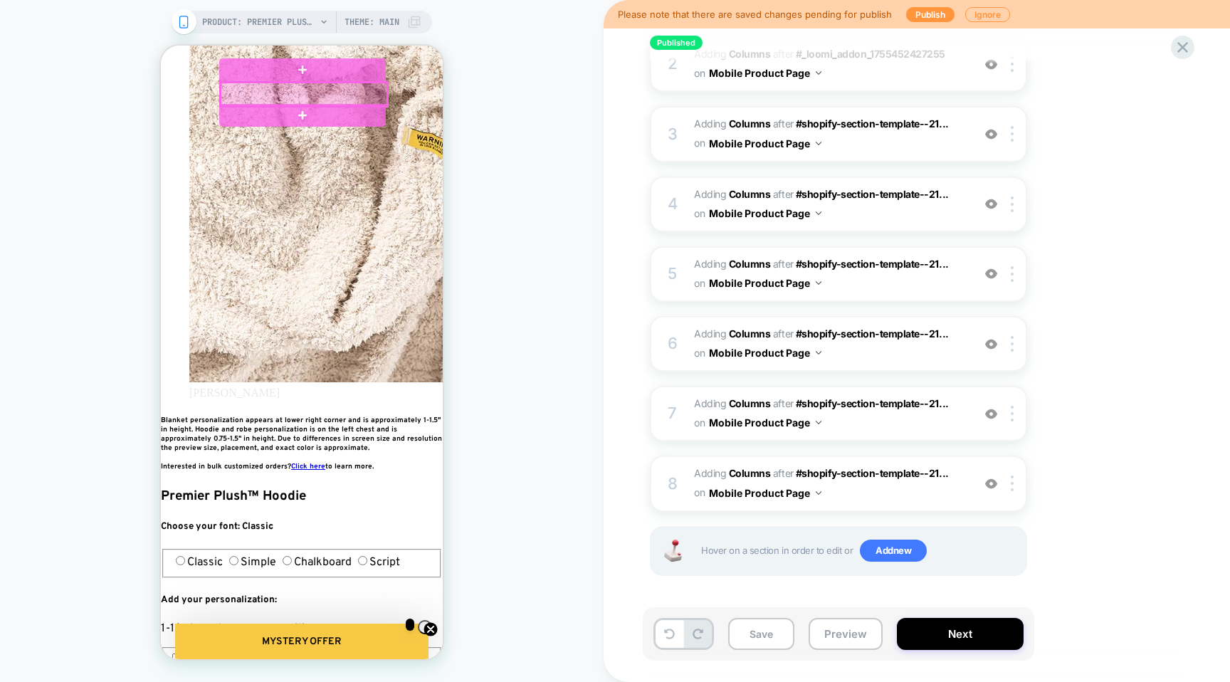
scroll to position [0, 0]
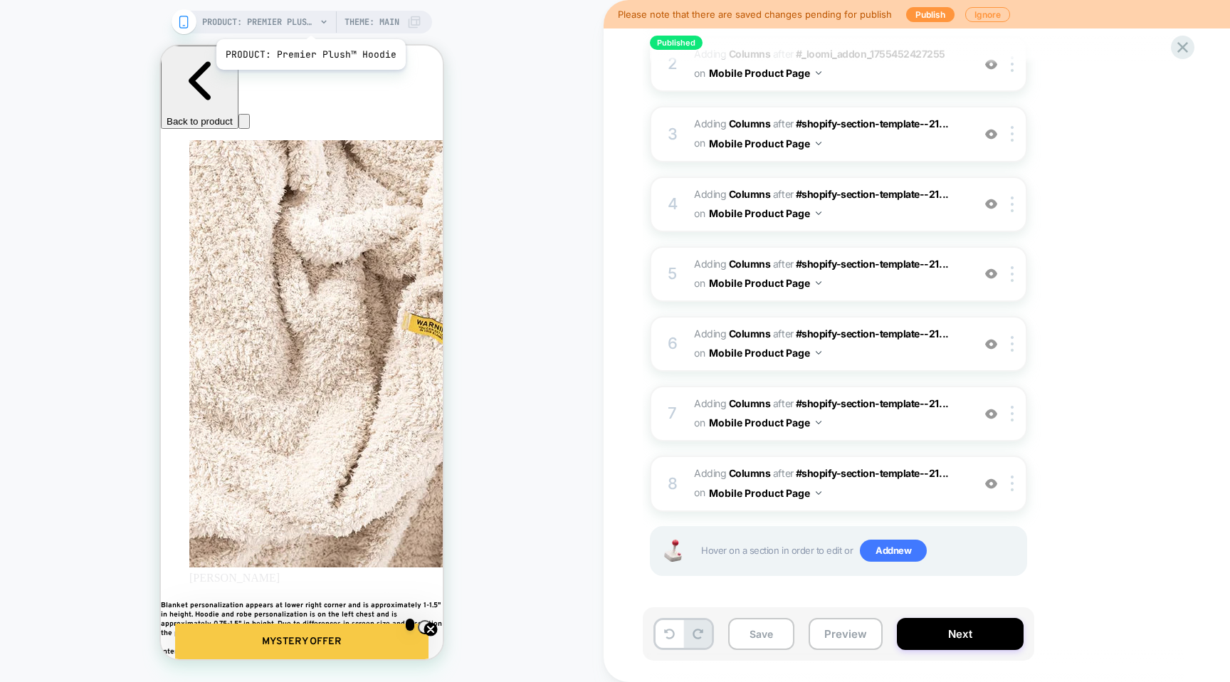
click at [309, 21] on span "PRODUCT: Premier Plush™ Hoodie" at bounding box center [259, 22] width 114 height 23
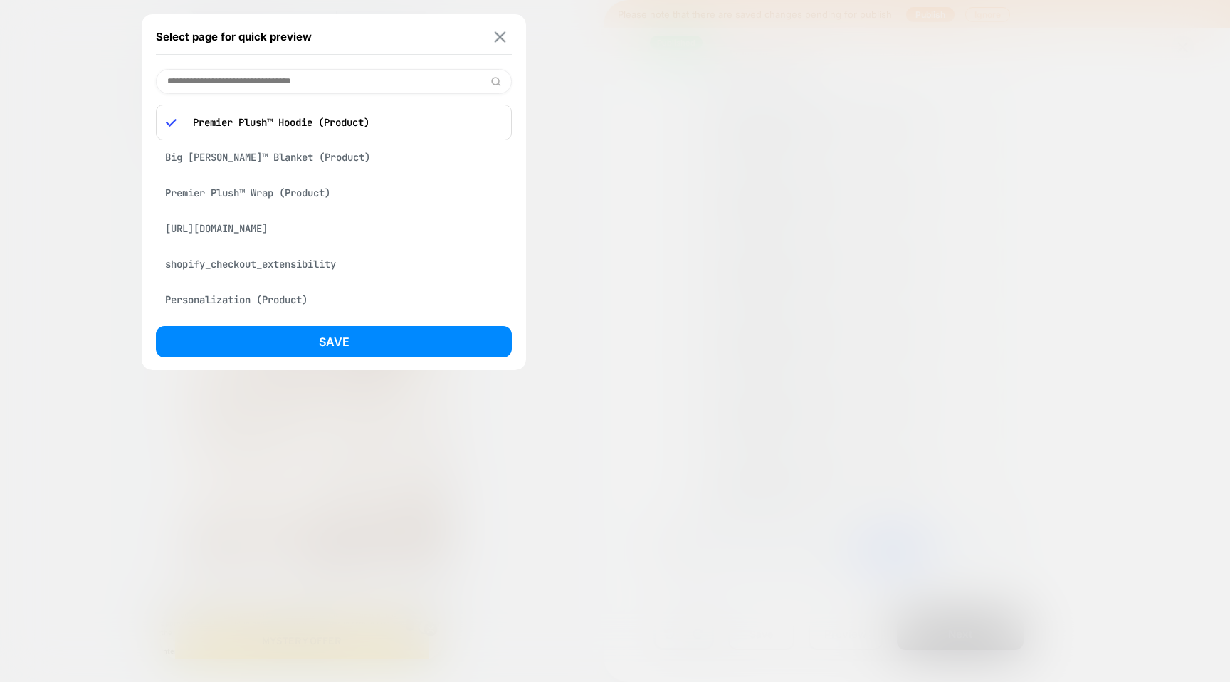
click at [498, 38] on img at bounding box center [500, 36] width 11 height 11
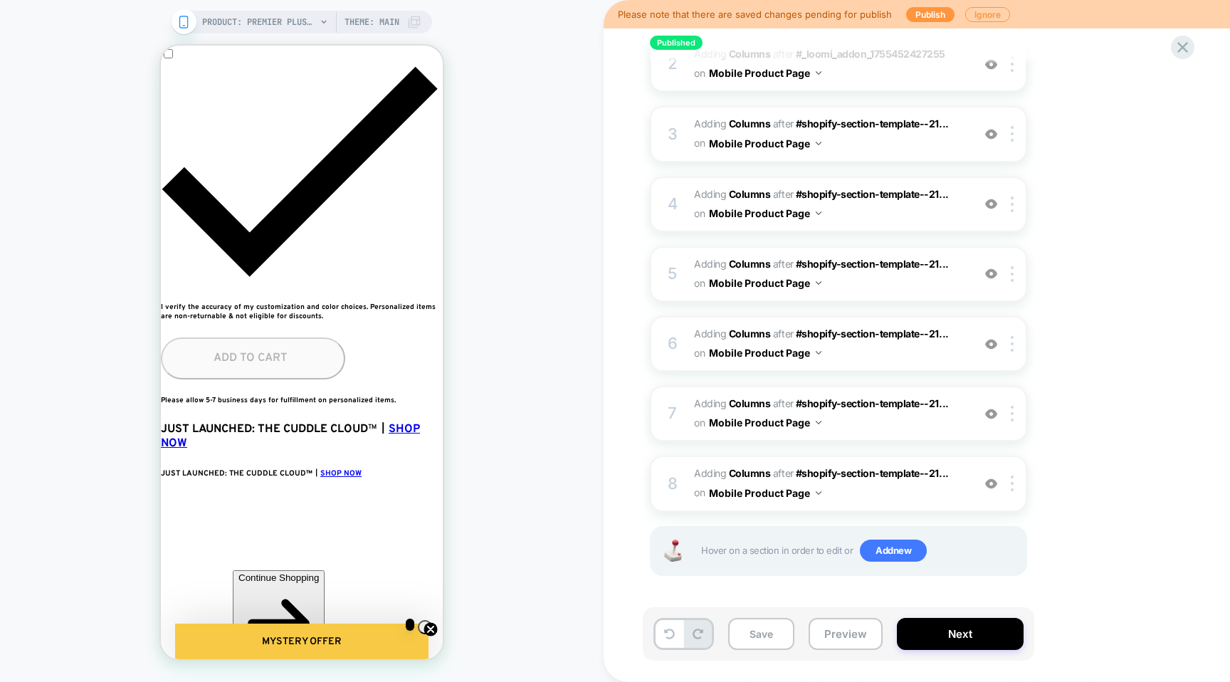
scroll to position [1002, 0]
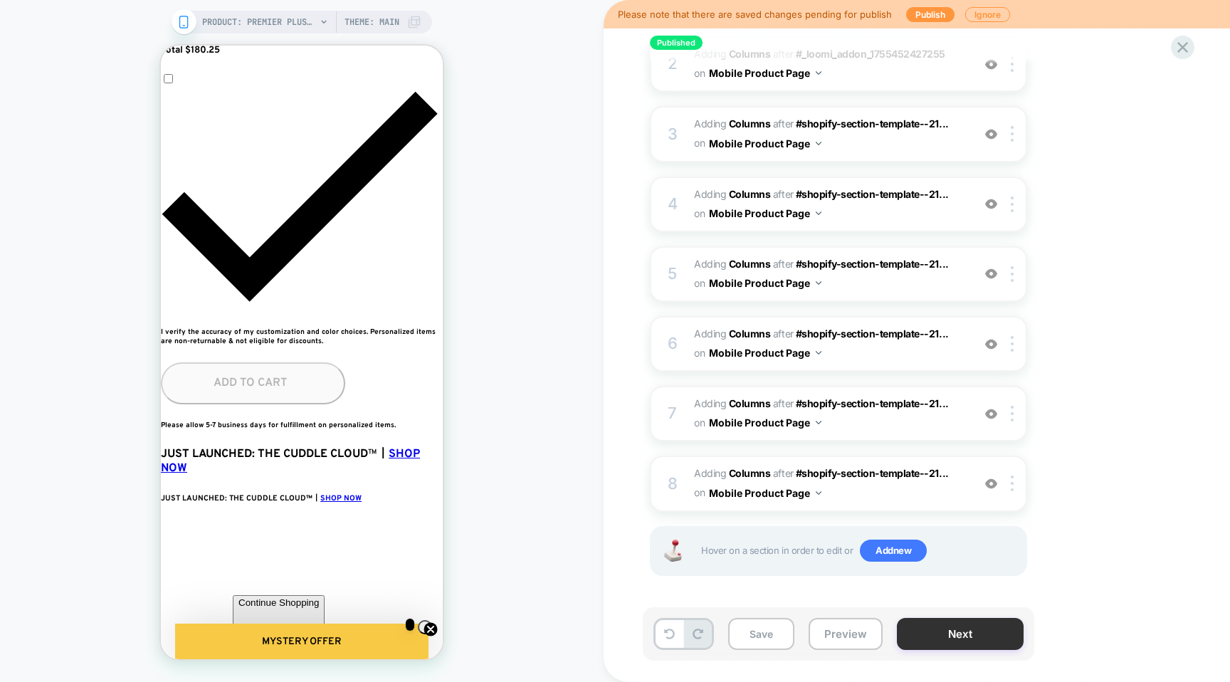
click at [1003, 640] on button "Next" at bounding box center [960, 634] width 127 height 32
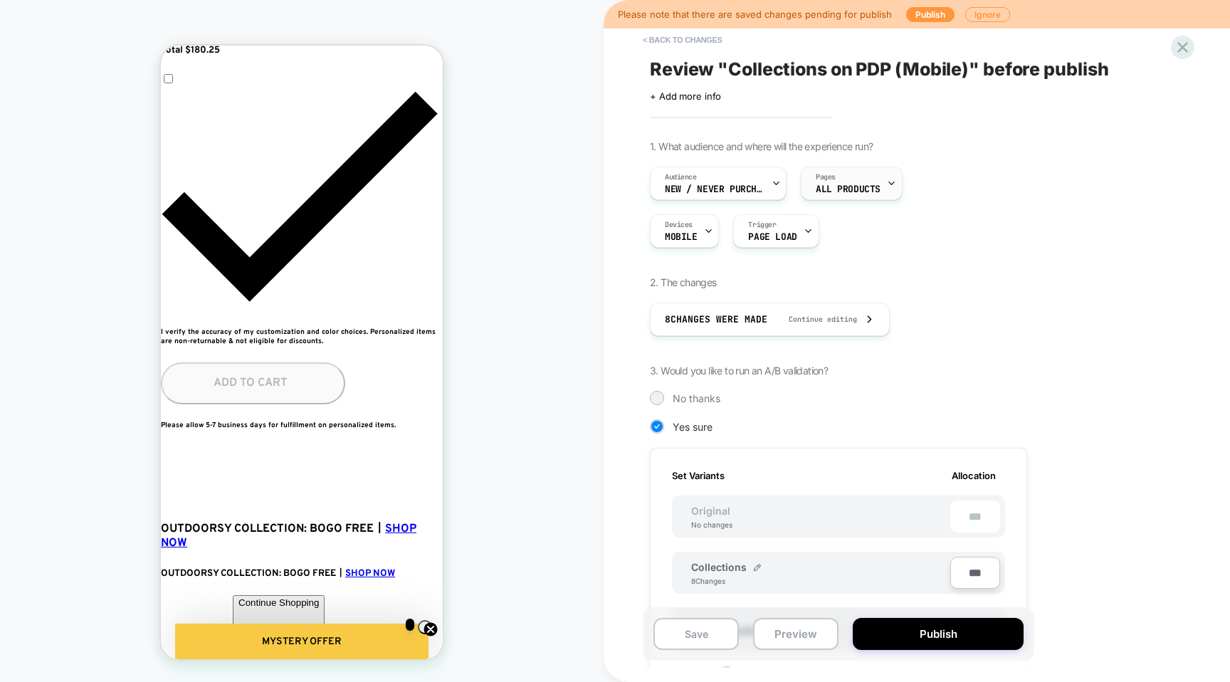
scroll to position [0, 518]
click at [844, 192] on span "ALL PRODUCTS" at bounding box center [847, 189] width 65 height 10
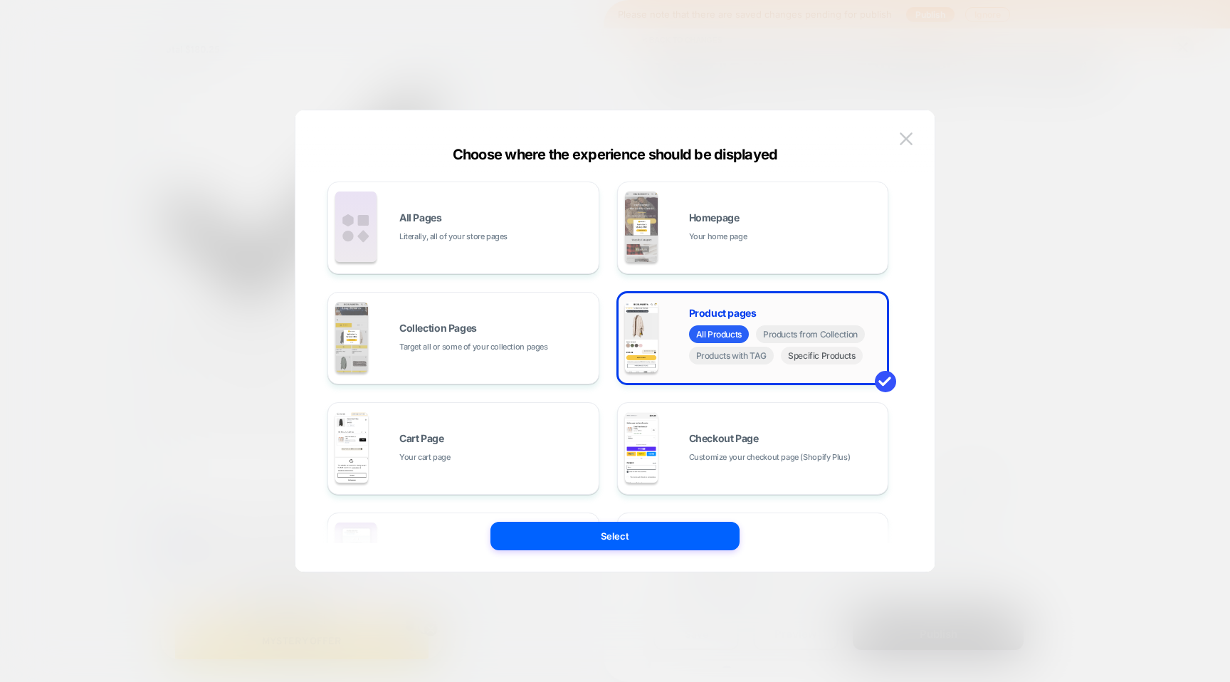
click at [806, 359] on span "Specific Products" at bounding box center [822, 356] width 82 height 18
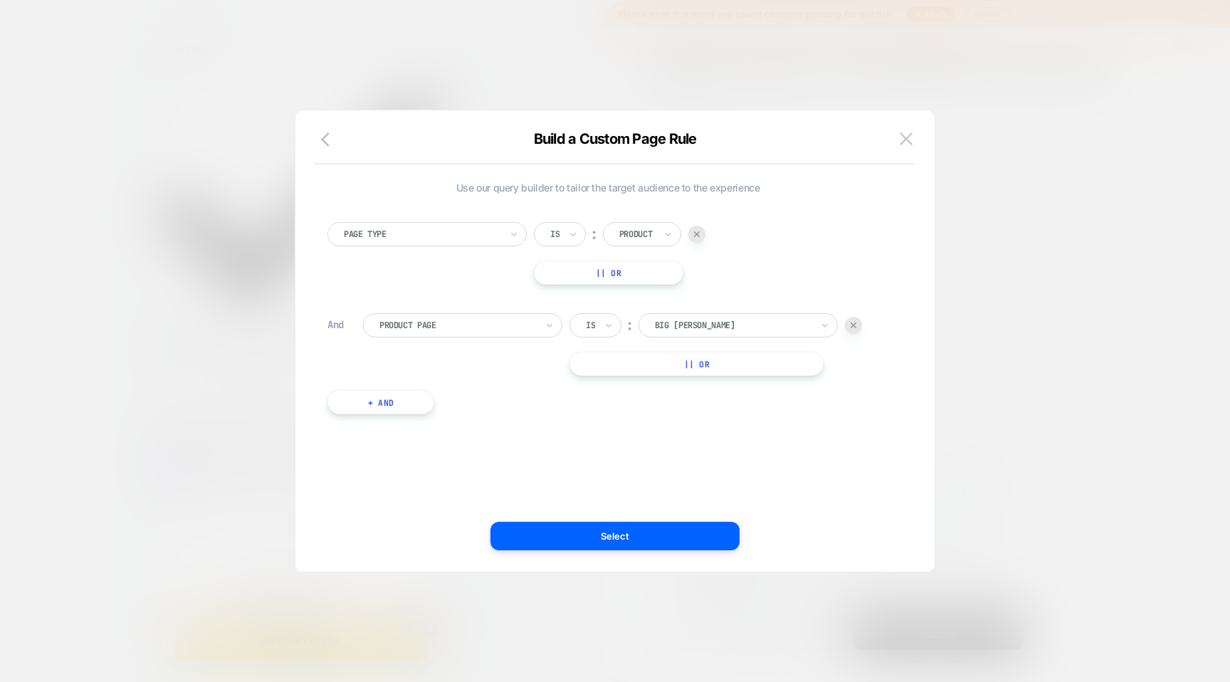
click at [673, 367] on button "|| Or" at bounding box center [696, 364] width 254 height 24
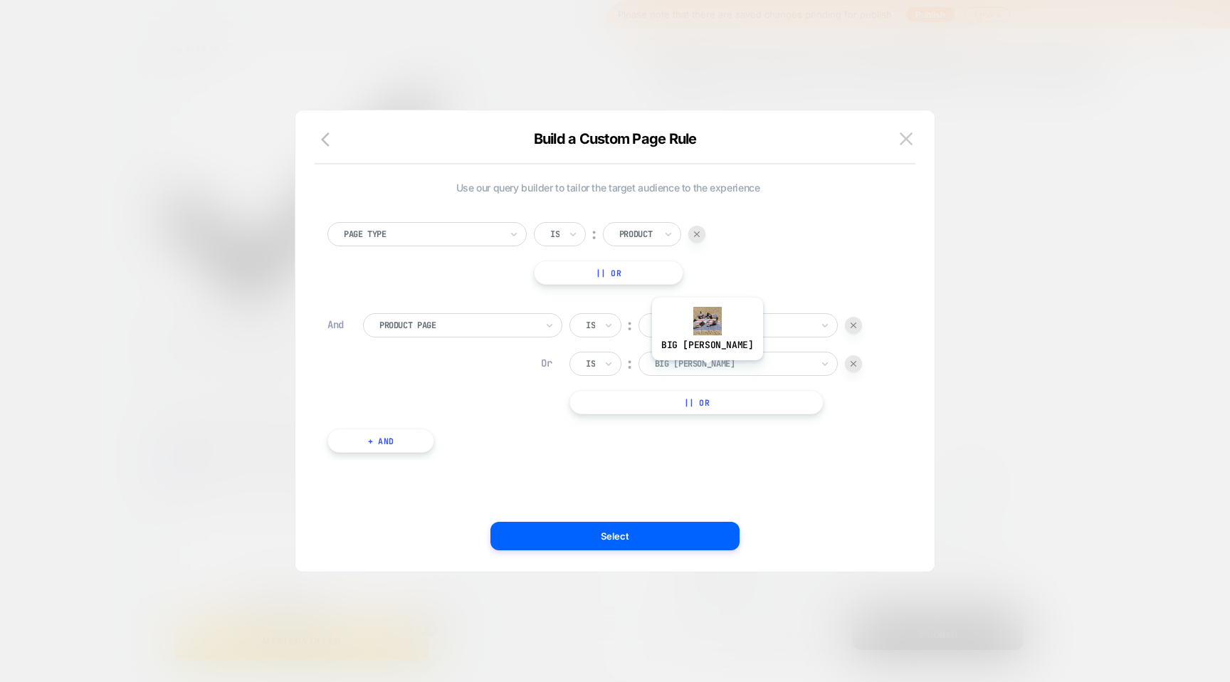
click at [698, 364] on div at bounding box center [733, 363] width 157 height 13
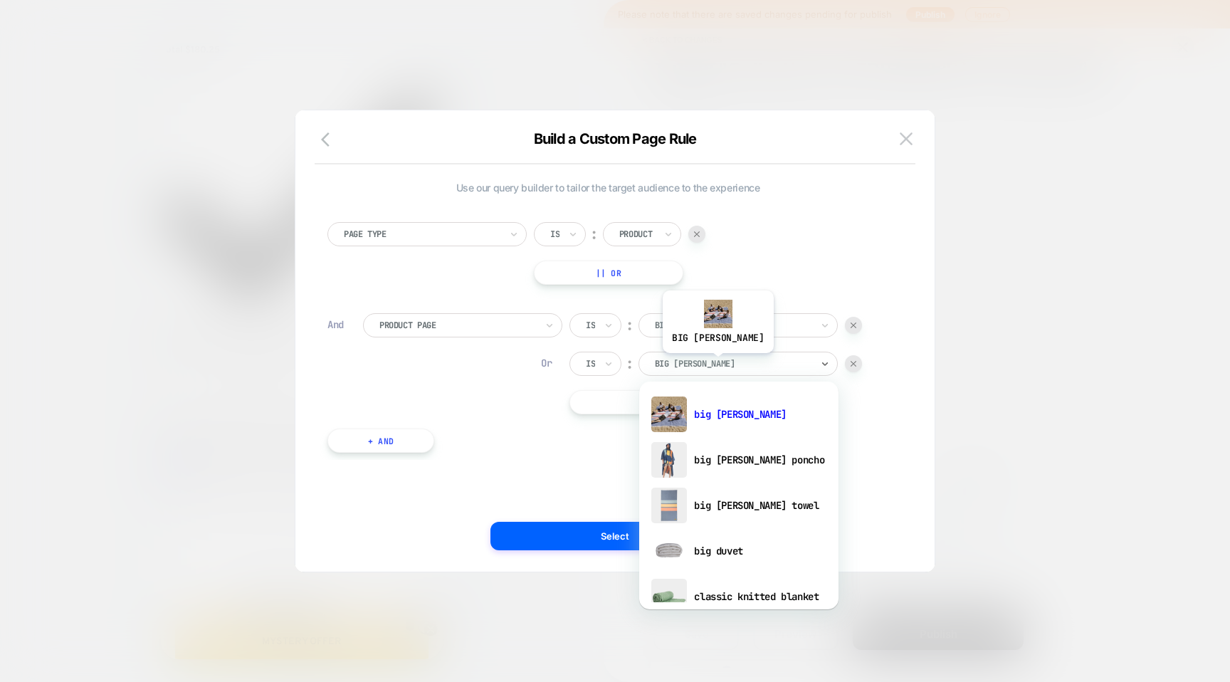
scroll to position [0, 777]
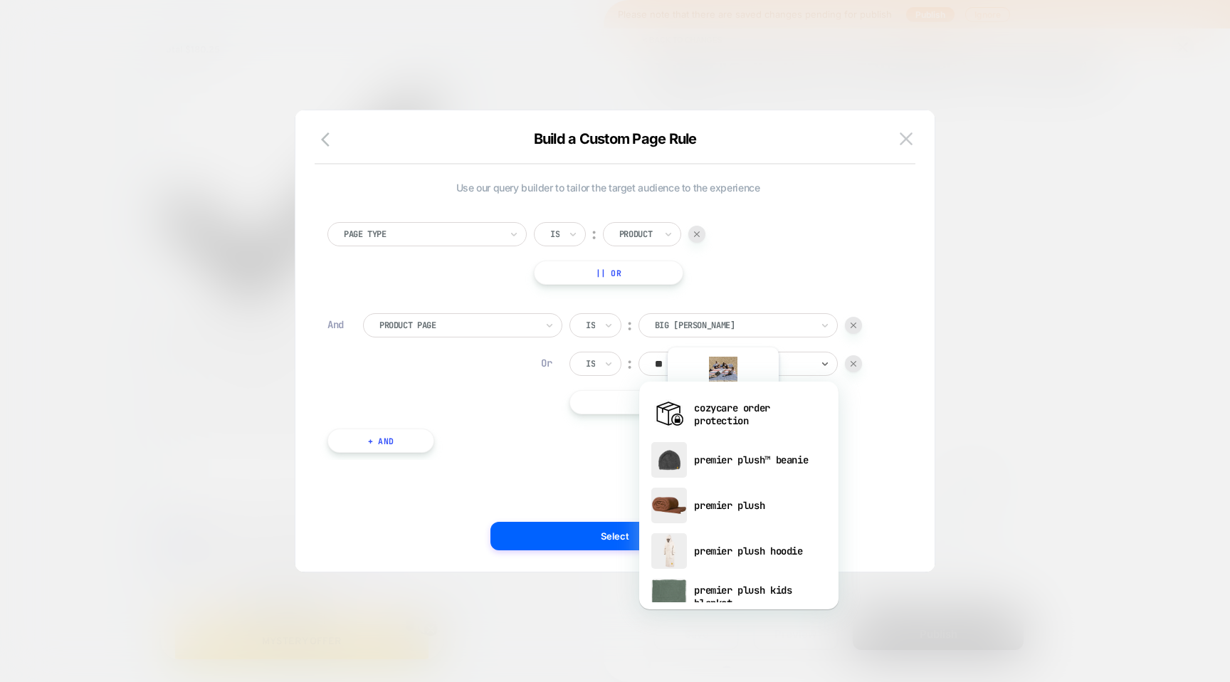
type input "*"
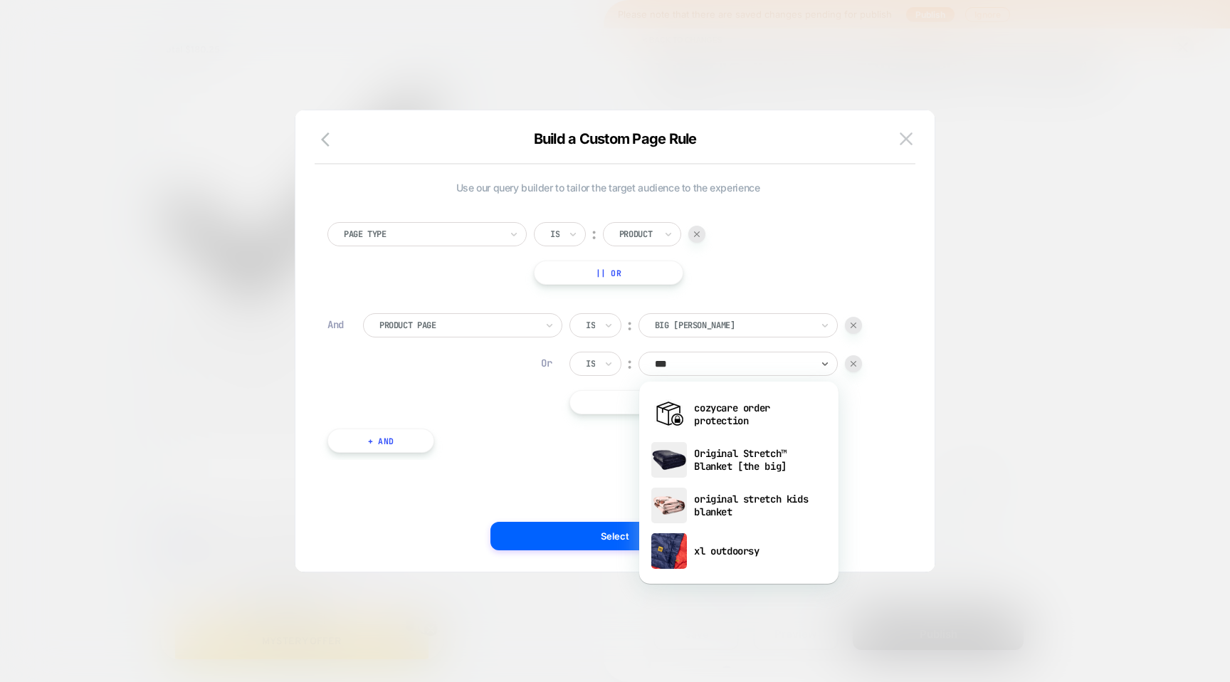
type input "****"
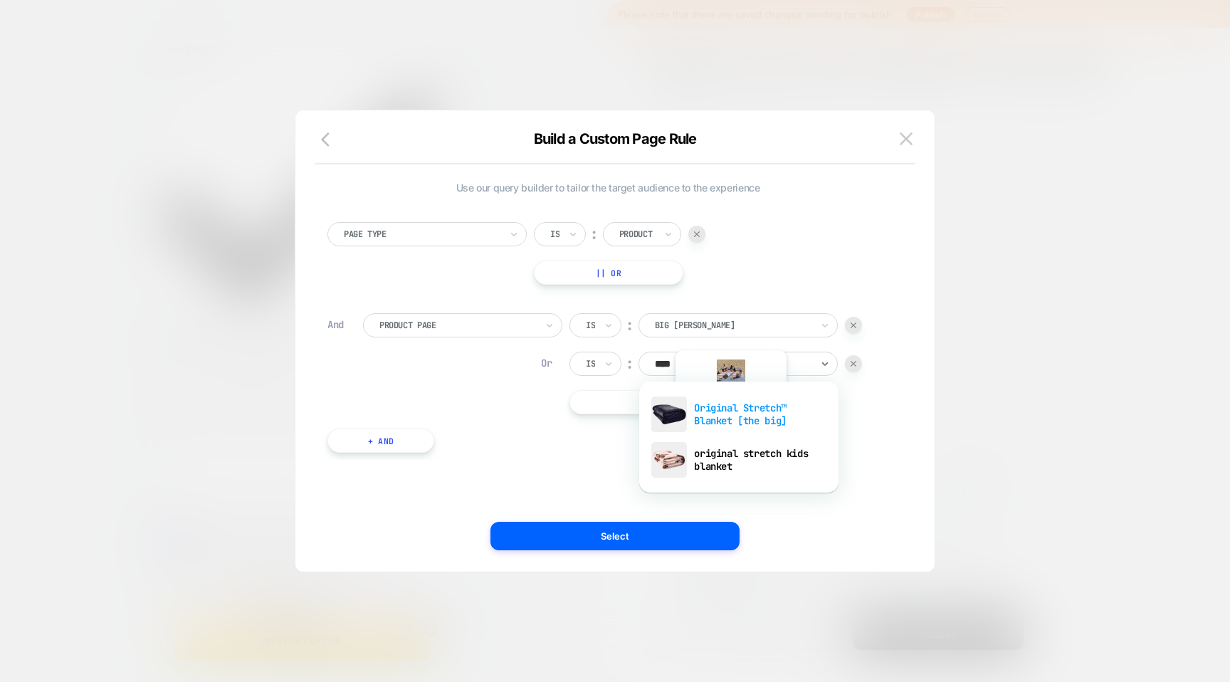
click at [711, 423] on div "Original Stretch™ Blanket [the big]" at bounding box center [738, 414] width 185 height 46
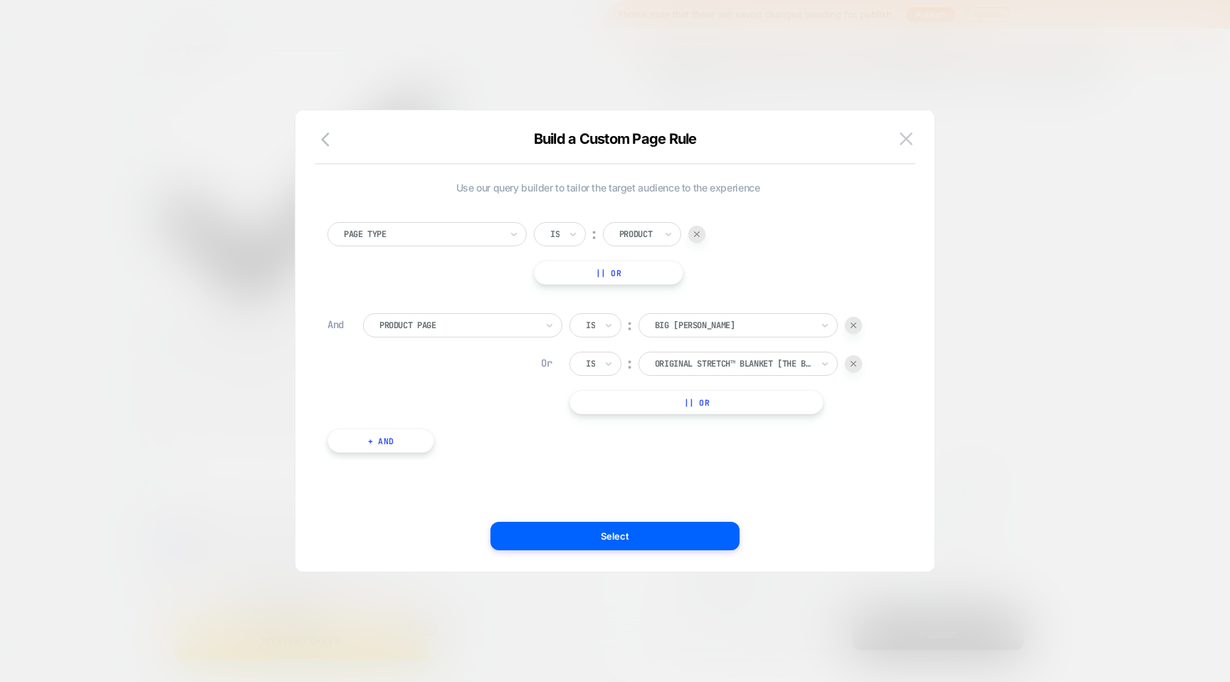
click at [673, 399] on button "|| Or" at bounding box center [696, 402] width 254 height 24
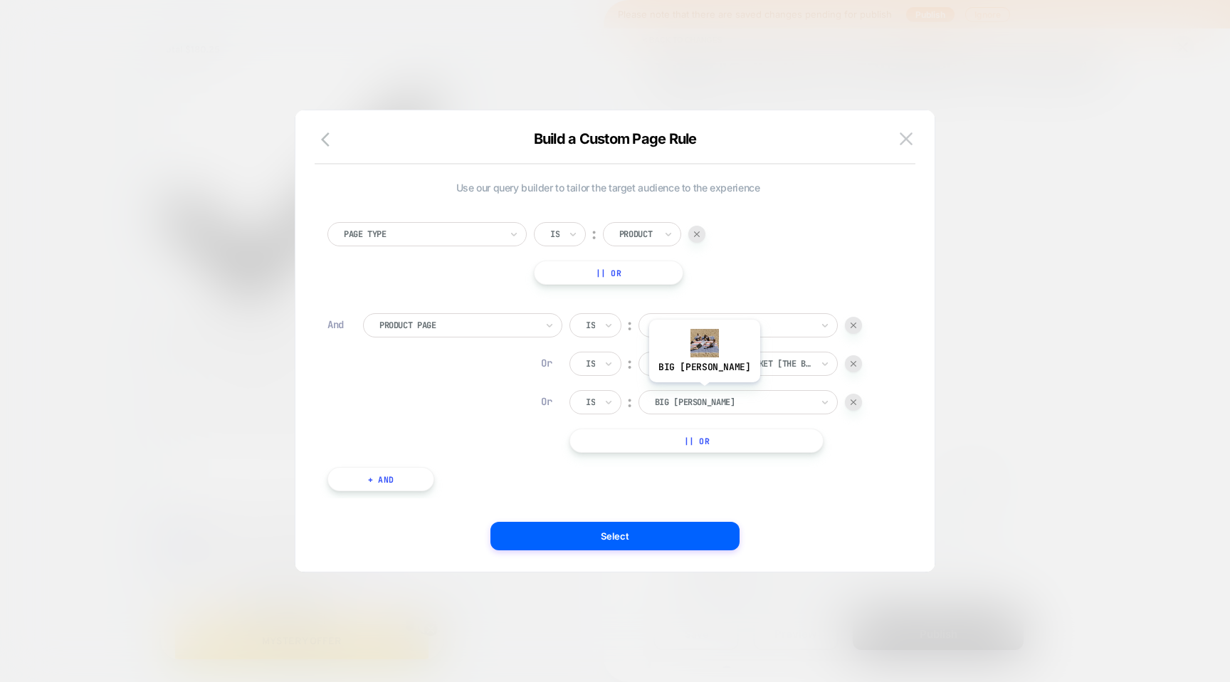
click at [694, 395] on div "big beachy" at bounding box center [732, 402] width 159 height 16
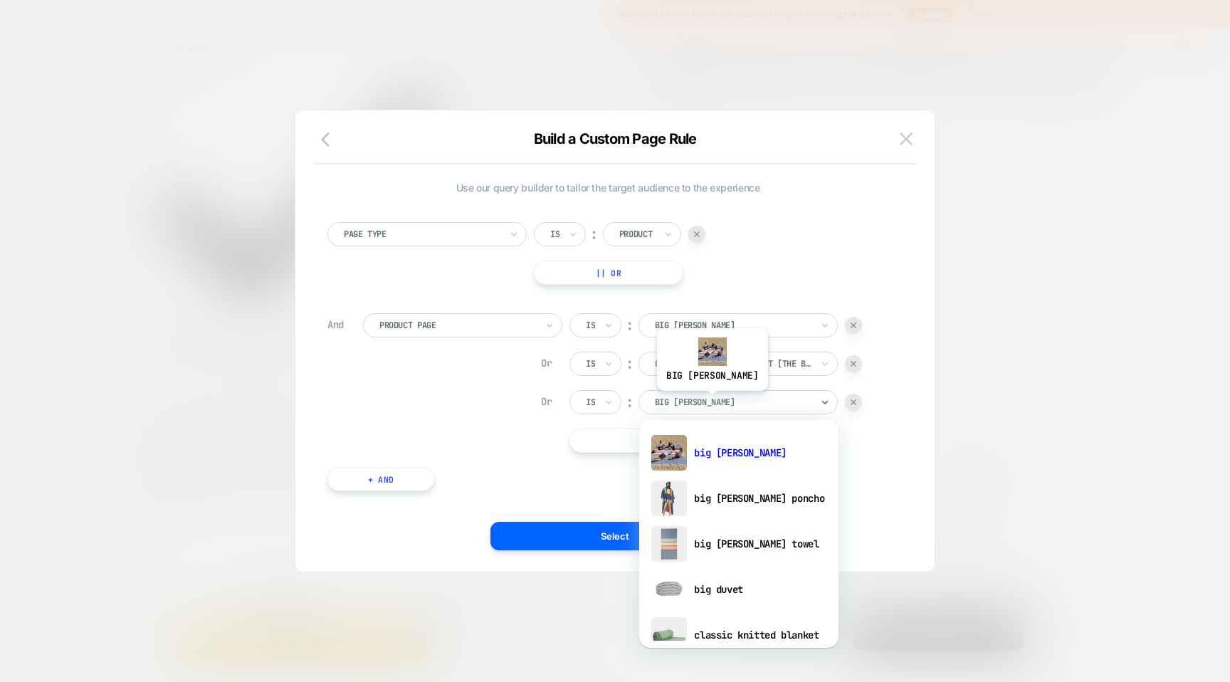
scroll to position [0, 0]
type input "*"
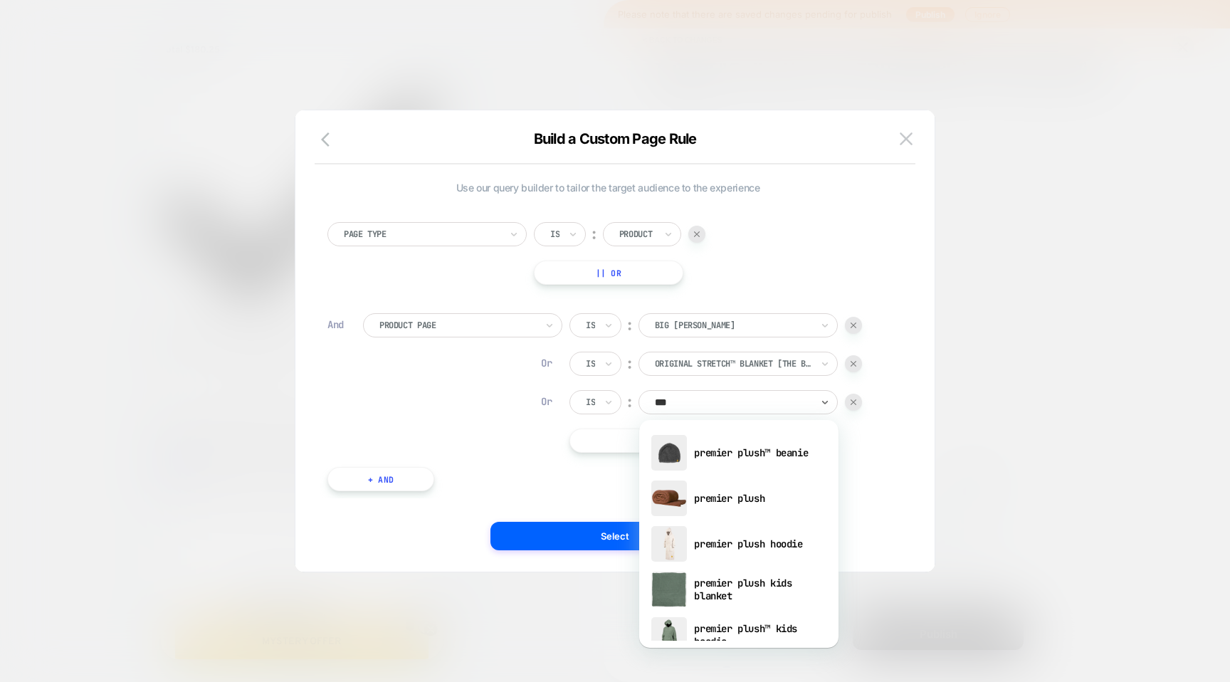
type input "****"
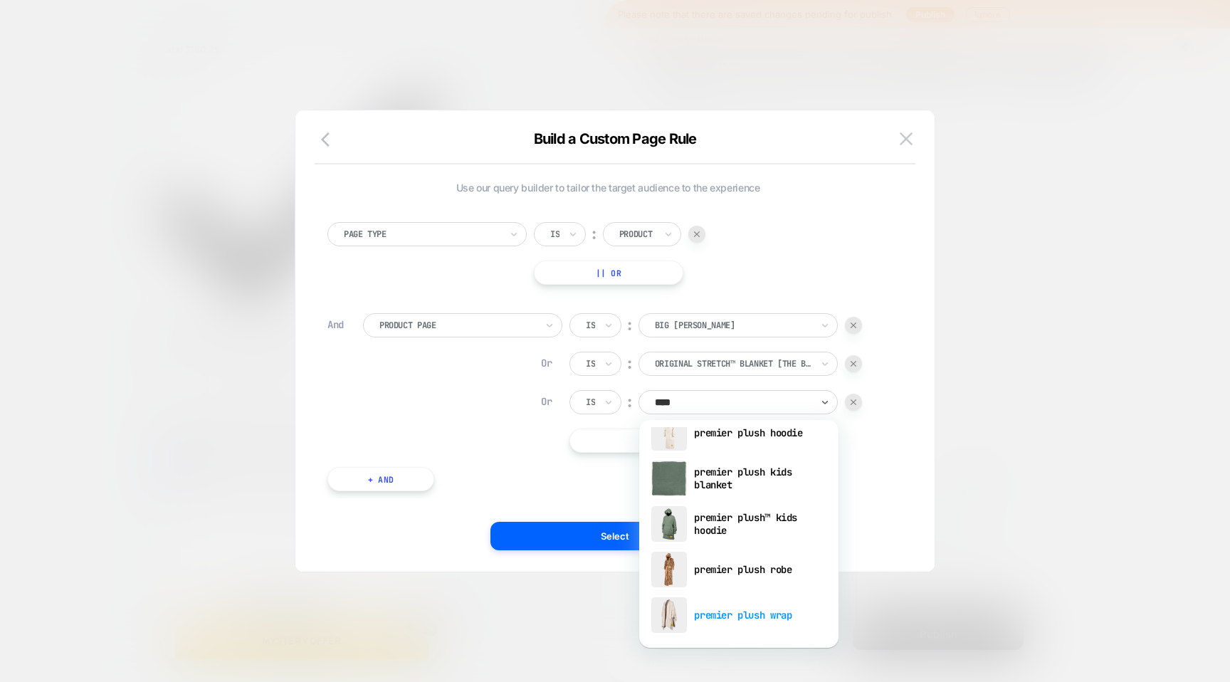
click at [719, 611] on div "premier plush wrap" at bounding box center [738, 615] width 185 height 46
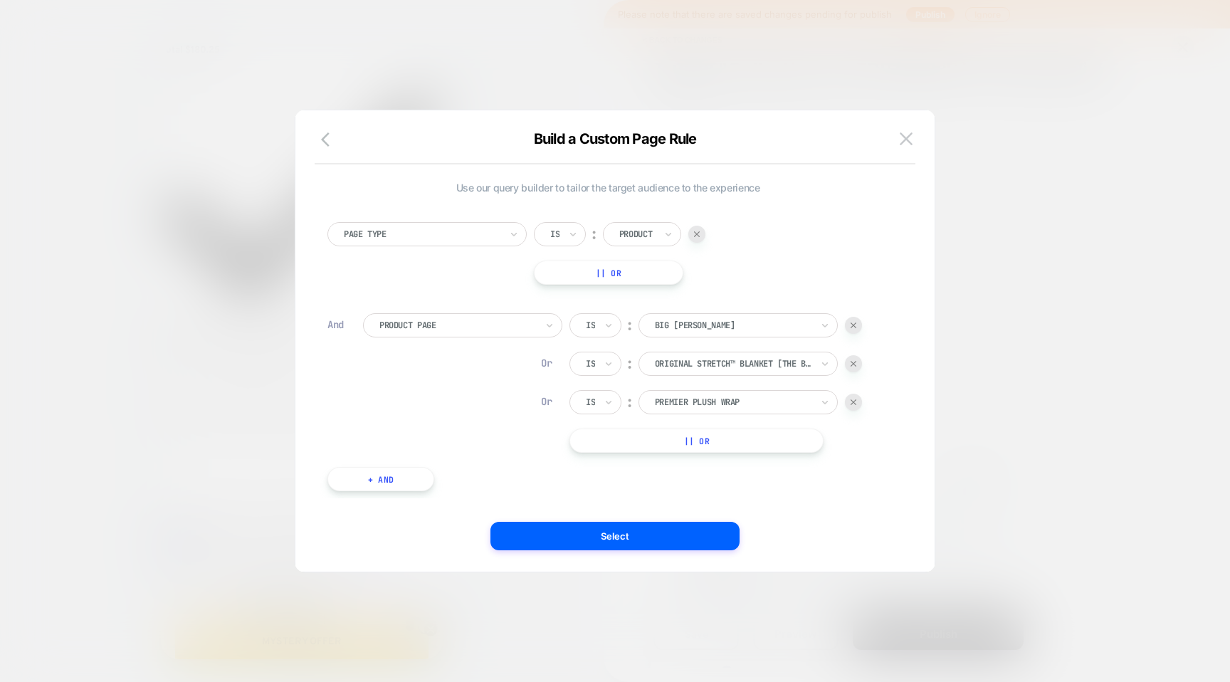
scroll to position [0, 259]
click at [687, 434] on button "|| Or" at bounding box center [696, 440] width 254 height 24
click at [698, 443] on div at bounding box center [733, 440] width 157 height 13
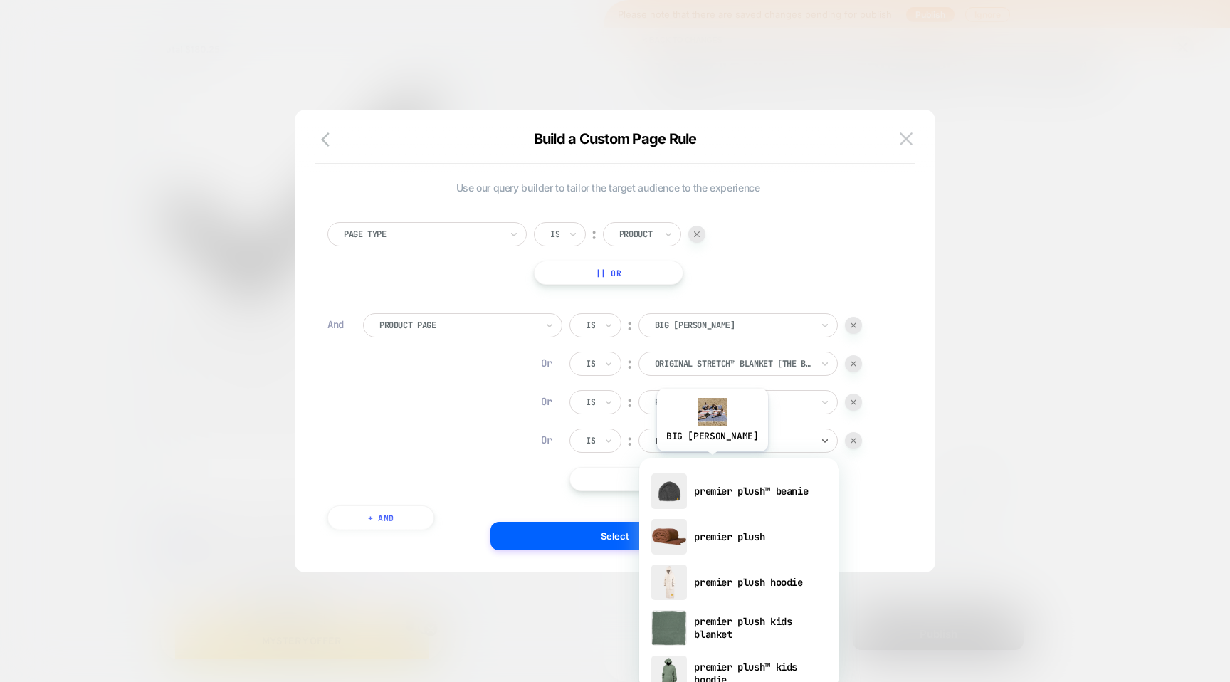
type input "*******"
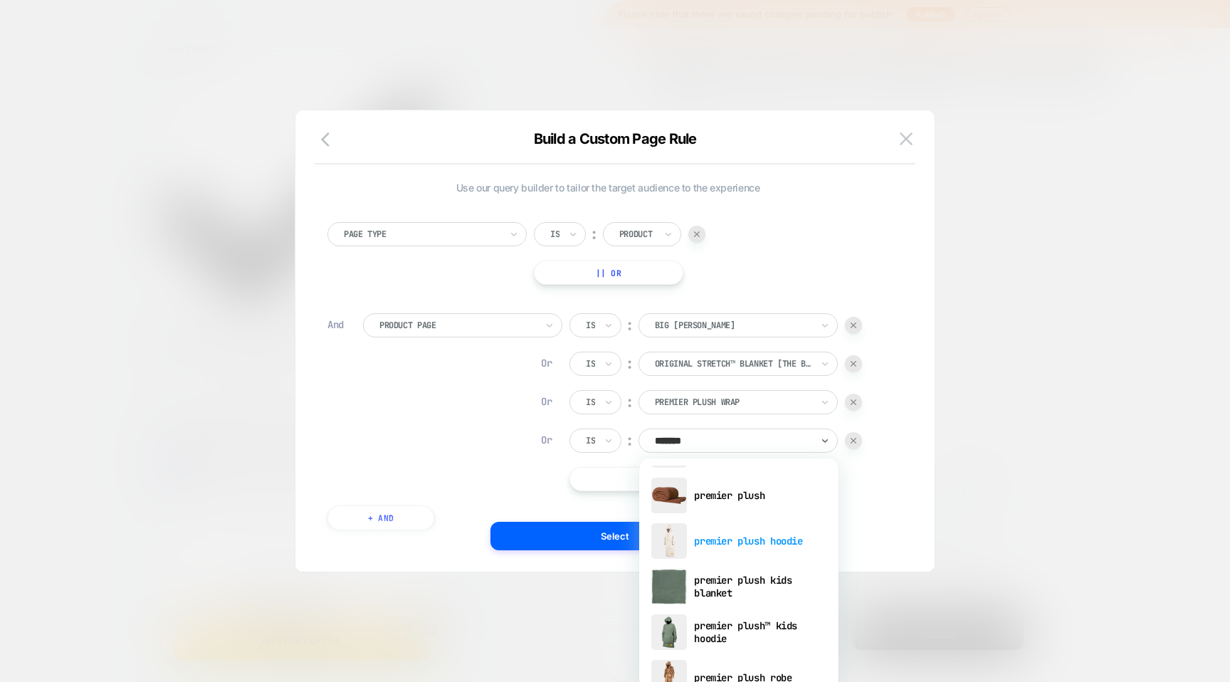
scroll to position [43, 0]
click at [719, 544] on div "premier plush hoodie" at bounding box center [738, 540] width 185 height 46
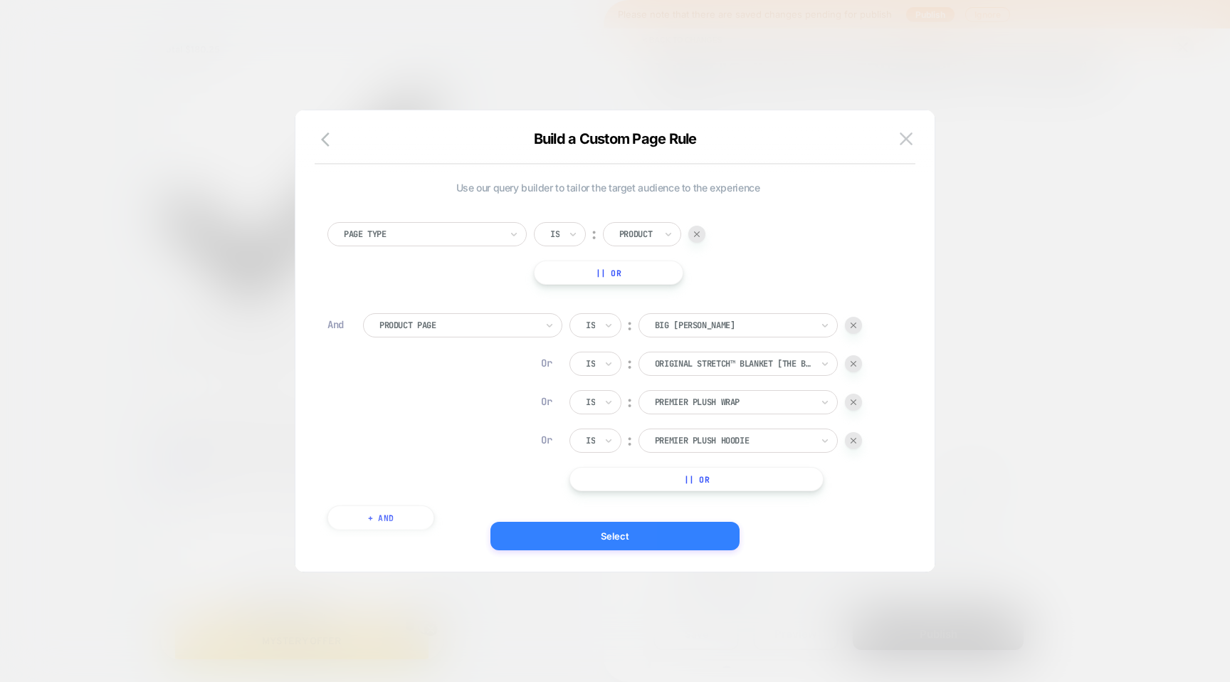
scroll to position [0, 518]
click at [667, 537] on button "Select" at bounding box center [614, 536] width 249 height 28
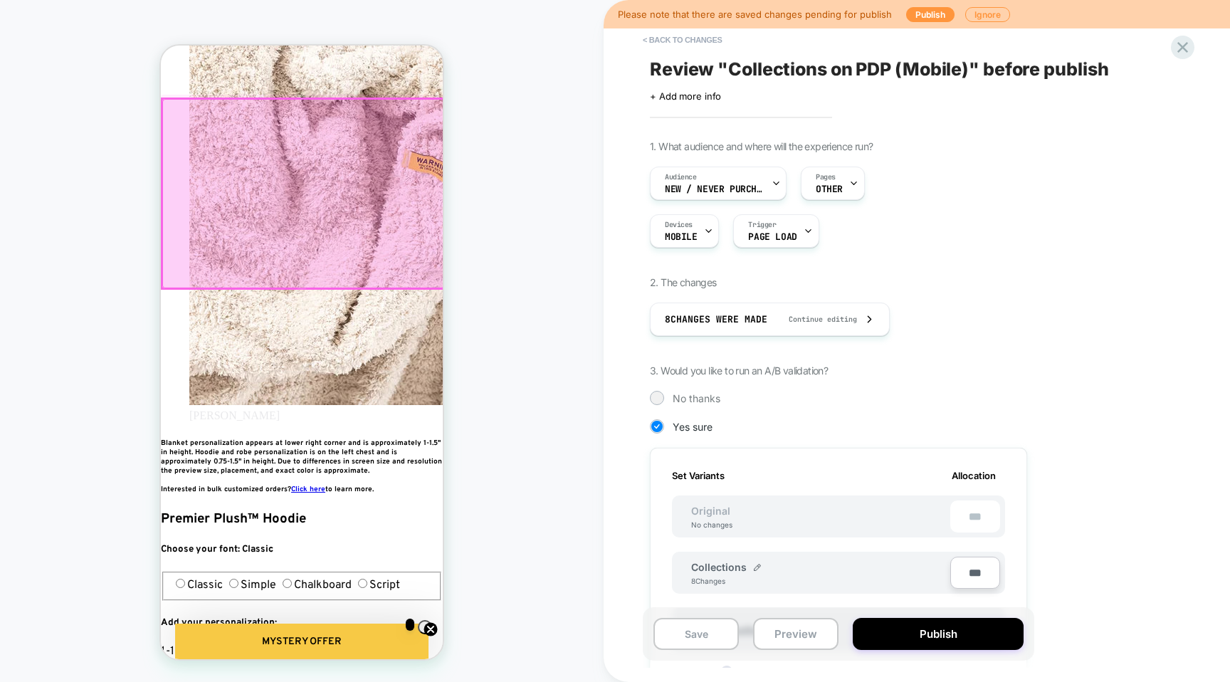
scroll to position [0, 0]
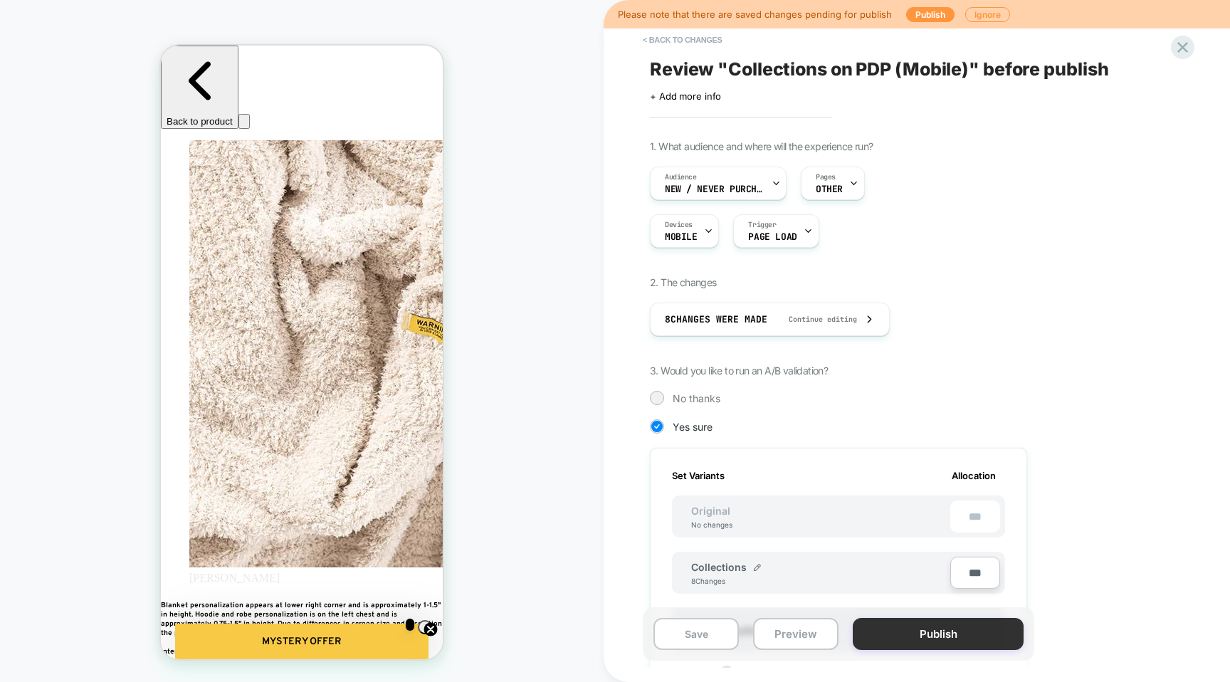
click at [880, 640] on button "Publish" at bounding box center [937, 634] width 171 height 32
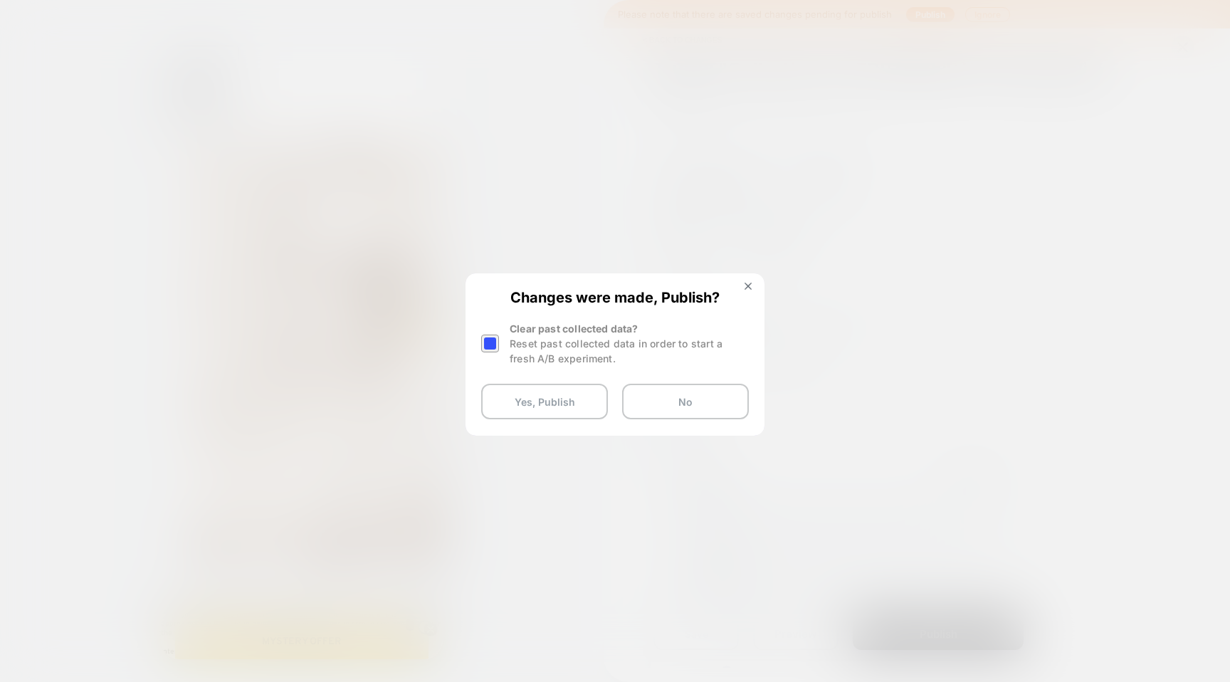
click at [498, 352] on div at bounding box center [490, 343] width 18 height 18
click at [495, 352] on div at bounding box center [490, 343] width 18 height 18
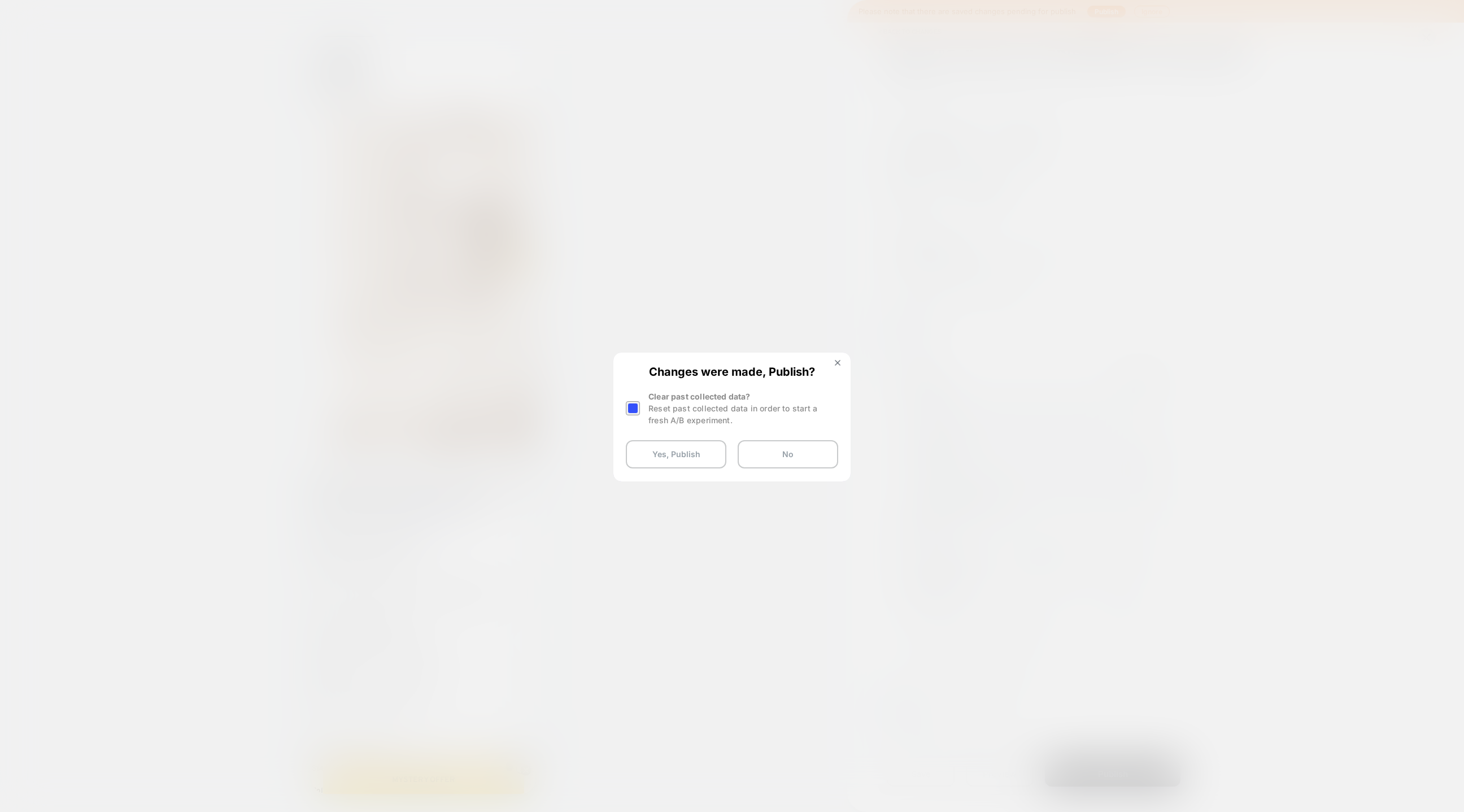
click at [661, 426] on div "Clear past collected data? Reset past collected data in order to start a fresh …" at bounding box center [743, 408] width 190 height 36
click at [839, 360] on img at bounding box center [838, 362] width 6 height 6
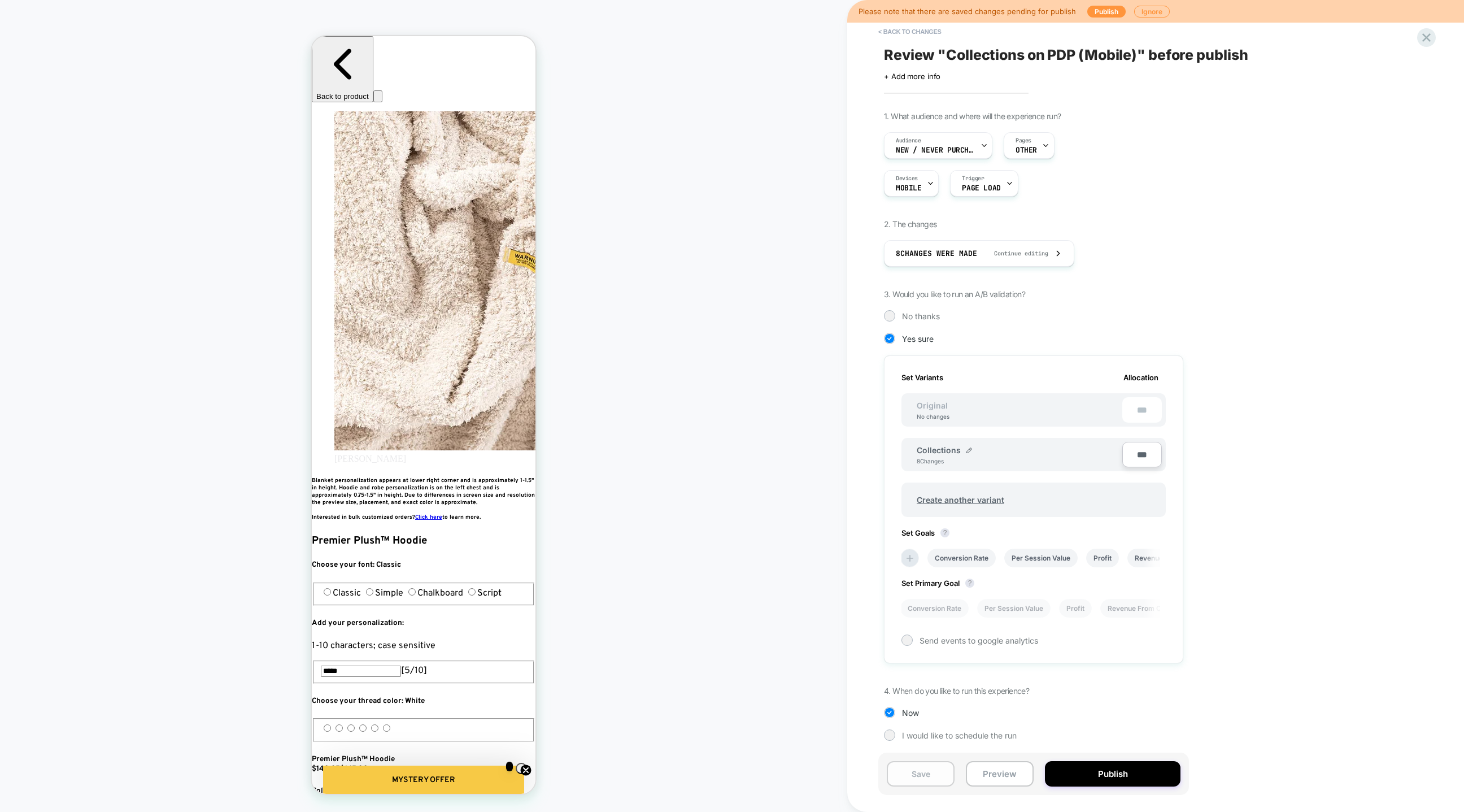
click at [917, 541] on button "Save" at bounding box center [920, 773] width 67 height 25
click at [976, 34] on icon at bounding box center [1427, 37] width 9 height 9
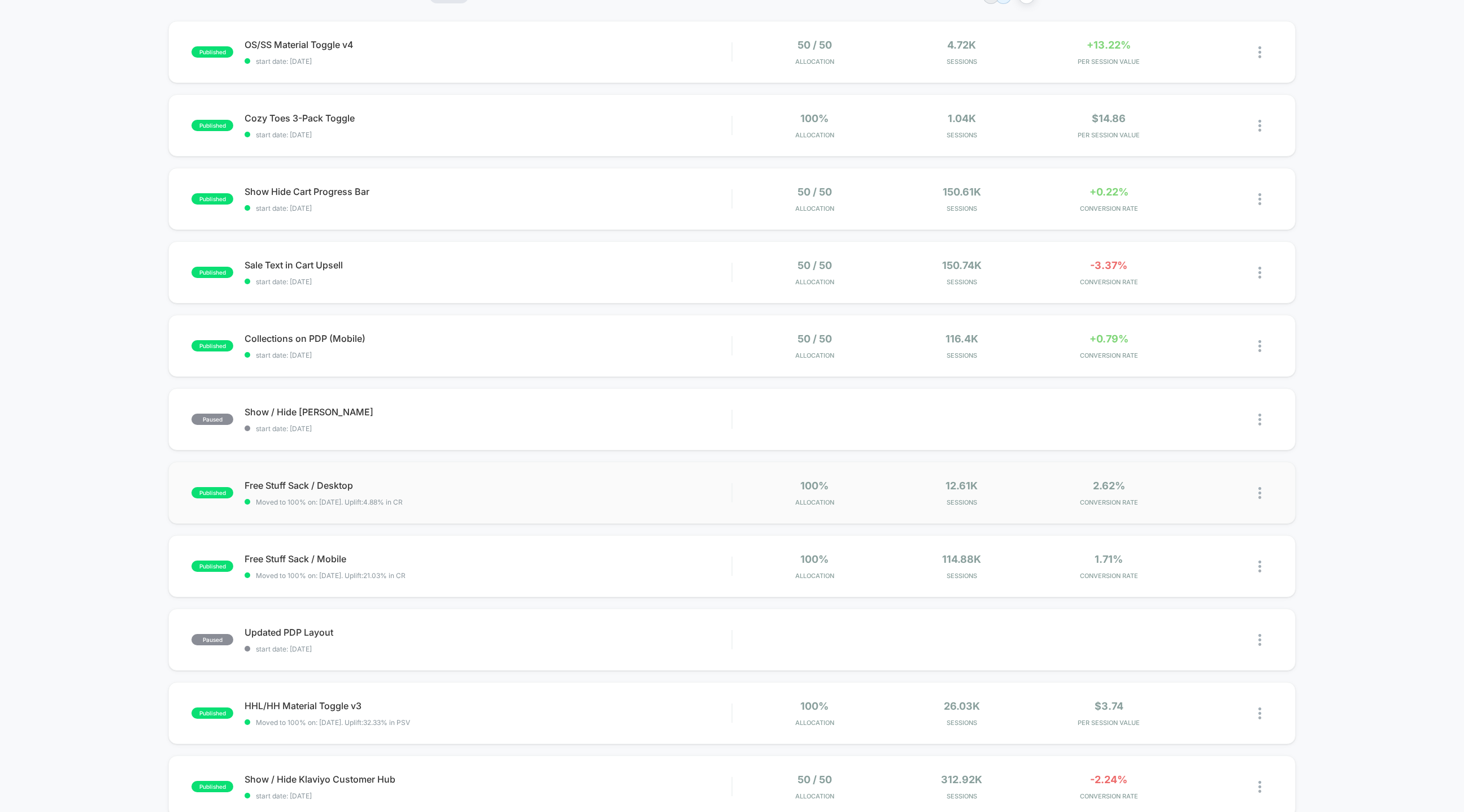
scroll to position [31, 0]
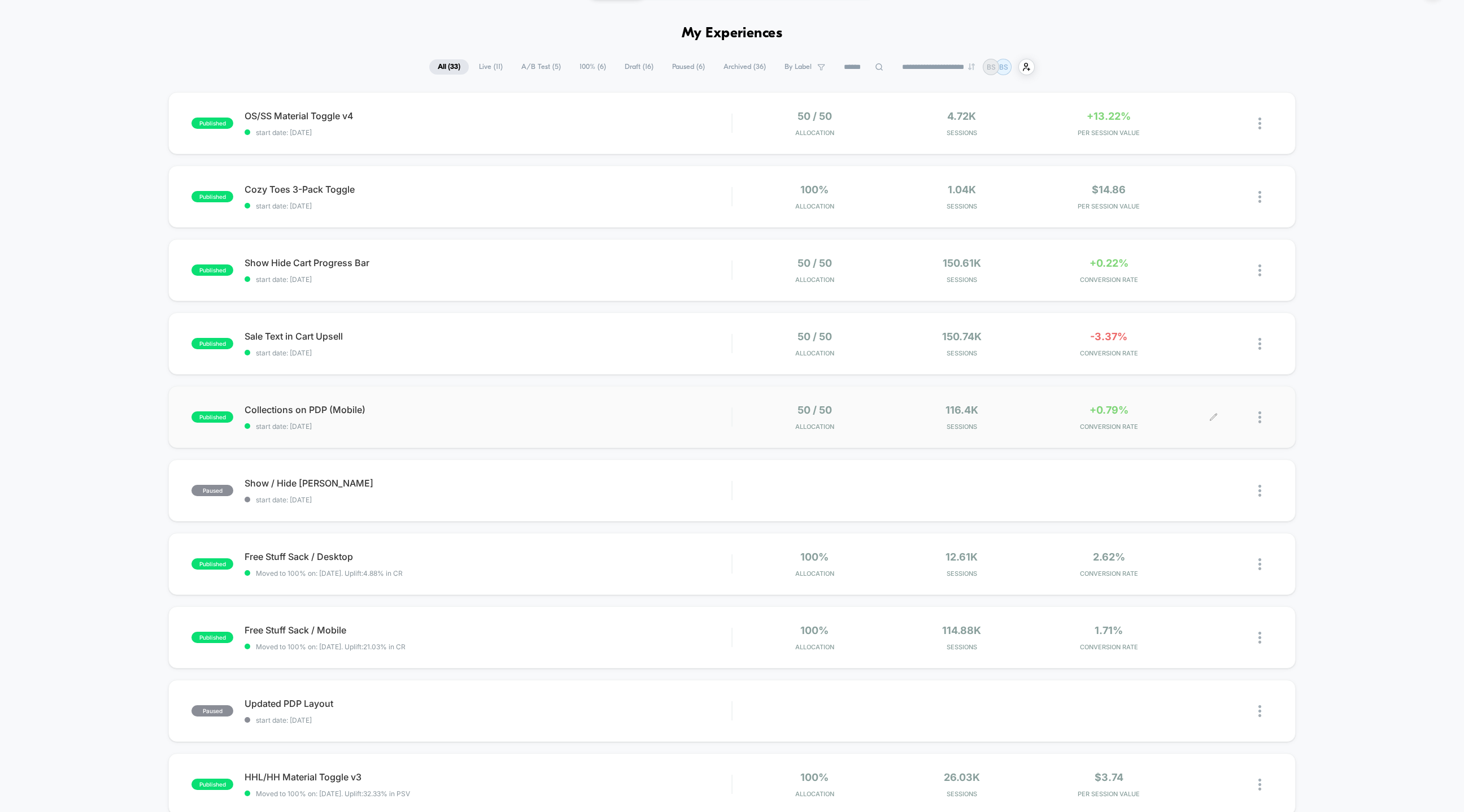
click at [976, 418] on div at bounding box center [1266, 417] width 14 height 26
click at [976, 379] on div "Duplicate" at bounding box center [1202, 378] width 102 height 25
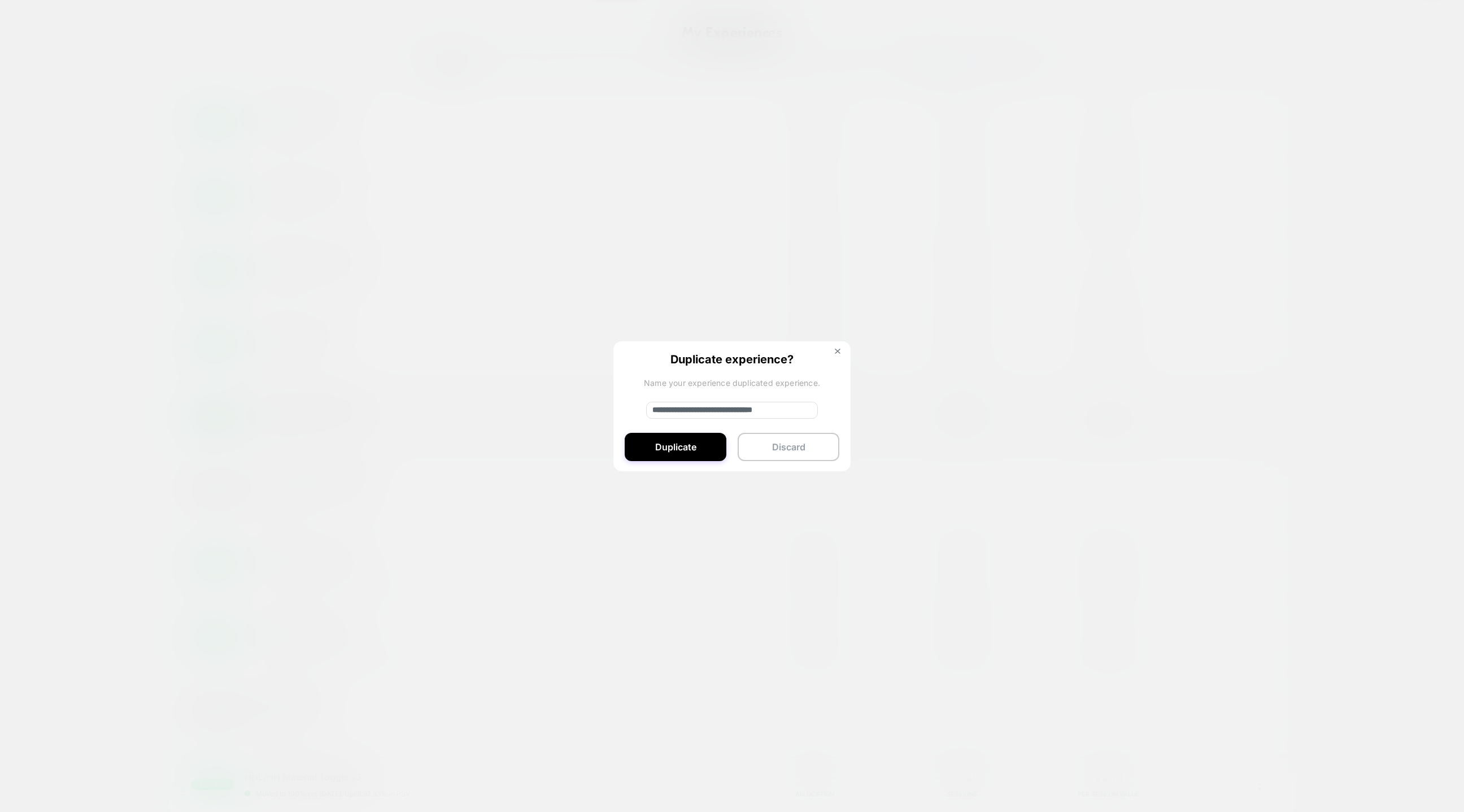
drag, startPoint x: 697, startPoint y: 408, endPoint x: 634, endPoint y: 406, distance: 63.0
click at [634, 406] on div "**********" at bounding box center [732, 406] width 237 height 131
click at [798, 399] on div "**********" at bounding box center [732, 406] width 237 height 131
click at [790, 412] on input "**********" at bounding box center [732, 410] width 171 height 17
click at [785, 411] on input "**********" at bounding box center [732, 410] width 171 height 17
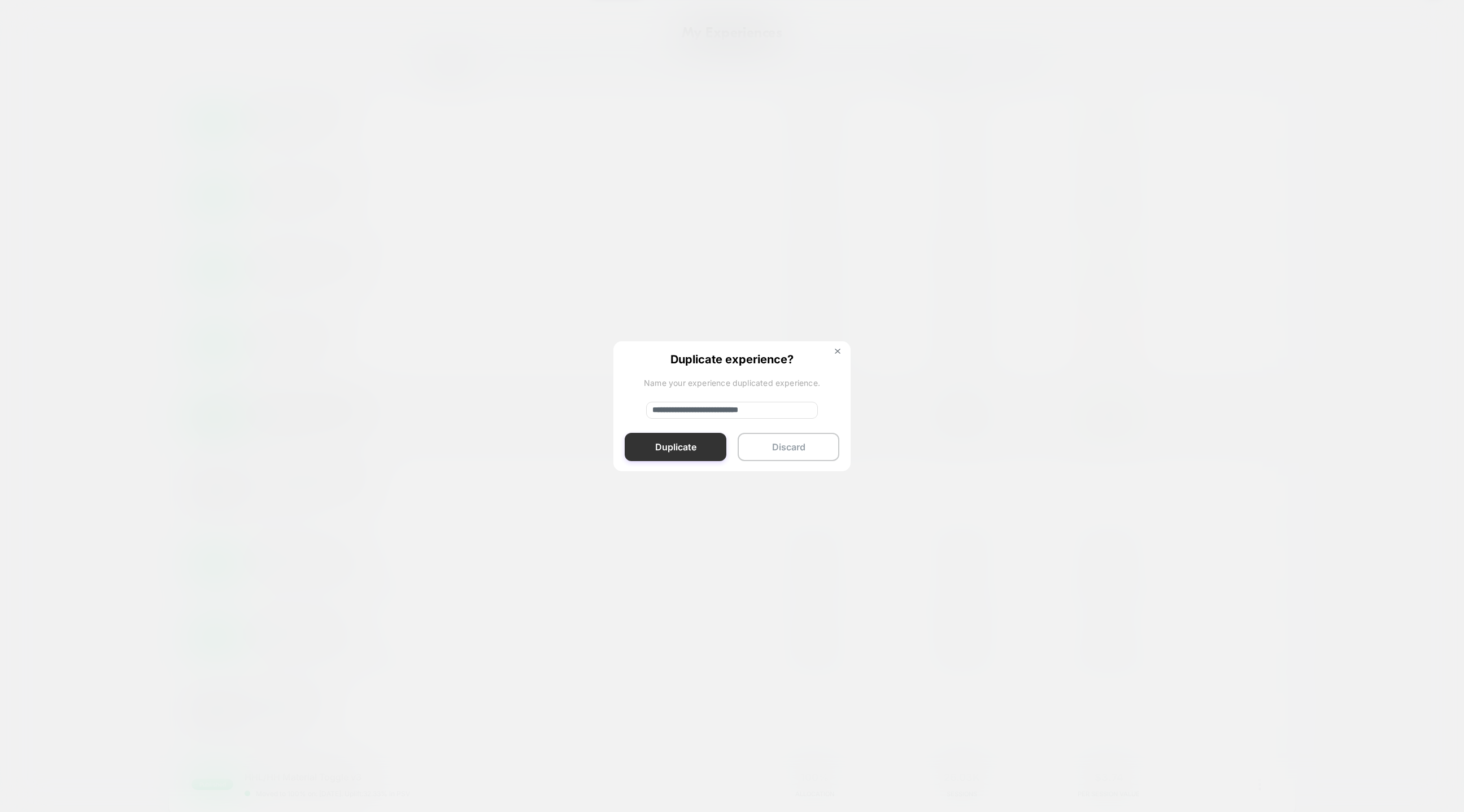
type input "**********"
click at [698, 441] on button "Duplicate" at bounding box center [676, 447] width 102 height 29
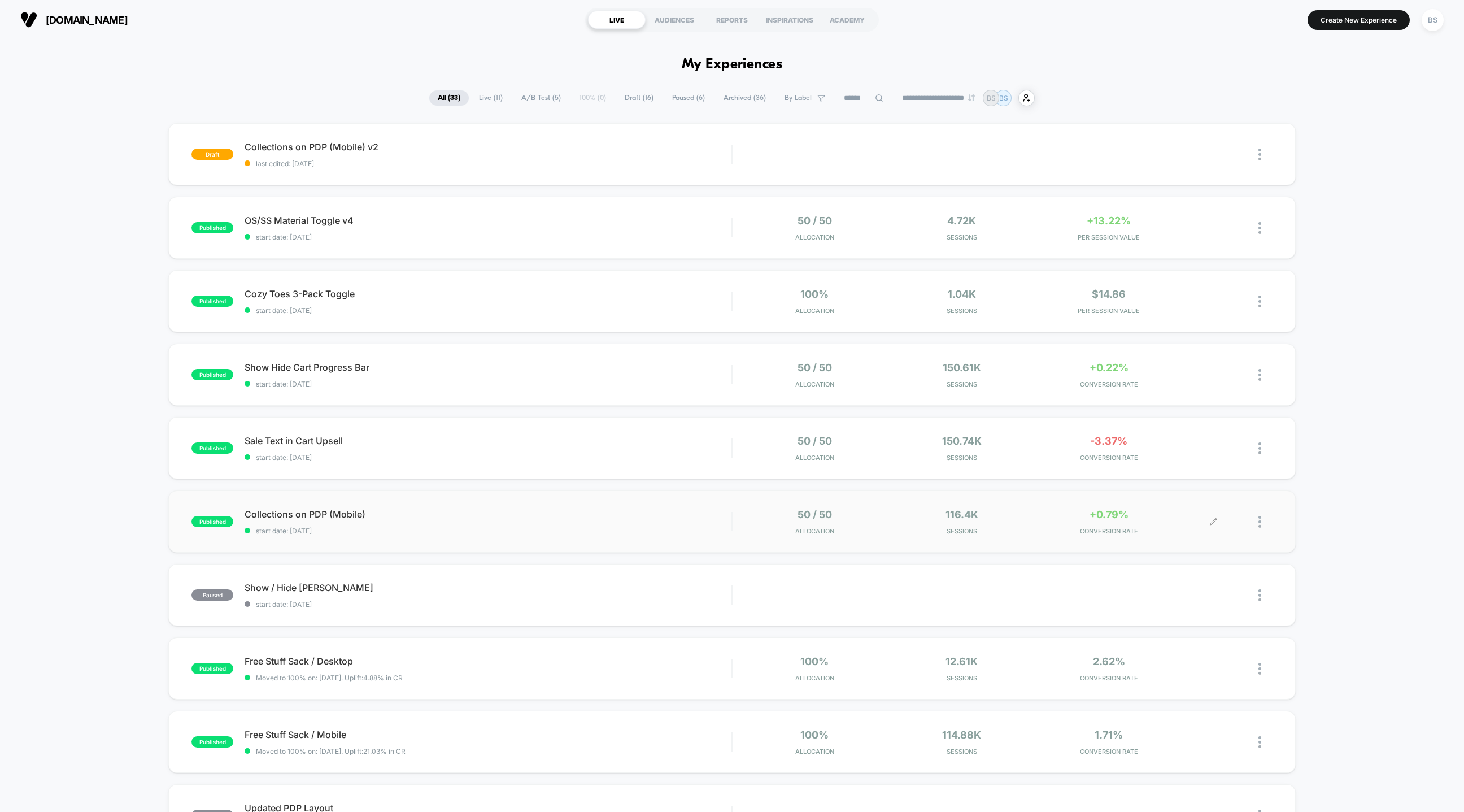
click at [976, 518] on div at bounding box center [1266, 521] width 14 height 26
click at [976, 506] on div "Pause" at bounding box center [1202, 509] width 102 height 25
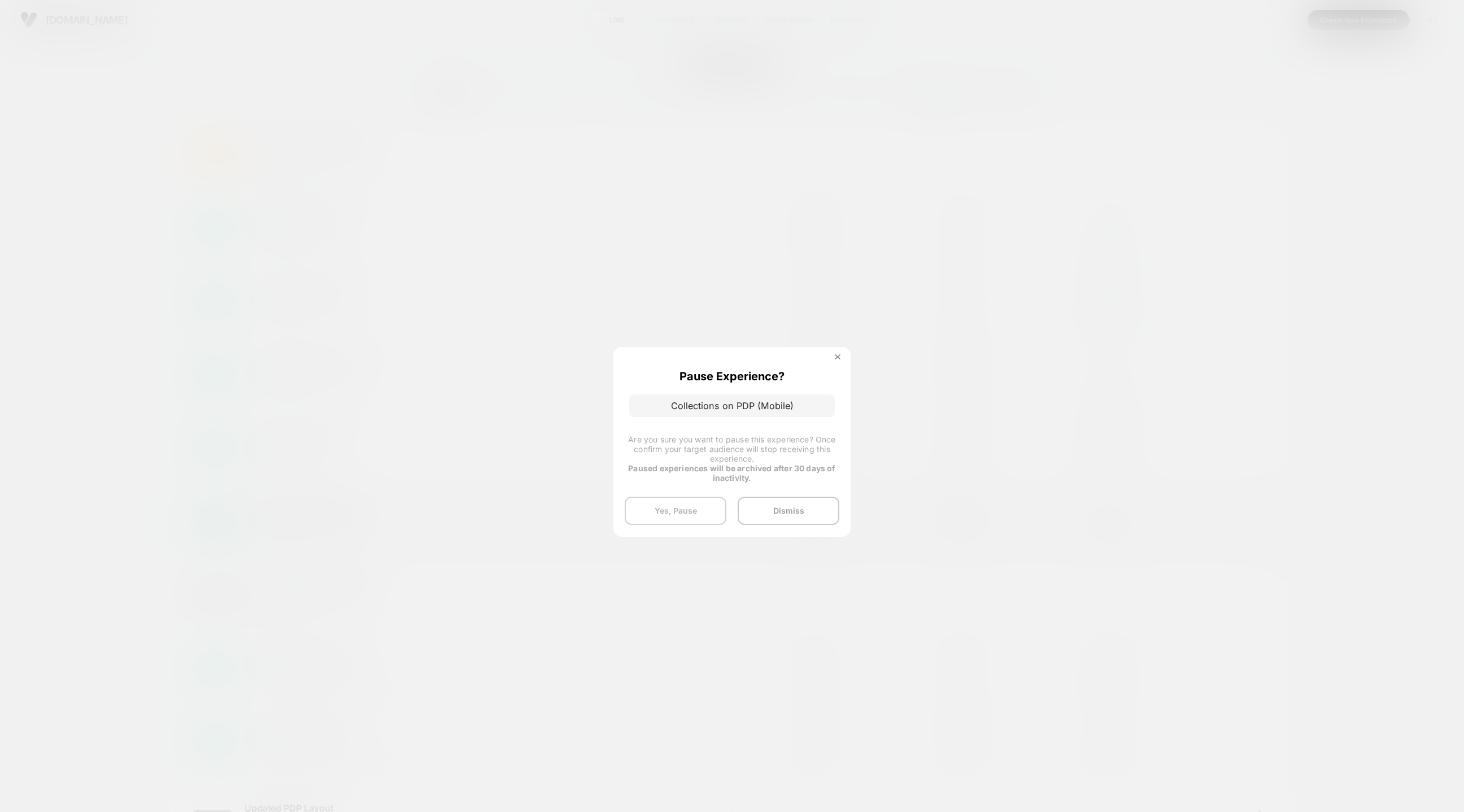
click at [684, 510] on button "Yes, Pause" at bounding box center [676, 510] width 102 height 29
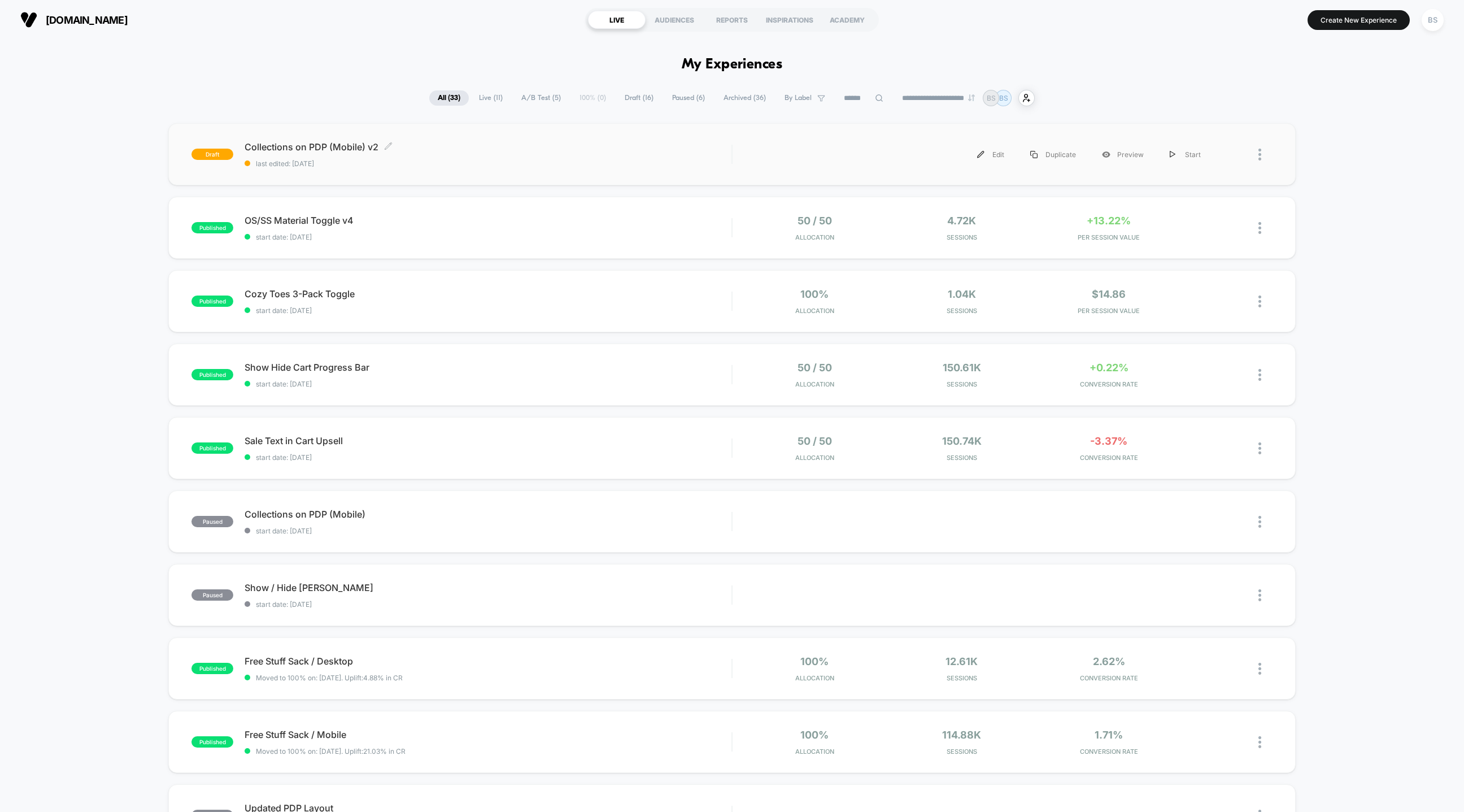
click at [649, 160] on span "last edited: 8/26/2025" at bounding box center [487, 164] width 487 height 9
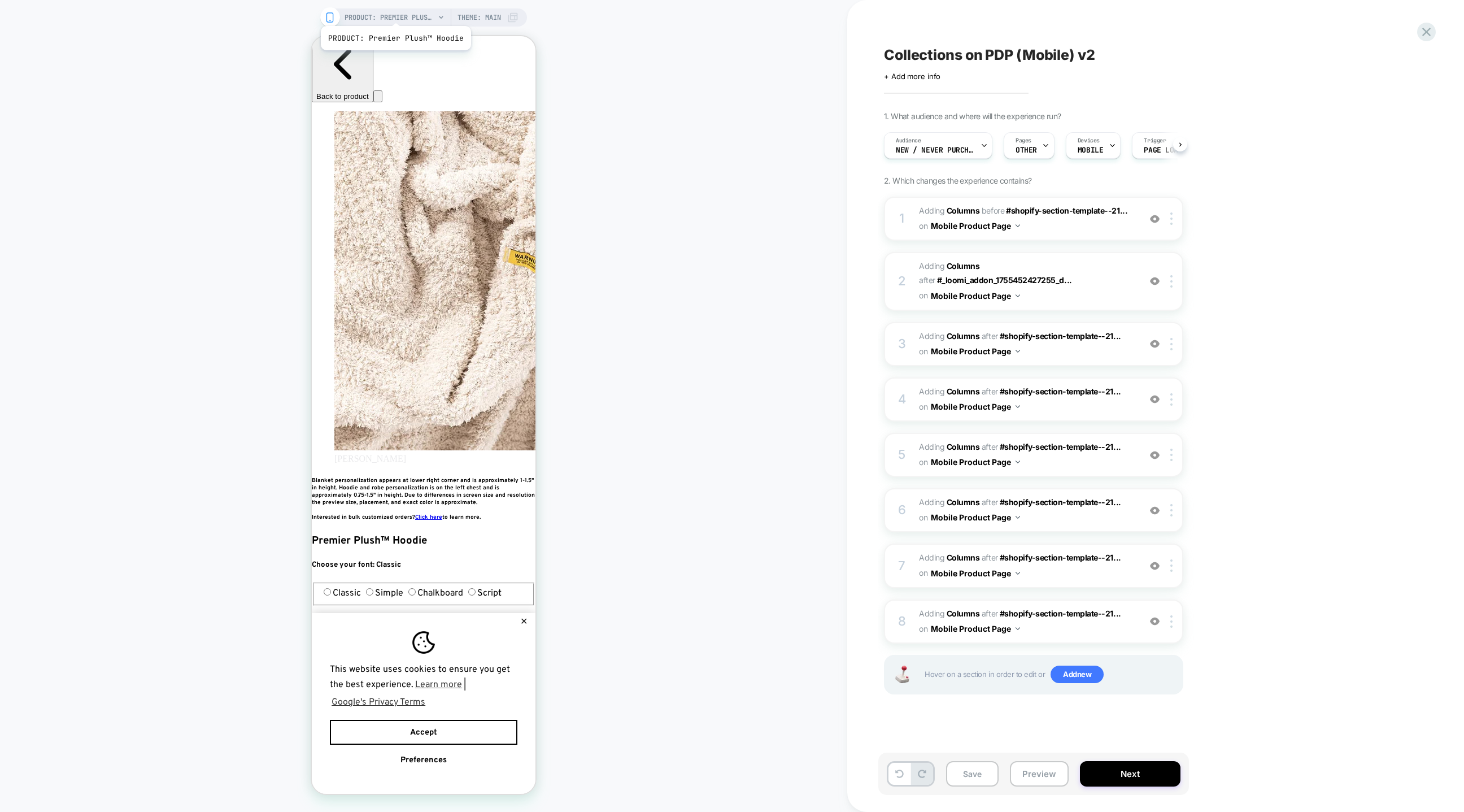
scroll to position [0, 206]
click at [395, 12] on span "PRODUCT: Premier Plush™ Hoodie" at bounding box center [390, 17] width 91 height 18
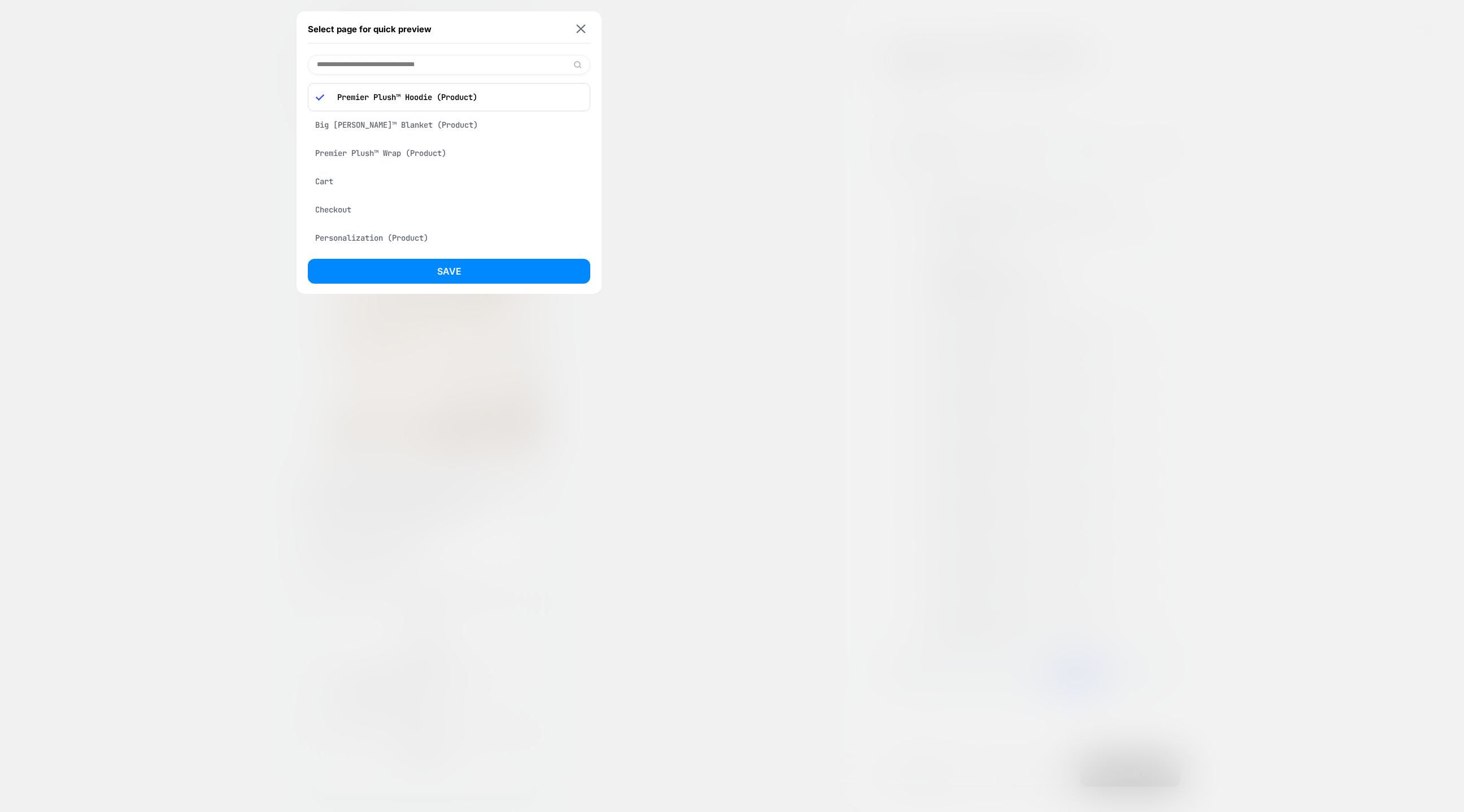
click at [668, 83] on div at bounding box center [732, 406] width 1464 height 812
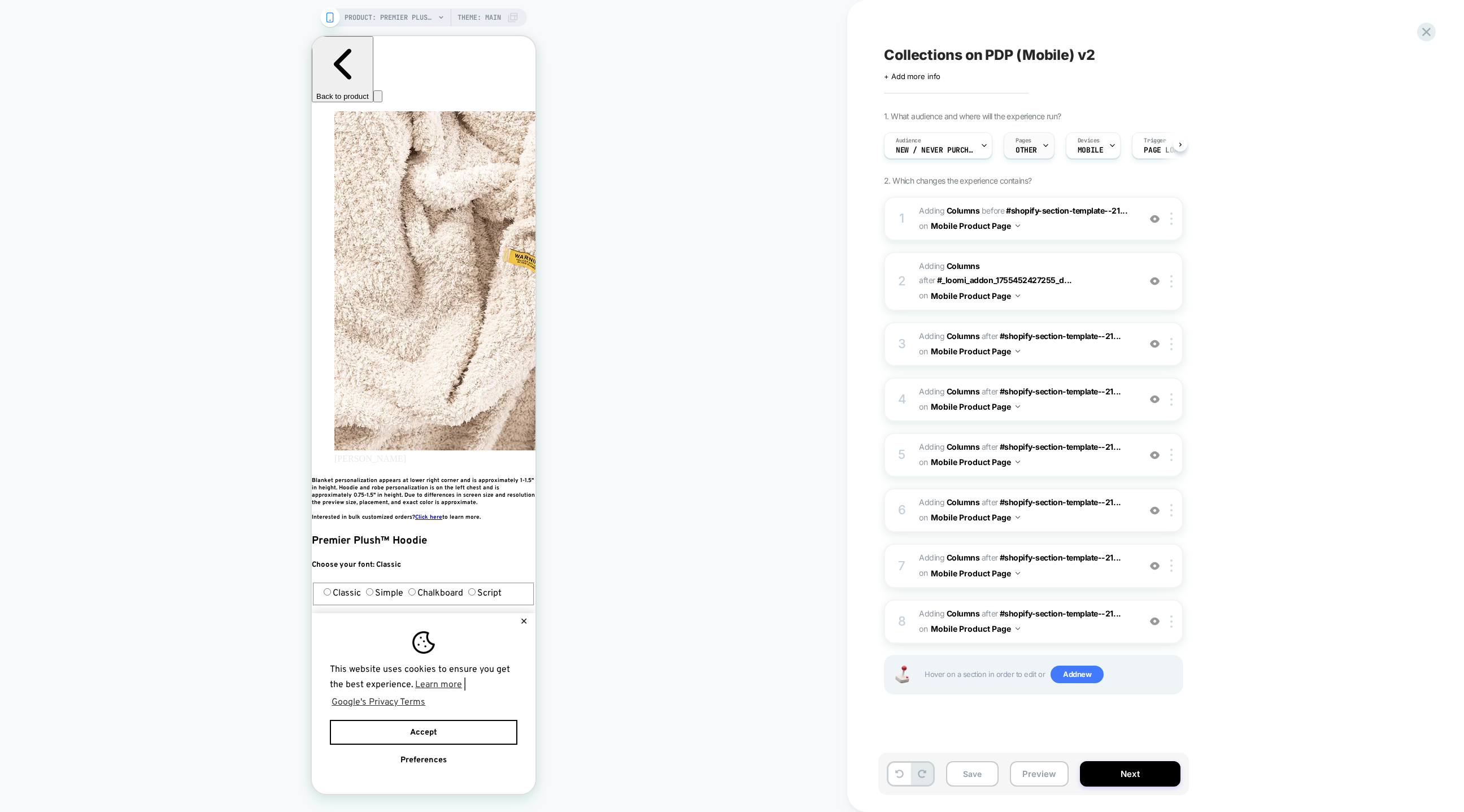
click at [976, 148] on span "OTHER" at bounding box center [1026, 150] width 21 height 8
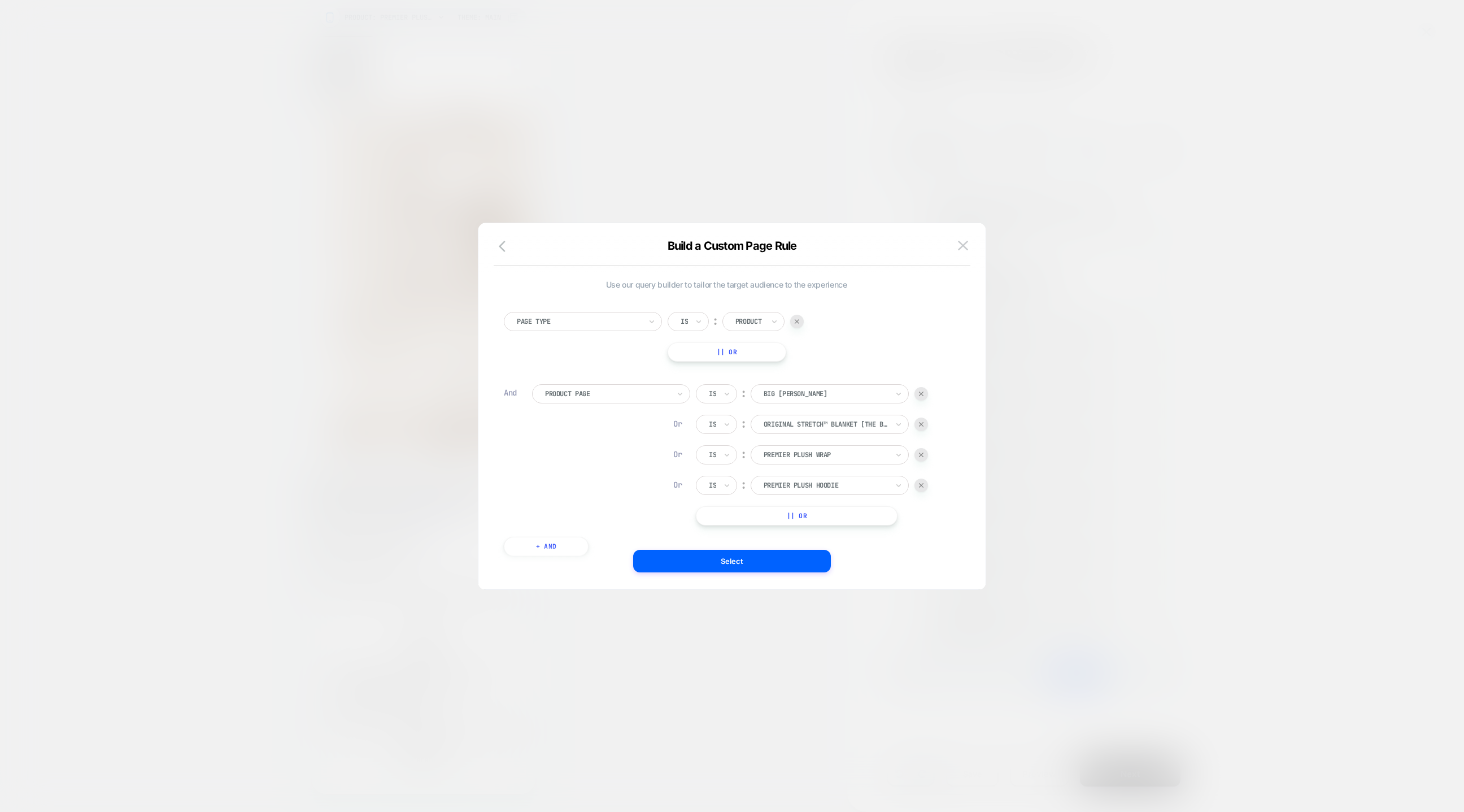
scroll to position [0, 412]
click at [976, 214] on div at bounding box center [732, 406] width 1464 height 812
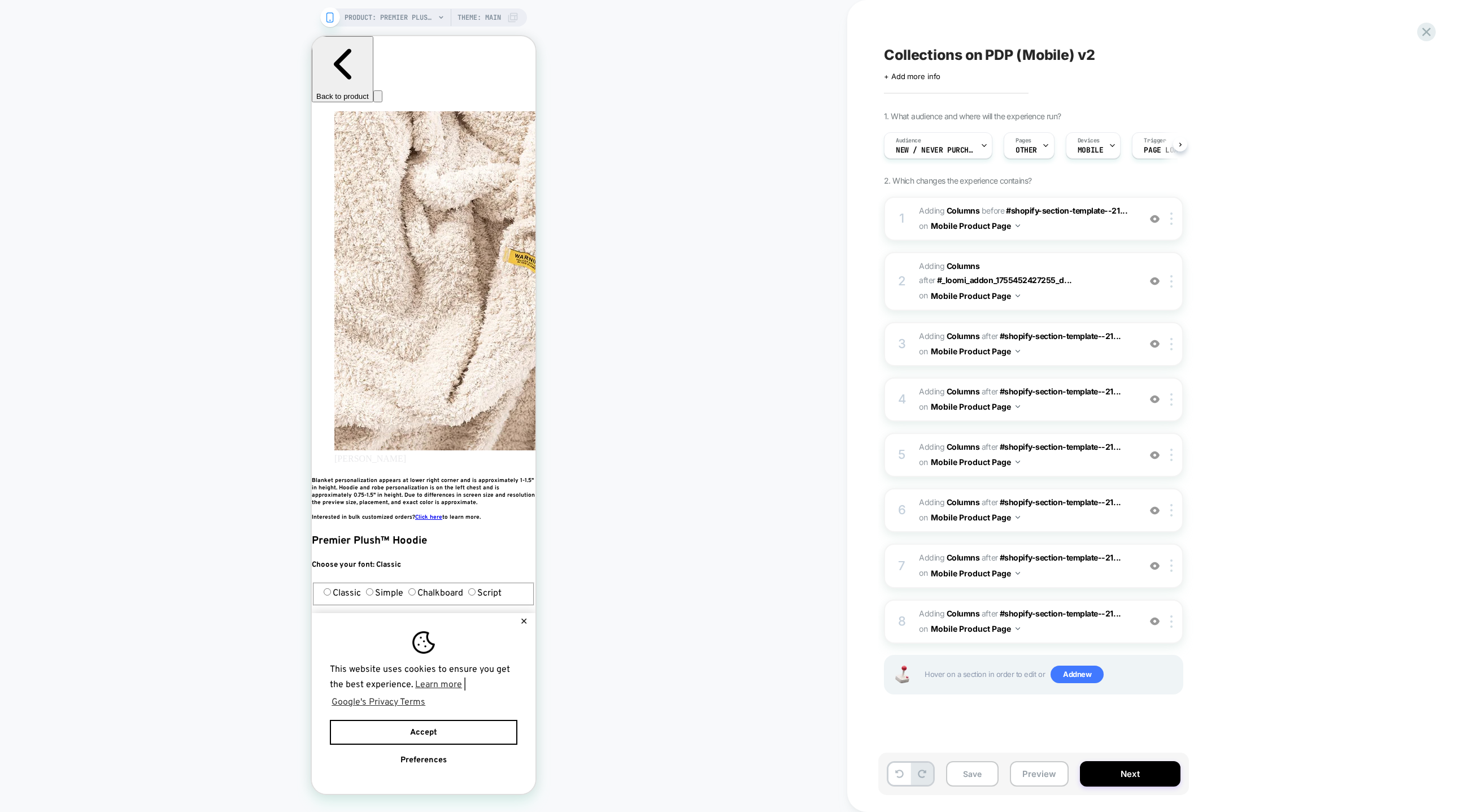
scroll to position [0, 618]
click at [976, 146] on div "Pages OTHER" at bounding box center [1029, 145] width 51 height 26
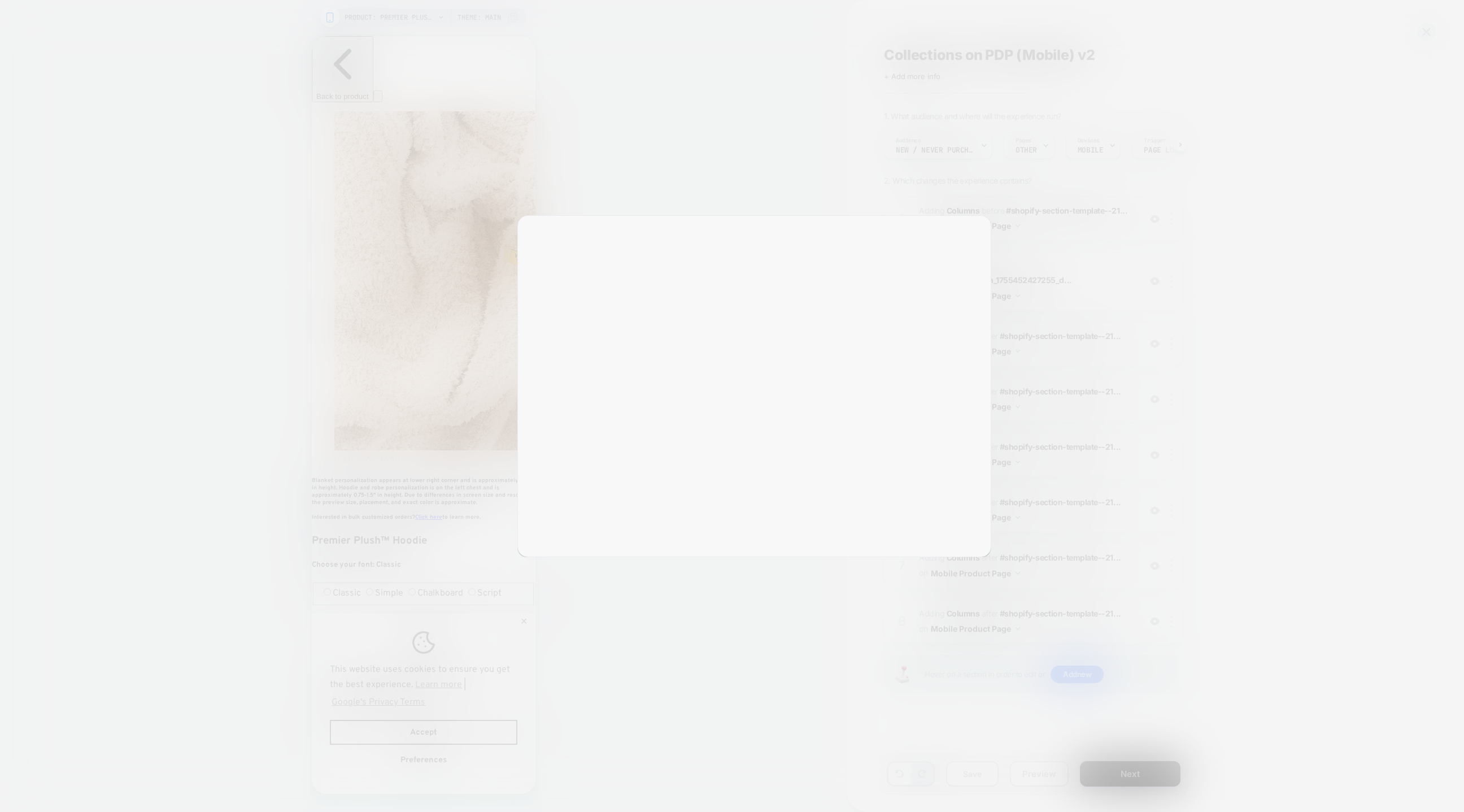
click at [976, 146] on div at bounding box center [732, 406] width 1464 height 812
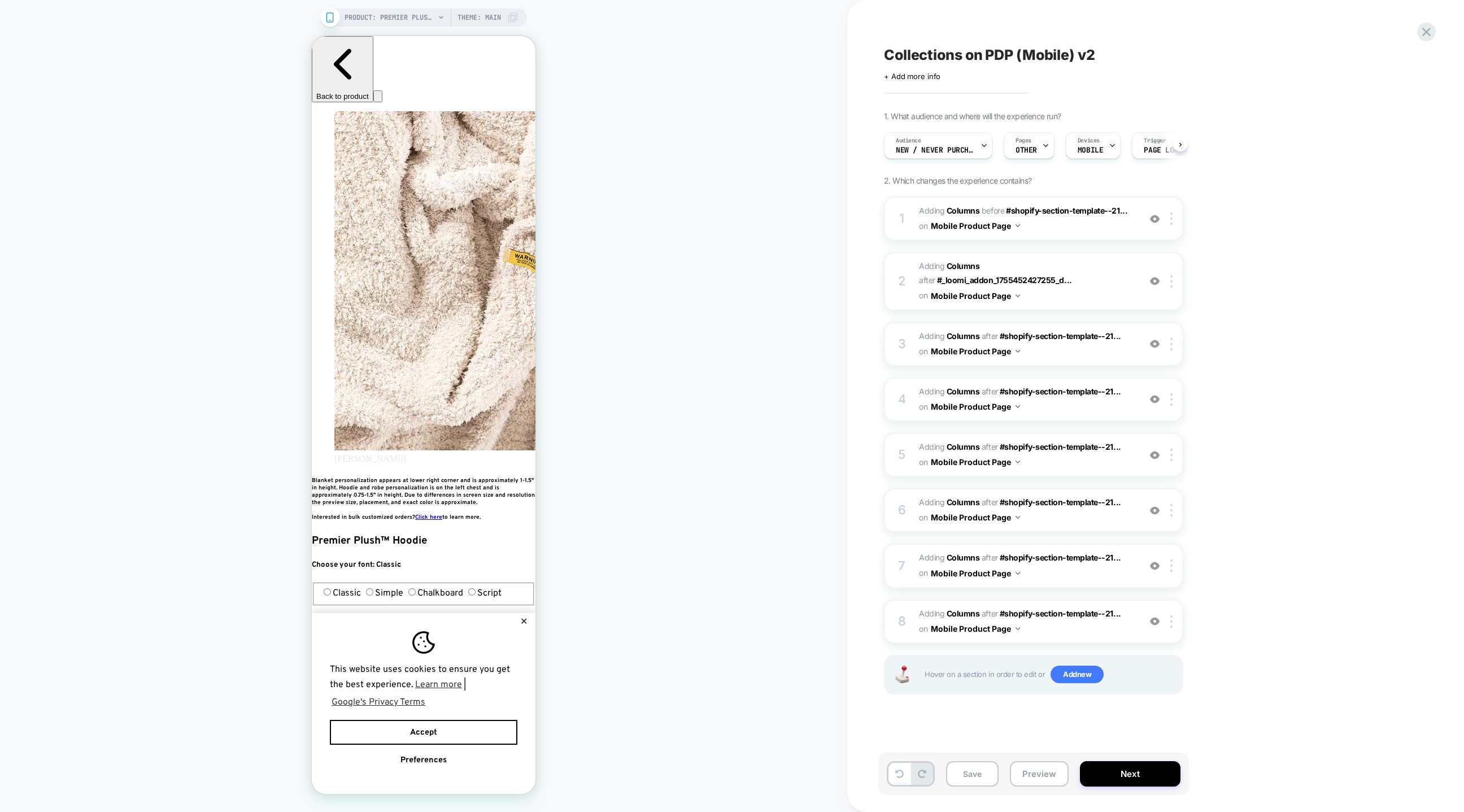
click at [976, 146] on div "Pages OTHER" at bounding box center [1027, 145] width 44 height 25
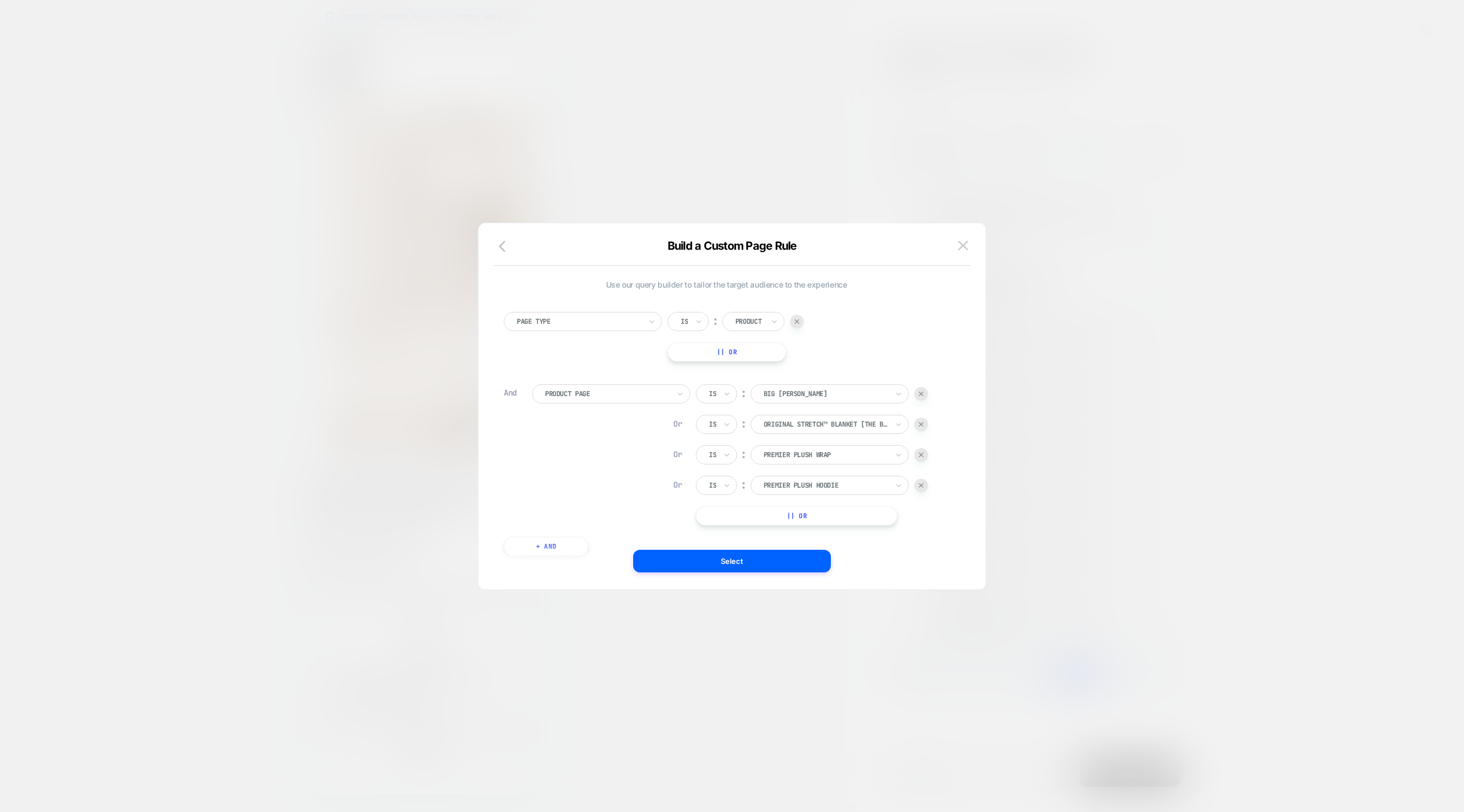
click at [768, 516] on button "|| Or" at bounding box center [797, 516] width 202 height 19
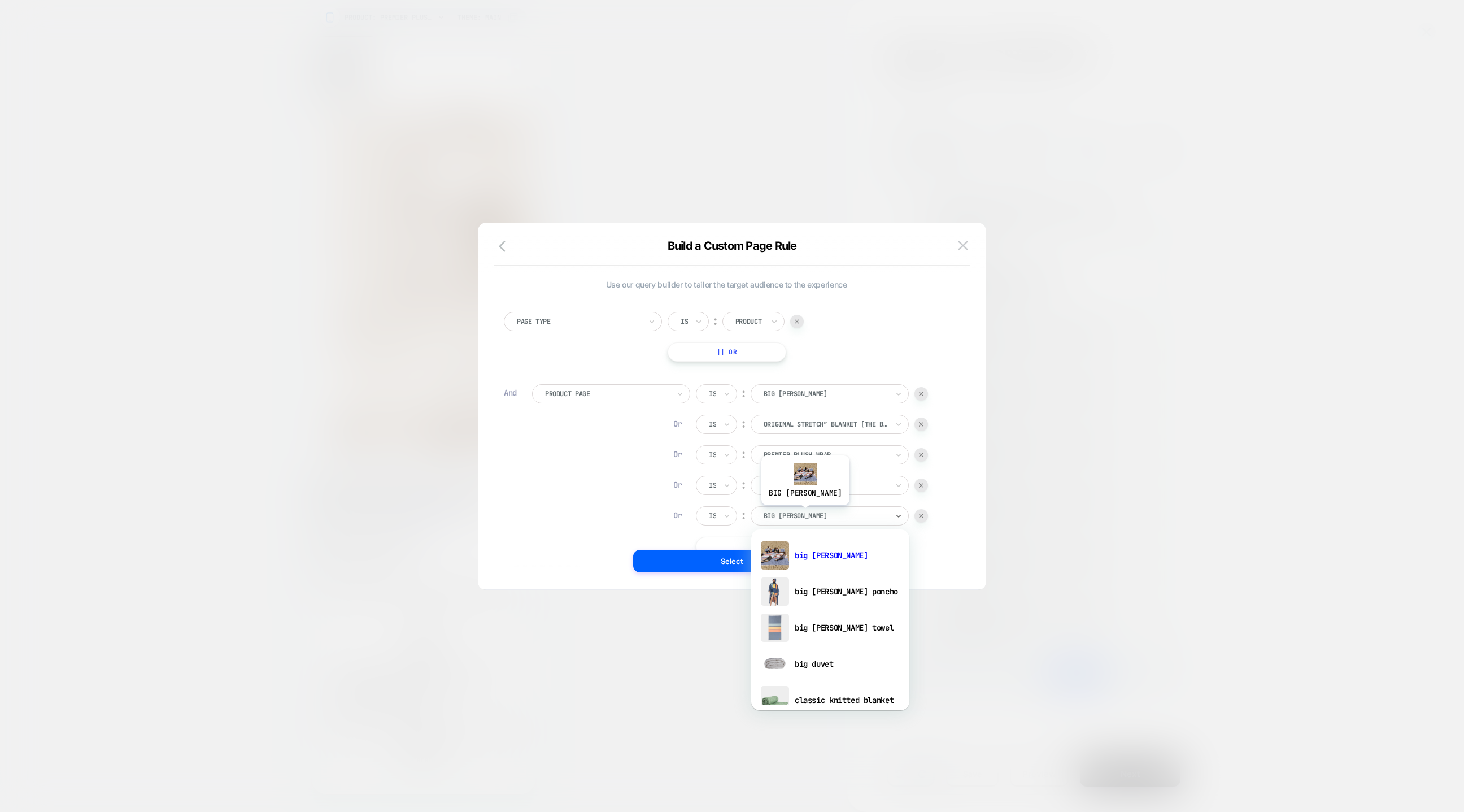
click at [790, 513] on div at bounding box center [826, 515] width 125 height 10
type input "****"
click at [813, 541] on div "hideout hoodie" at bounding box center [830, 556] width 147 height 37
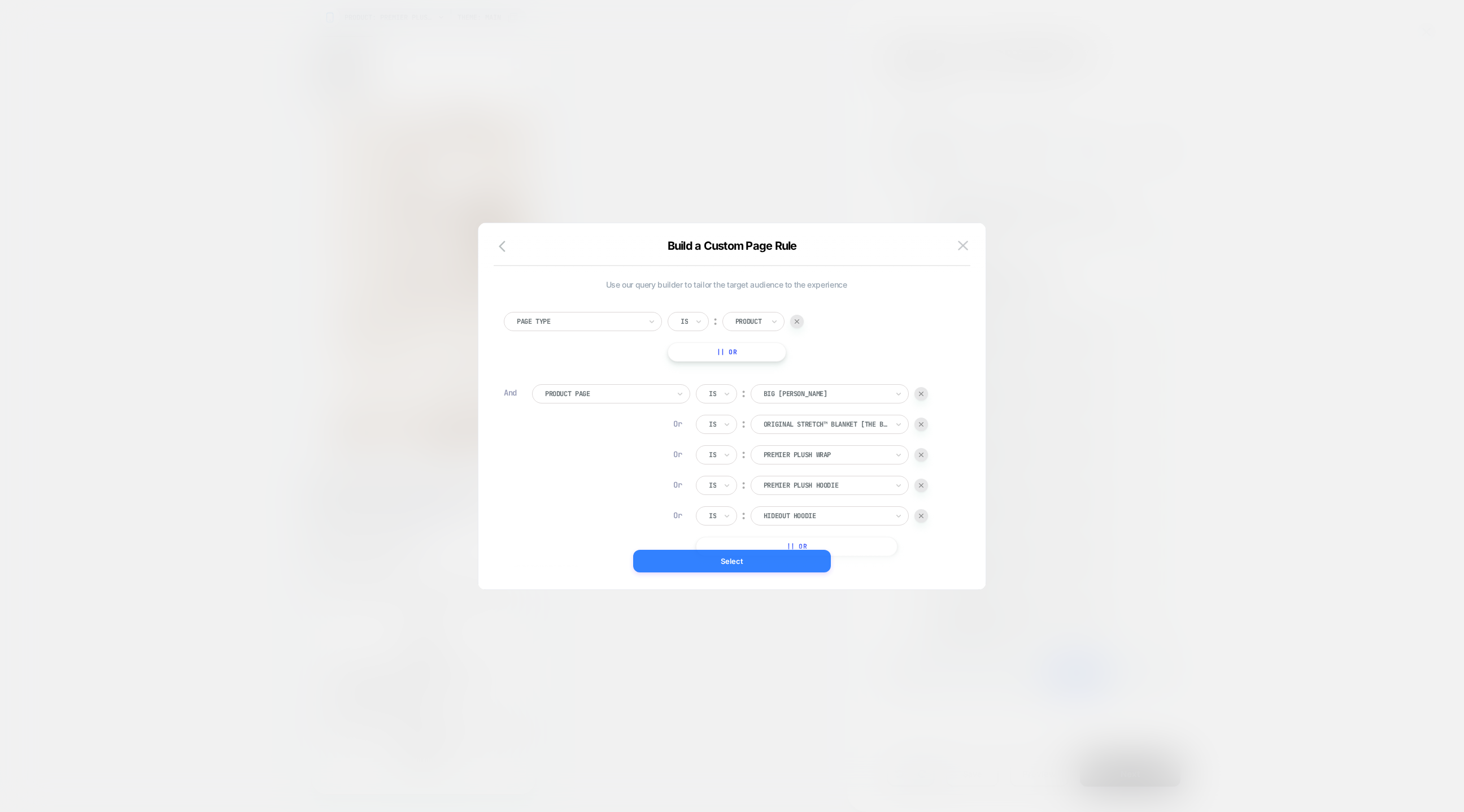
click at [791, 541] on button "Select" at bounding box center [732, 560] width 198 height 22
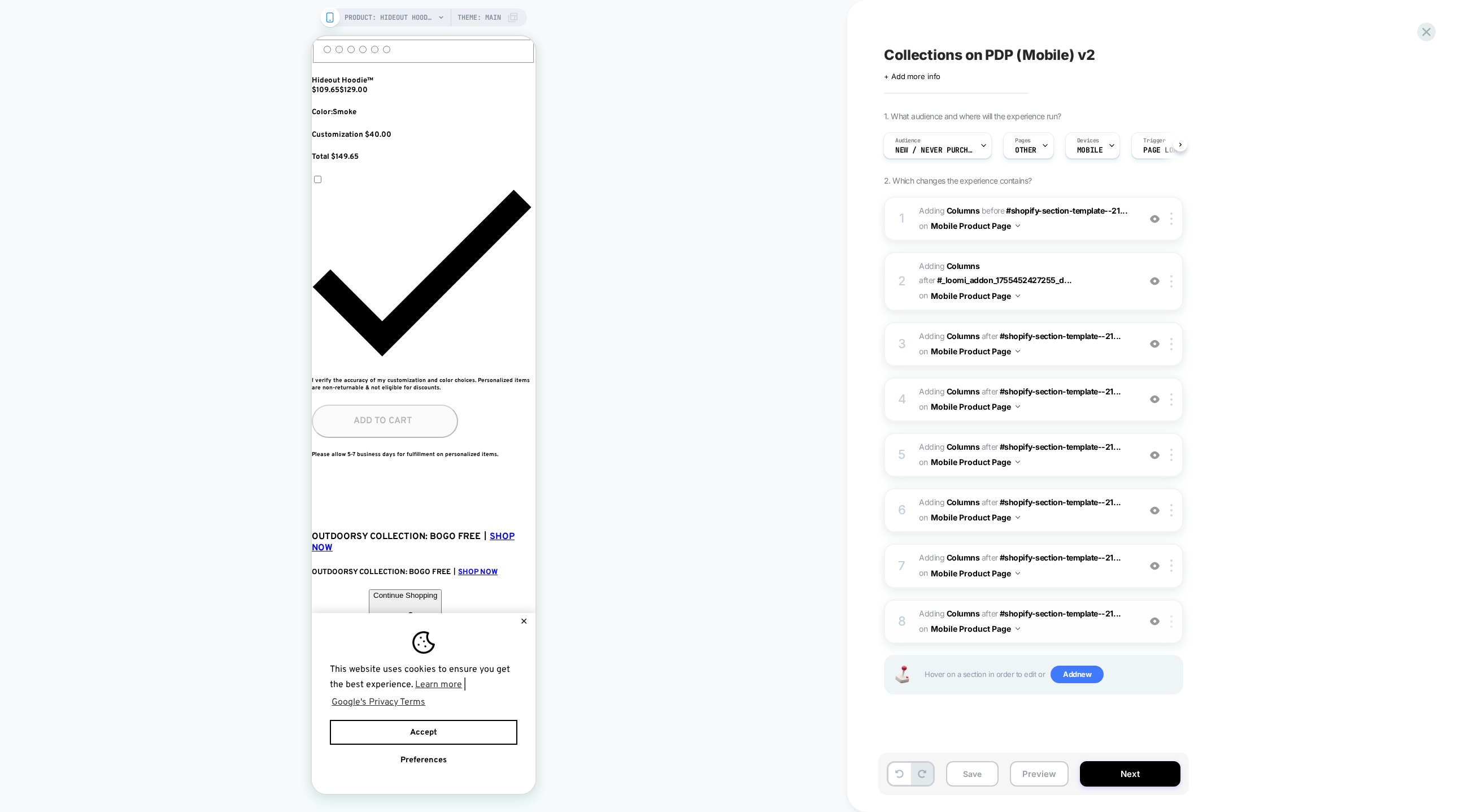
scroll to position [0, 206]
click at [976, 541] on img at bounding box center [1171, 622] width 2 height 13
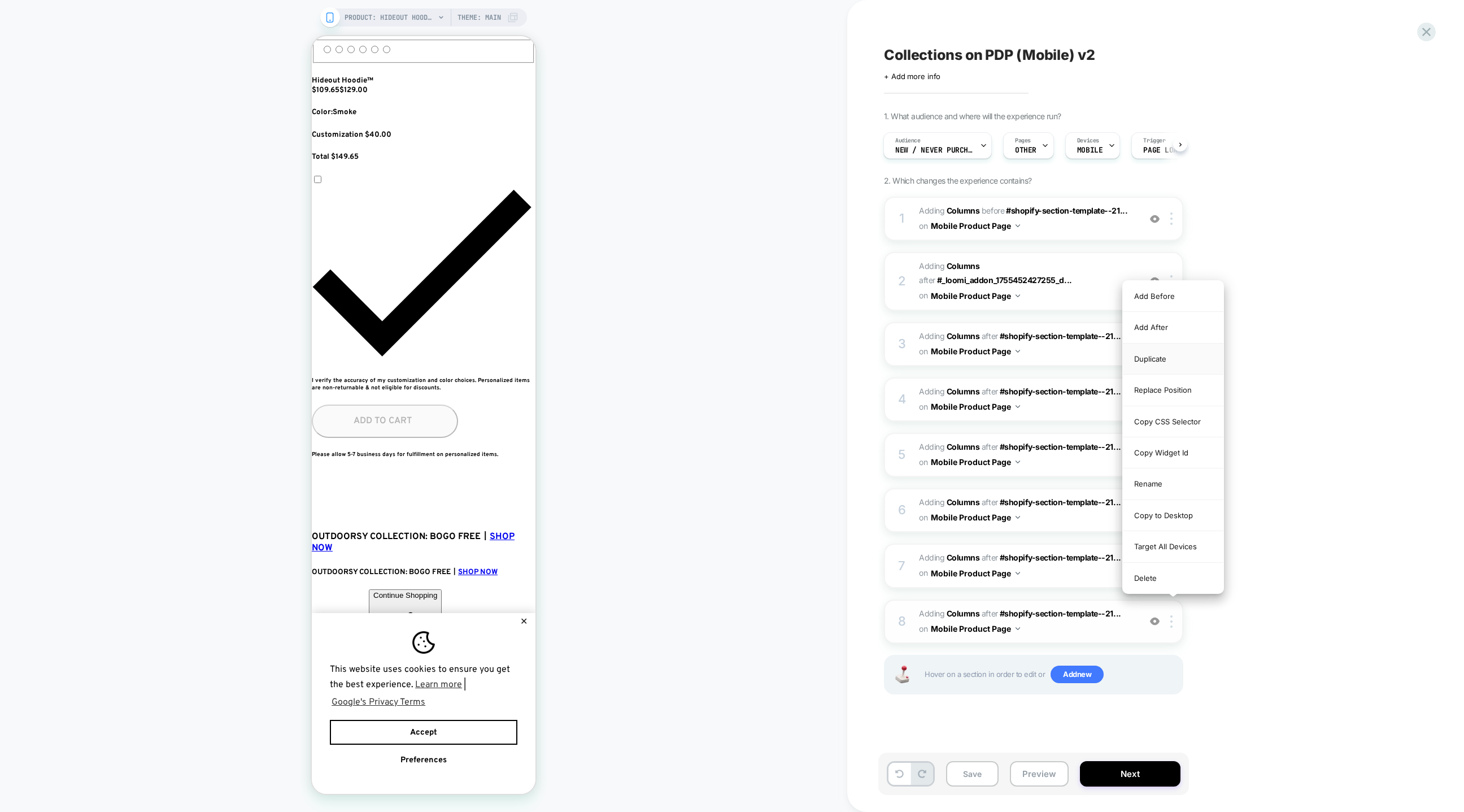
click at [976, 362] on div "Duplicate" at bounding box center [1173, 359] width 101 height 31
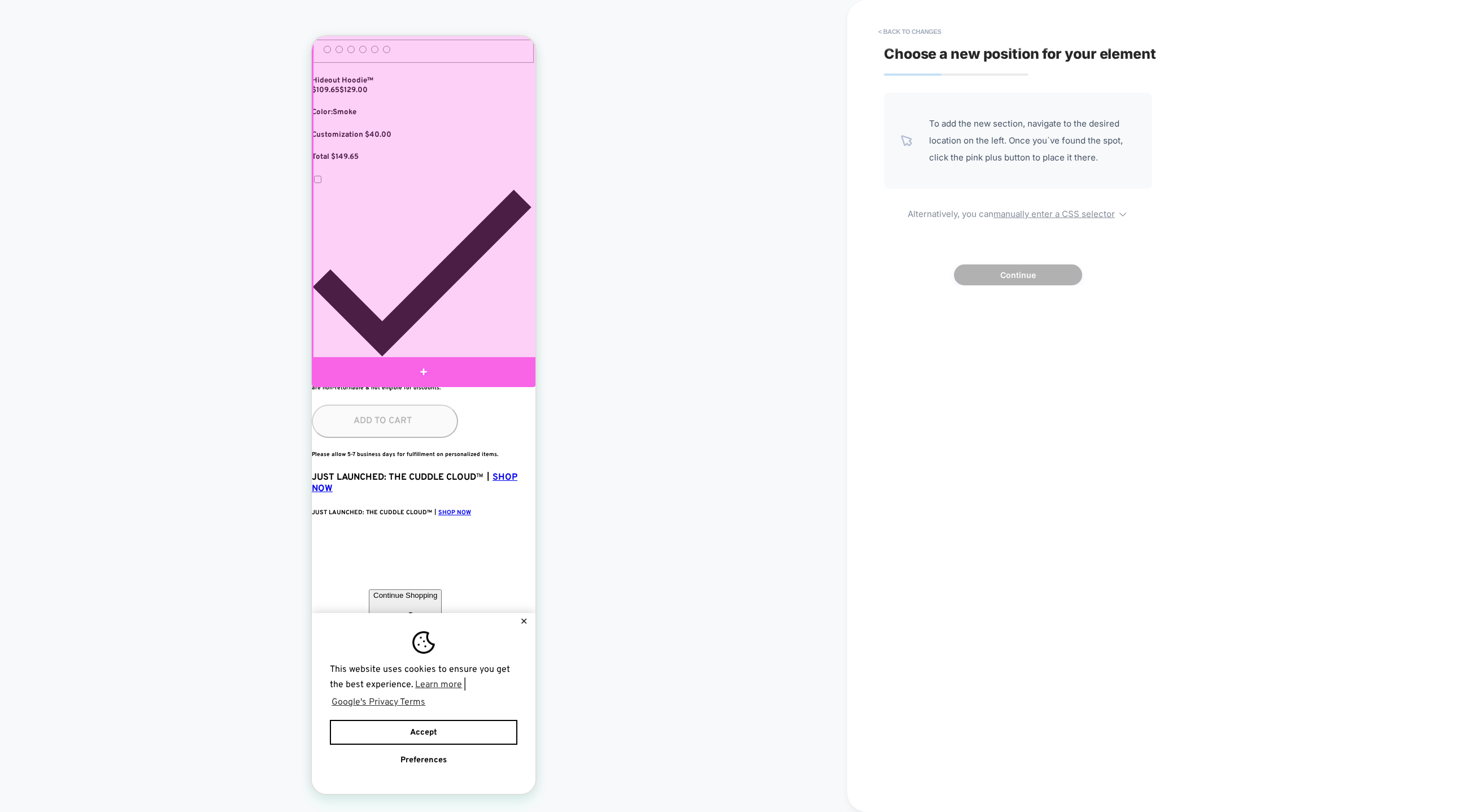
click at [445, 368] on div at bounding box center [424, 371] width 224 height 29
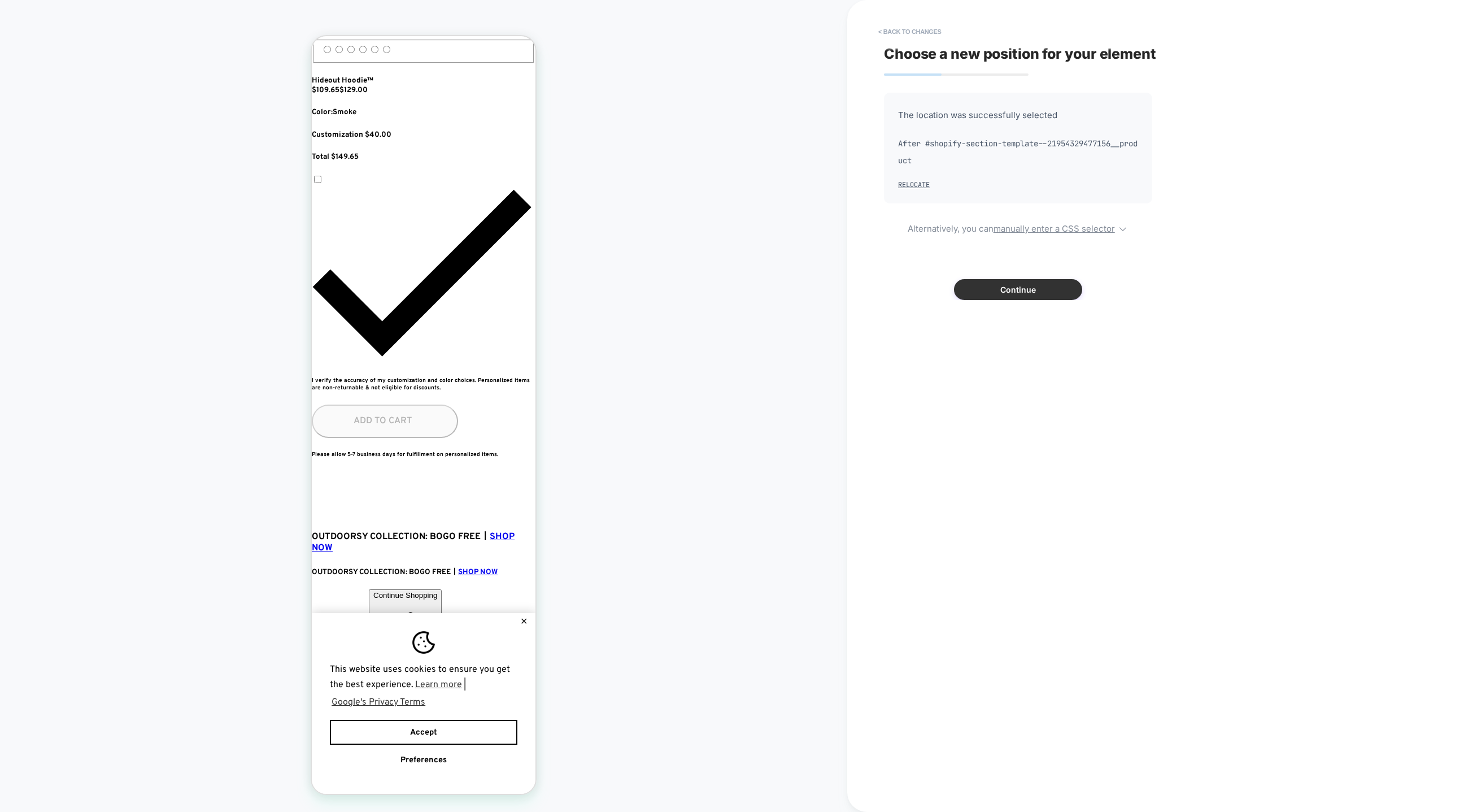
click at [965, 291] on button "Continue" at bounding box center [1019, 290] width 129 height 21
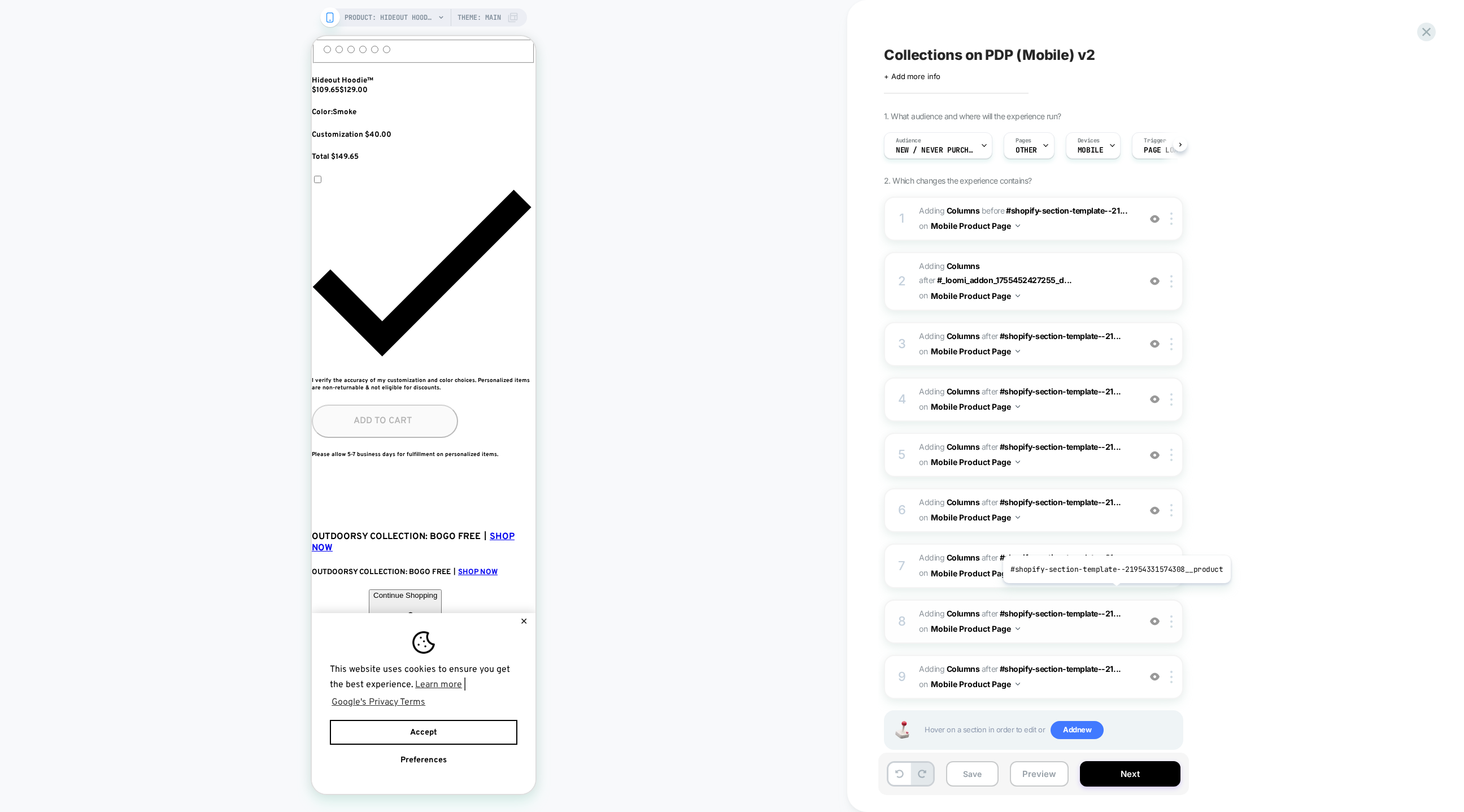
scroll to position [0, 618]
click at [976, 541] on div at bounding box center [1173, 622] width 18 height 13
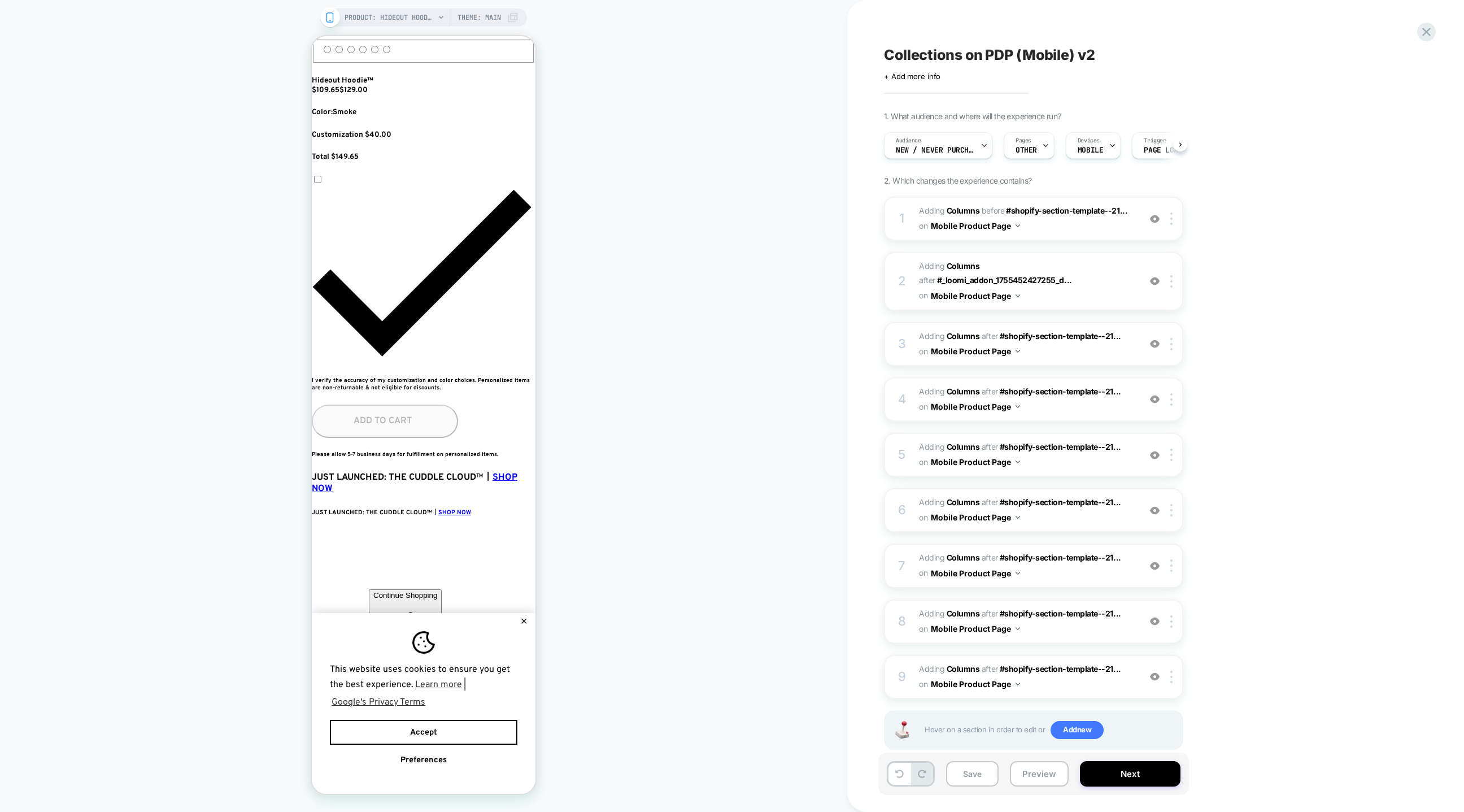
click at [976, 541] on div "7 #_loomi_addon_1756247920020_dup1756248120 Adding Columns AFTER #shopify-secti…" at bounding box center [1034, 566] width 299 height 44
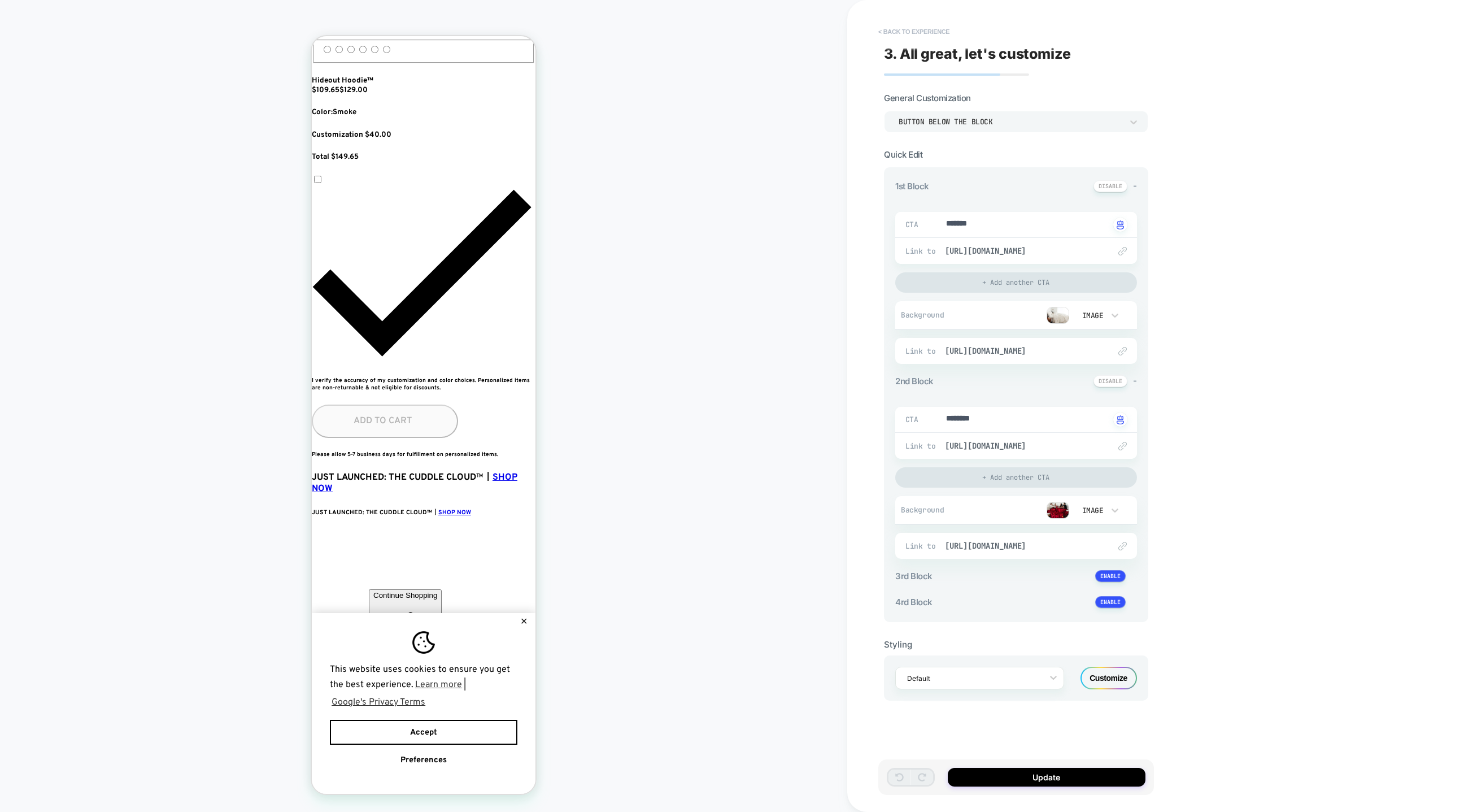
click at [888, 29] on button "< Back to experience" at bounding box center [914, 31] width 83 height 18
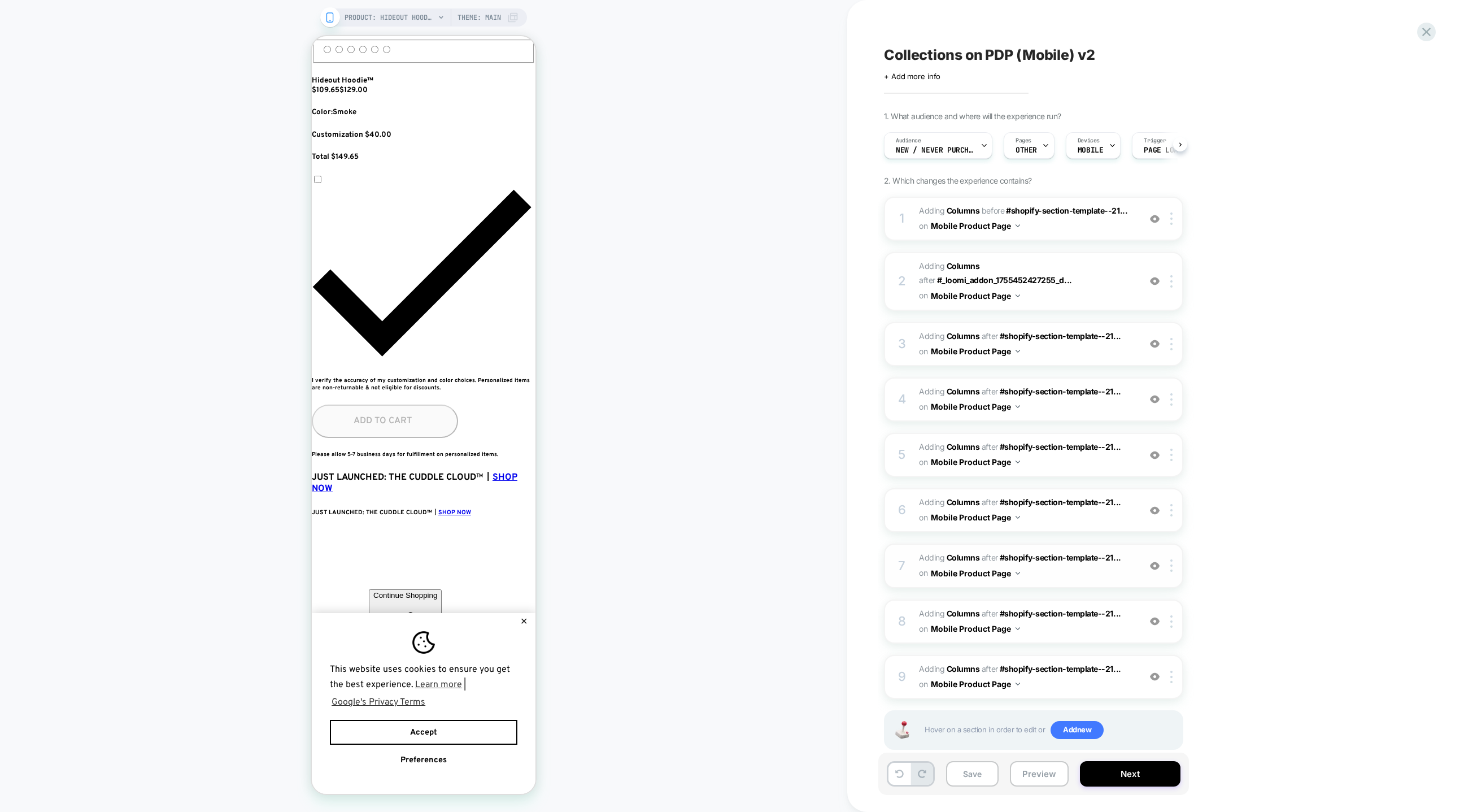
scroll to position [0, 126]
click at [976, 541] on div "7 #_loomi_addon_1756247920020_dup1756248120 Adding Columns AFTER #shopify-secti…" at bounding box center [1034, 566] width 299 height 44
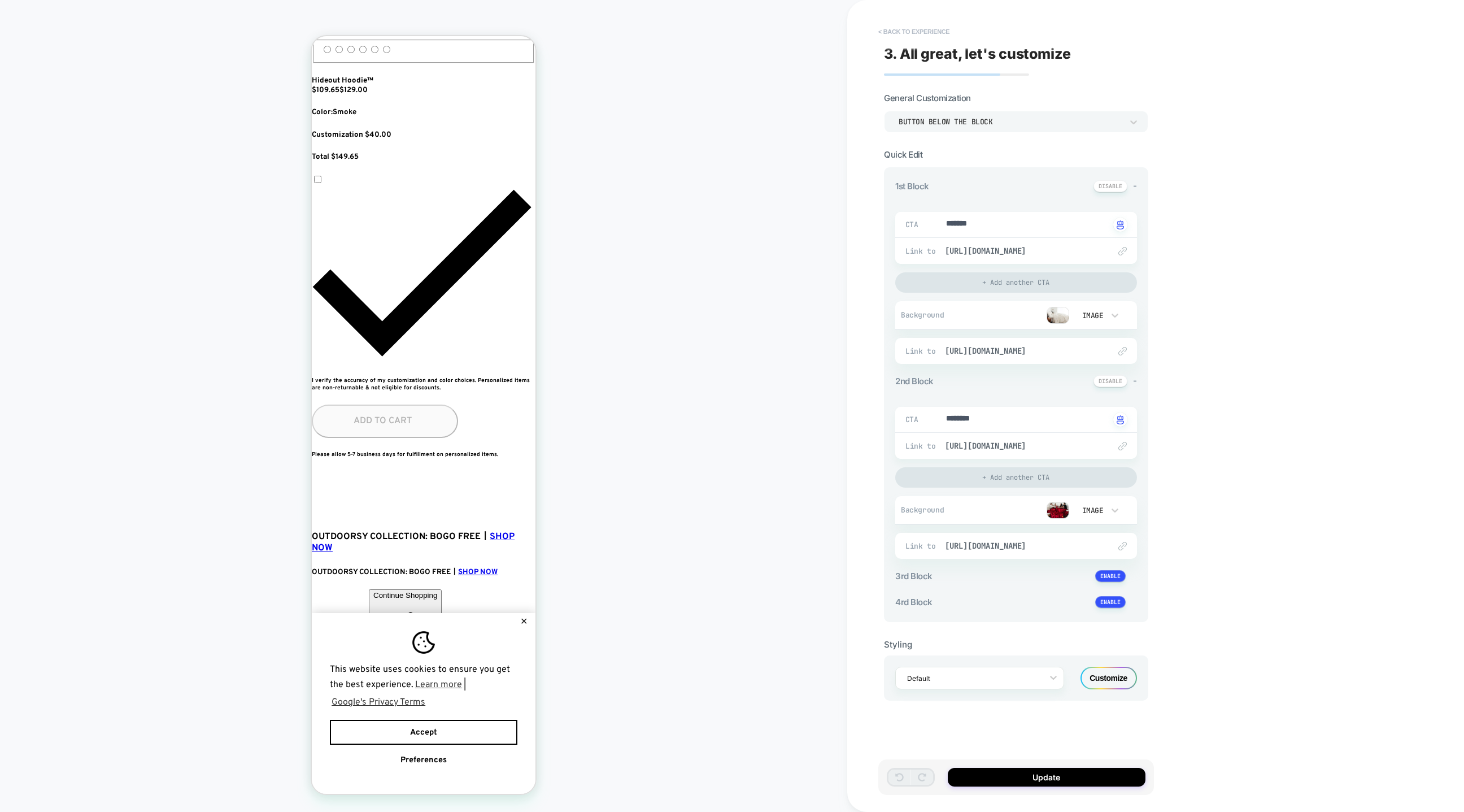
click at [885, 37] on button "< Back to experience" at bounding box center [914, 31] width 83 height 18
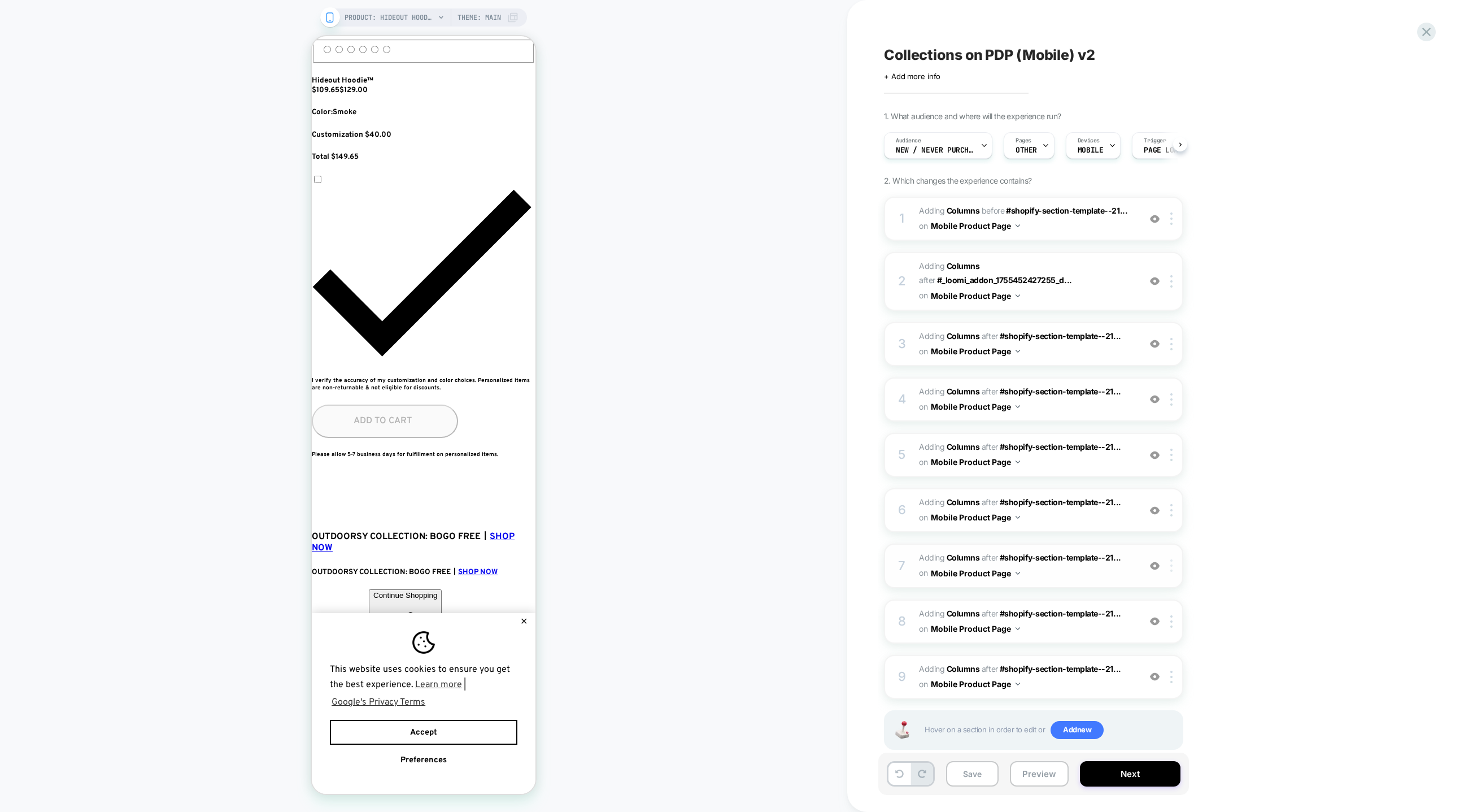
click at [976, 541] on div at bounding box center [1173, 565] width 18 height 13
click at [976, 300] on div "Duplicate" at bounding box center [1173, 304] width 101 height 31
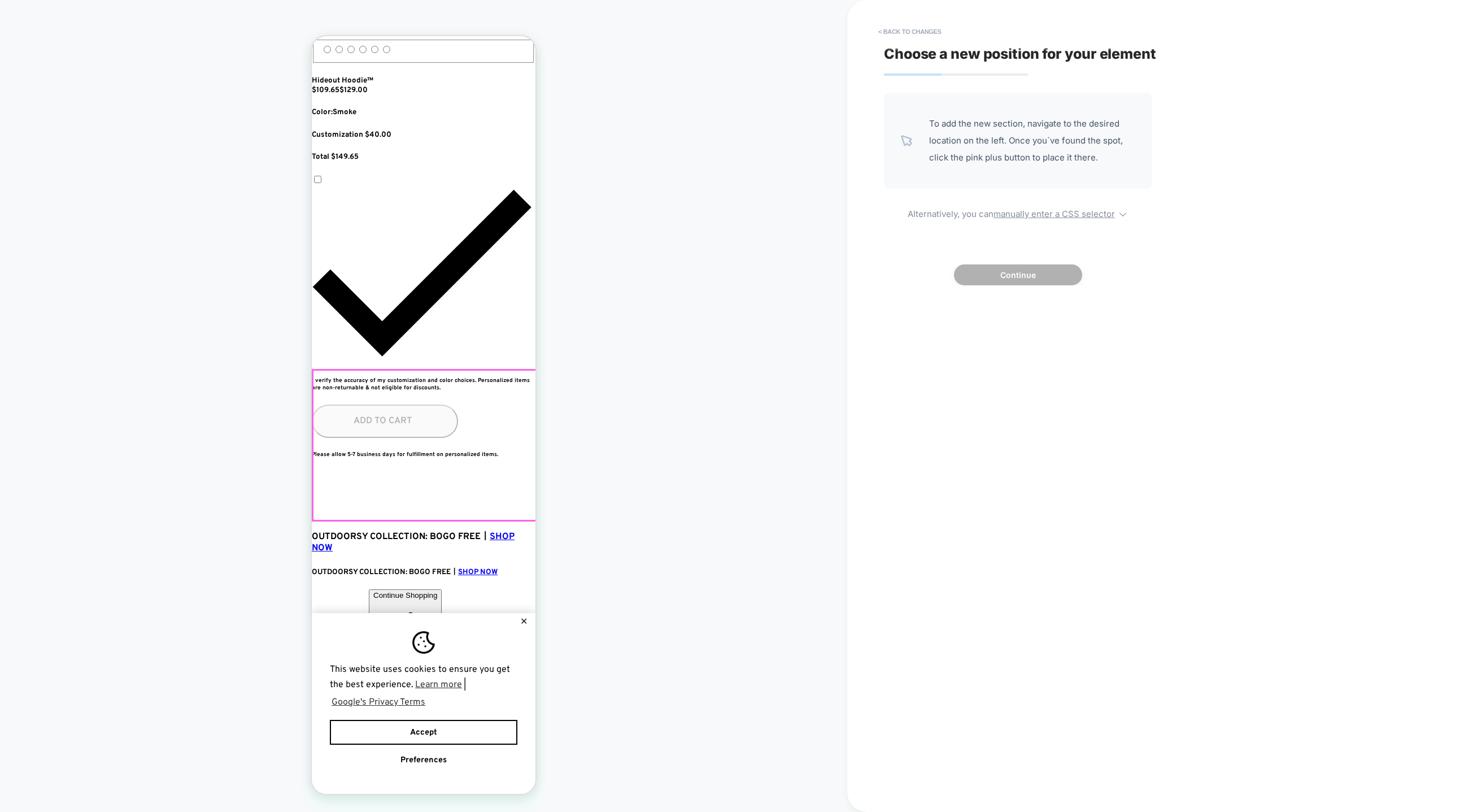
scroll to position [0, 206]
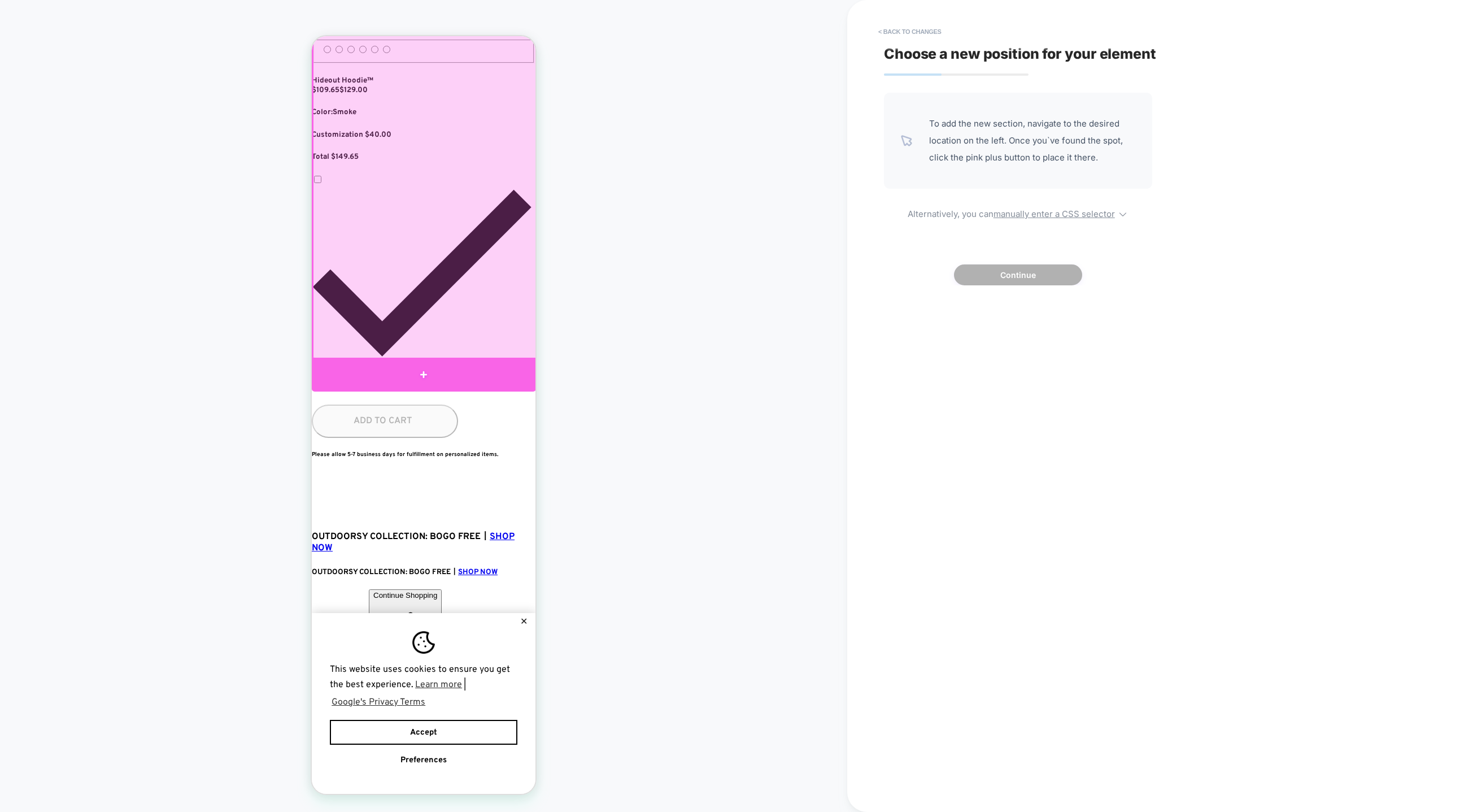
scroll to position [0, 412]
click at [491, 380] on div at bounding box center [424, 374] width 224 height 34
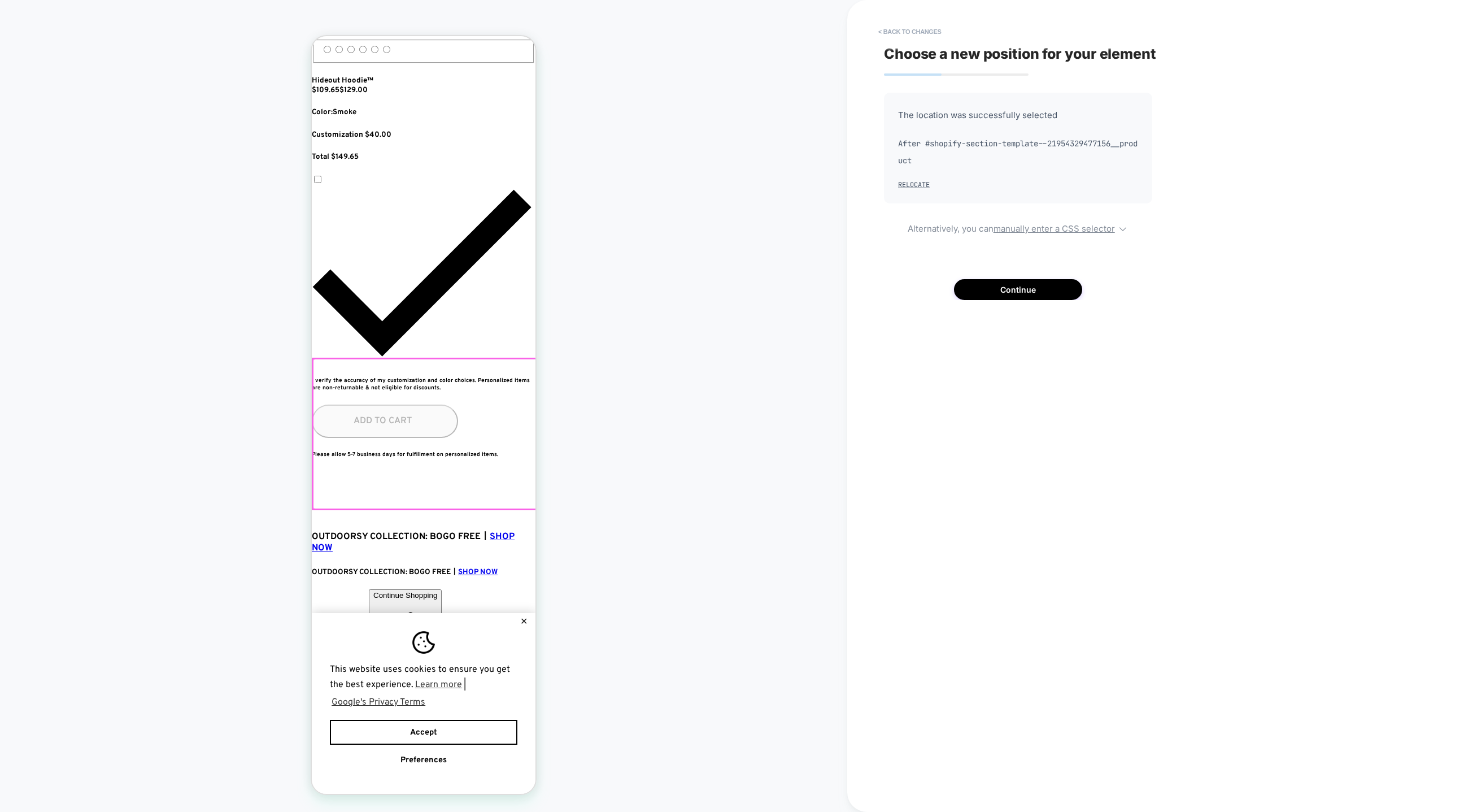
scroll to position [706, 0]
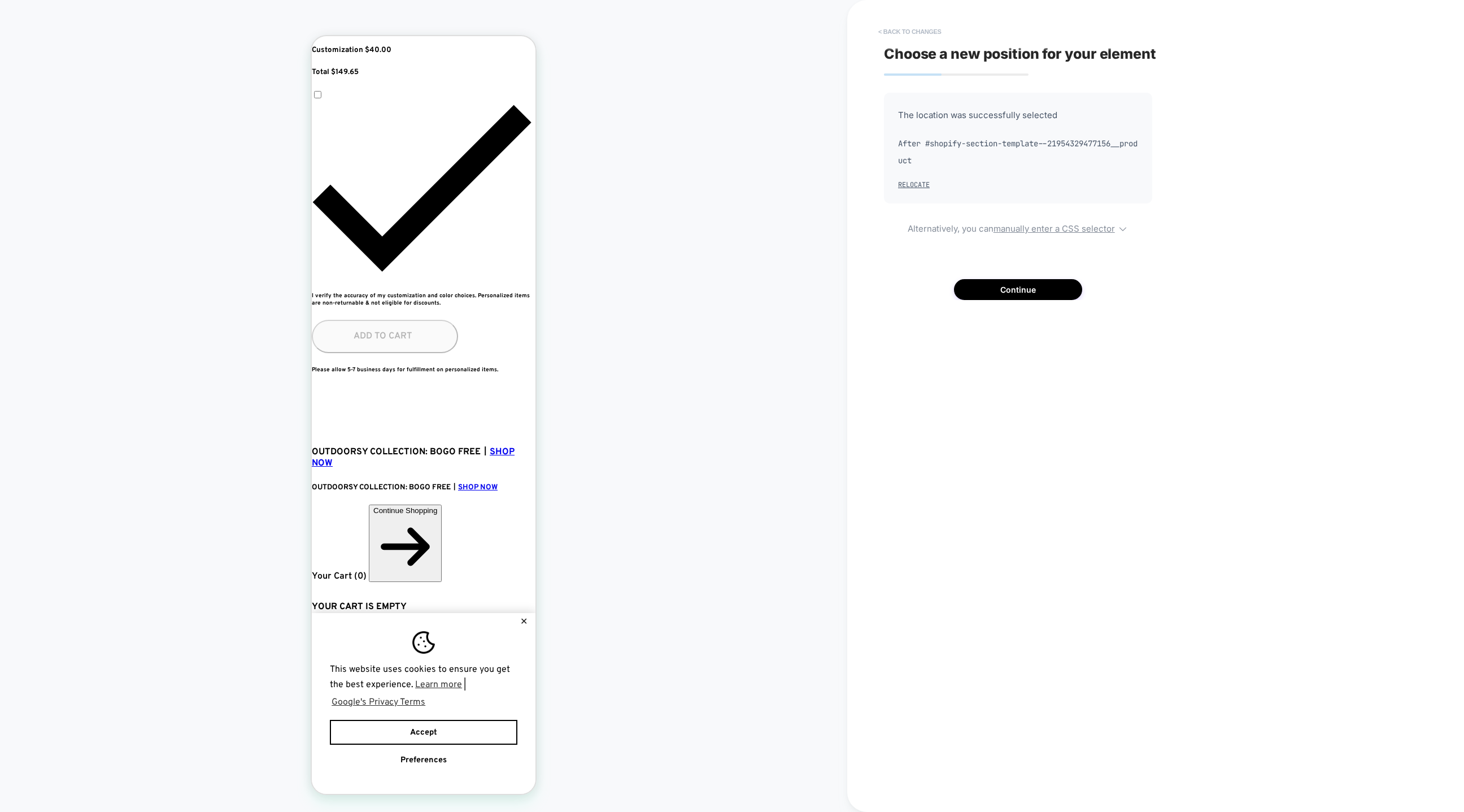
click at [884, 25] on button "< Back to changes" at bounding box center [910, 31] width 75 height 18
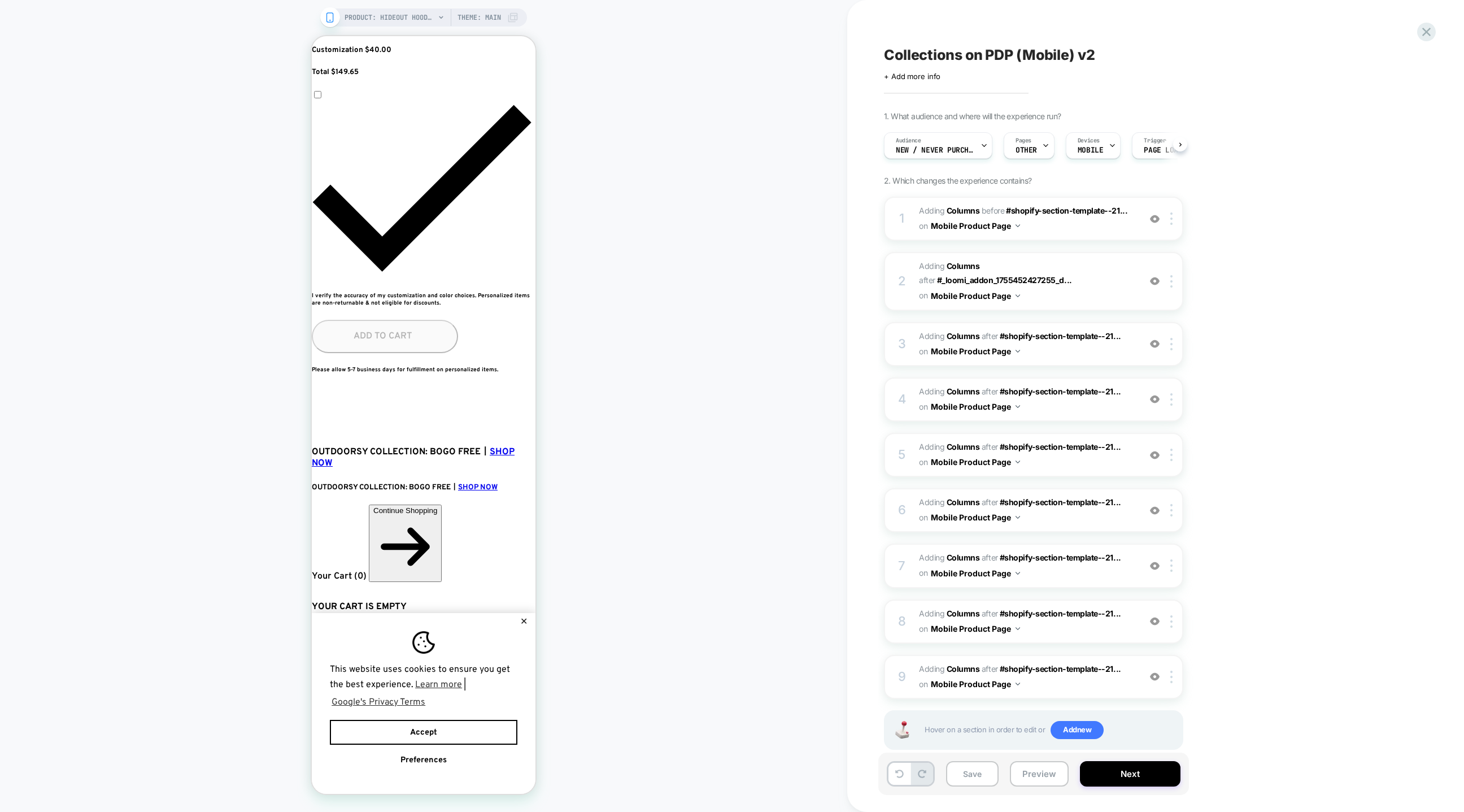
scroll to position [0, 0]
drag, startPoint x: 914, startPoint y: 662, endPoint x: 916, endPoint y: 616, distance: 46.0
click at [916, 541] on div "1 #_loomi_addon_1755452427255_dup1756248120 Adding Columns BEFORE #shopify-sect…" at bounding box center [1034, 487] width 299 height 581
click at [976, 541] on img at bounding box center [1171, 622] width 2 height 13
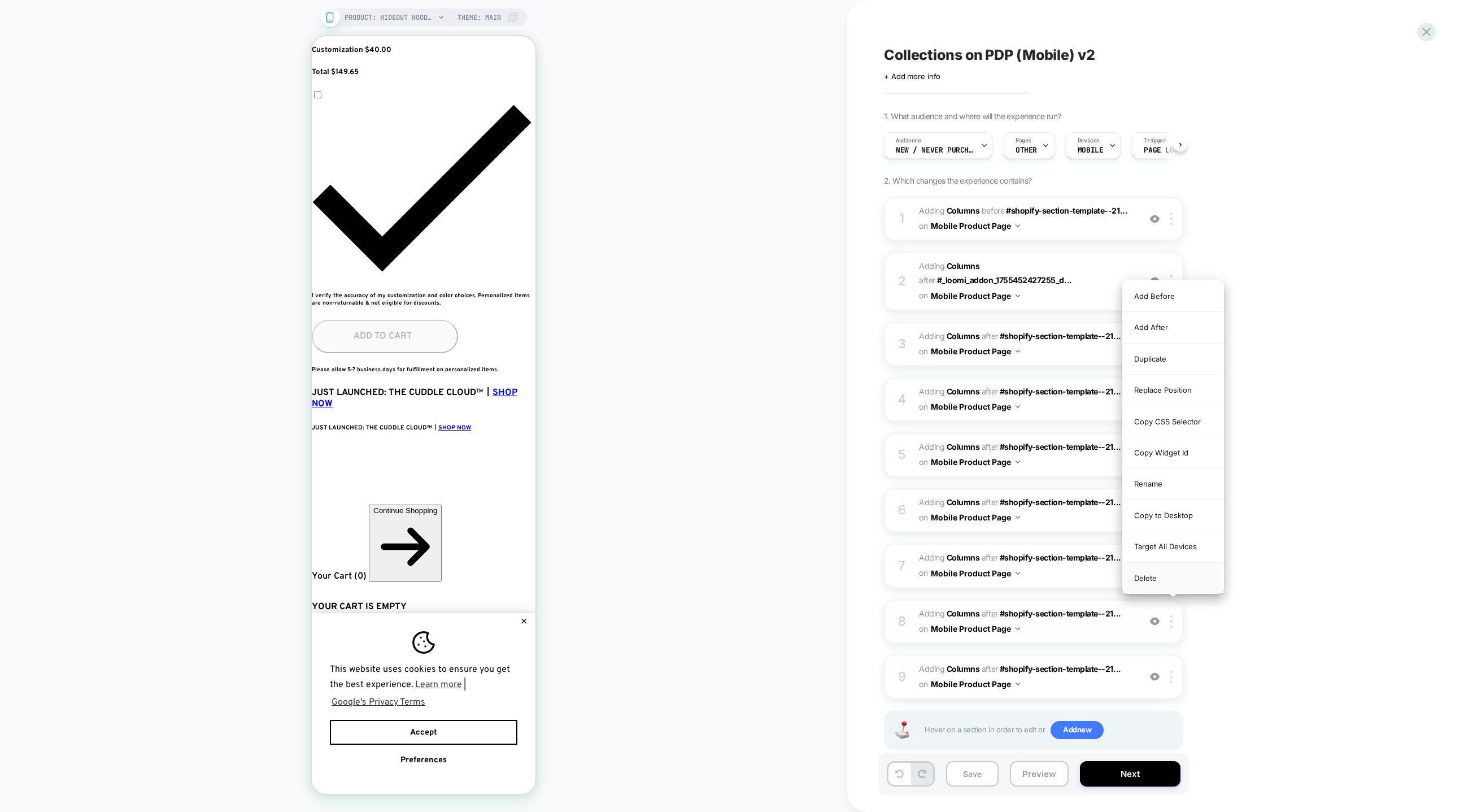
click at [976, 541] on div "Delete" at bounding box center [1173, 578] width 101 height 30
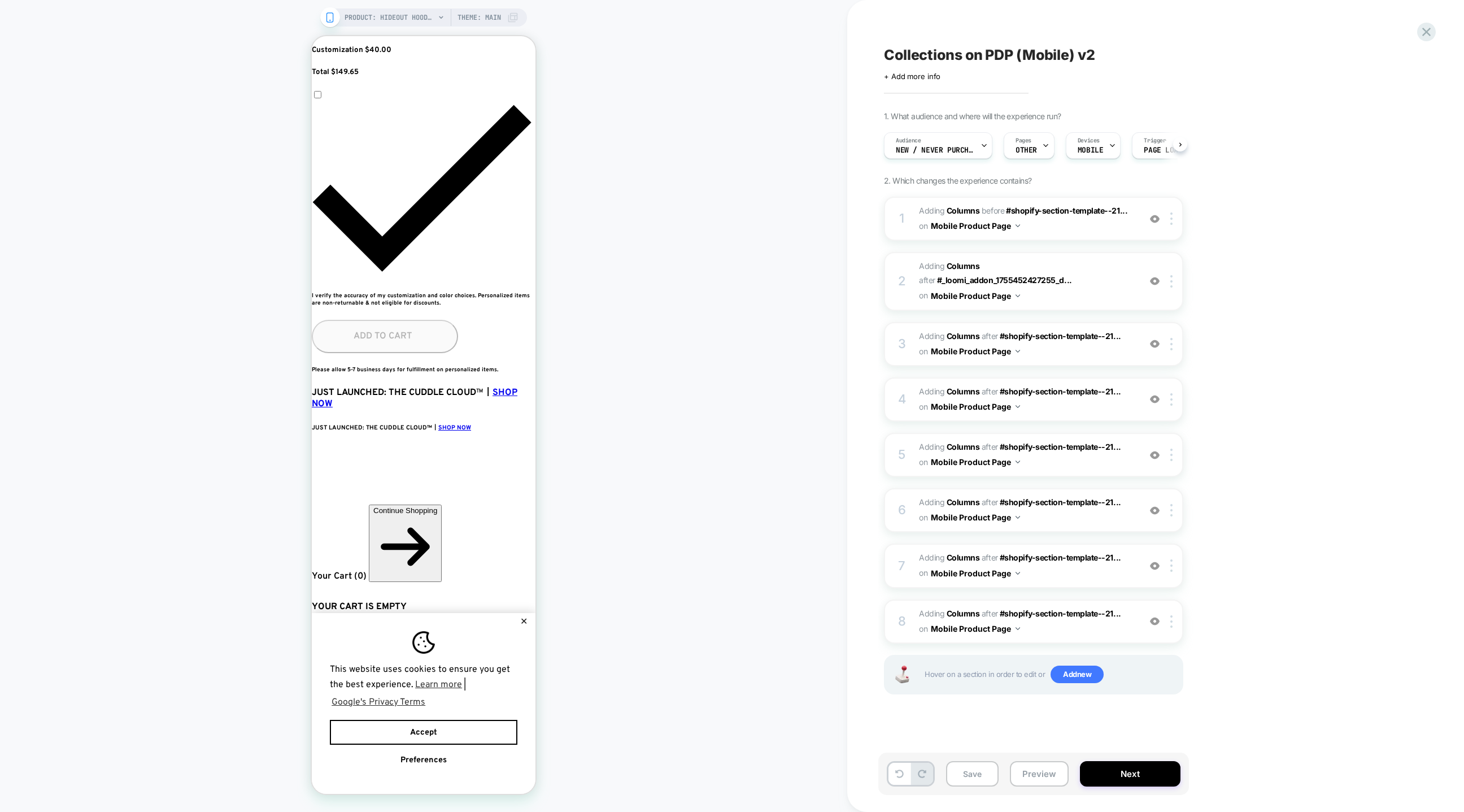
scroll to position [0, 618]
click at [976, 541] on img at bounding box center [1171, 622] width 2 height 13
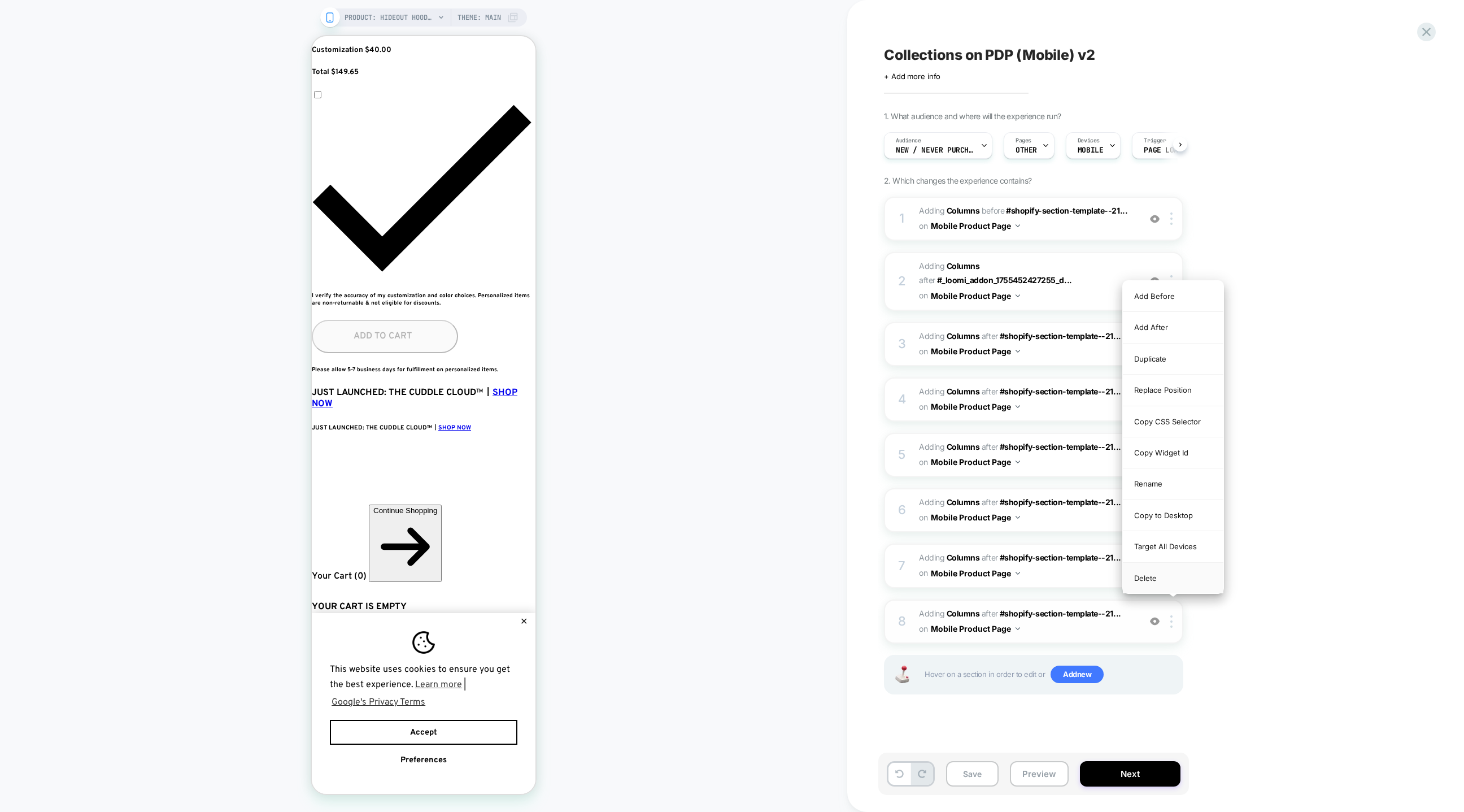
click at [976, 541] on div "Delete" at bounding box center [1173, 578] width 101 height 30
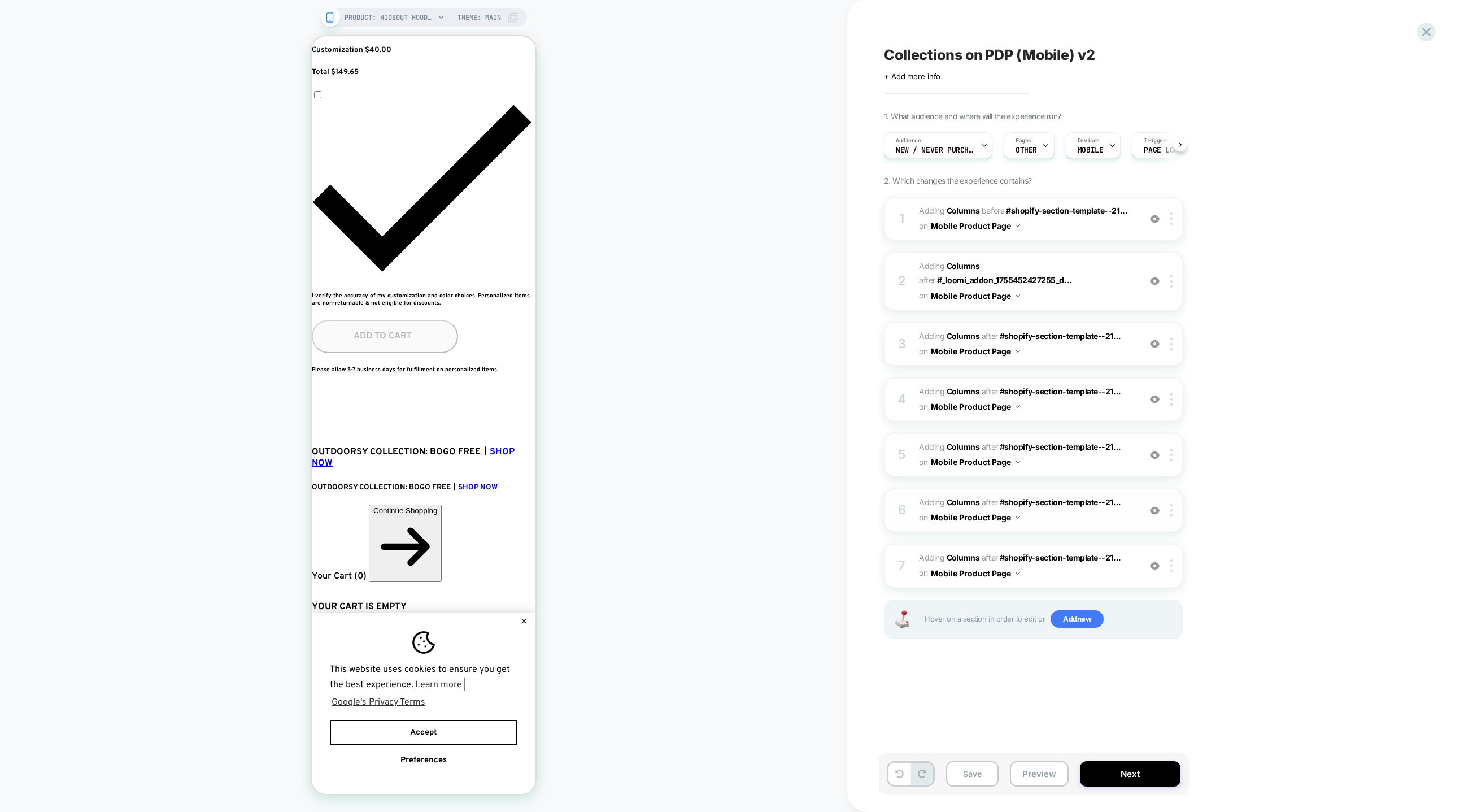
click at [976, 495] on span "#_loomi_addon_1756247857730_dup1756248120 Adding Columns AFTER #shopify-section…" at bounding box center [1027, 510] width 215 height 30
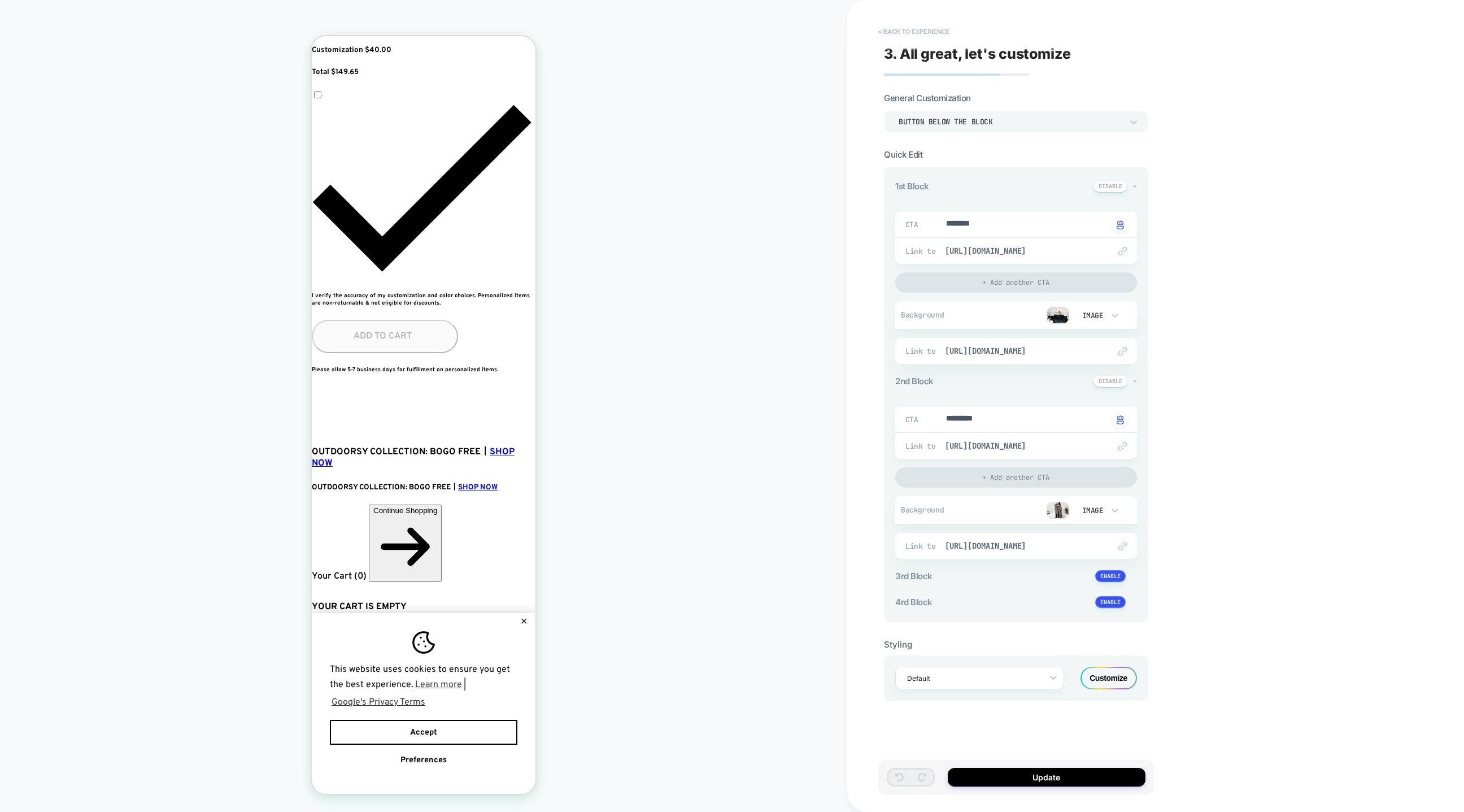
click at [900, 37] on button "< Back to experience" at bounding box center [914, 31] width 83 height 18
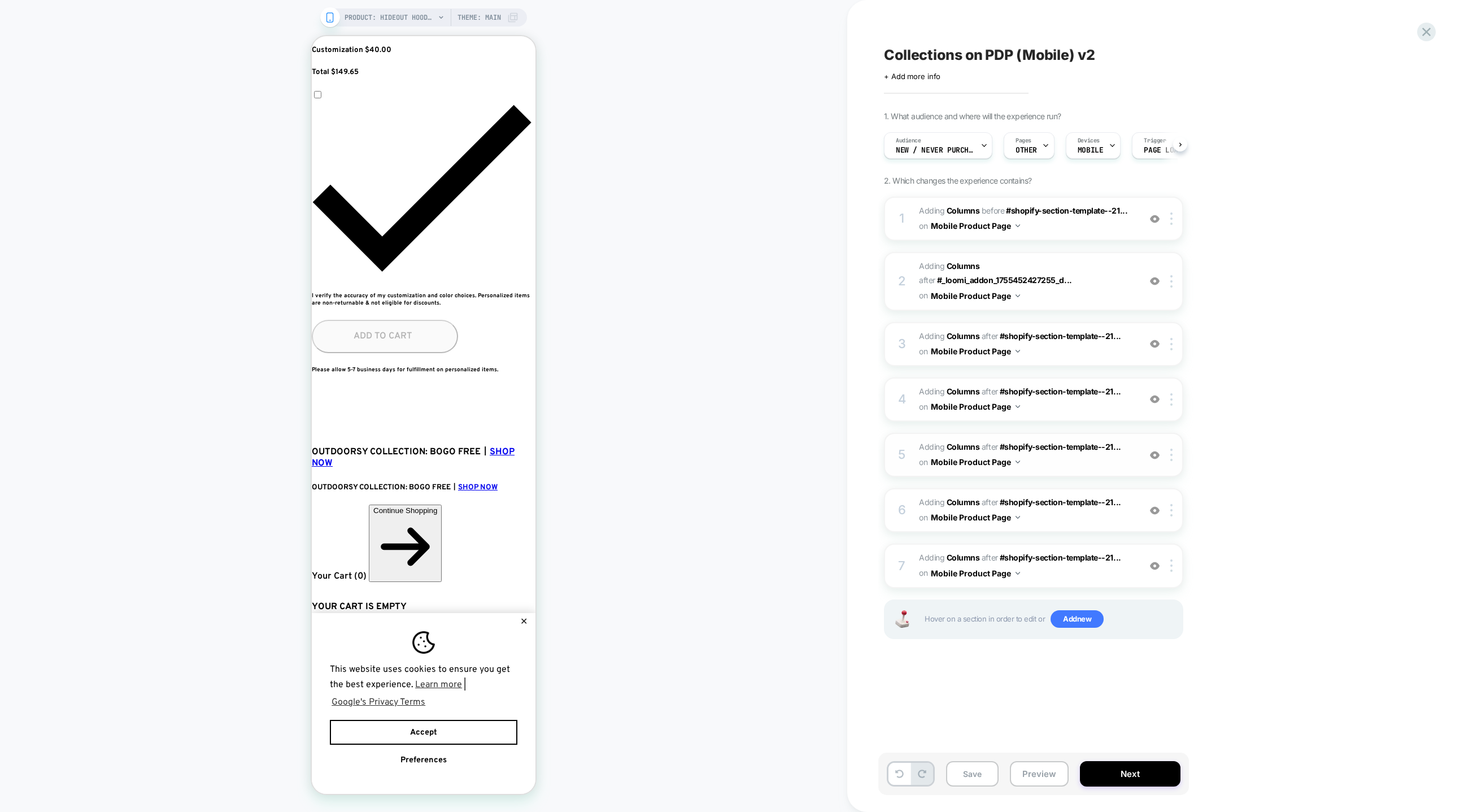
scroll to position [0, 0]
click at [976, 504] on div at bounding box center [1173, 510] width 18 height 13
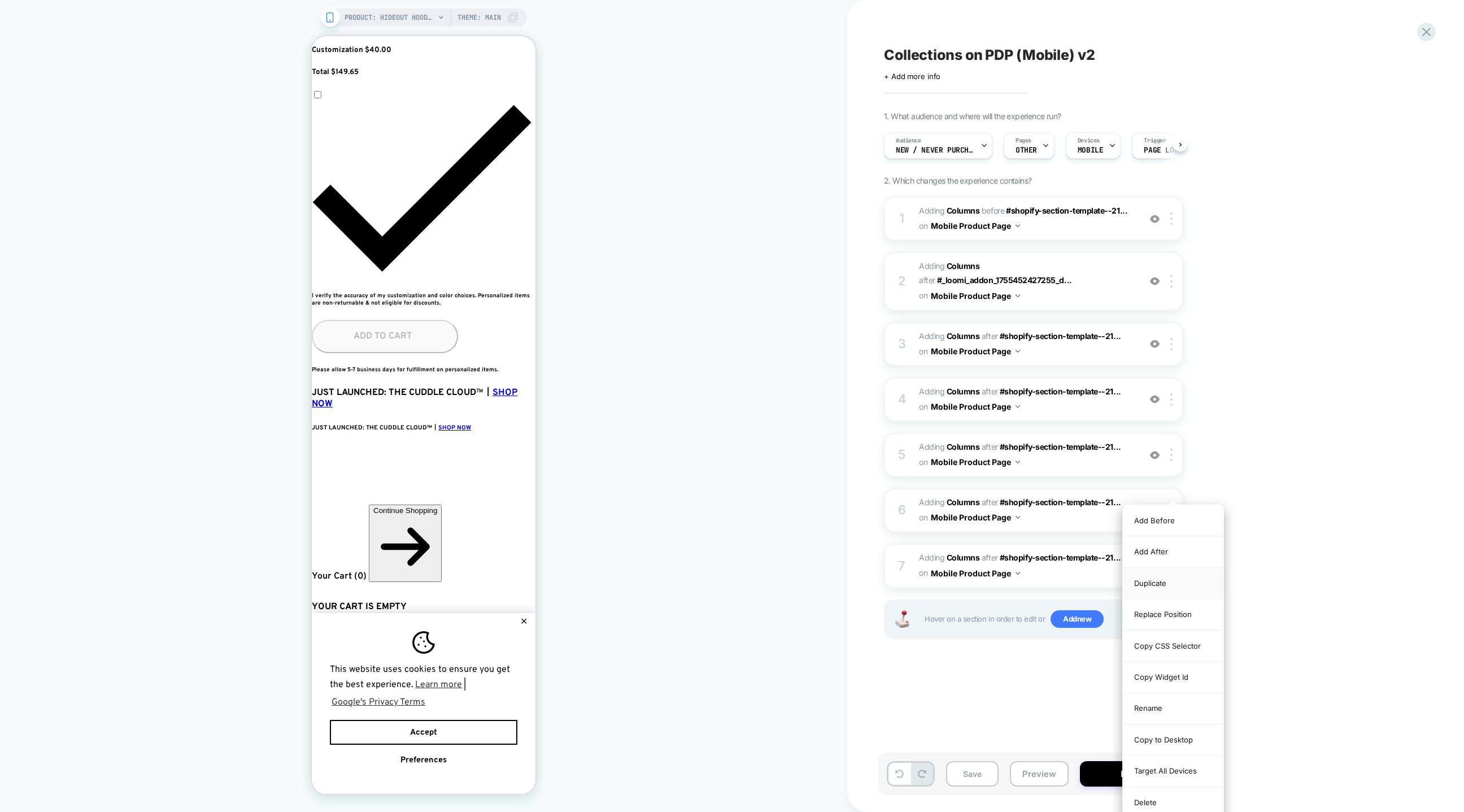
click at [976, 541] on div "Duplicate" at bounding box center [1173, 583] width 101 height 31
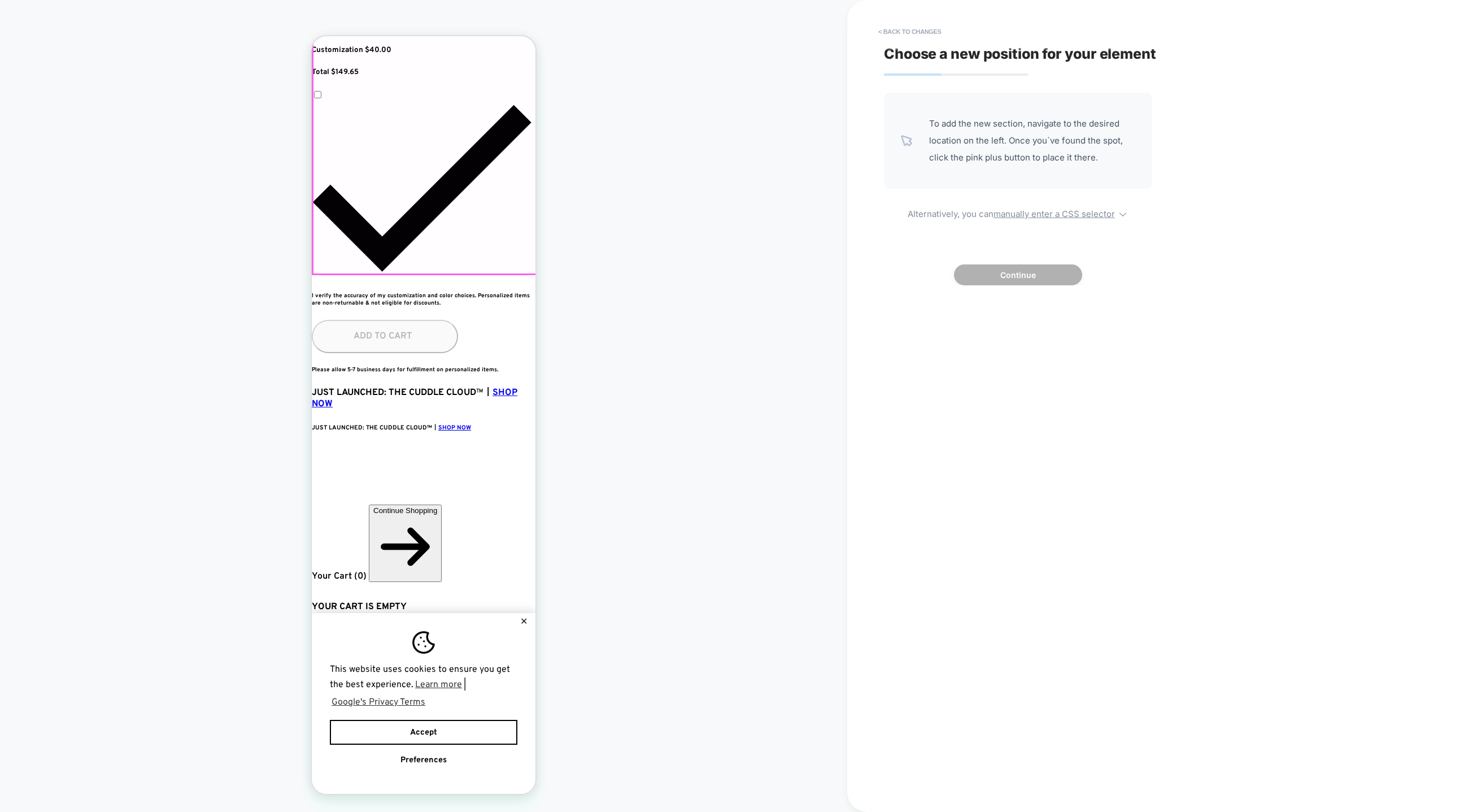
scroll to position [0, 206]
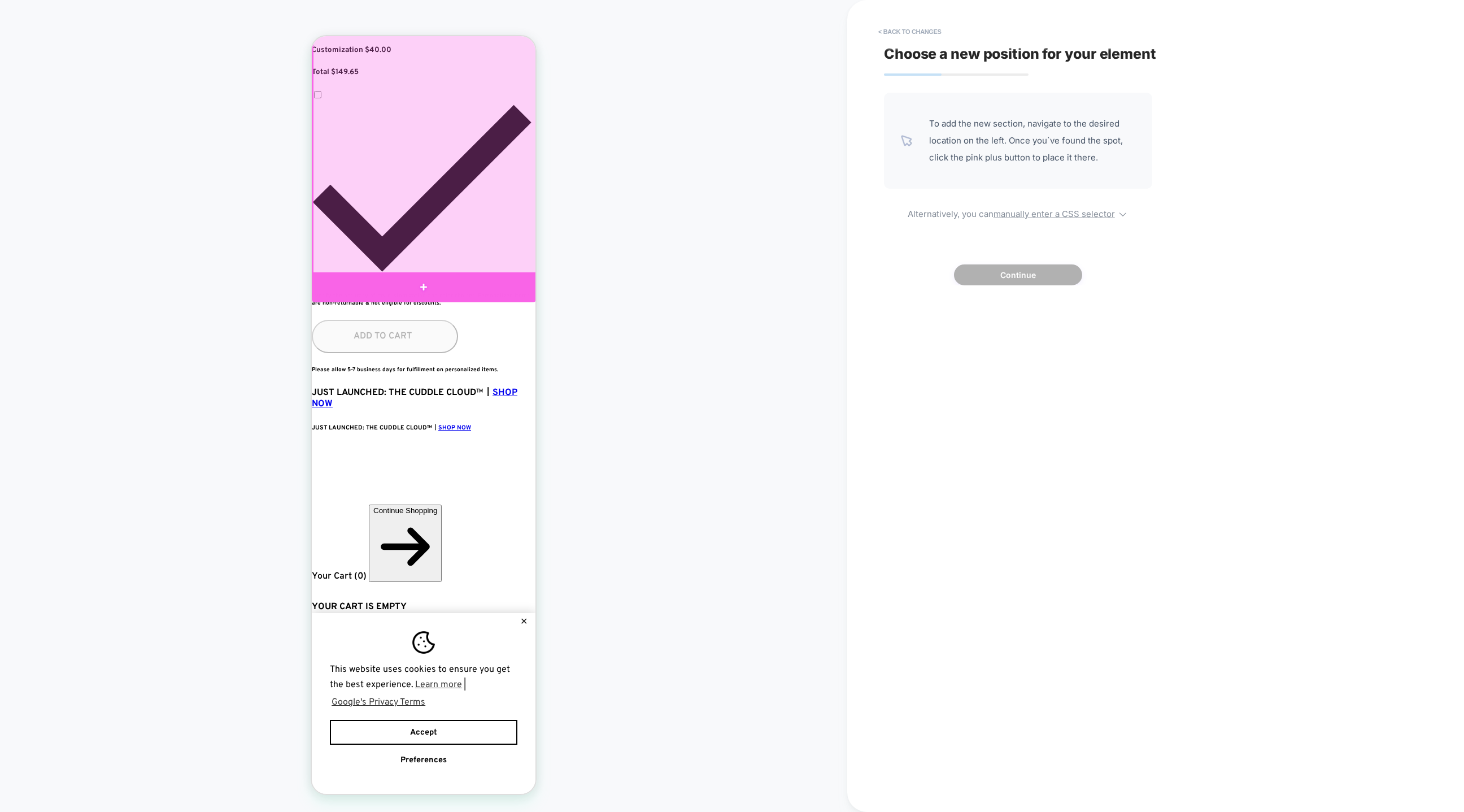
click at [463, 285] on div at bounding box center [424, 287] width 224 height 29
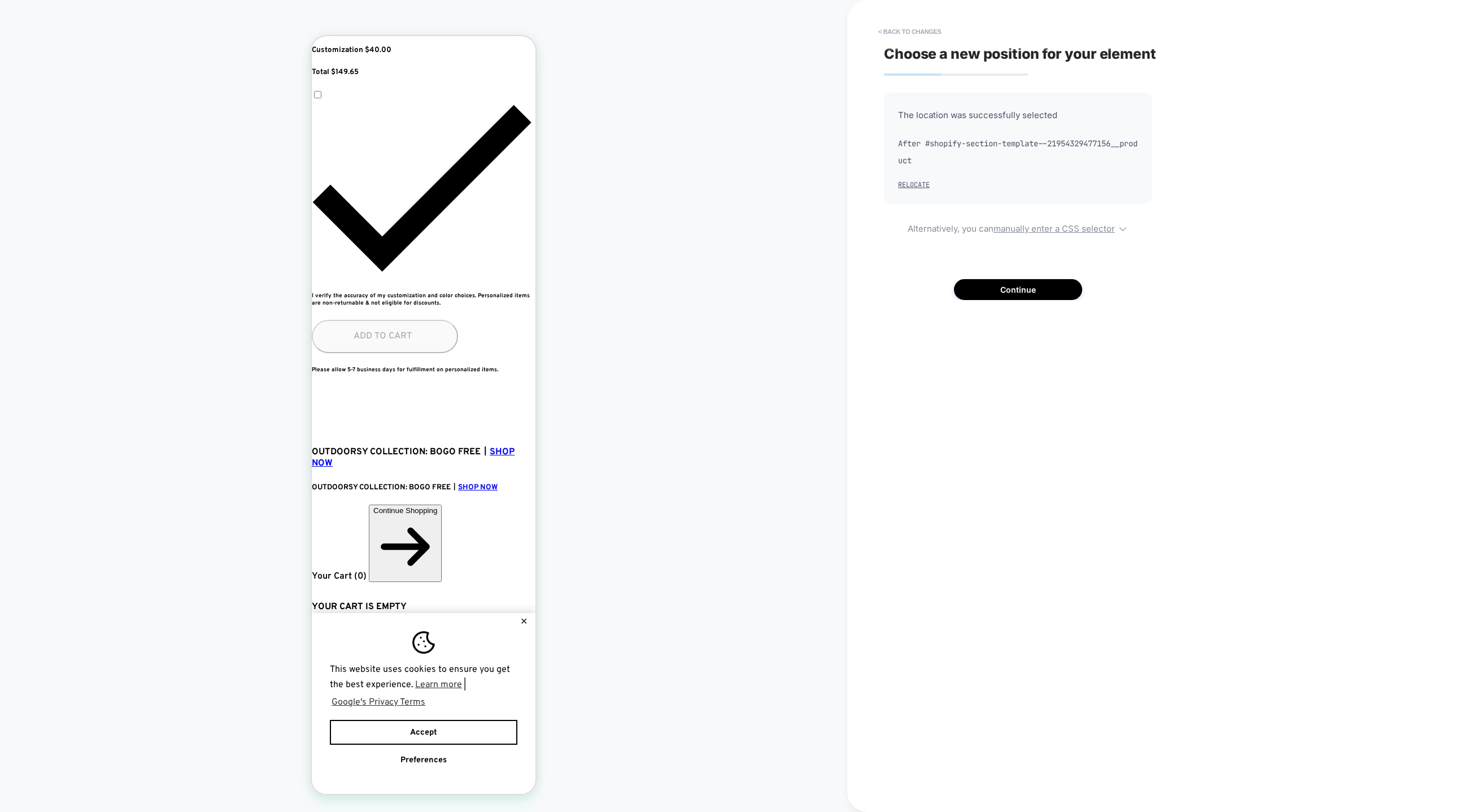
drag, startPoint x: 995, startPoint y: 287, endPoint x: 897, endPoint y: 110, distance: 202.3
click at [897, 110] on div "The location was successfully selected After #shopify-section-template--2195432…" at bounding box center [1019, 196] width 268 height 207
click at [892, 31] on button "< Back to changes" at bounding box center [910, 31] width 75 height 18
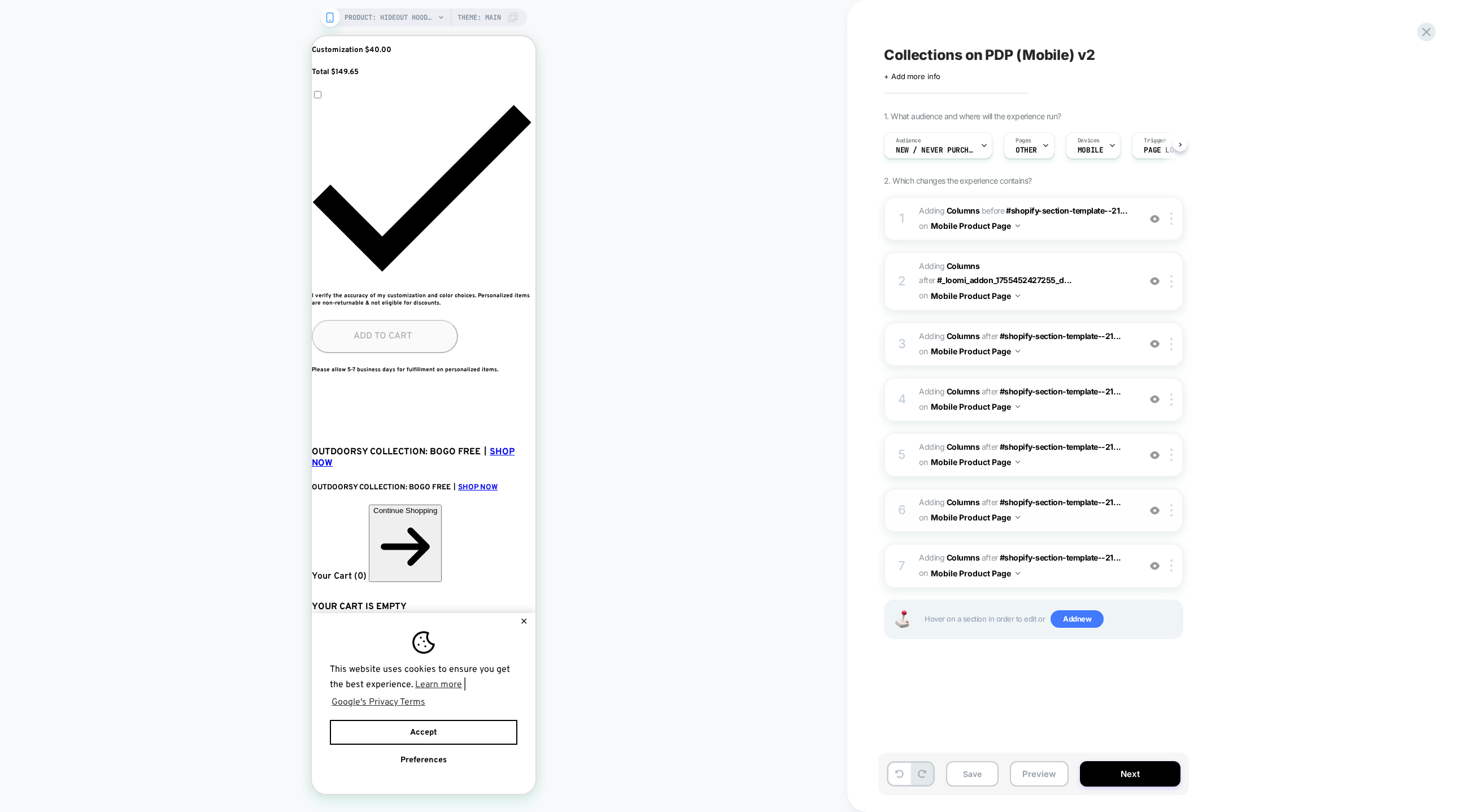
scroll to position [0, 0]
click at [976, 509] on div "6 #_loomi_addon_1756247857730_dup1756248120 Adding Columns AFTER #shopify-secti…" at bounding box center [1034, 510] width 299 height 44
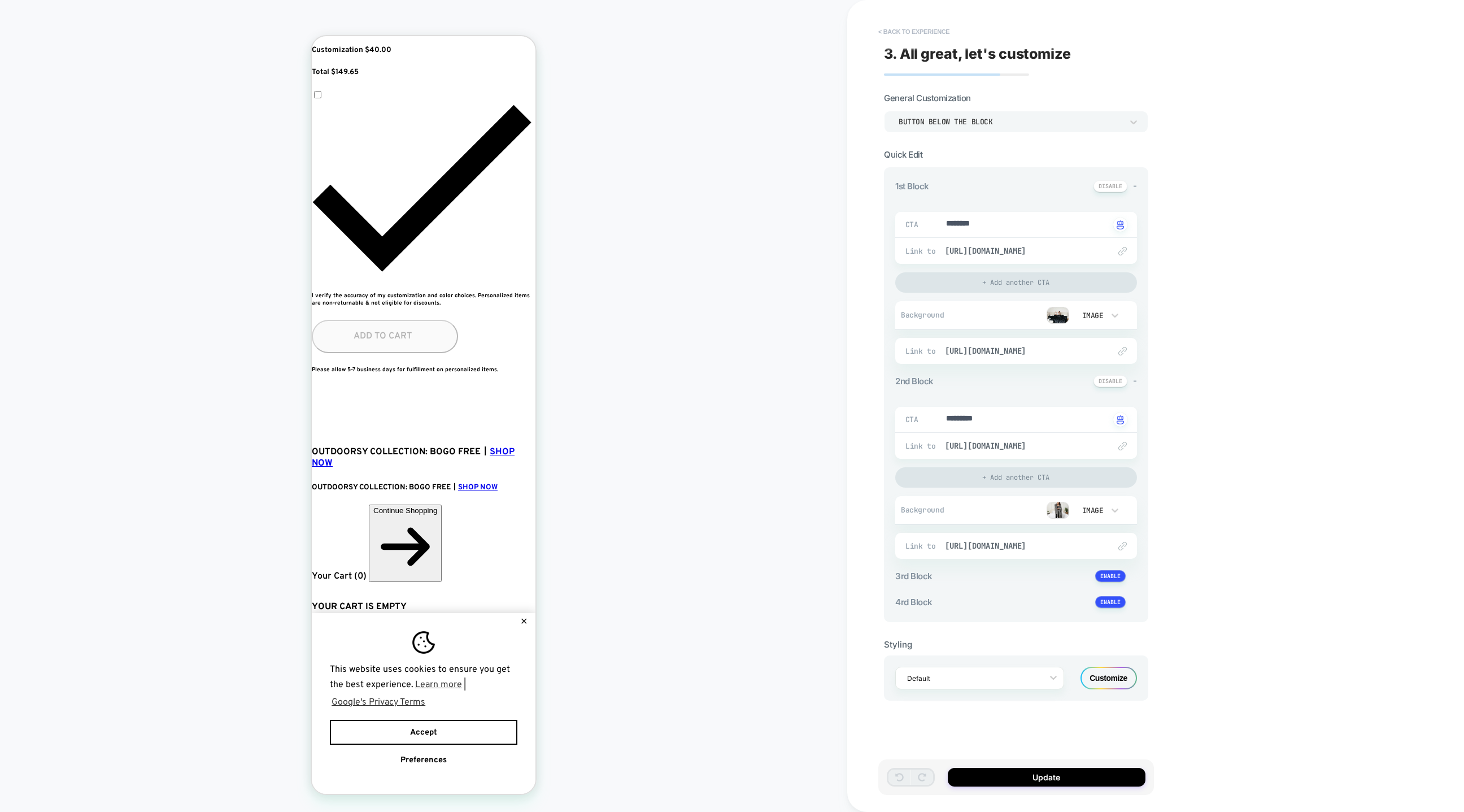
click at [894, 30] on button "< Back to experience" at bounding box center [914, 31] width 83 height 18
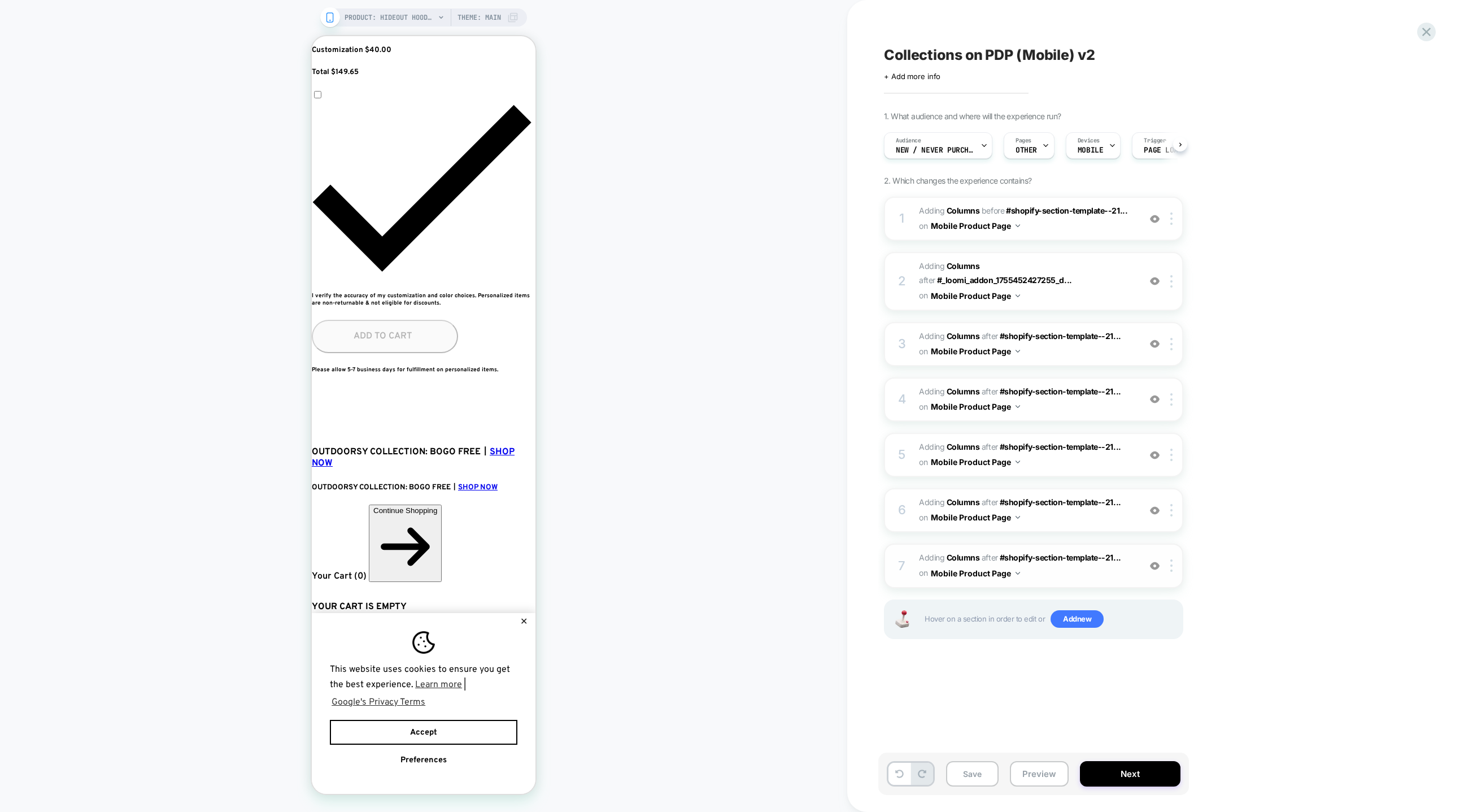
click at [976, 541] on span "#_loomi_addon_1756247920020_dup1756248120 Adding Columns AFTER #shopify-section…" at bounding box center [1027, 565] width 215 height 30
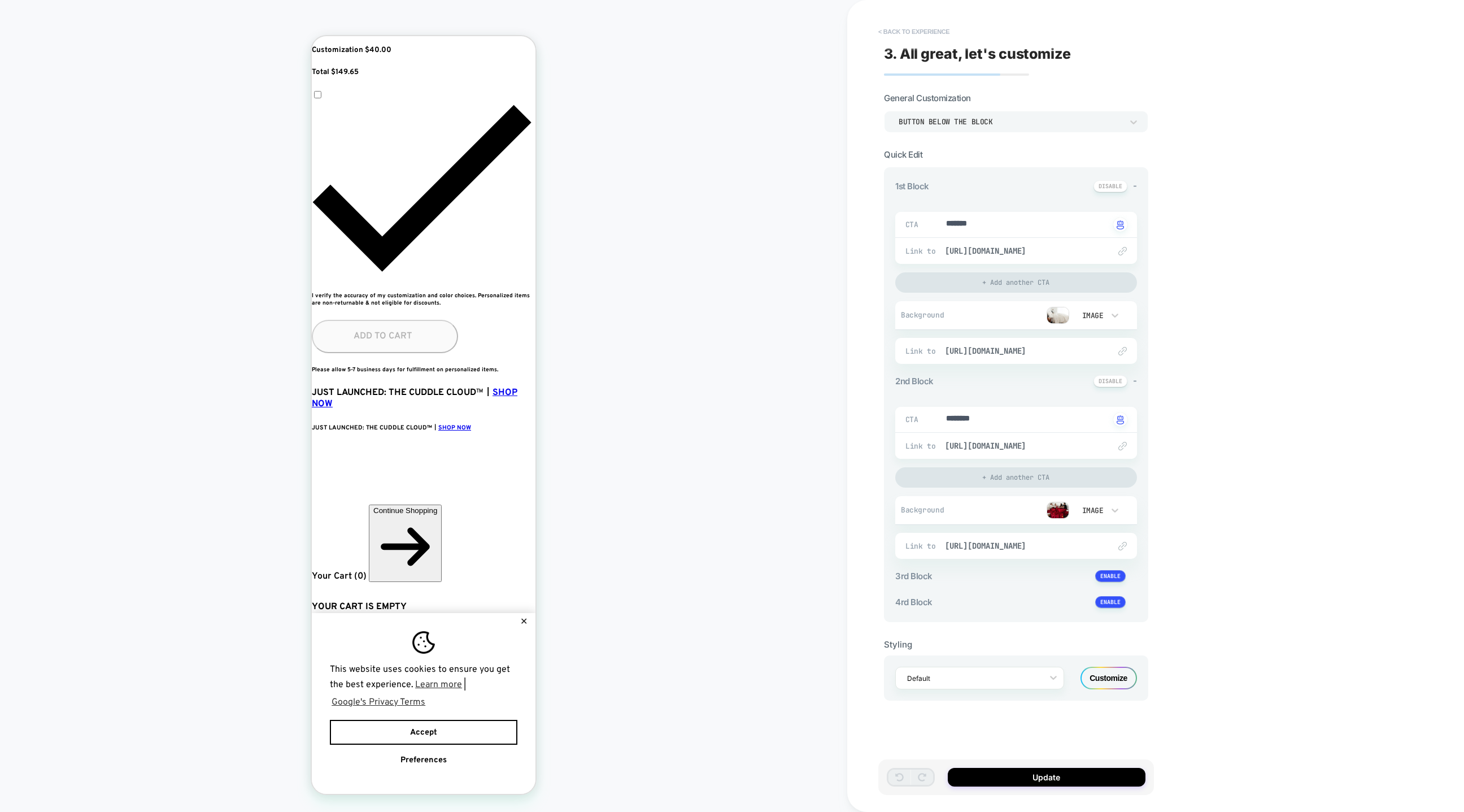
click at [885, 27] on button "< Back to experience" at bounding box center [914, 31] width 83 height 18
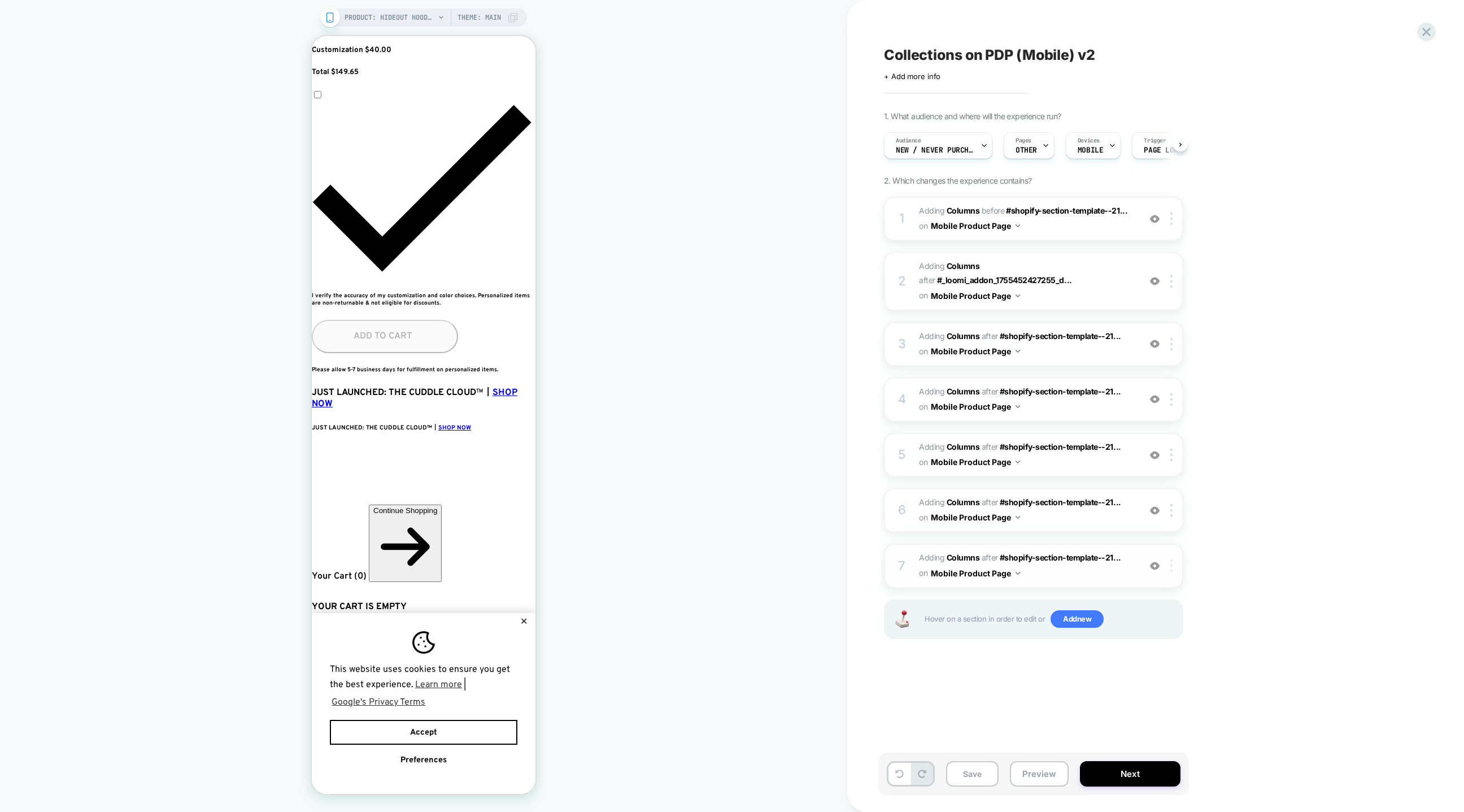
click at [976, 541] on img at bounding box center [1171, 565] width 2 height 13
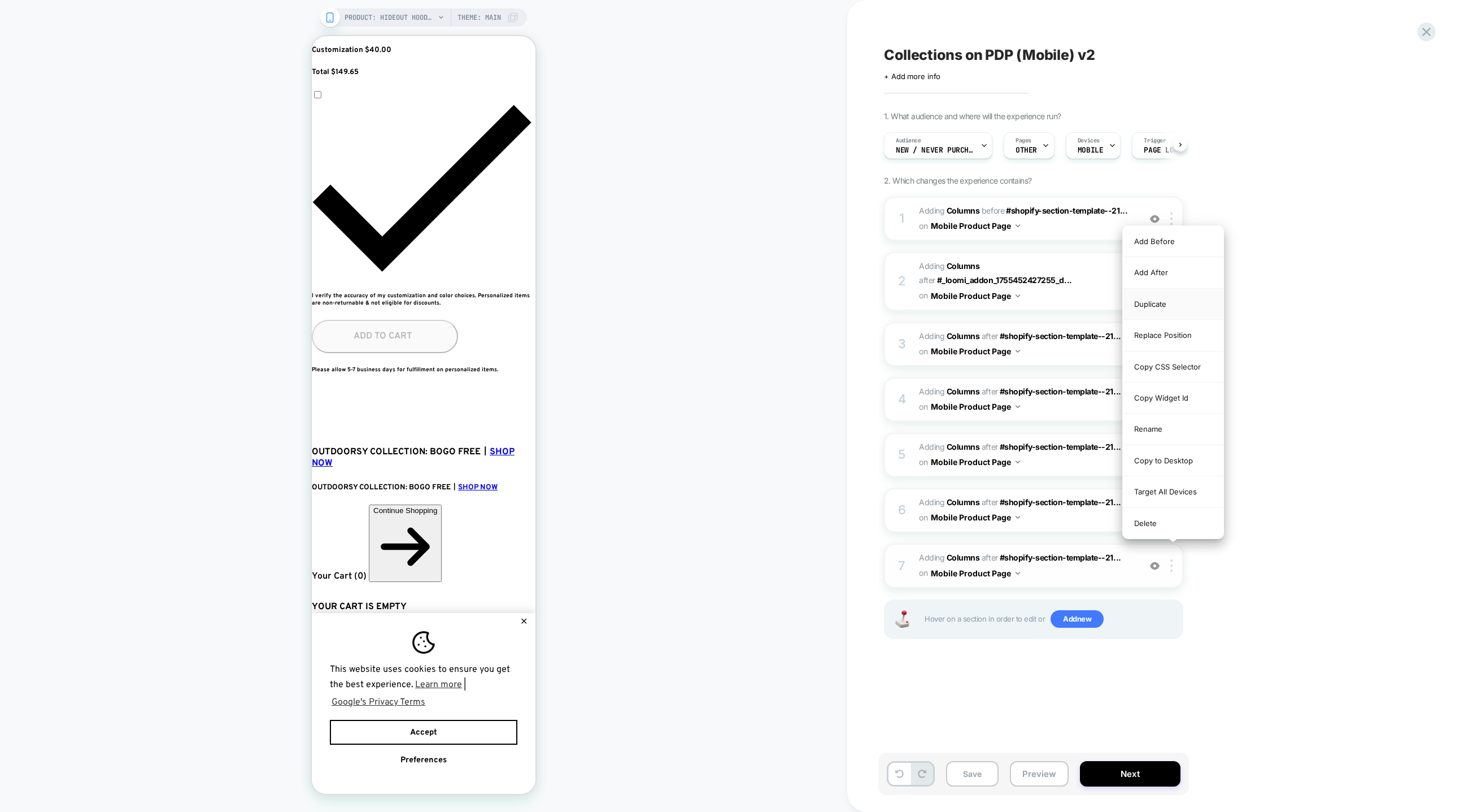
click at [976, 305] on div "Duplicate" at bounding box center [1173, 304] width 101 height 31
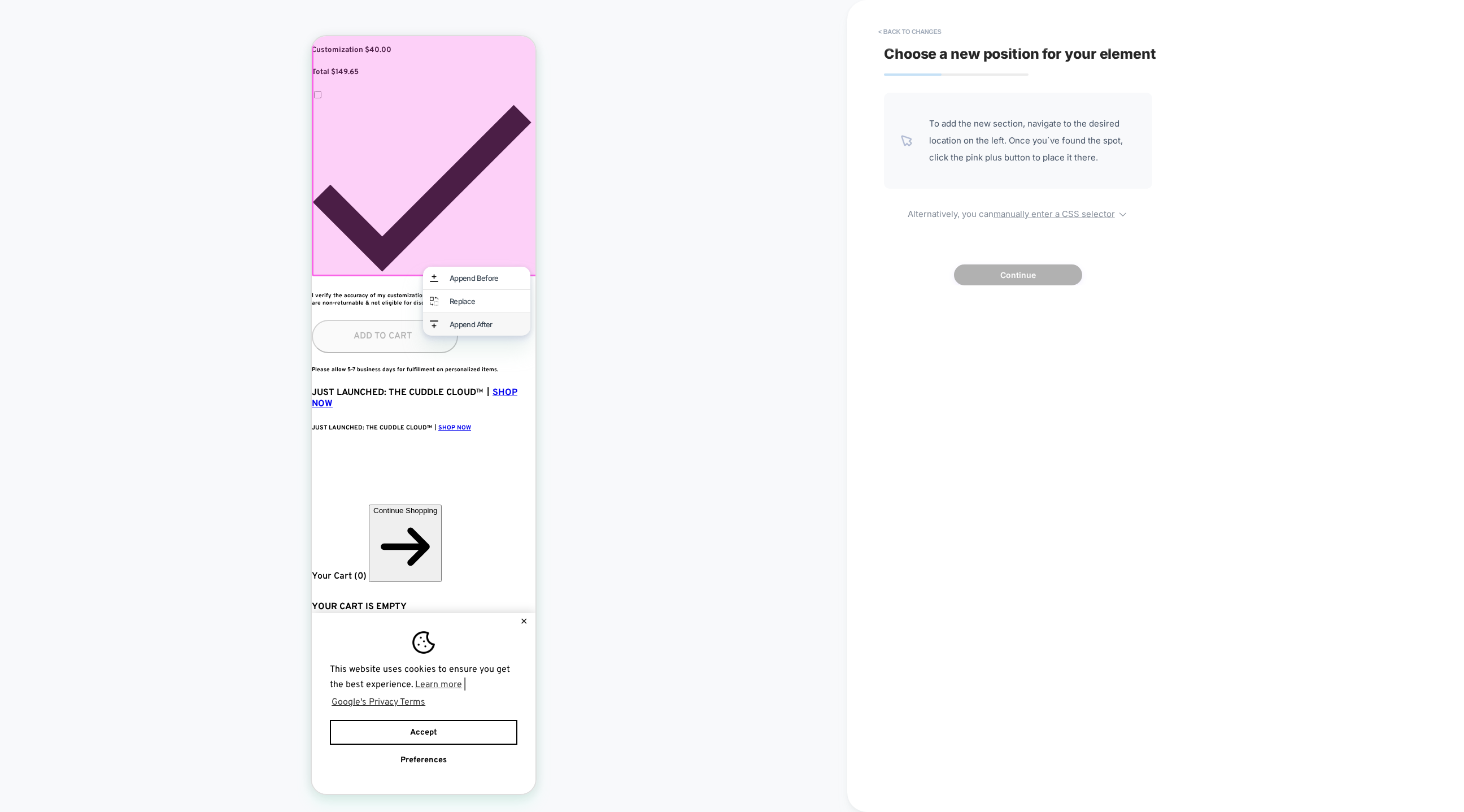
scroll to position [0, 0]
click at [475, 327] on div "Append After" at bounding box center [486, 324] width 74 height 9
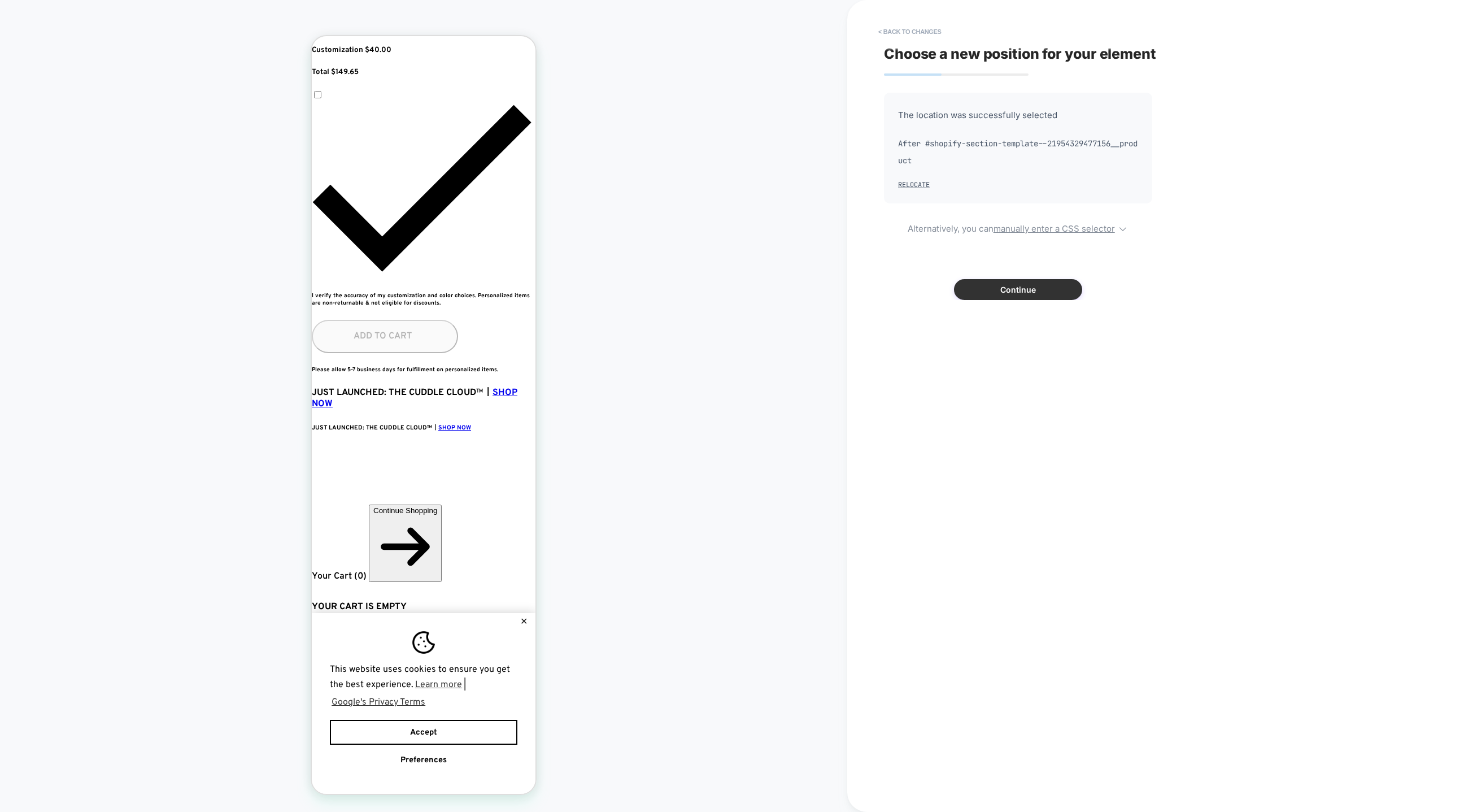
click at [976, 281] on button "Continue" at bounding box center [1019, 290] width 129 height 21
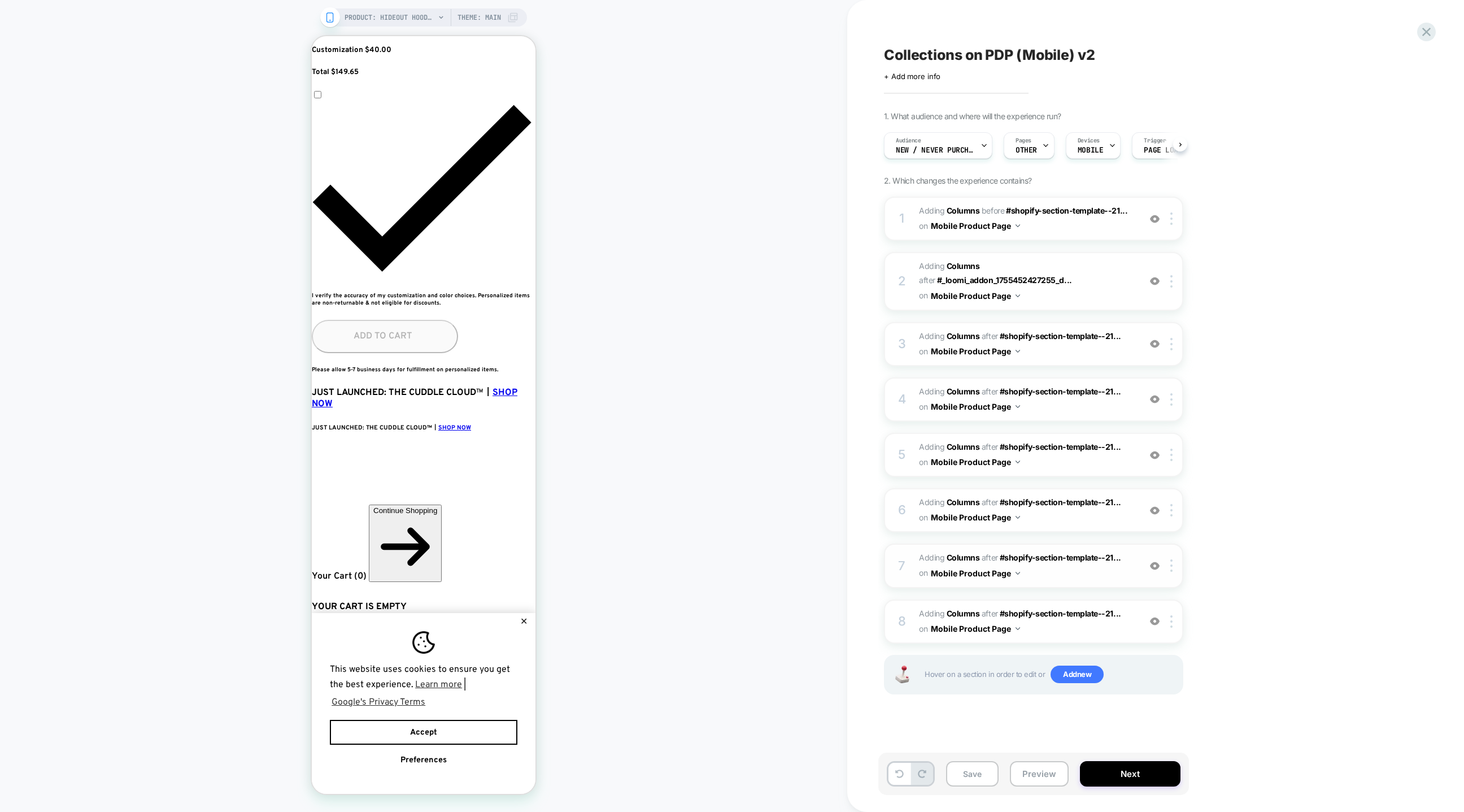
click at [976, 541] on span "#_loomi_addon_1756247920020_dup1756248120 Adding Columns AFTER #shopify-section…" at bounding box center [1027, 565] width 215 height 30
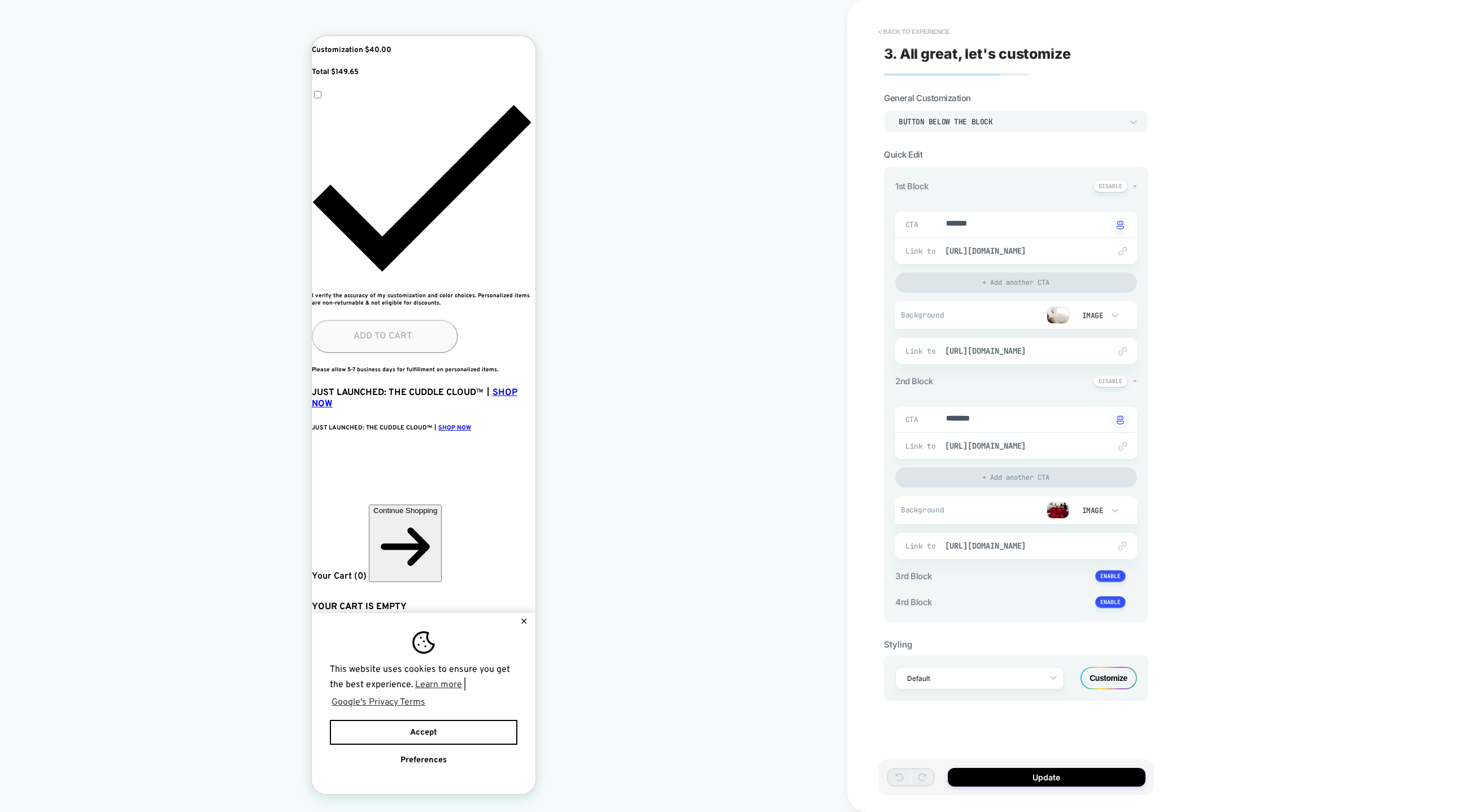
click at [890, 37] on button "< Back to experience" at bounding box center [914, 31] width 83 height 18
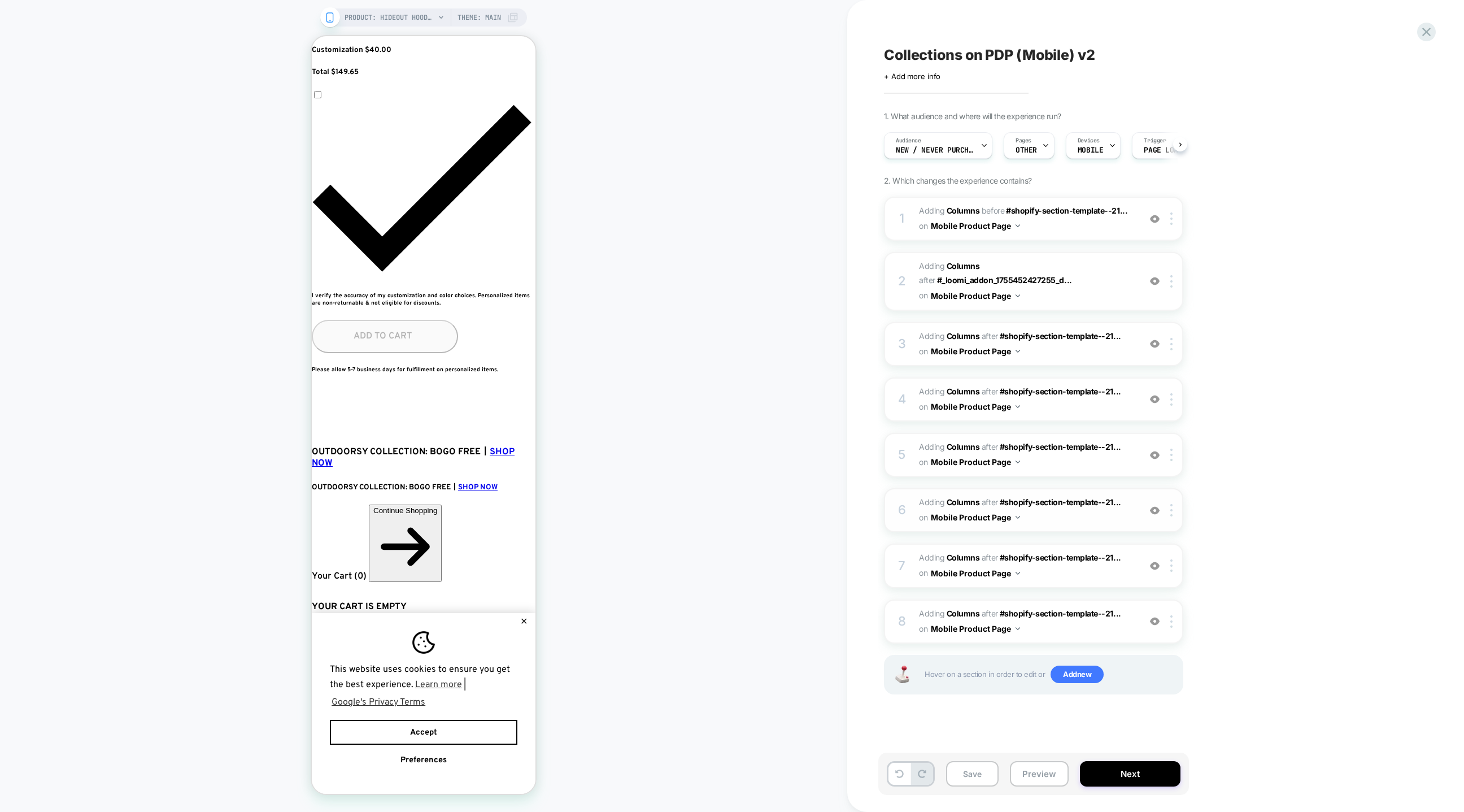
click at [976, 503] on span "#_loomi_addon_1756247857730_dup1756248120 Adding Columns AFTER #shopify-section…" at bounding box center [1027, 510] width 215 height 30
type textarea "*"
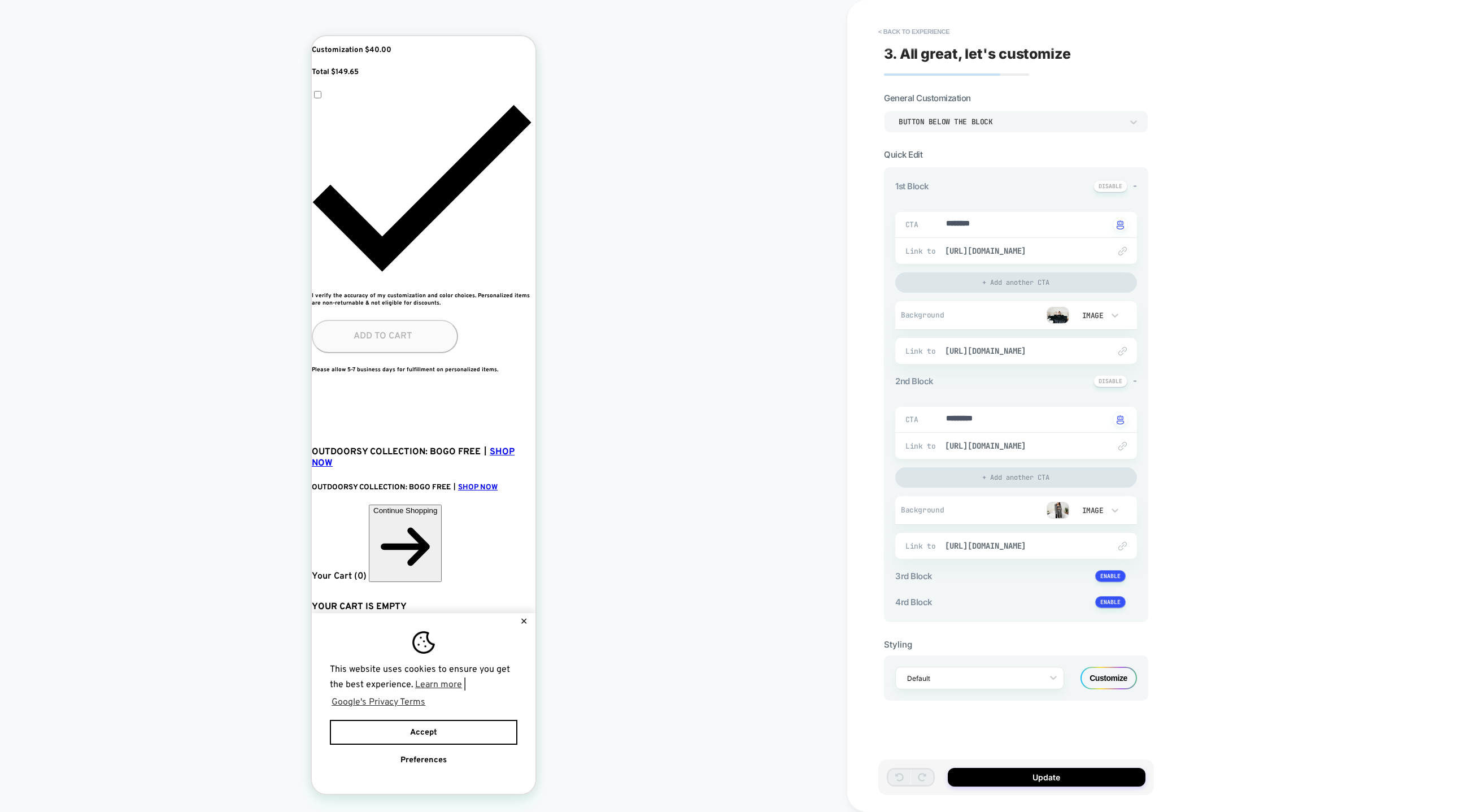
scroll to position [0, 206]
click at [907, 32] on button "< Back to experience" at bounding box center [914, 31] width 83 height 18
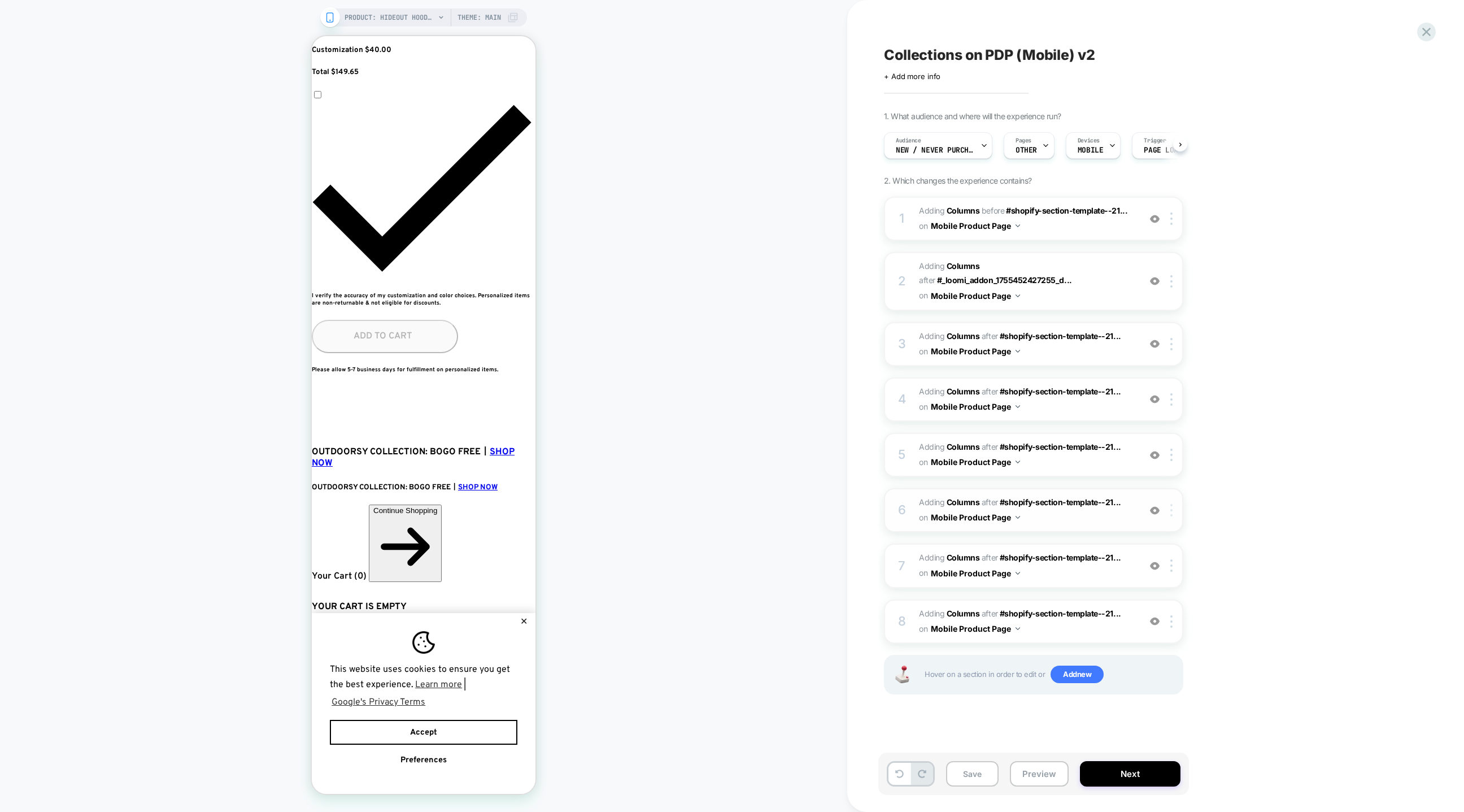
scroll to position [0, 0]
click at [976, 504] on div at bounding box center [1173, 510] width 18 height 13
click at [976, 541] on div "Duplicate" at bounding box center [1173, 583] width 101 height 31
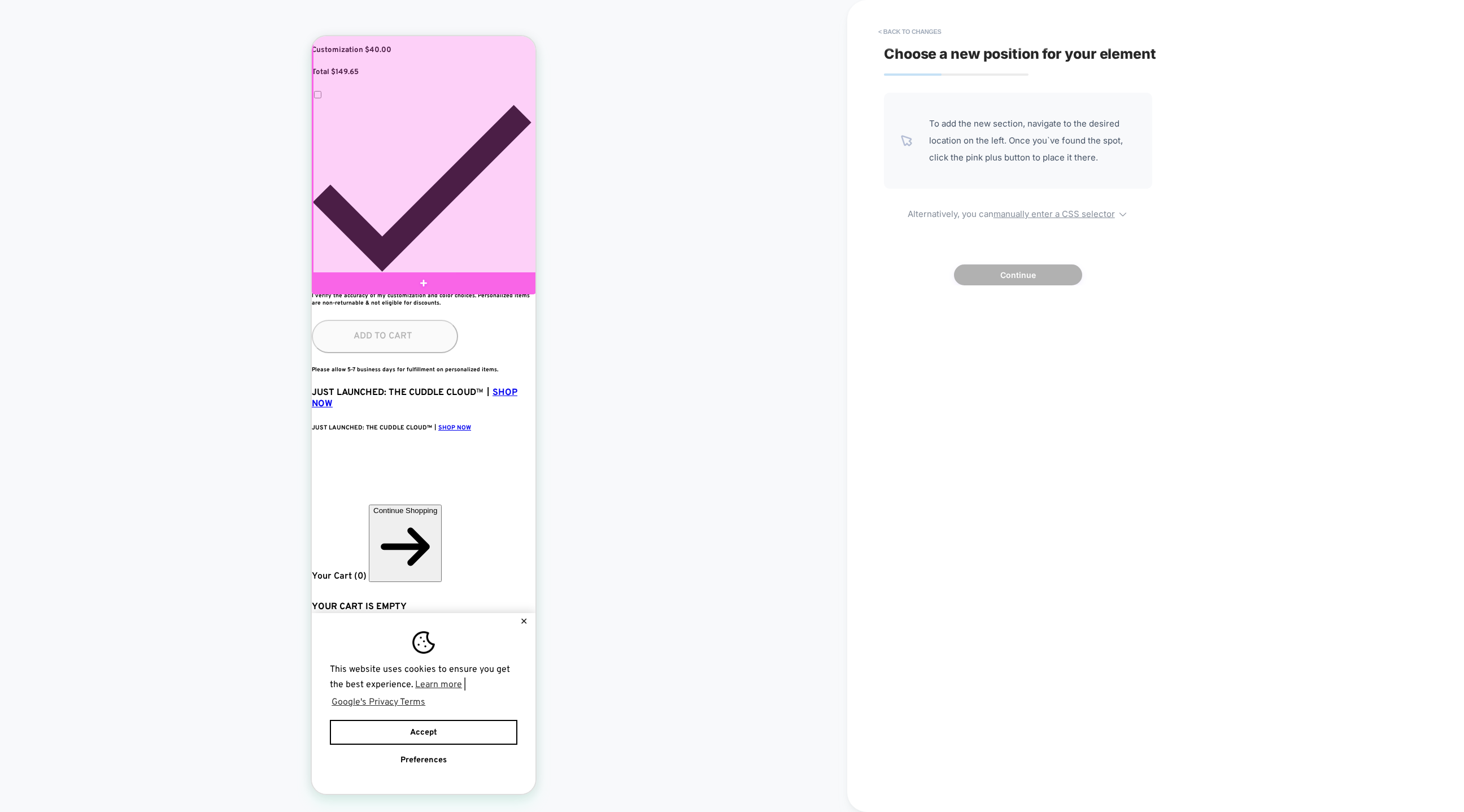
click at [490, 323] on div "Append After" at bounding box center [486, 320] width 74 height 9
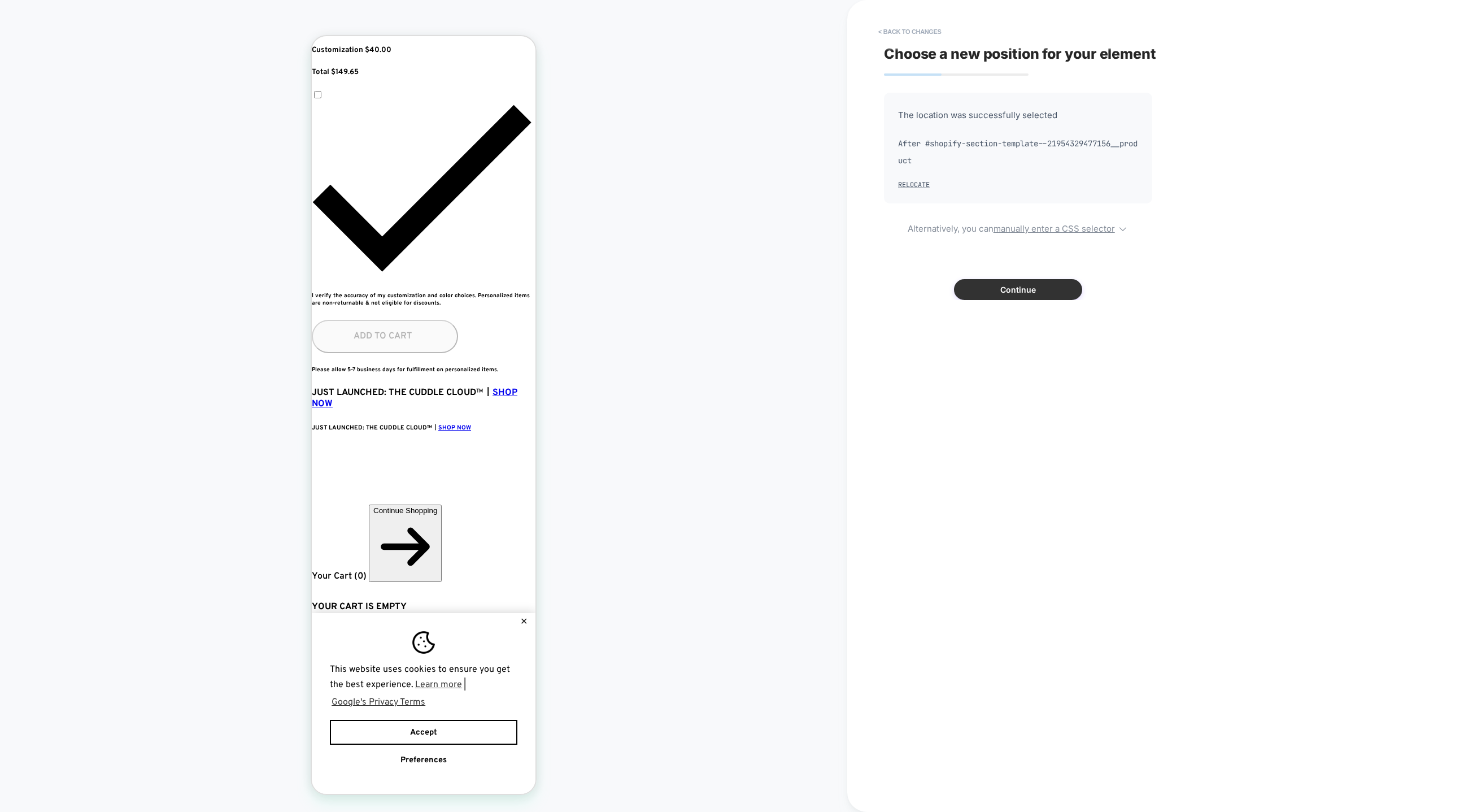
click at [976, 285] on button "Continue" at bounding box center [1019, 290] width 129 height 21
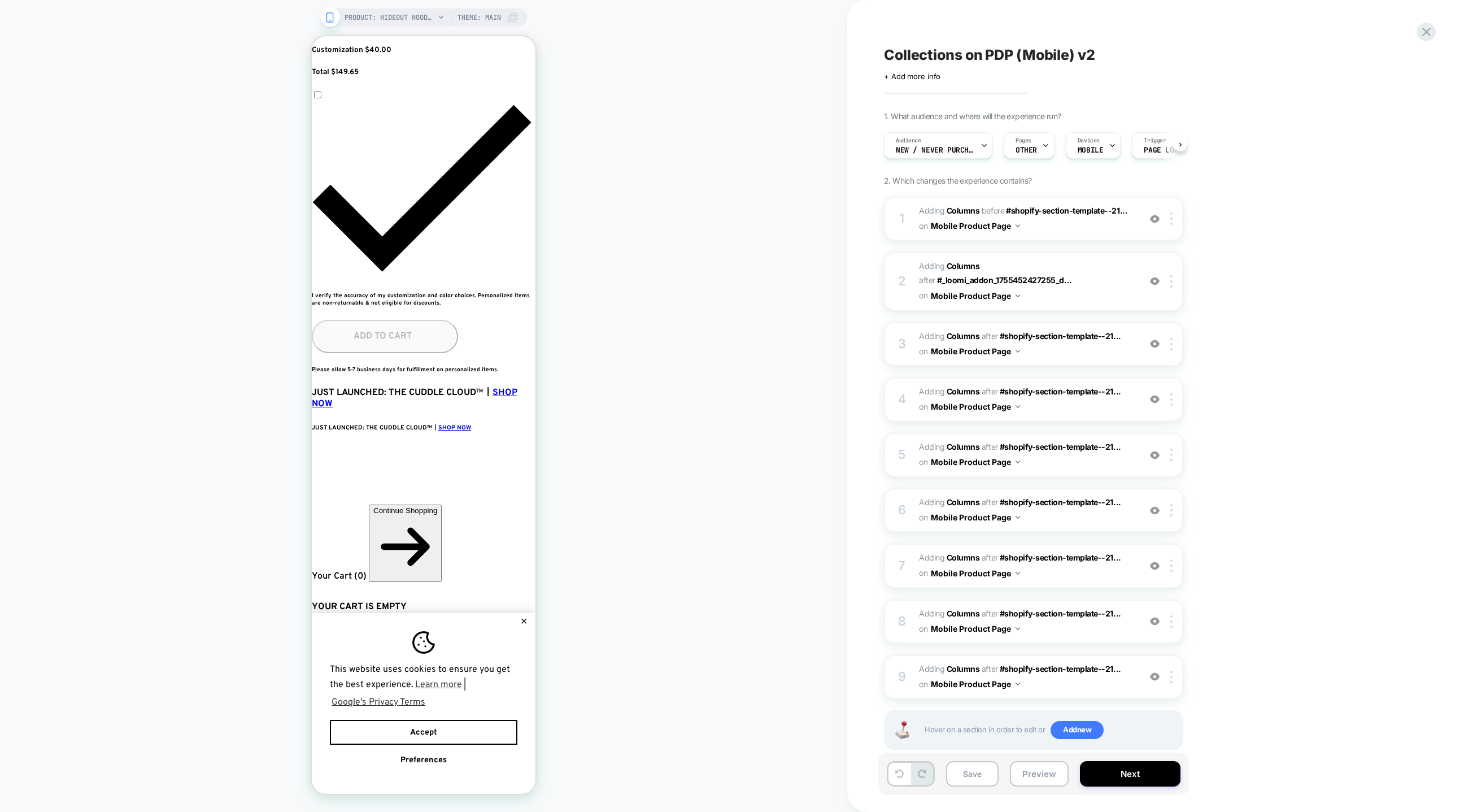
scroll to position [0, 0]
click at [976, 149] on span "OTHER" at bounding box center [1026, 150] width 21 height 8
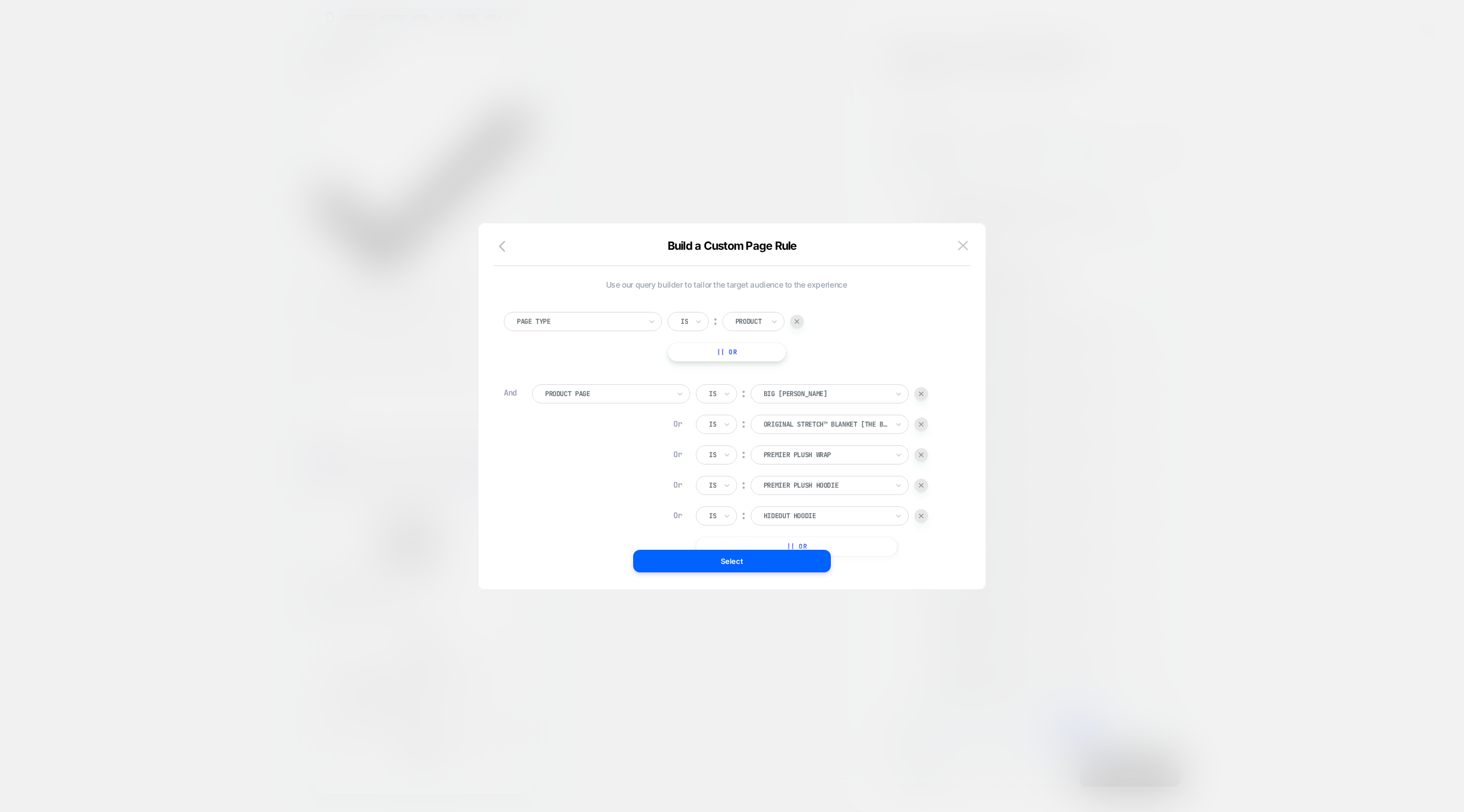
click at [976, 184] on div at bounding box center [732, 406] width 1464 height 812
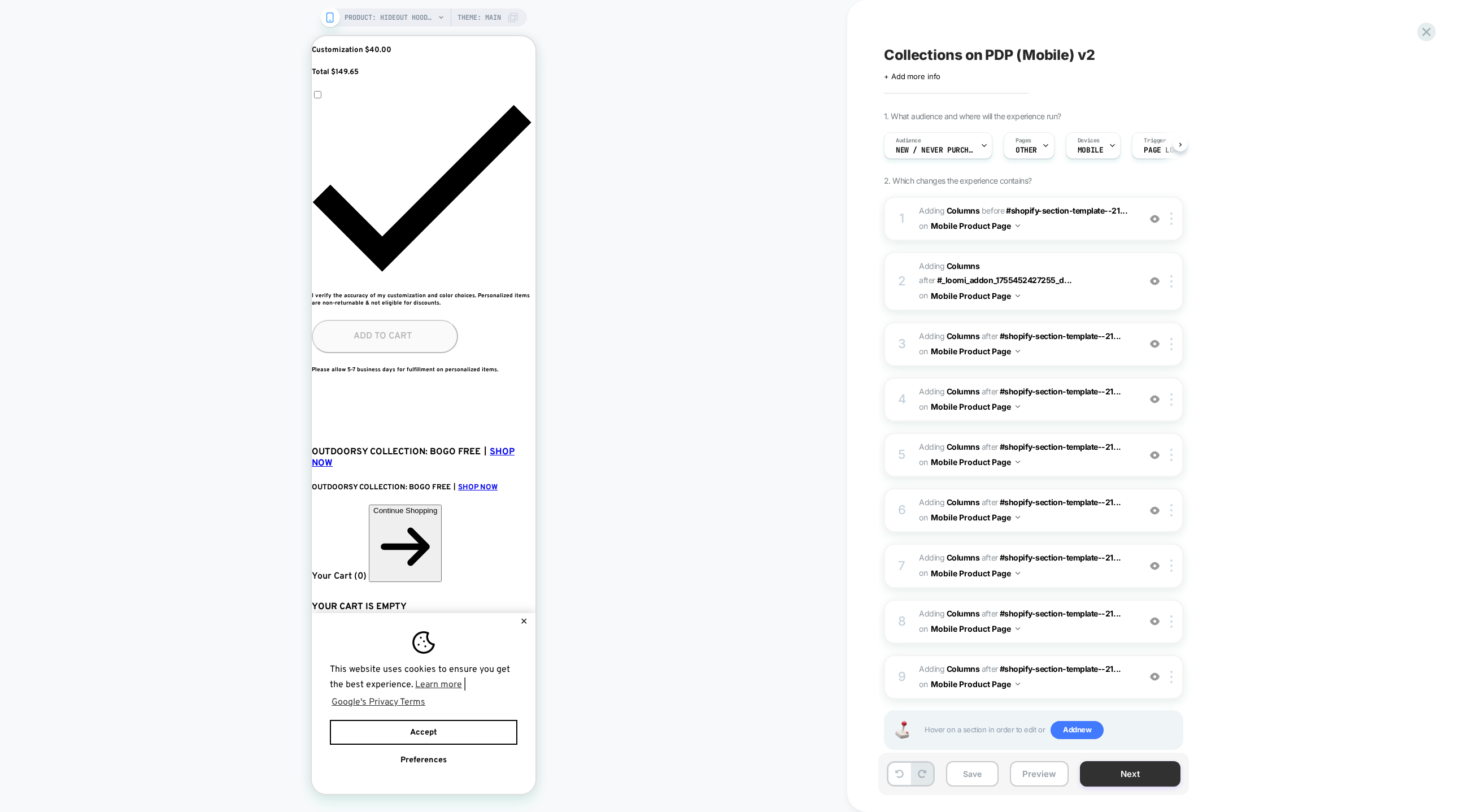
click at [976, 541] on button "Next" at bounding box center [1131, 773] width 101 height 25
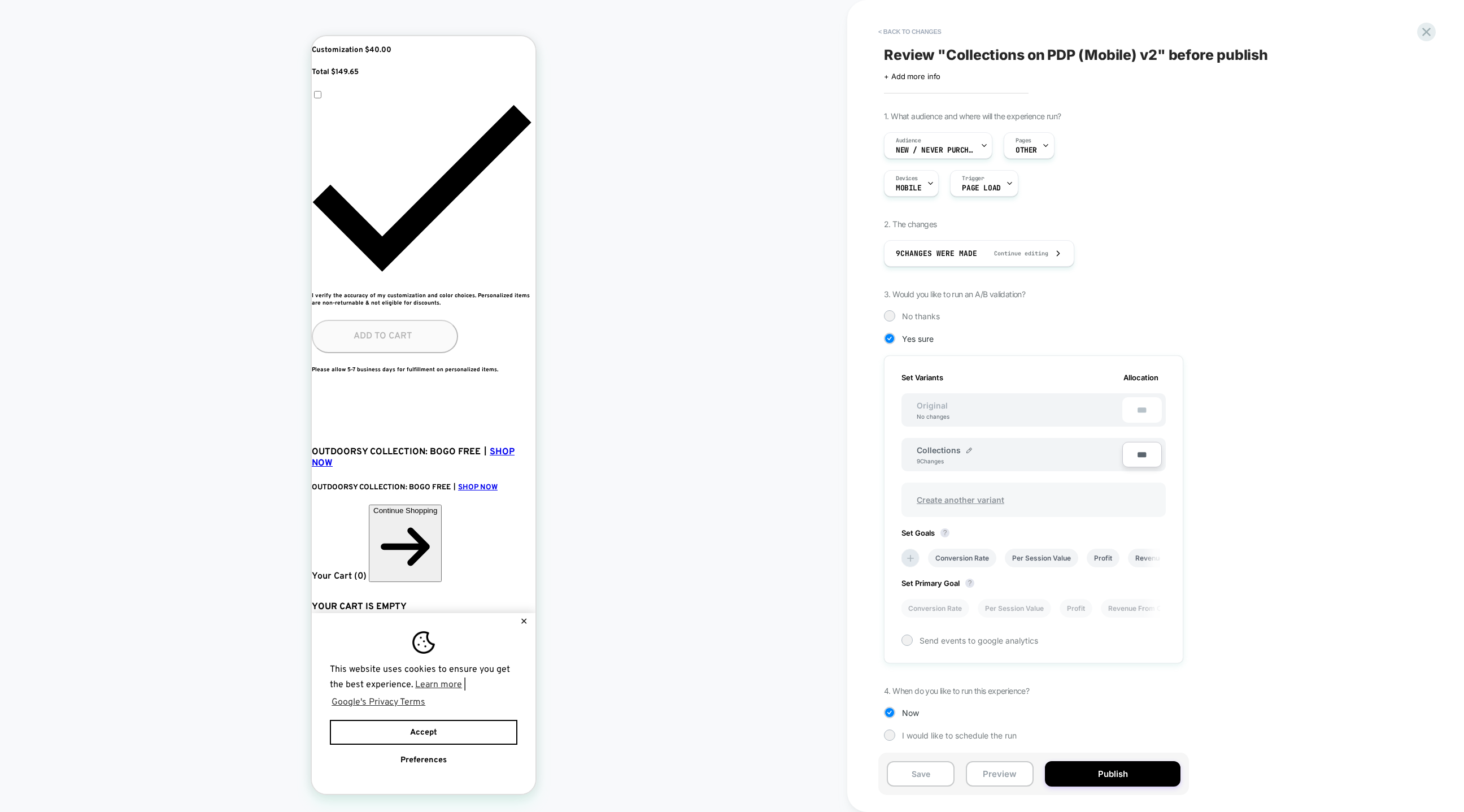
scroll to position [1, 0]
click at [976, 541] on button "Publish" at bounding box center [1112, 773] width 136 height 25
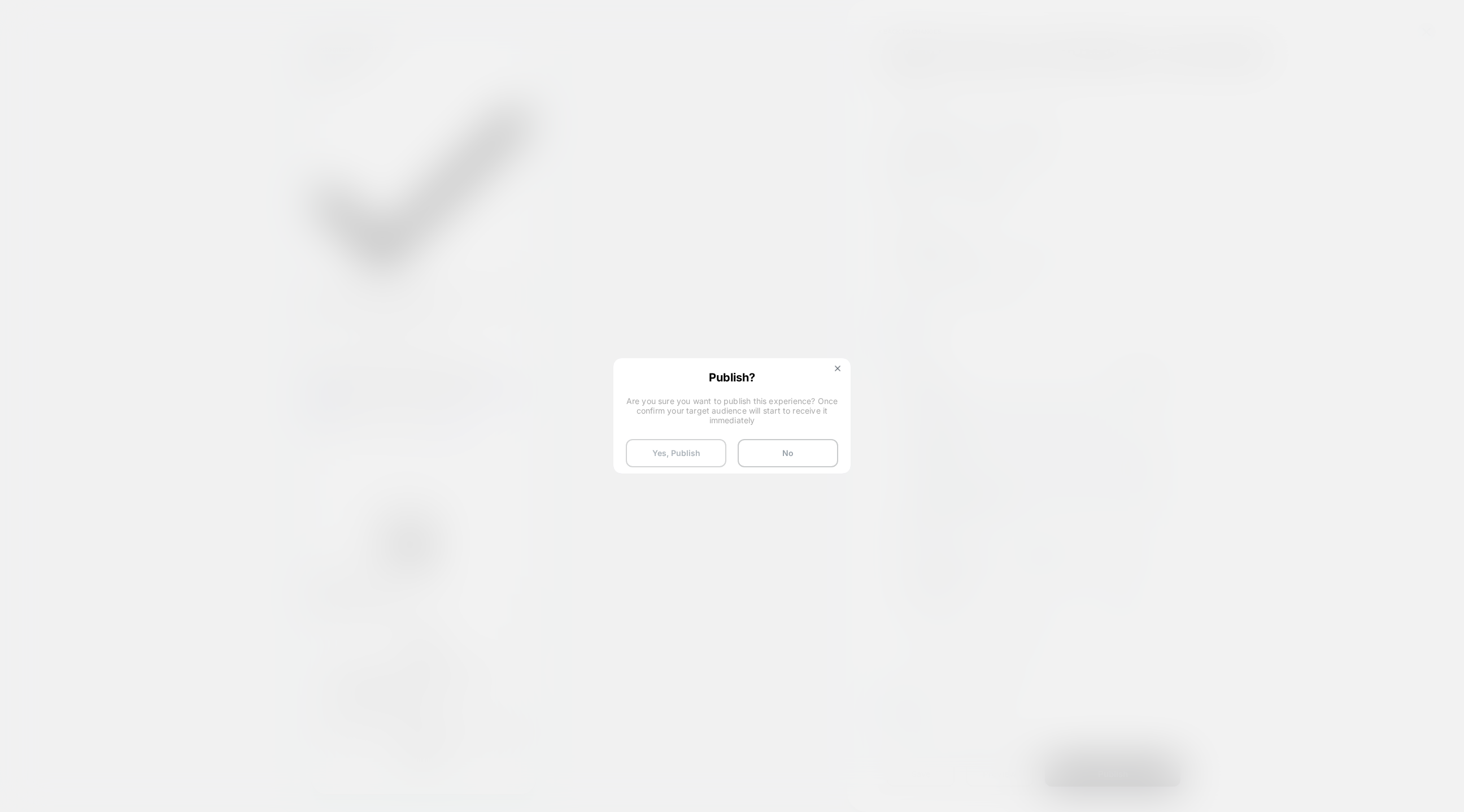
drag, startPoint x: 742, startPoint y: 448, endPoint x: 682, endPoint y: 462, distance: 61.6
click at [682, 462] on div "Yes, Publish No" at bounding box center [732, 453] width 213 height 29
click at [682, 462] on button "Yes, Publish" at bounding box center [676, 453] width 101 height 29
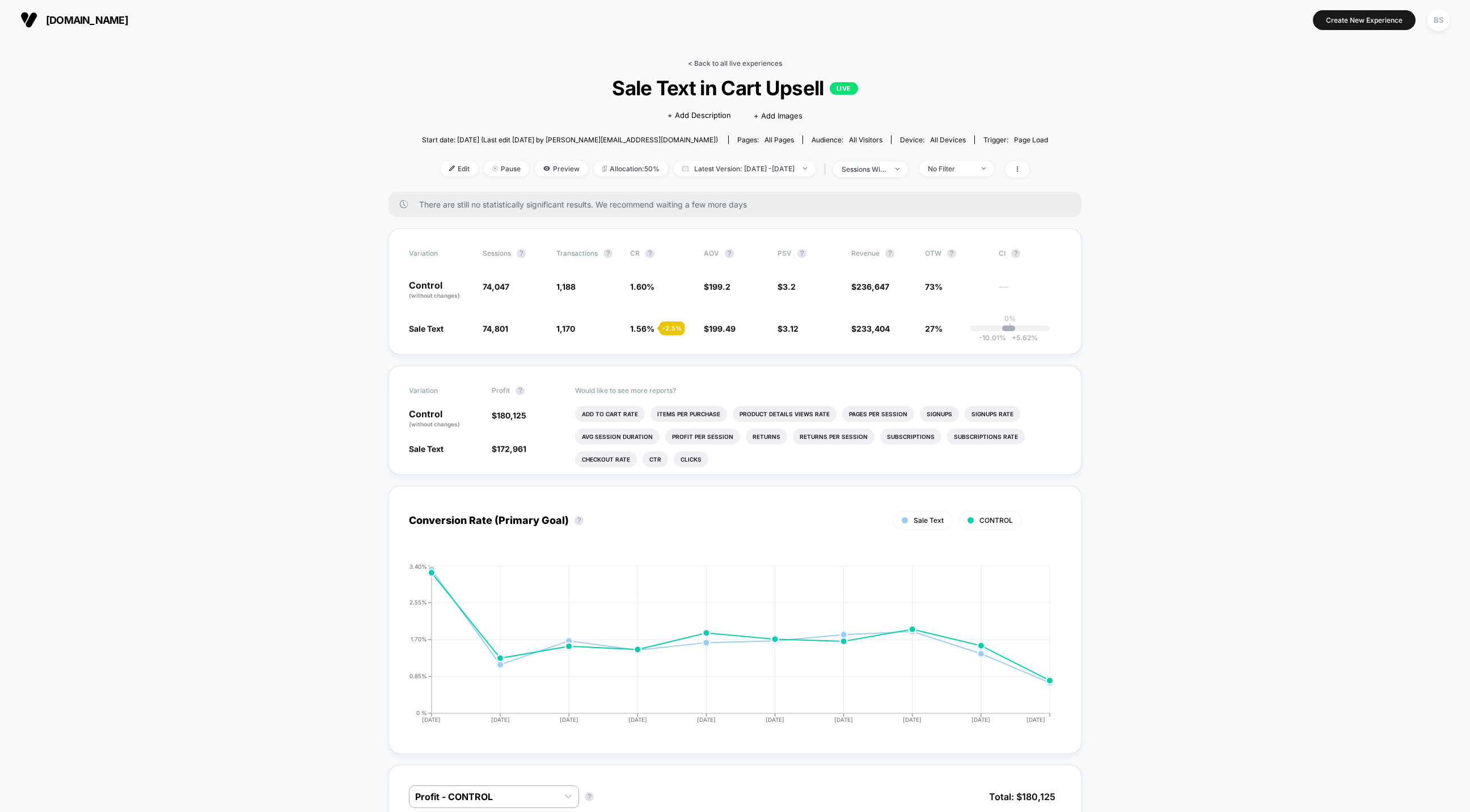
click at [717, 61] on link "< Back to all live experiences" at bounding box center [735, 63] width 94 height 9
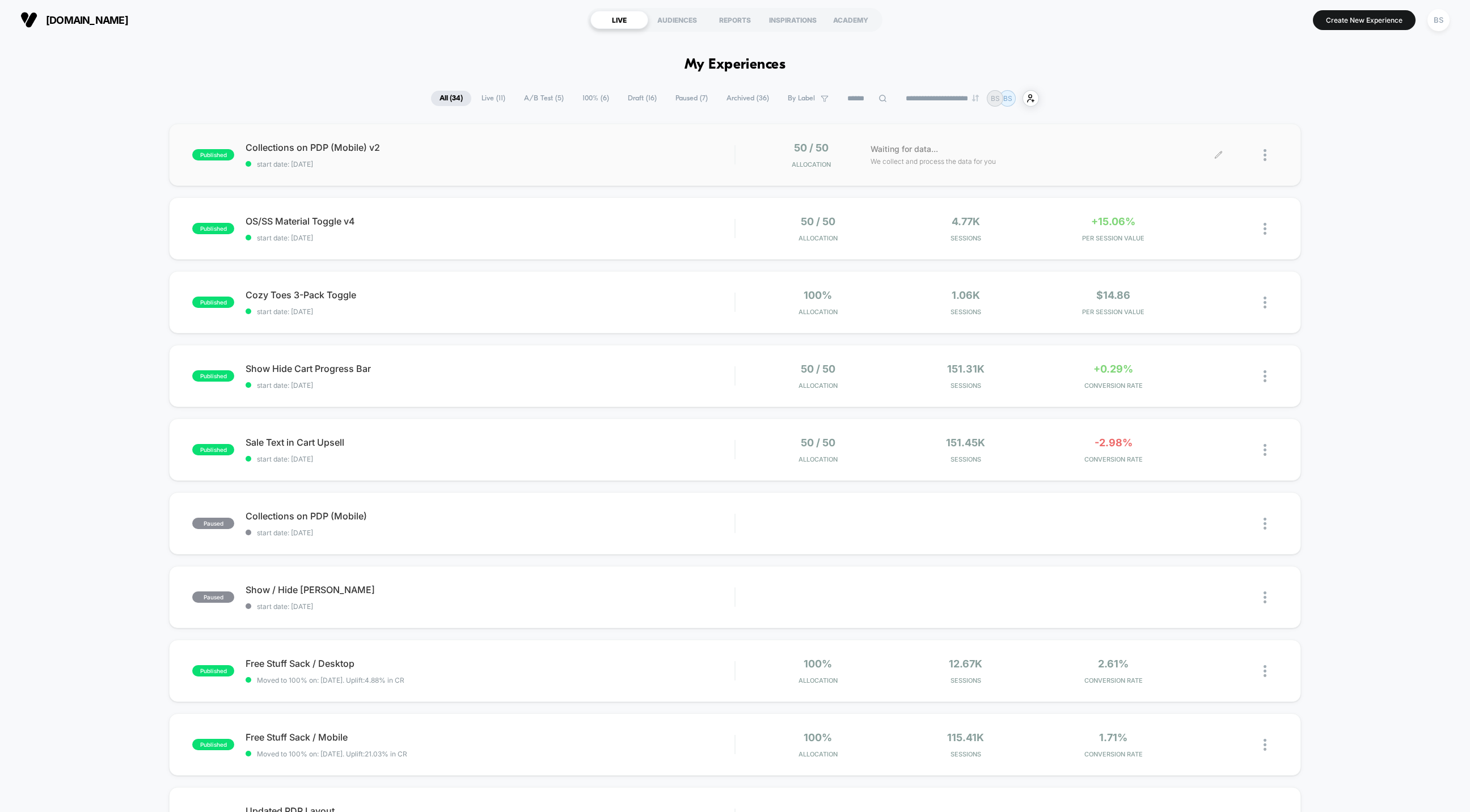
click at [1266, 162] on div at bounding box center [1271, 155] width 14 height 26
click at [1204, 145] on div "Pause" at bounding box center [1207, 142] width 102 height 25
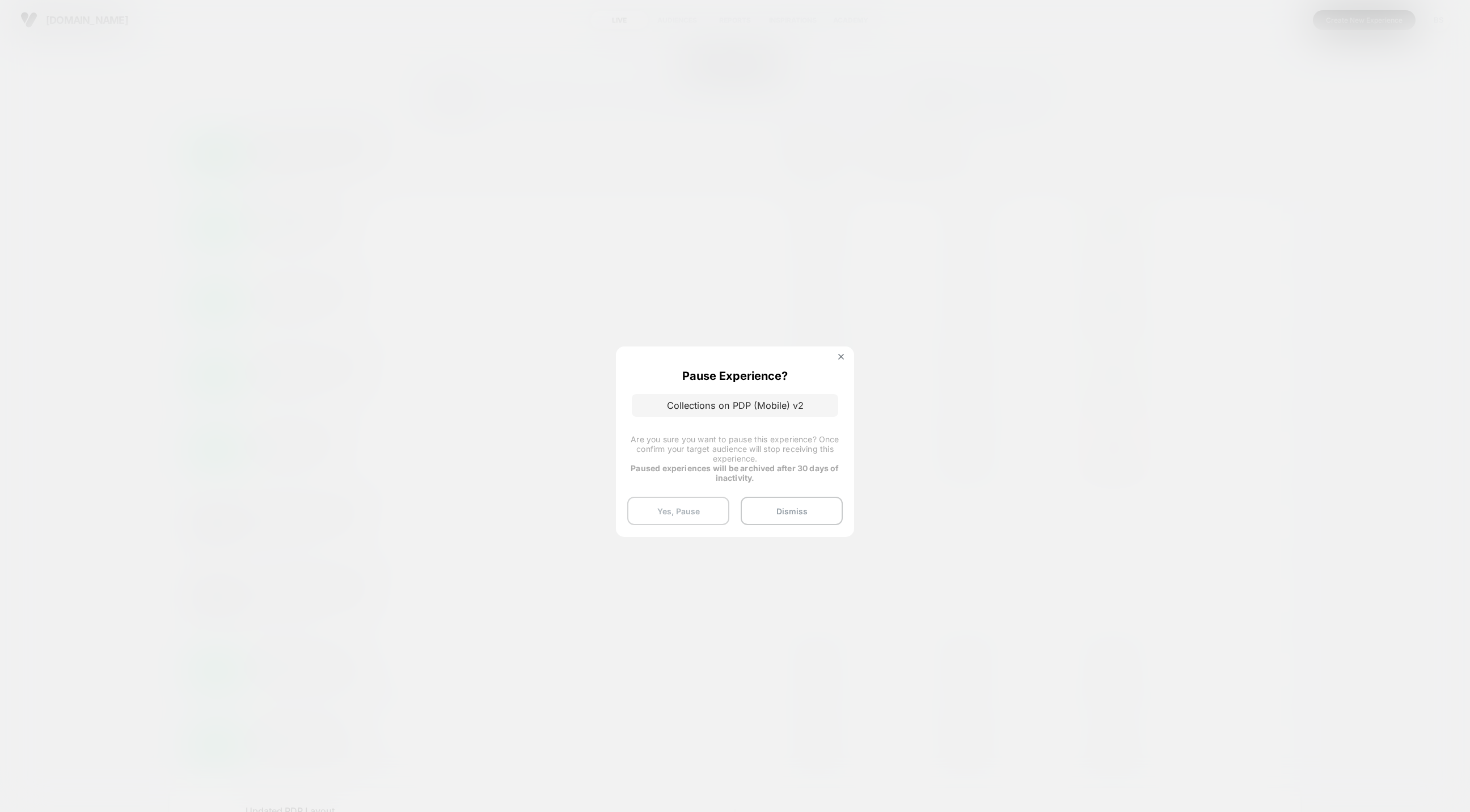
click at [713, 511] on button "Yes, Pause" at bounding box center [678, 511] width 102 height 29
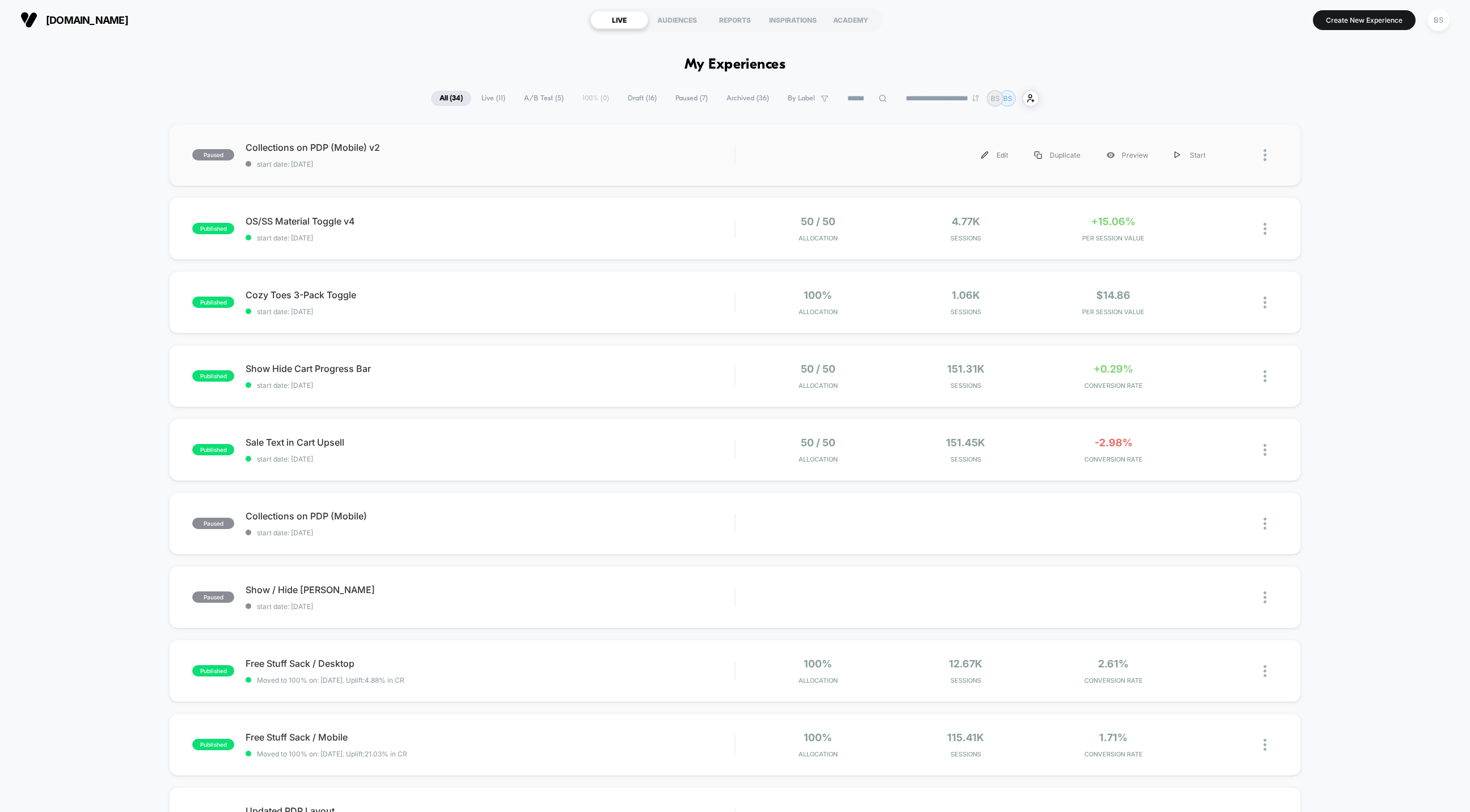
click at [1268, 156] on div at bounding box center [1271, 155] width 14 height 25
